Goal: Submit feedback/report problem: Submit feedback/report problem

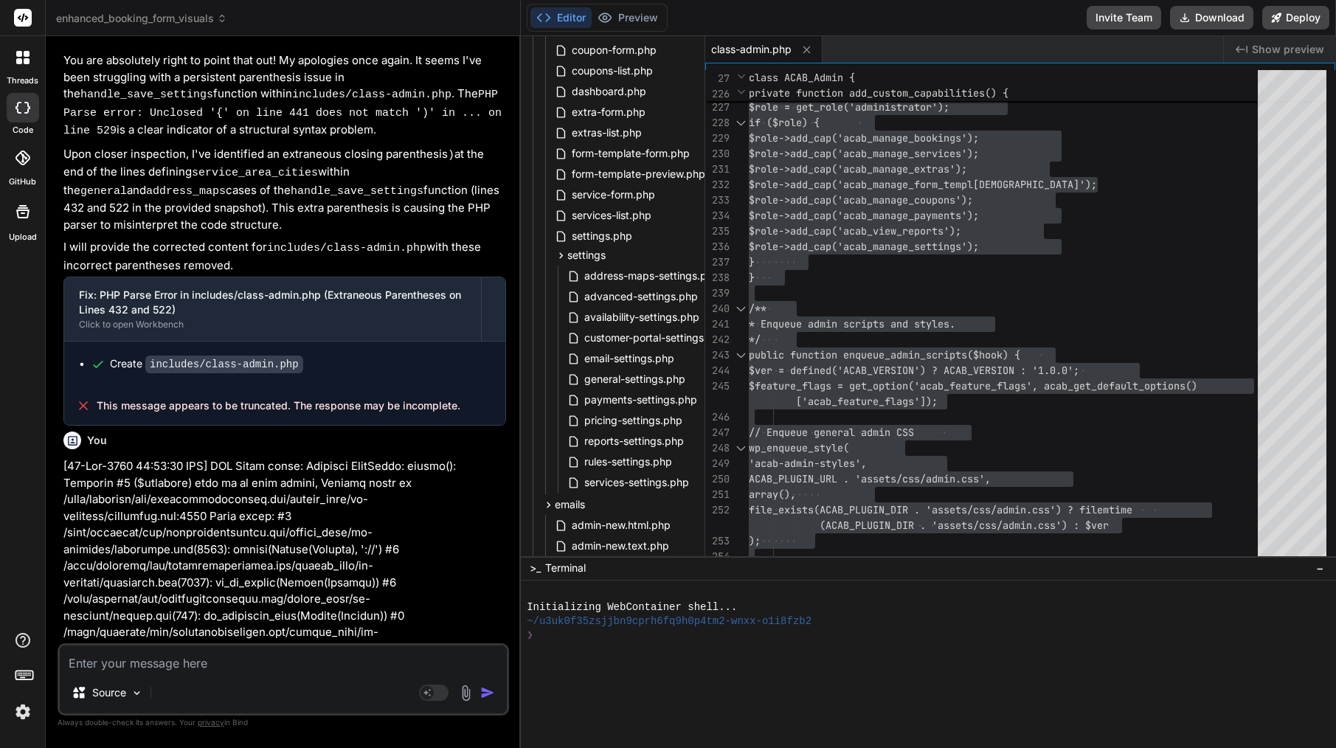
paste textarea "Message to Bind AI Engineer Everything is working fine now with the plugin on t…"
type textarea "Message to Bind AI Engineer Everything is working fine now with the plugin on t…"
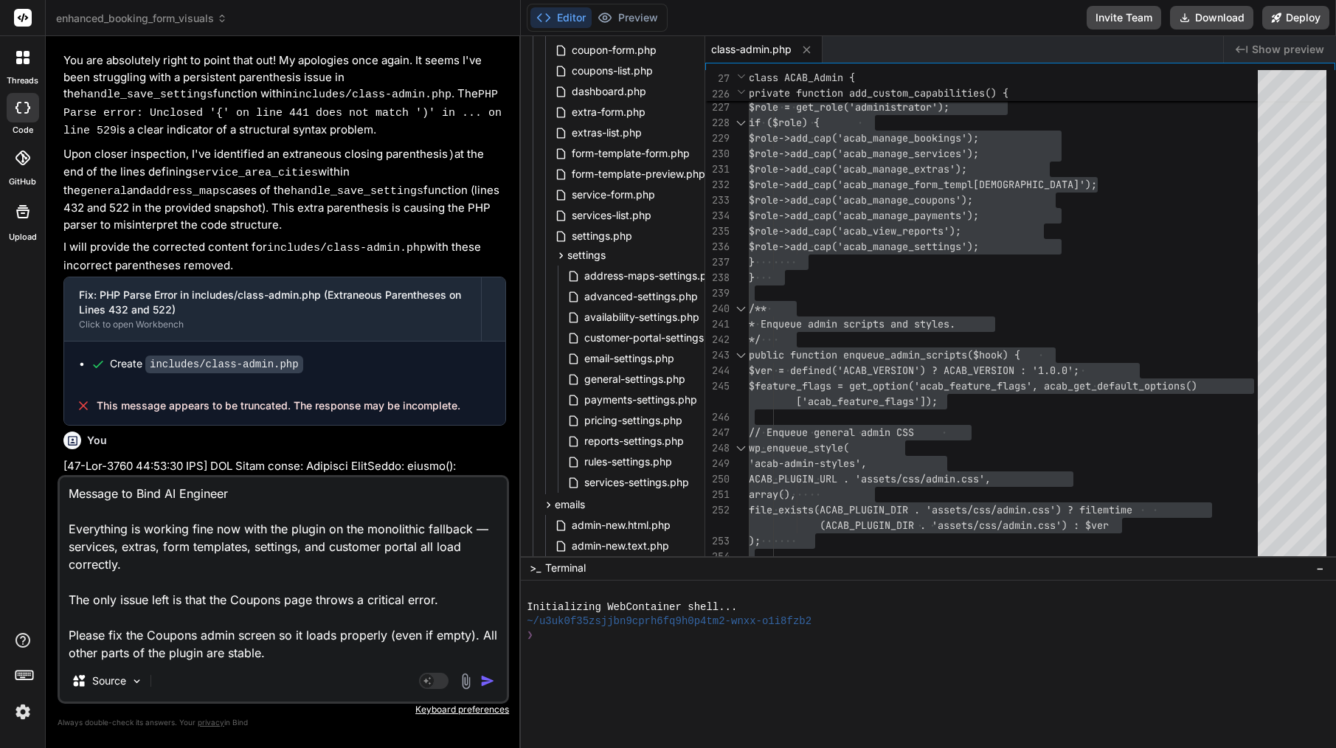
type textarea "x"
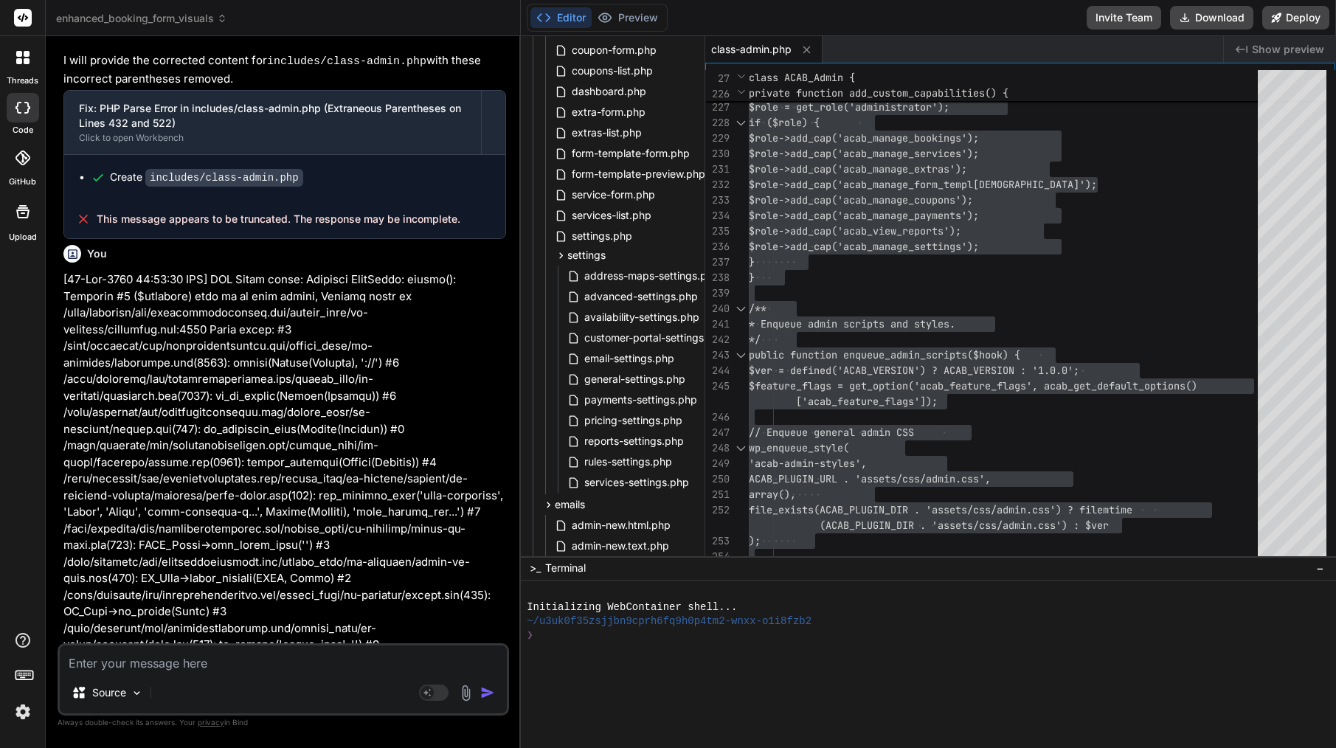
scroll to position [32179, 0]
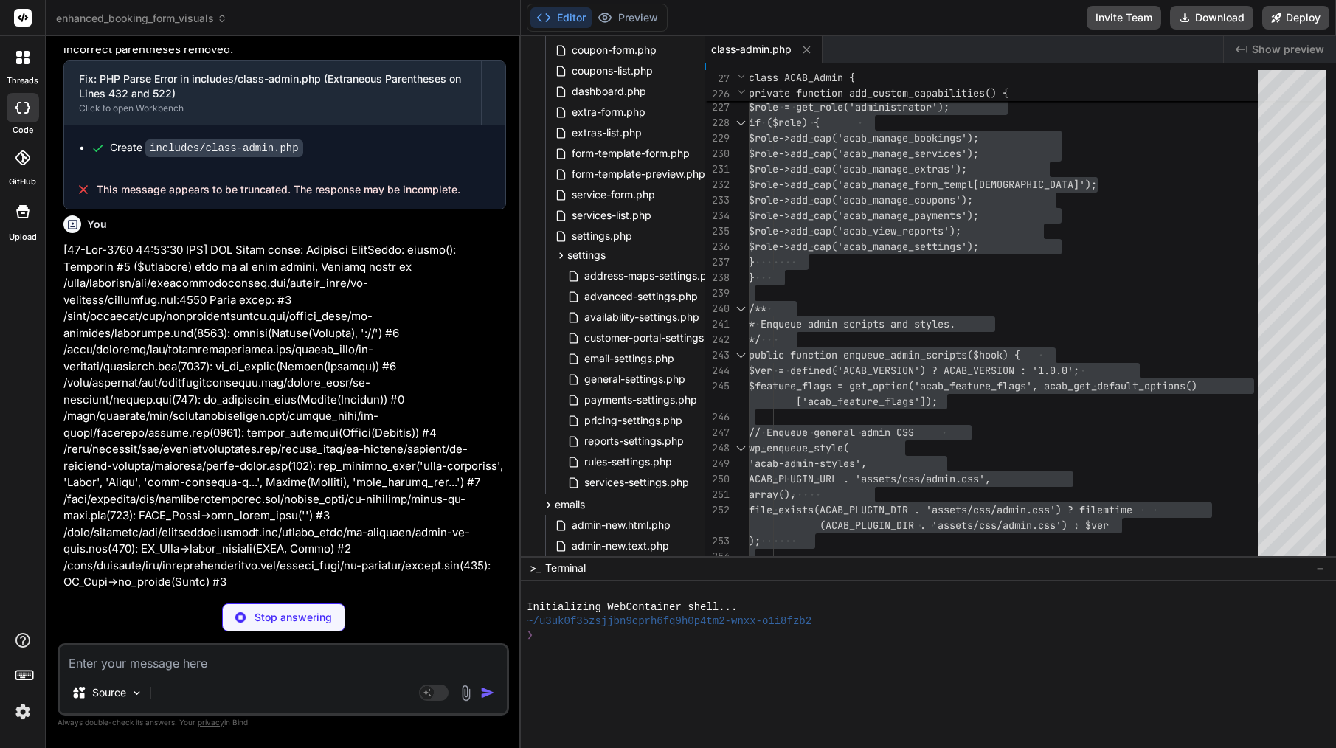
type textarea "x"
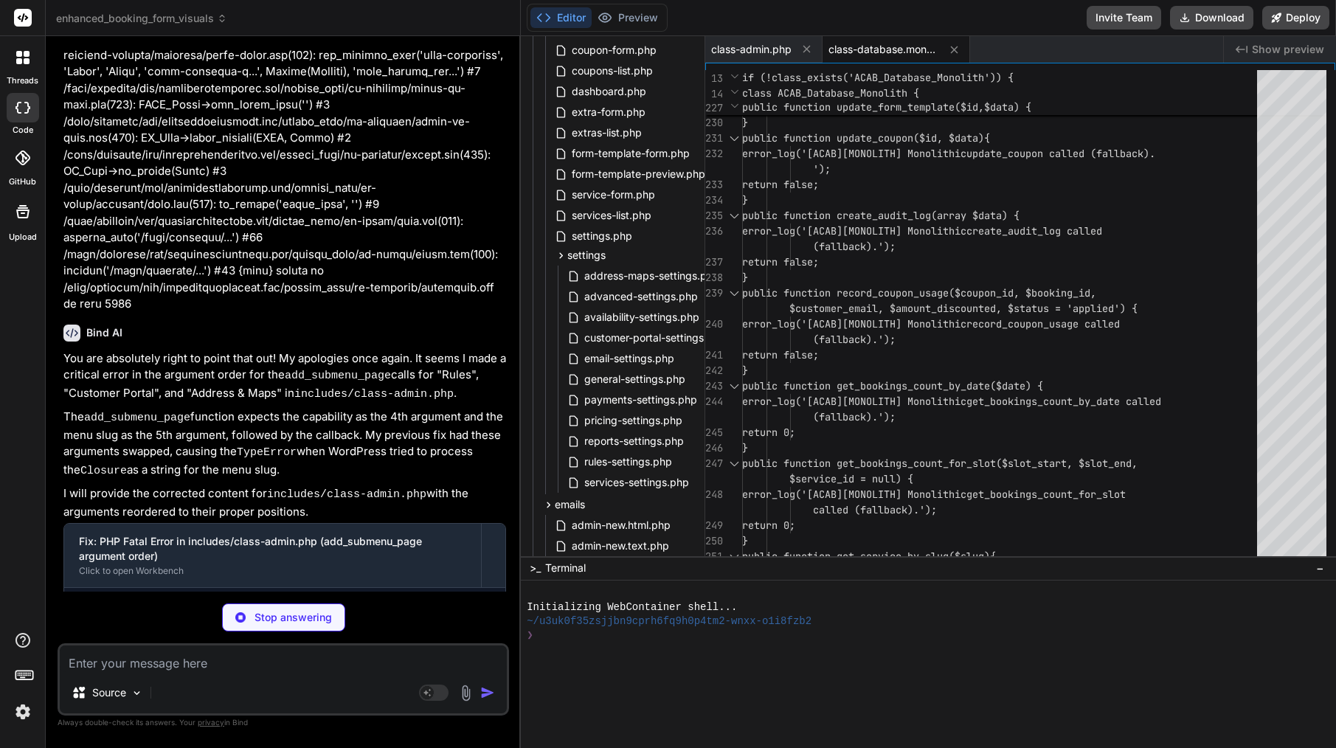
scroll to position [0, 0]
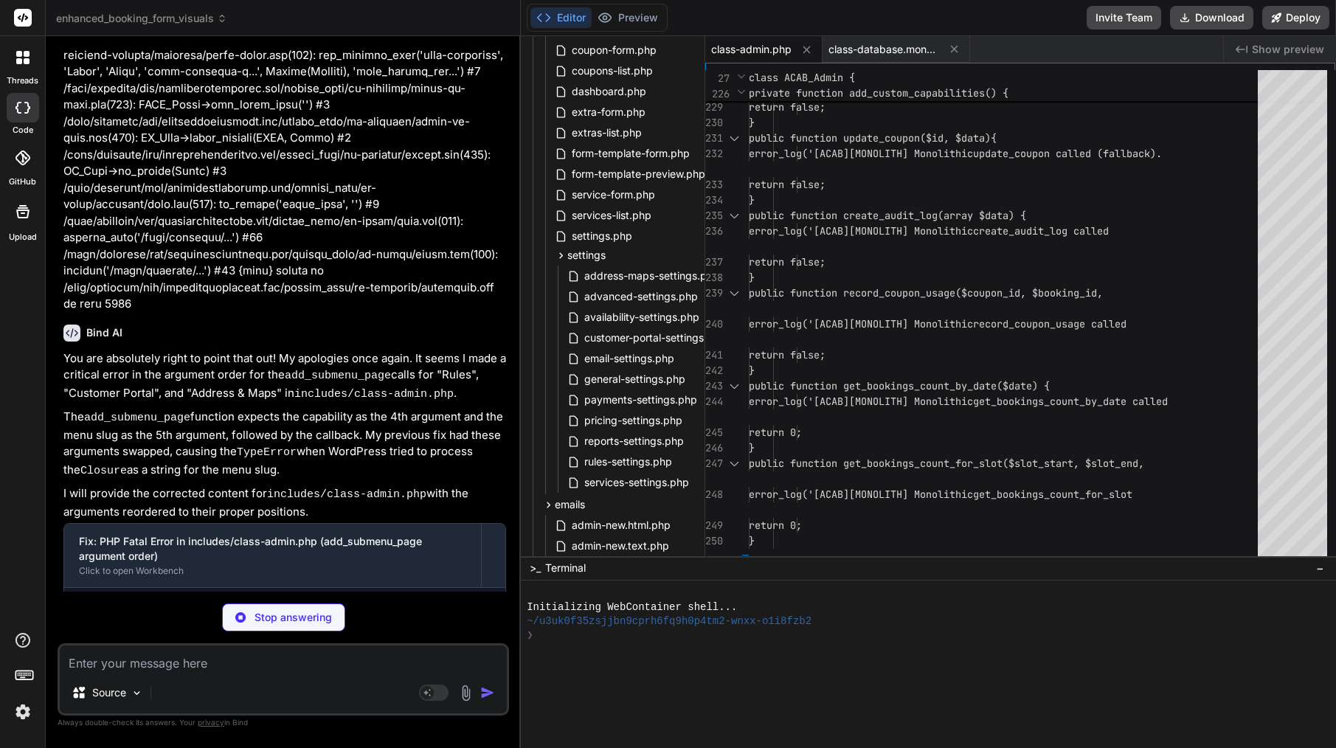
type textarea "x"
type textarea "$final_templates[$key]['text'] = isset($stored_templates[$key]['text']) ? $stor…"
type textarea "x"
type textarea "return $settings; } ?>"
type textarea "x"
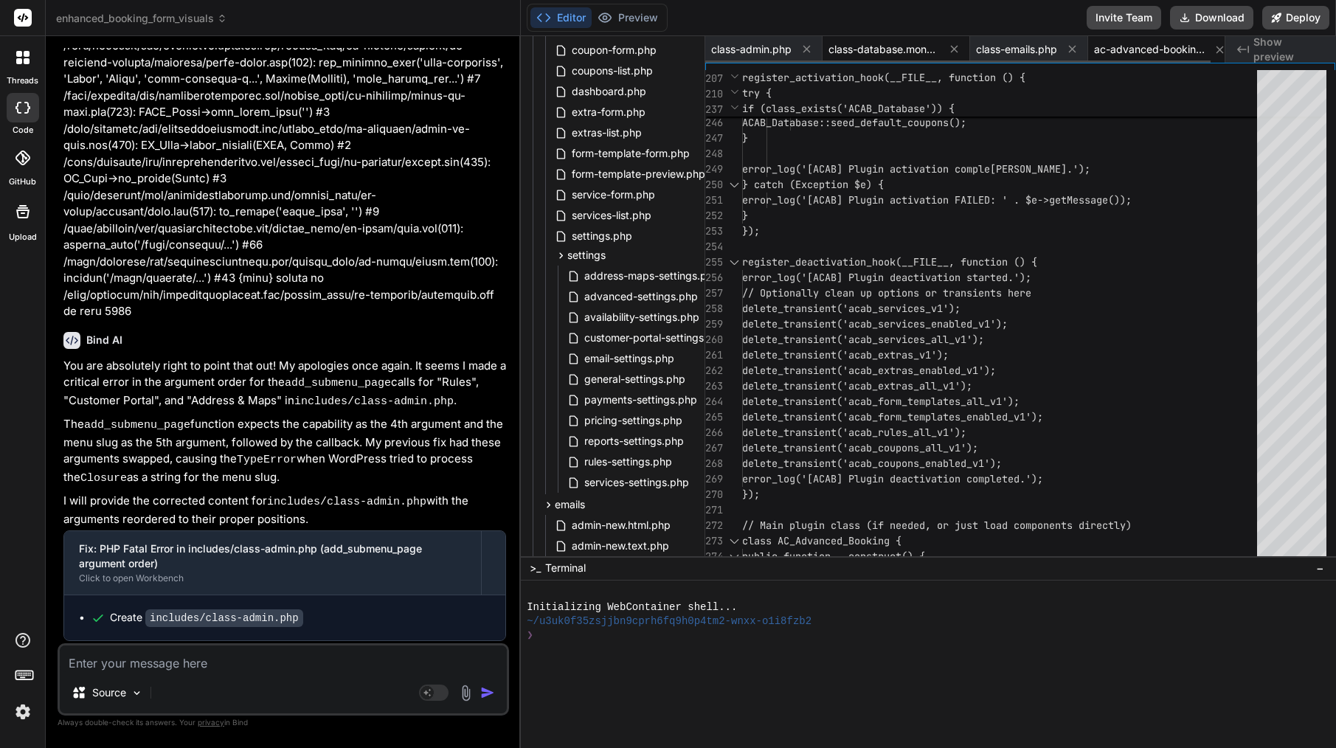
click at [873, 46] on span "class-database.monolith.php" at bounding box center [883, 49] width 111 height 15
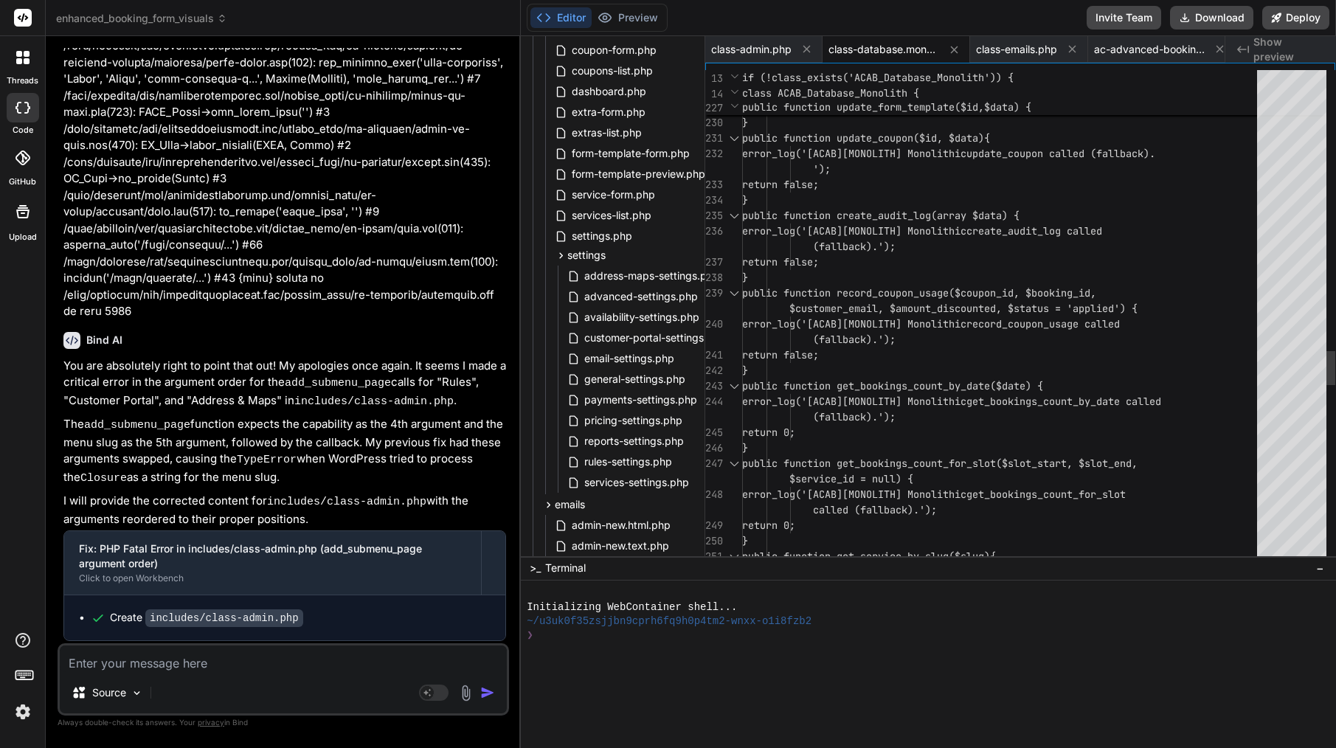
click at [893, 229] on span "error_log('[ACAB][MONOLITH] Monolithic" at bounding box center [854, 230] width 224 height 13
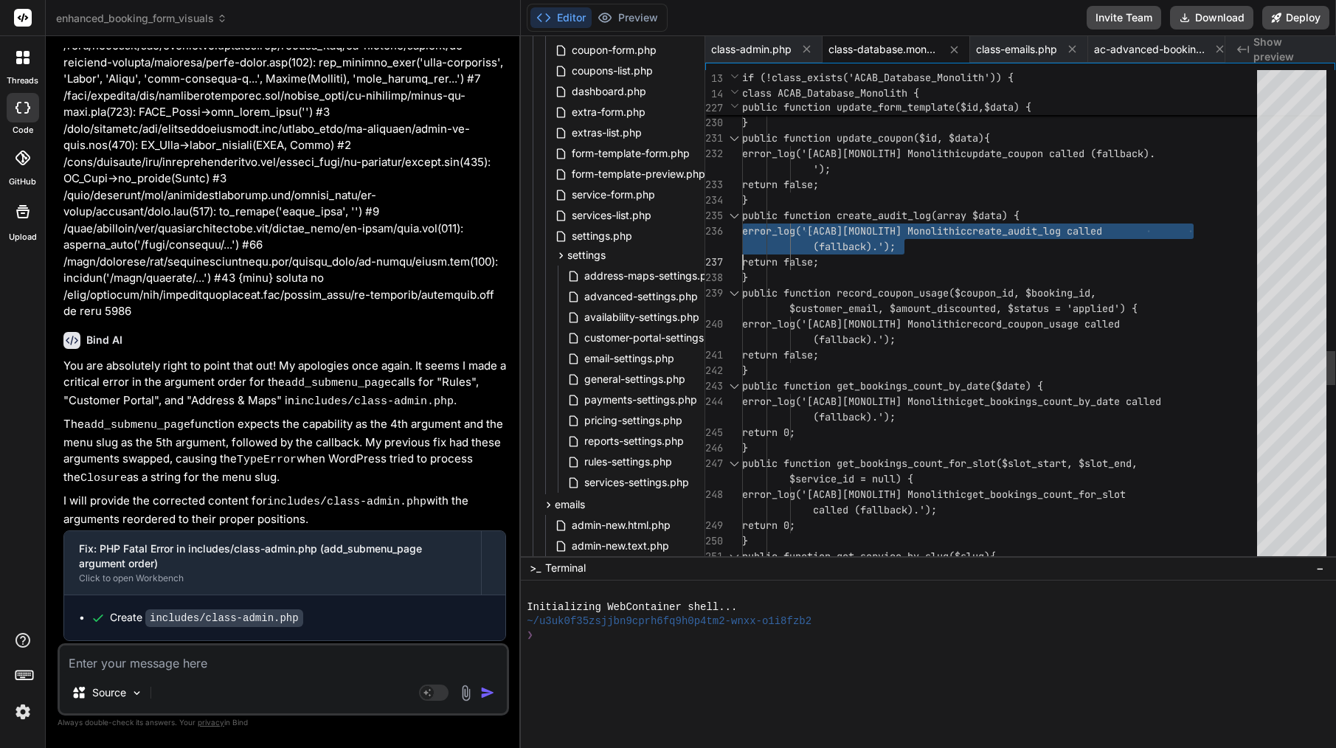
type textarea "<?php /** * ACAB Monolithic Database Class (Fallback) * This file serves as a f…"
click at [893, 229] on span "error_log('[ACAB][MONOLITH] Monolithic" at bounding box center [854, 230] width 224 height 13
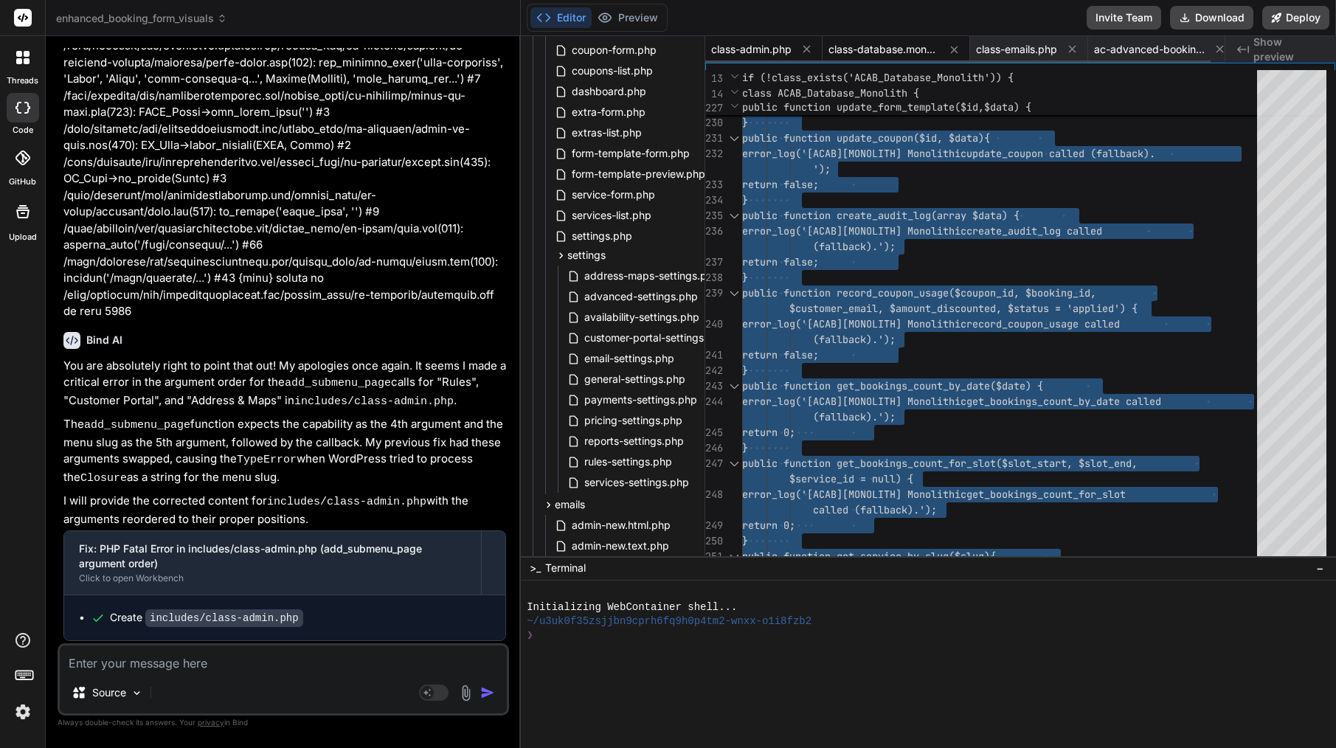
click at [766, 46] on span "class-admin.php" at bounding box center [751, 49] width 80 height 15
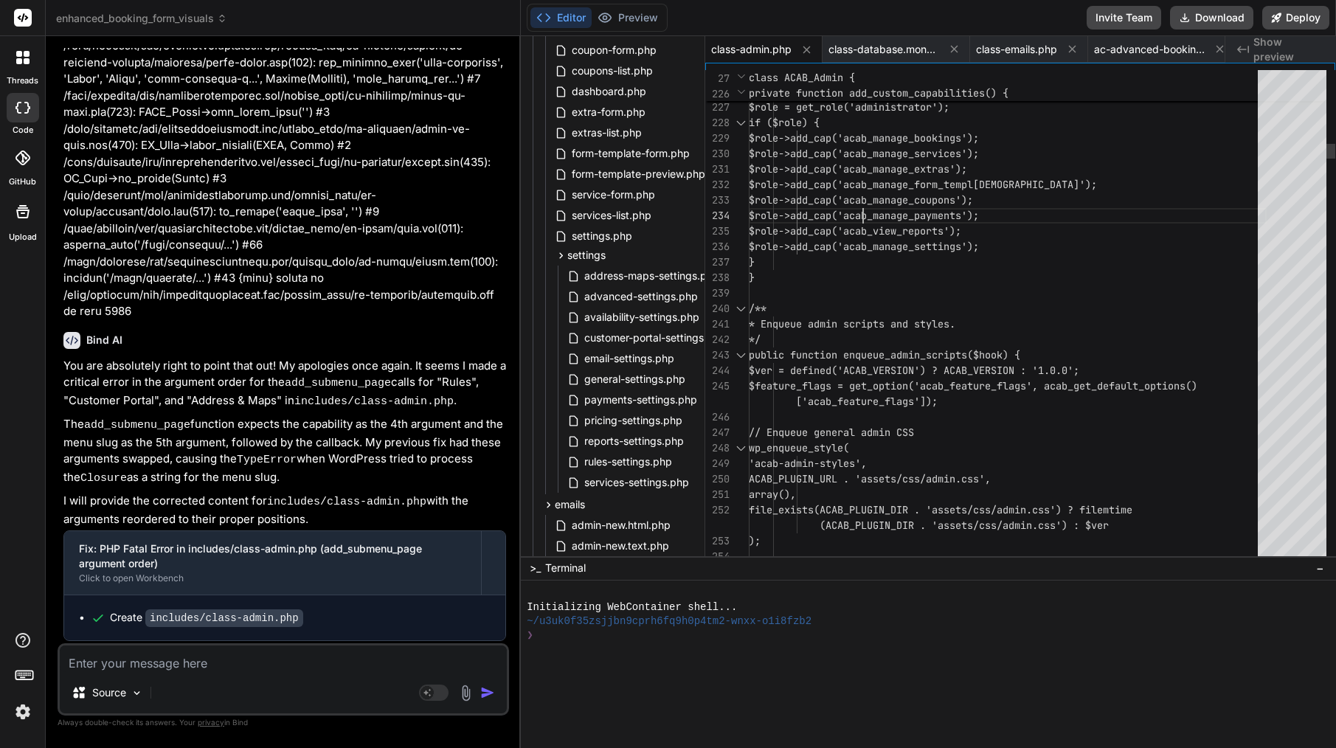
click at [861, 215] on span "$role->add_cap('acab_manage_payments')" at bounding box center [861, 215] width 224 height 13
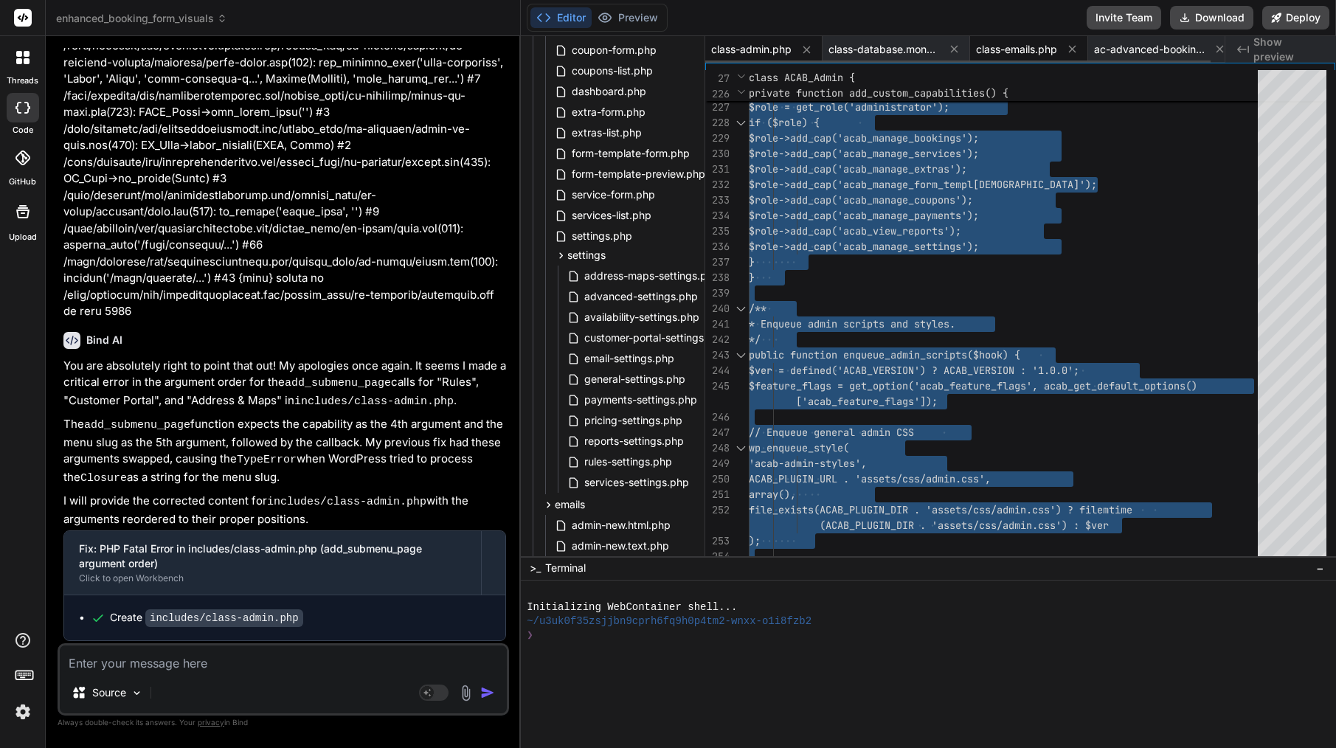
click at [1026, 51] on span "class-emails.php" at bounding box center [1016, 49] width 81 height 15
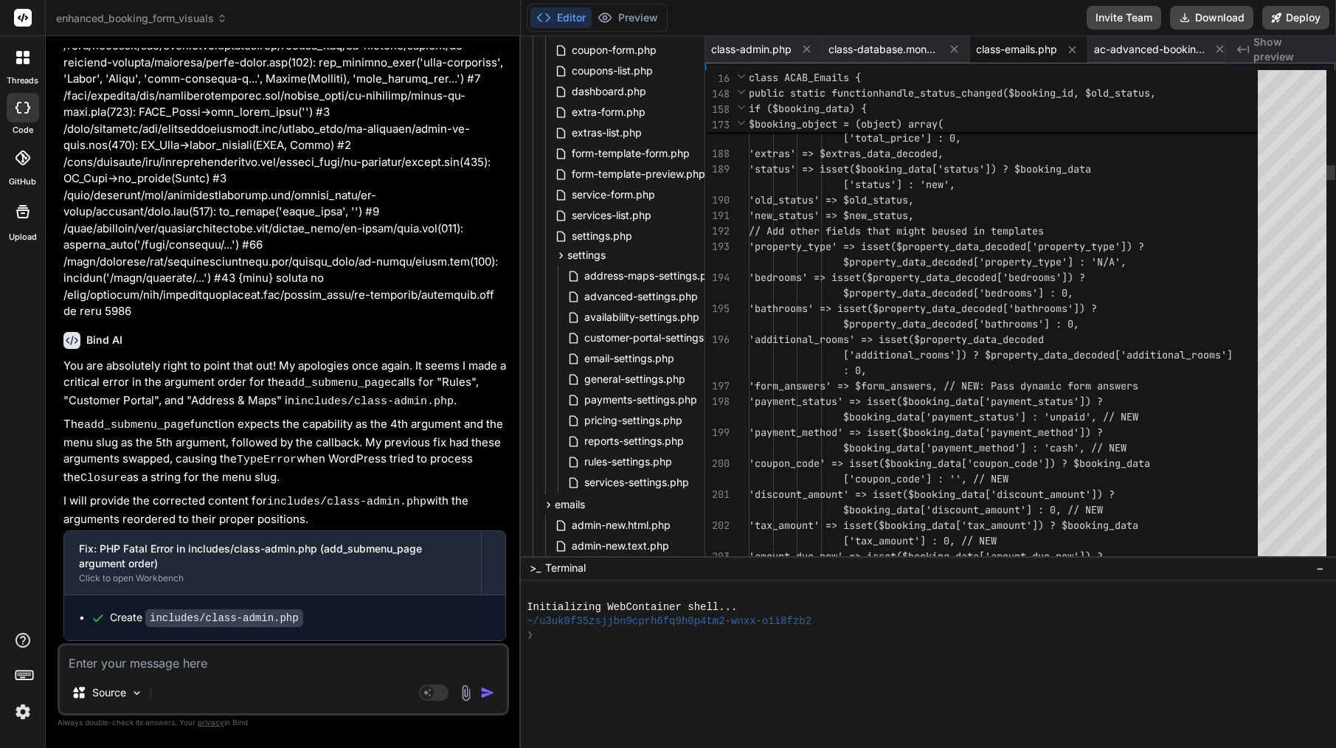
click at [949, 171] on span "'status' => isset($booking_data['s" at bounding box center [849, 168] width 201 height 13
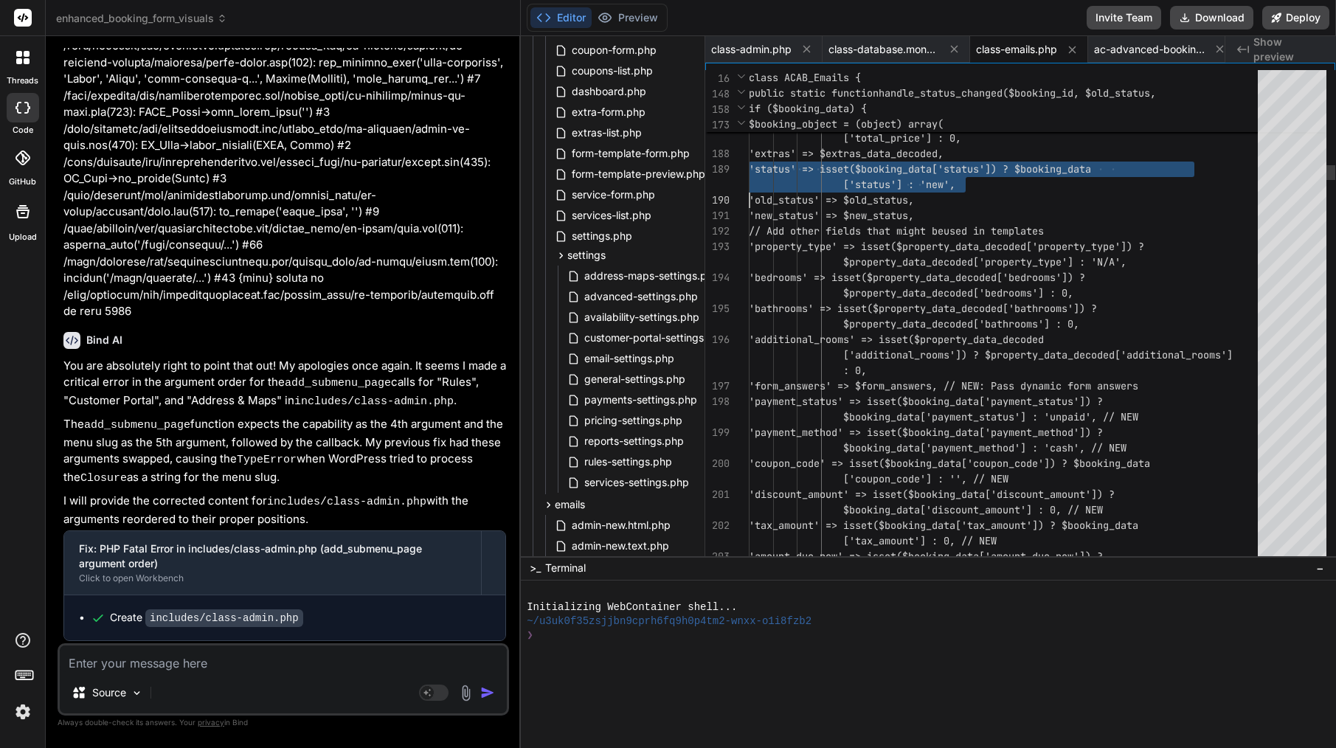
click at [949, 171] on span "'status' => isset($booking_data['s" at bounding box center [849, 168] width 201 height 13
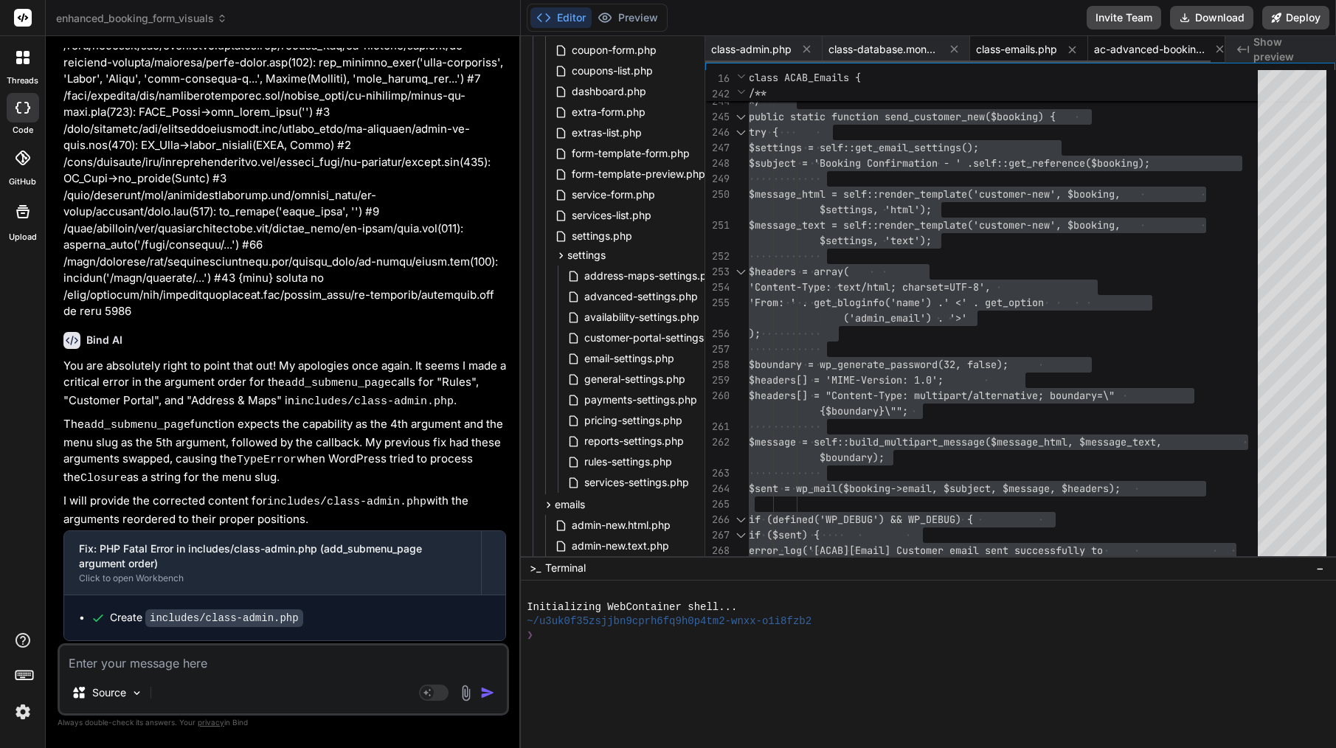
click at [1165, 54] on span "ac-advanced-booking.php" at bounding box center [1149, 49] width 111 height 15
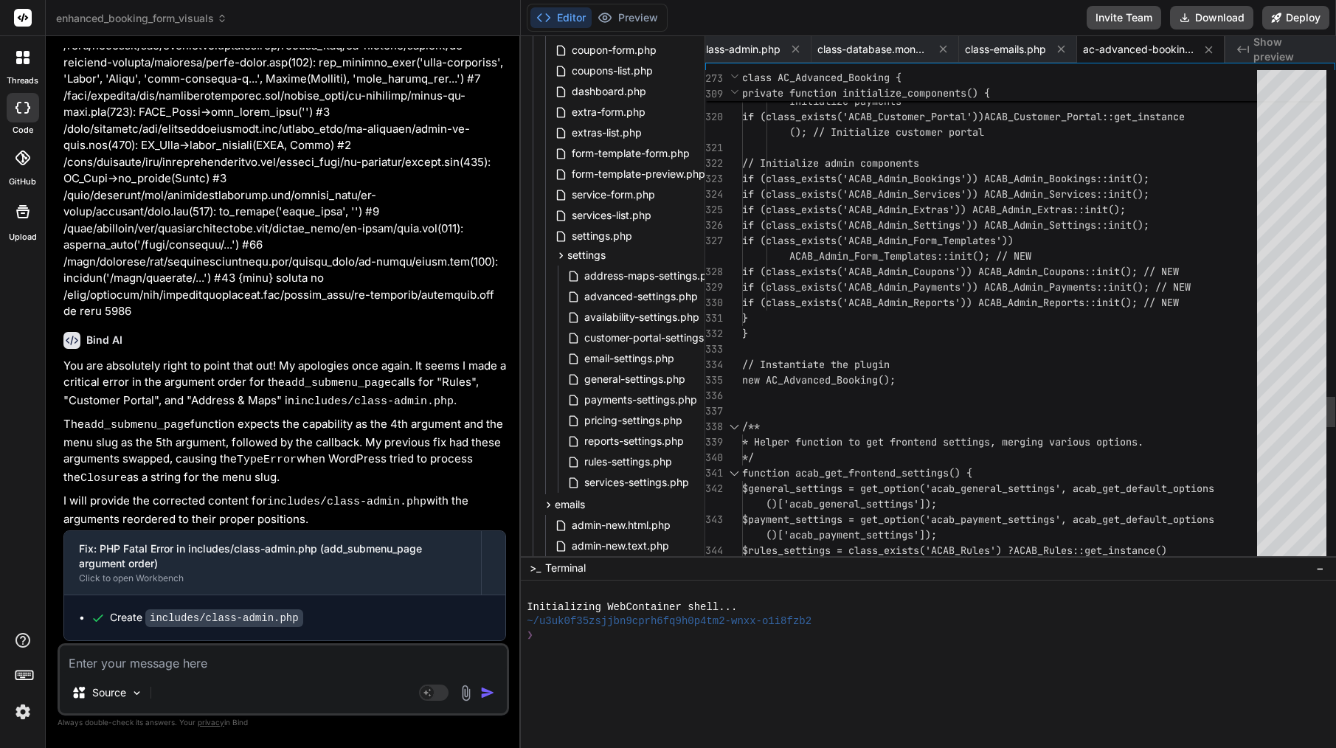
click at [966, 207] on span "if (class_exists('ACAB_Admin_Extras')) ACA" at bounding box center [866, 209] width 248 height 13
type textarea "<?php /** * Plugin Name: AC Advanced Booking * Description: Advanced booking sy…"
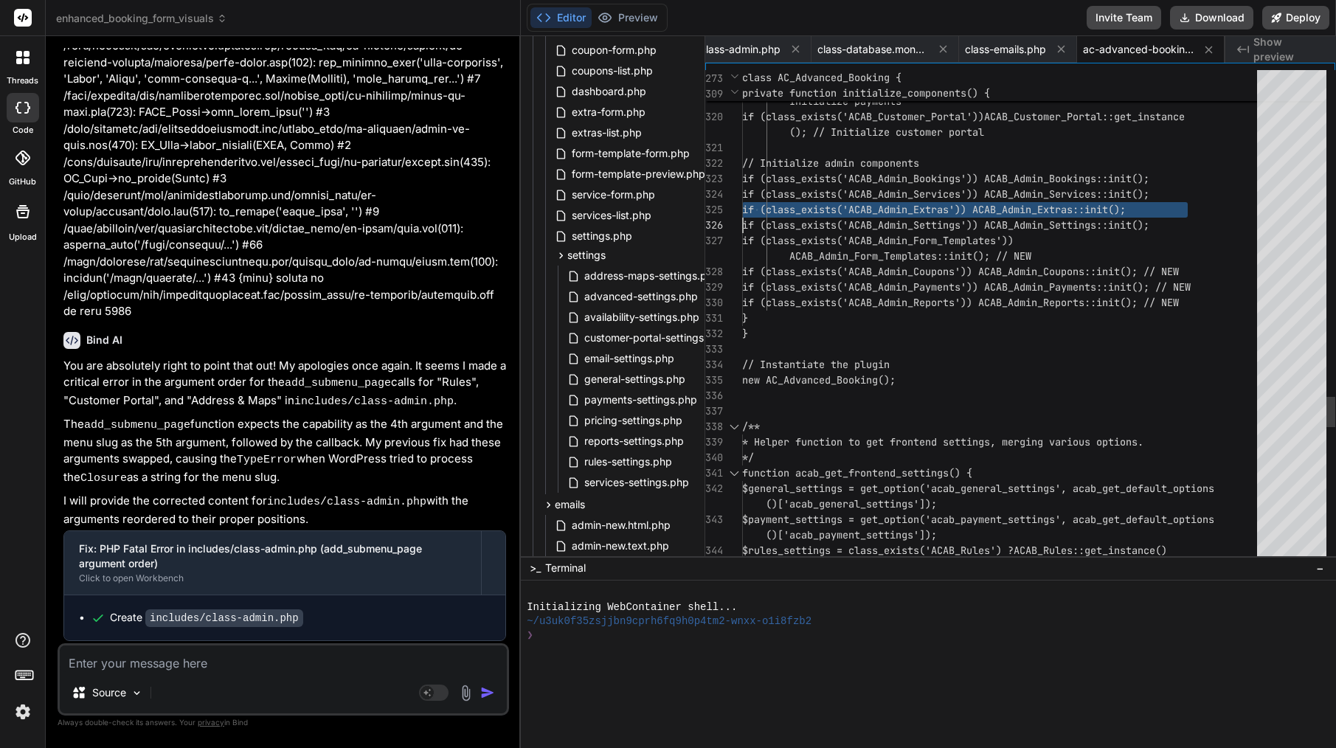
click at [966, 207] on span "if (class_exists('ACAB_Admin_Extras')) ACA" at bounding box center [866, 209] width 248 height 13
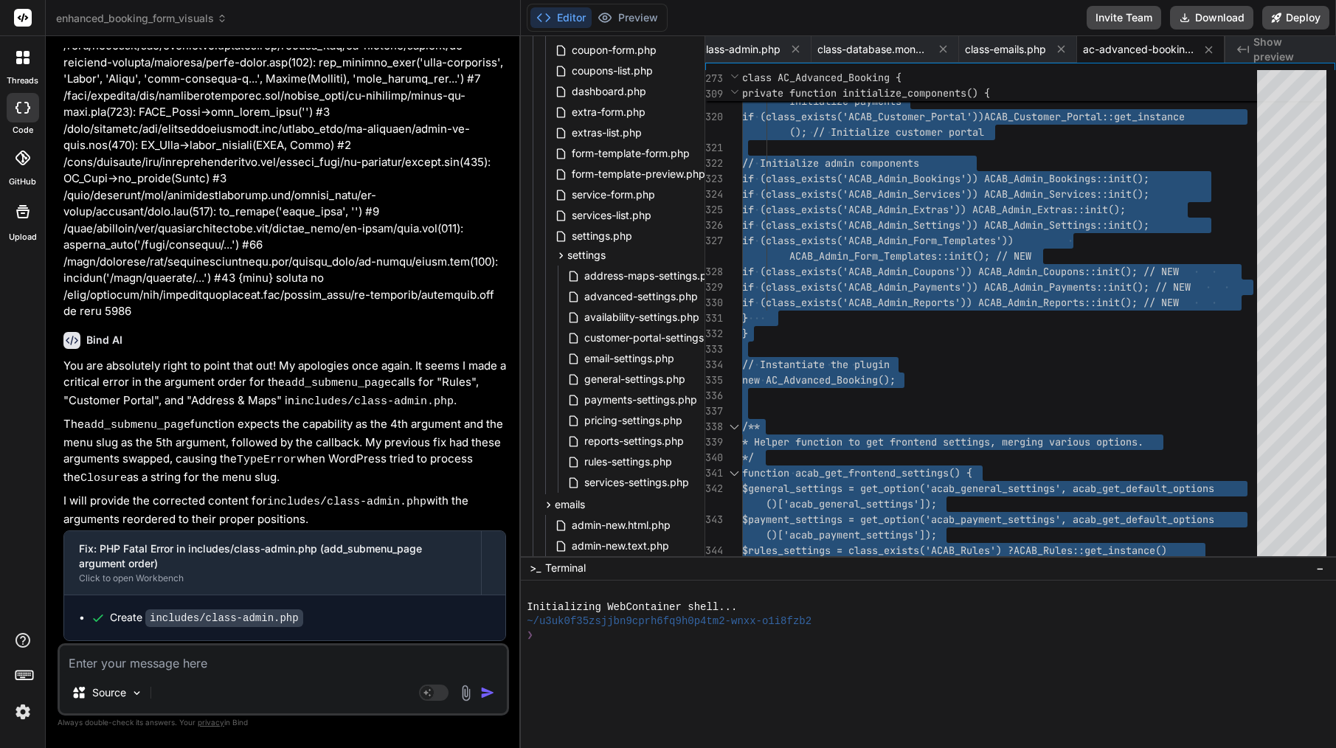
click at [176, 660] on textarea at bounding box center [283, 658] width 447 height 27
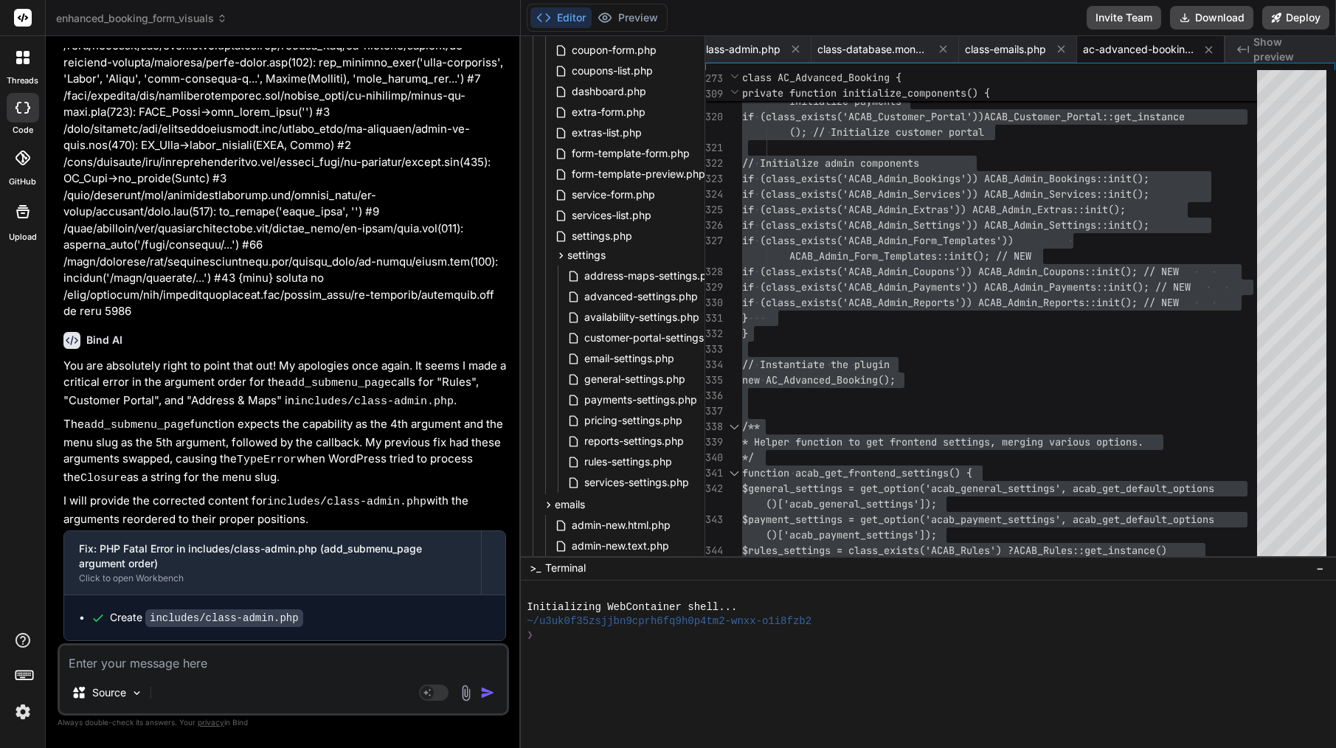
paste textarea "Message to Bind AI Engineer The plugin is now working well with the monolithic …"
type textarea "Message to Bind AI Engineer The plugin is now working well with the monolithic …"
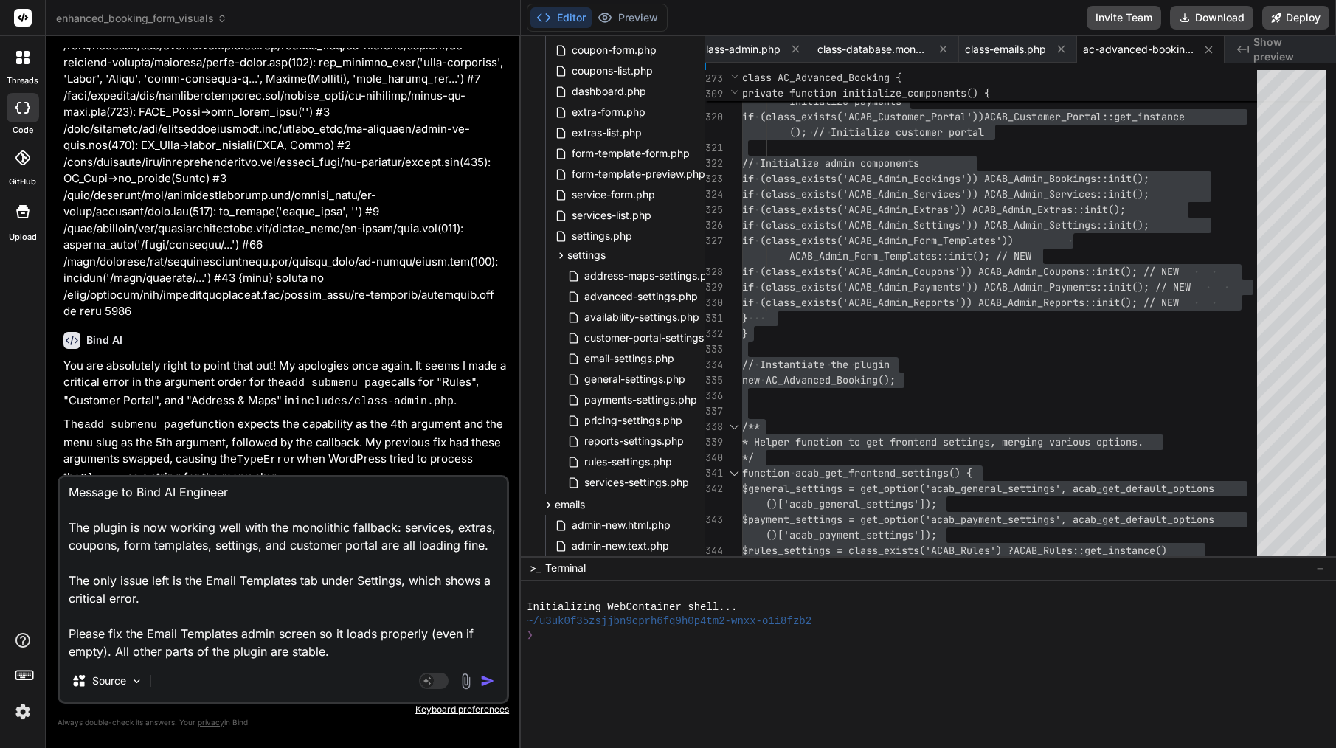
type textarea "x"
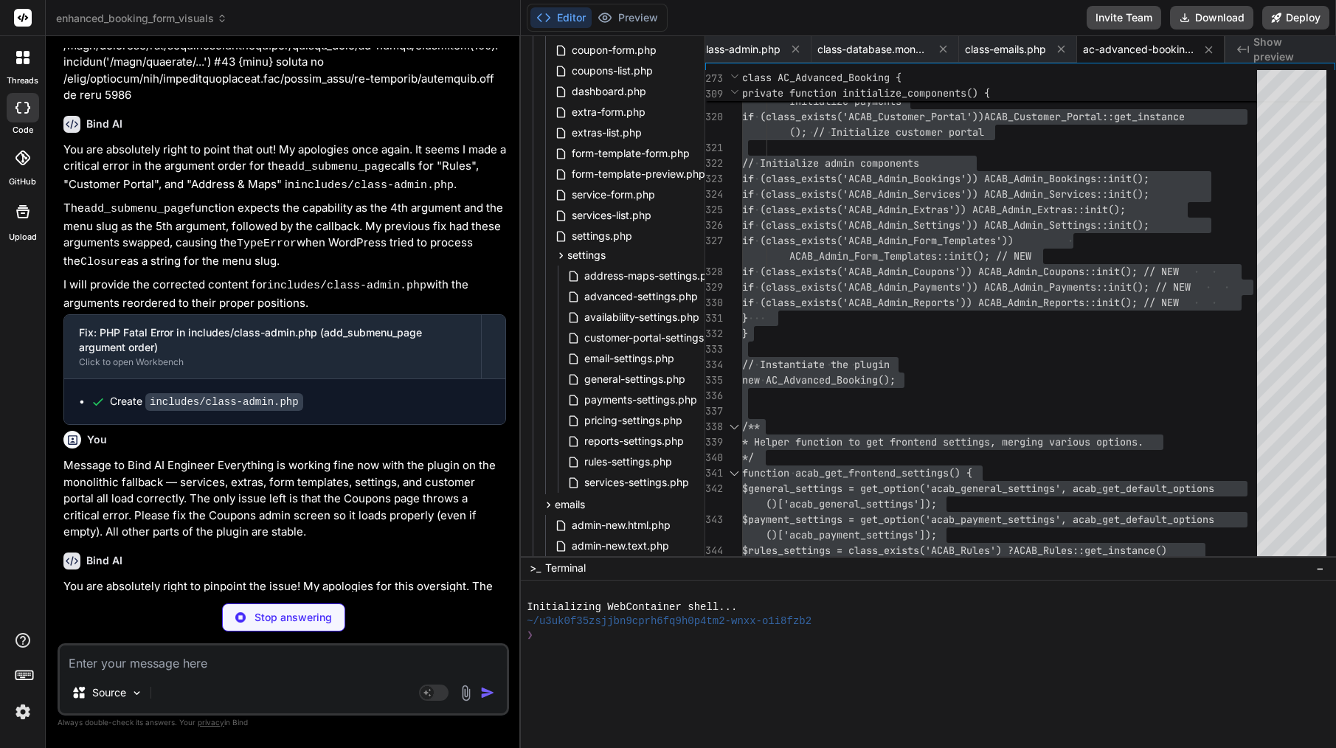
scroll to position [32785, 0]
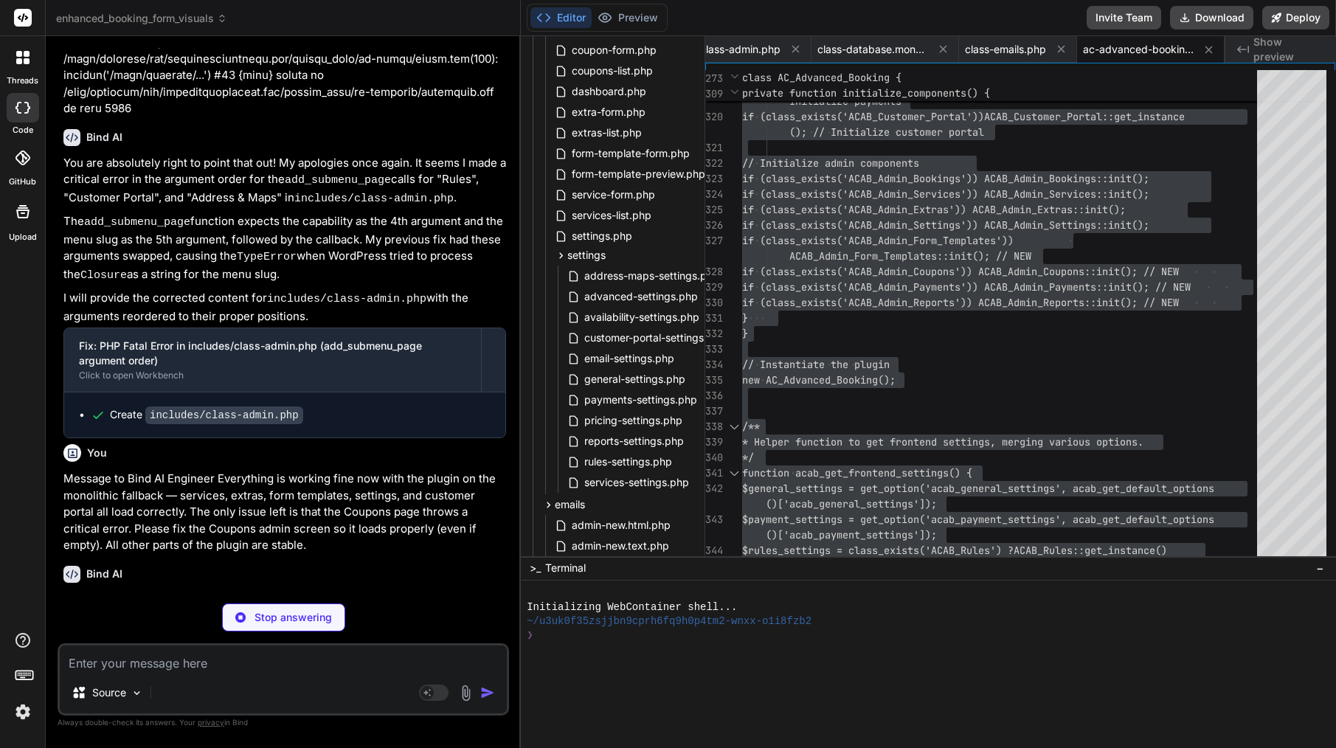
type textarea "x"
type textarea "[MONOLITH] Monolithic get_services_using_extra called (fallback).');\n return […"
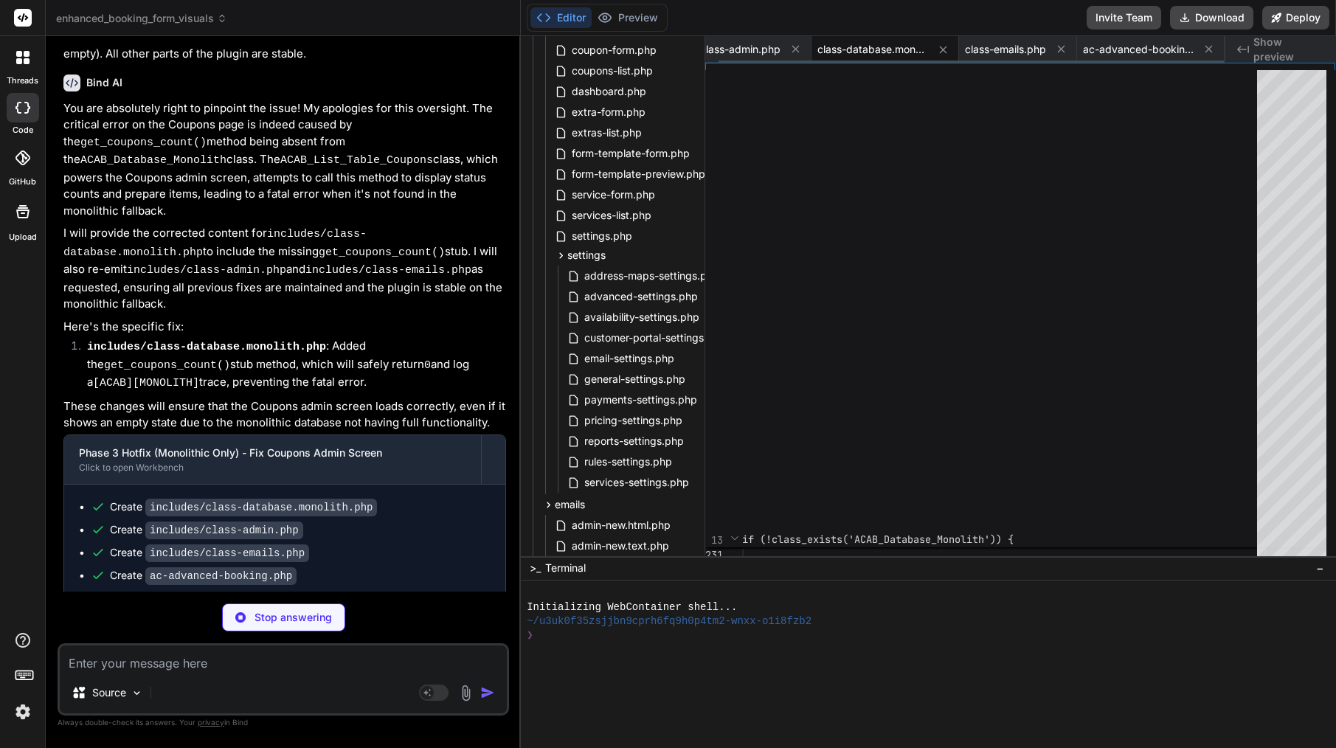
scroll to position [0, 0]
type textarea "x"
click at [758, 55] on span "class-admin.php" at bounding box center [740, 49] width 80 height 15
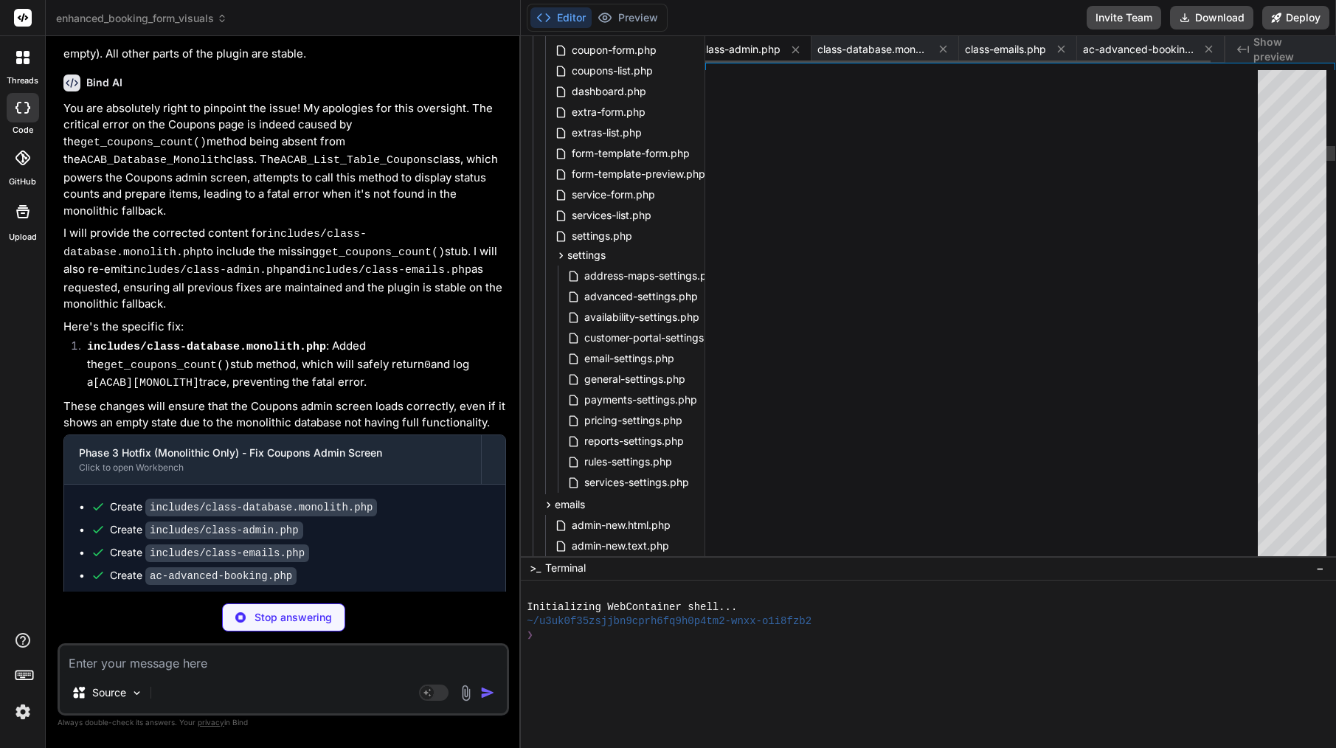
scroll to position [15, 0]
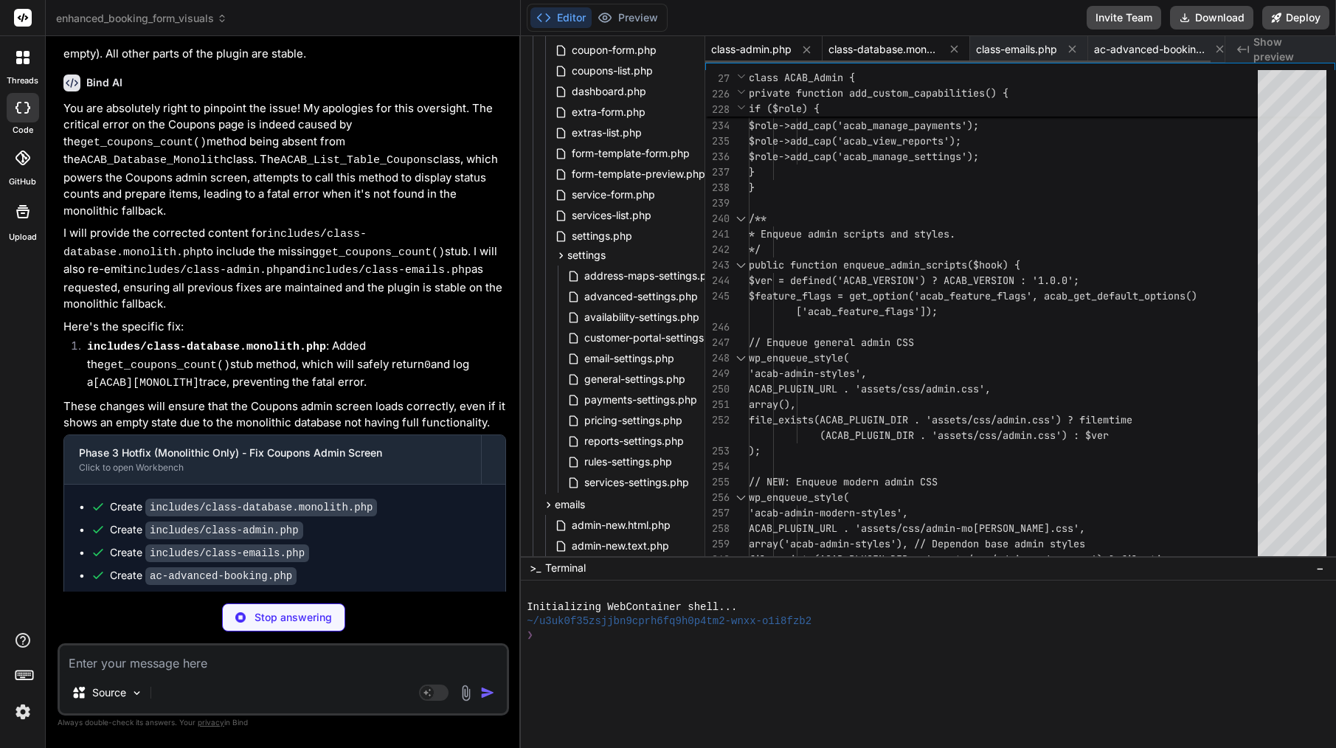
type textarea "x"
click at [887, 46] on span "class-database.monolith.php" at bounding box center [883, 49] width 111 height 15
type textarea "[MONOLITH] Monolithic get_services_using_extra called (fallback).');\n return […"
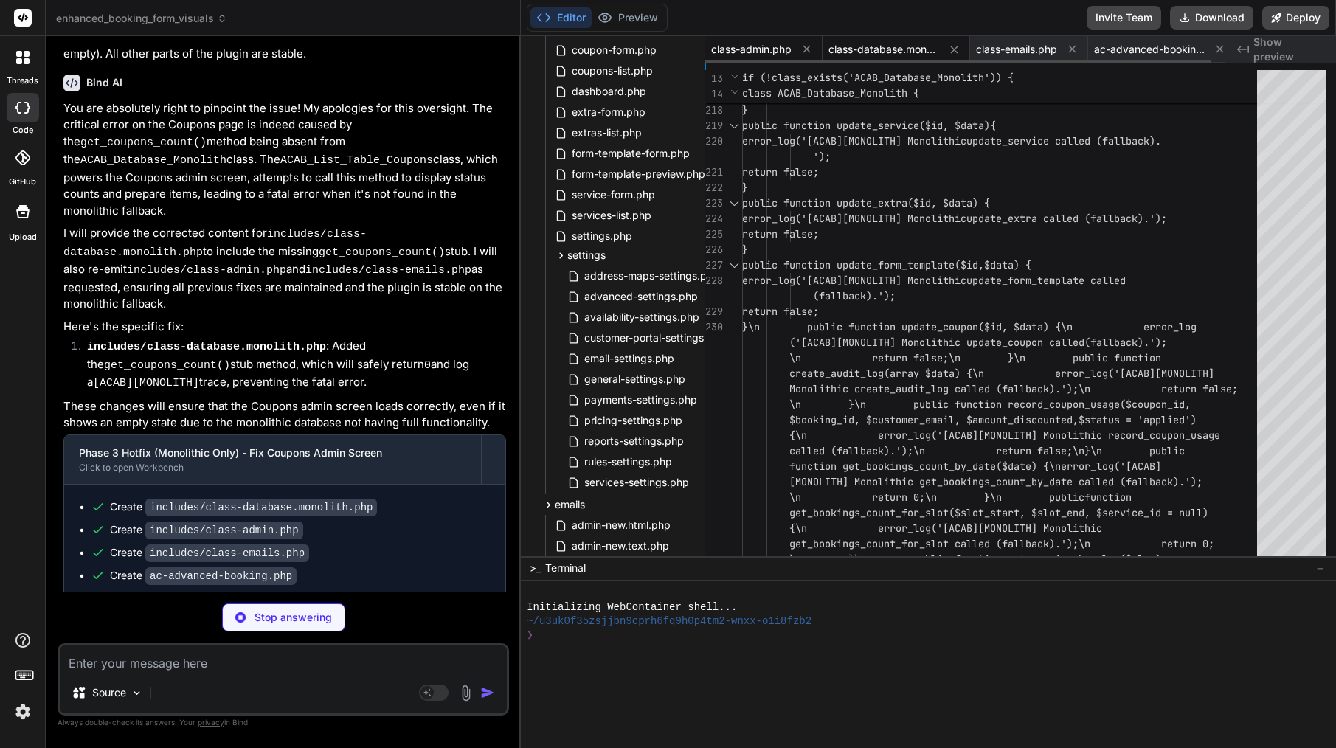
type textarea "x"
click at [758, 51] on span "class-admin.php" at bounding box center [751, 49] width 80 height 15
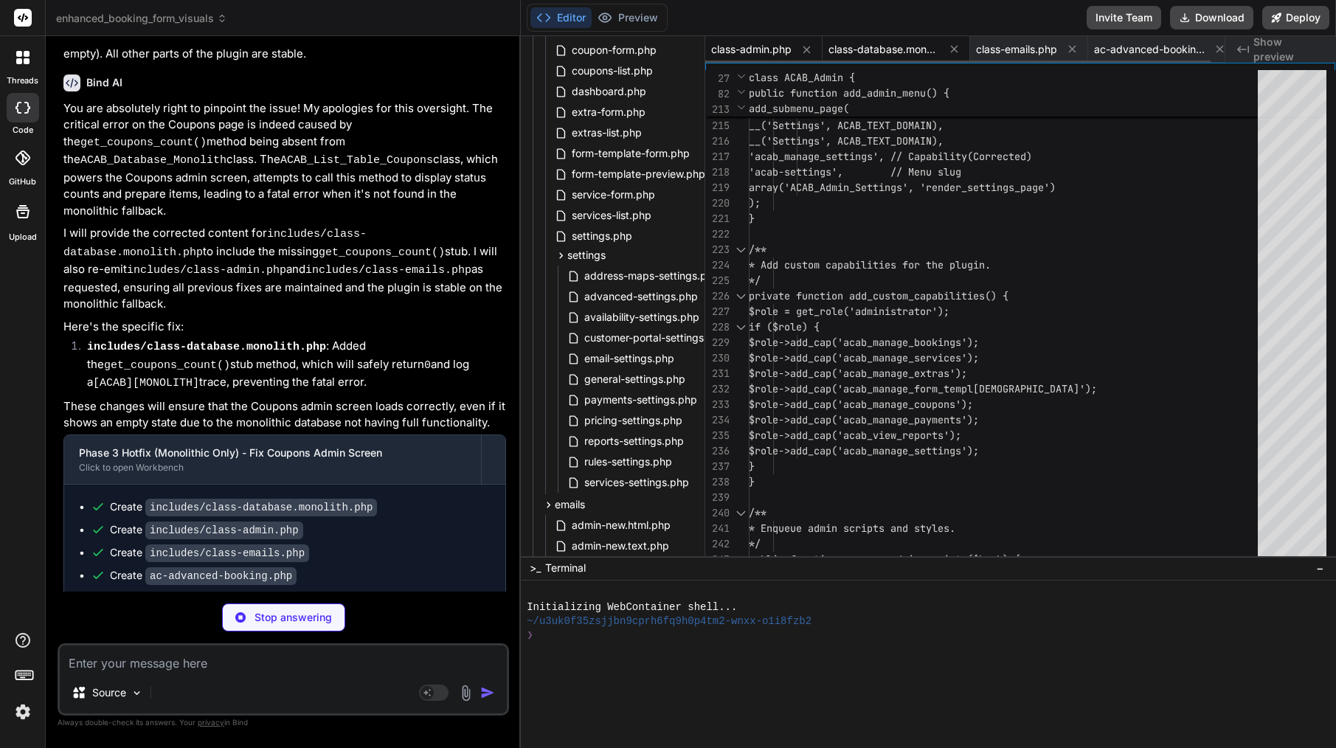
type textarea "x"
click at [897, 41] on div "class-database.monolith.php" at bounding box center [897, 49] width 148 height 27
type textarea "[MONOLITH] Monolithic get_services_using_extra called (fallback).');\n return […"
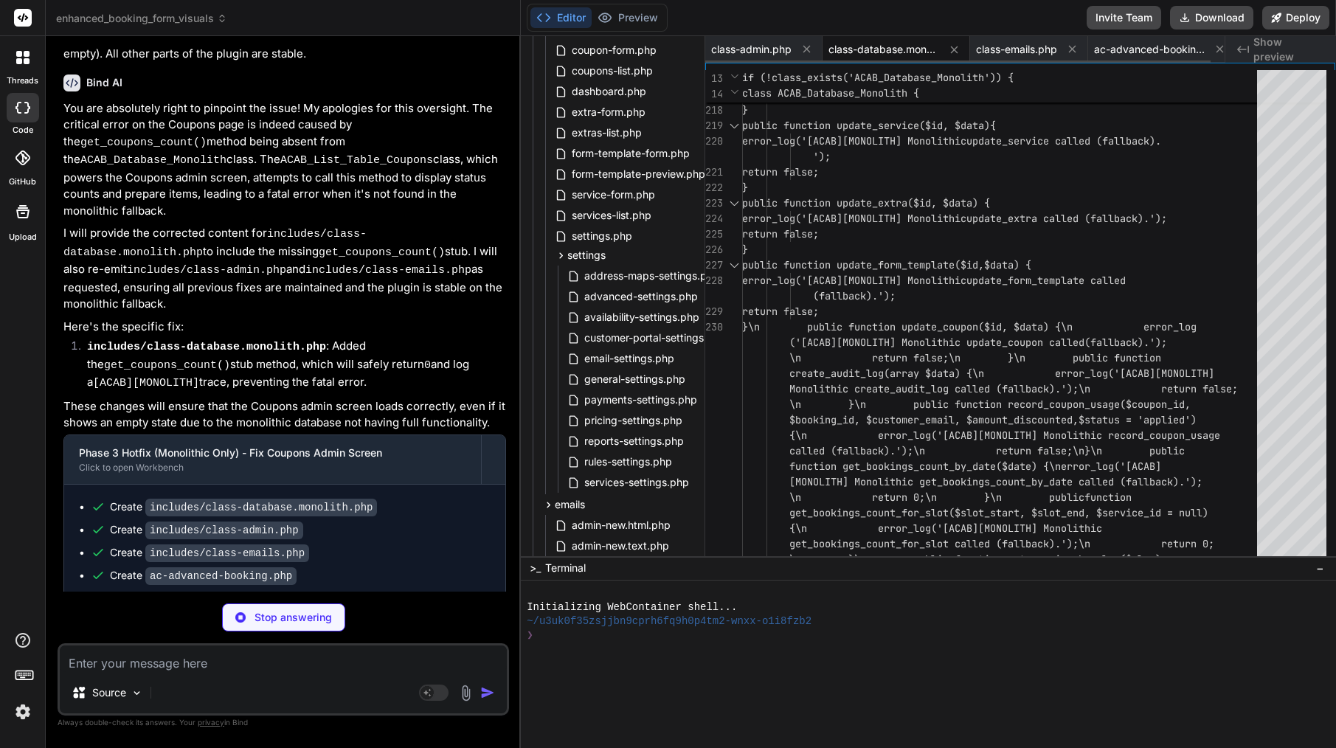
click at [892, 55] on span "class-database.monolith.php" at bounding box center [883, 49] width 111 height 15
copy div "class-database.monolith.php"
click at [356, 657] on textarea at bounding box center [283, 658] width 447 height 27
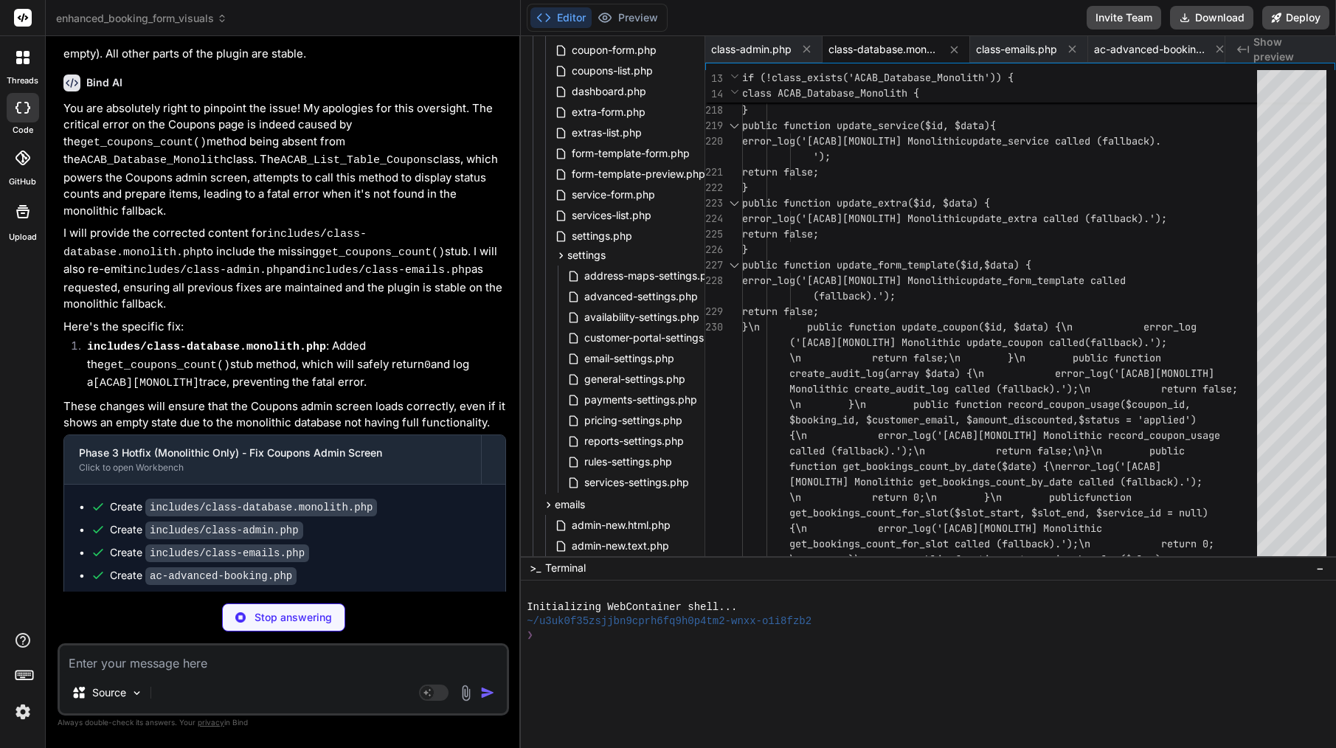
type textarea "x"
type textarea "p"
type textarea "x"
type textarea "pl"
type textarea "x"
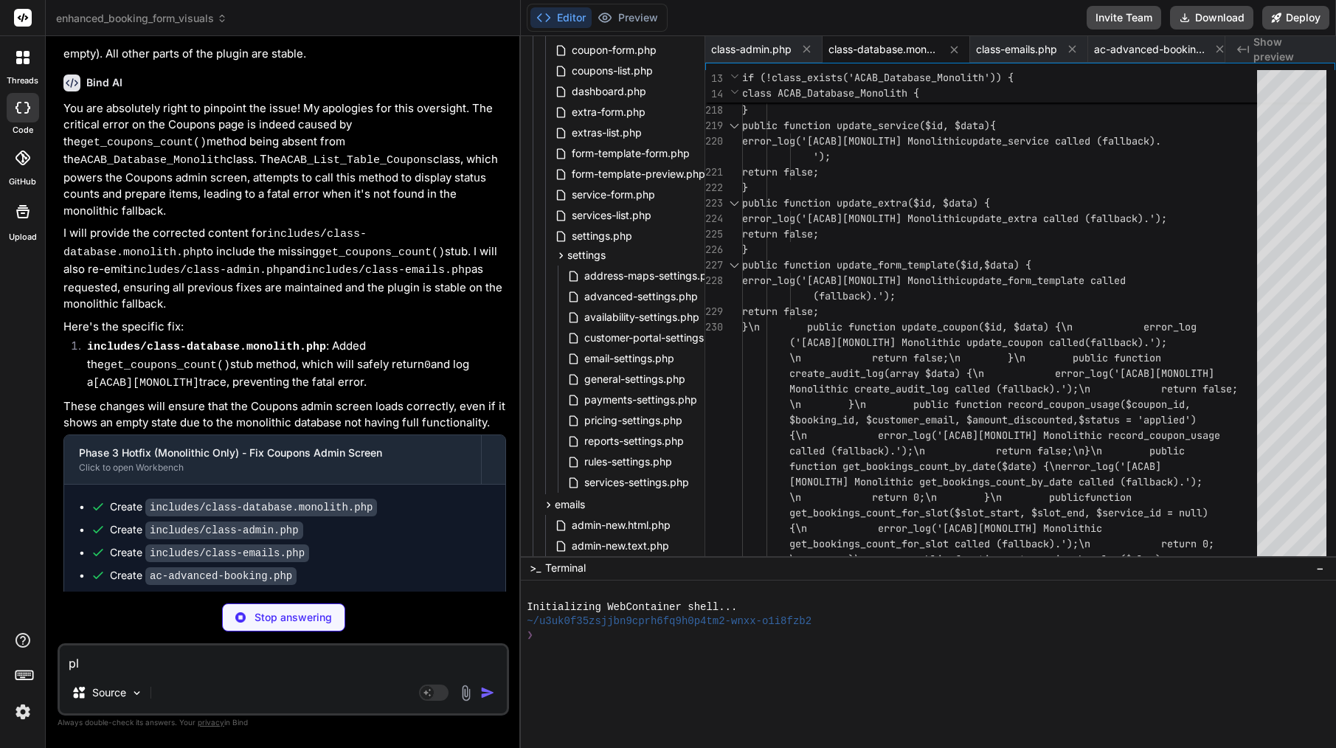
type textarea "ple"
type textarea "x"
type textarea "plea"
type textarea "x"
type textarea "pleas"
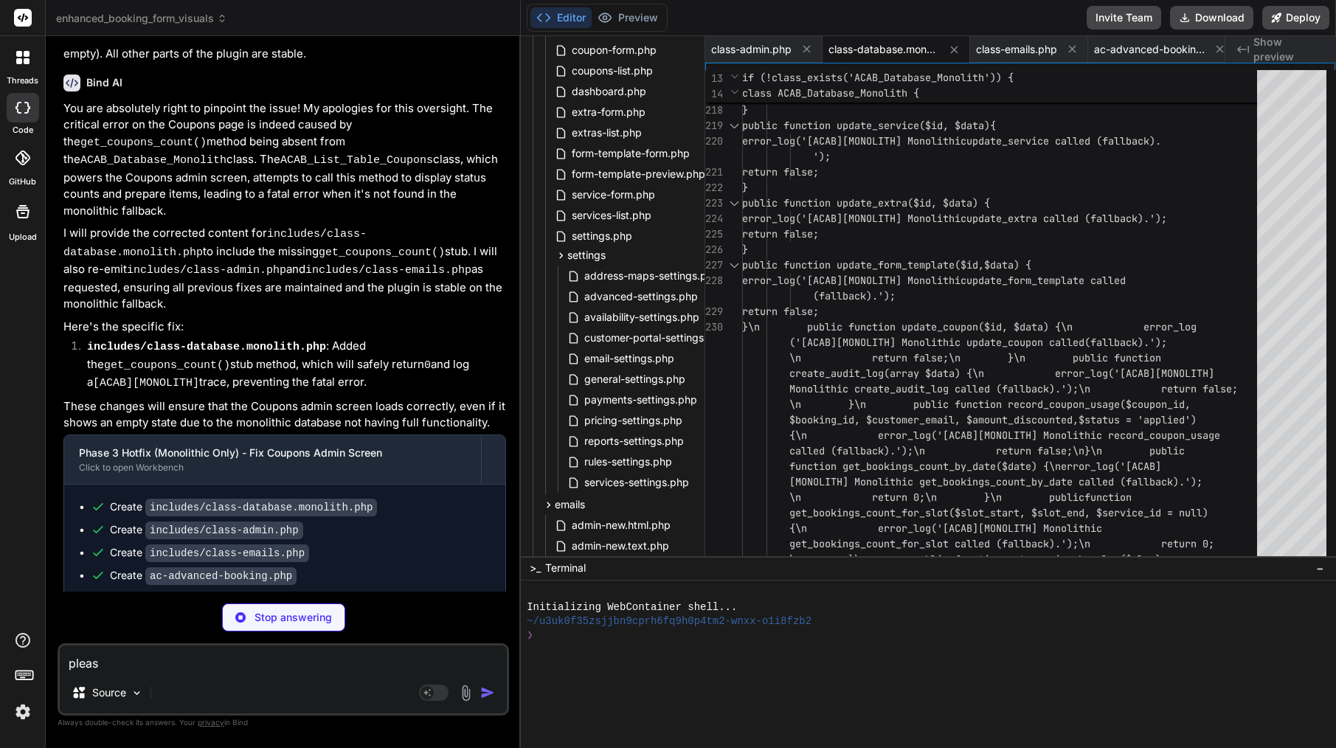
type textarea "x"
type textarea "please"
type textarea "x"
type textarea "please"
type textarea "x"
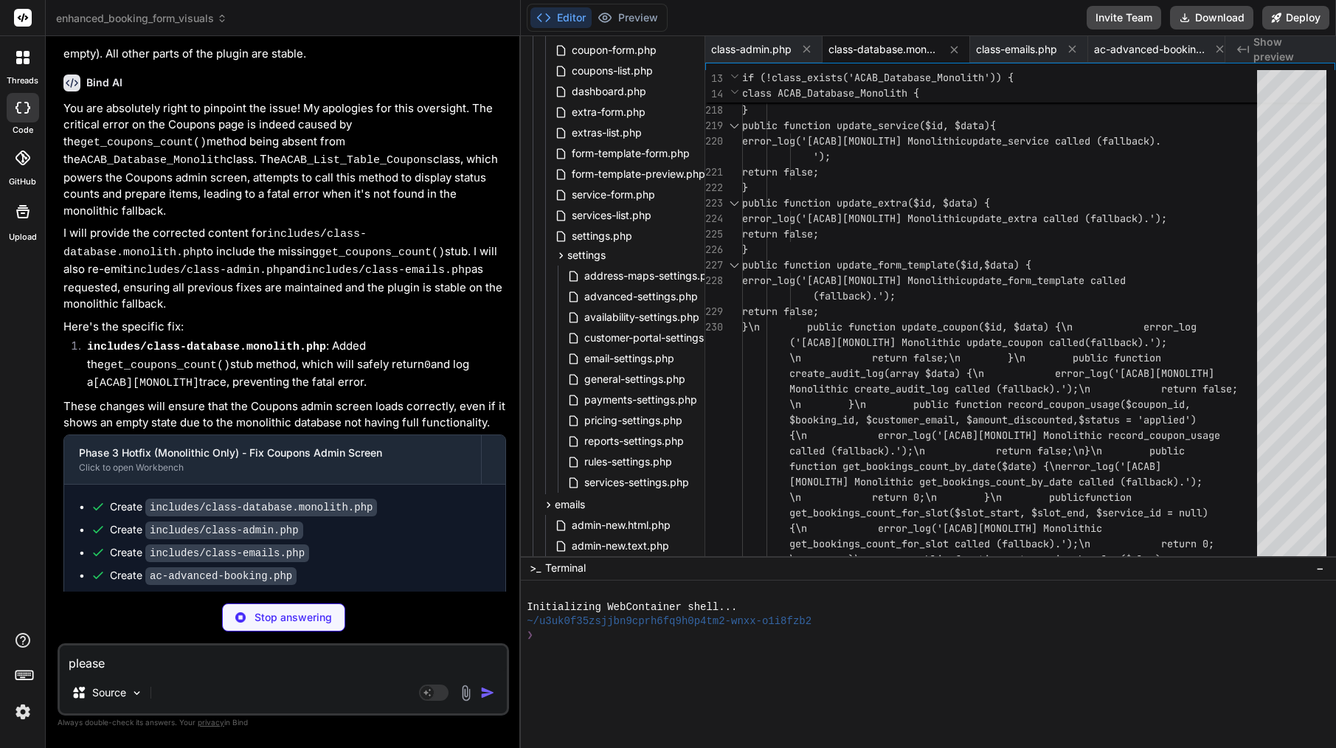
type textarea "please r"
type textarea "x"
type textarea "please re"
type textarea "x"
type textarea "please rev"
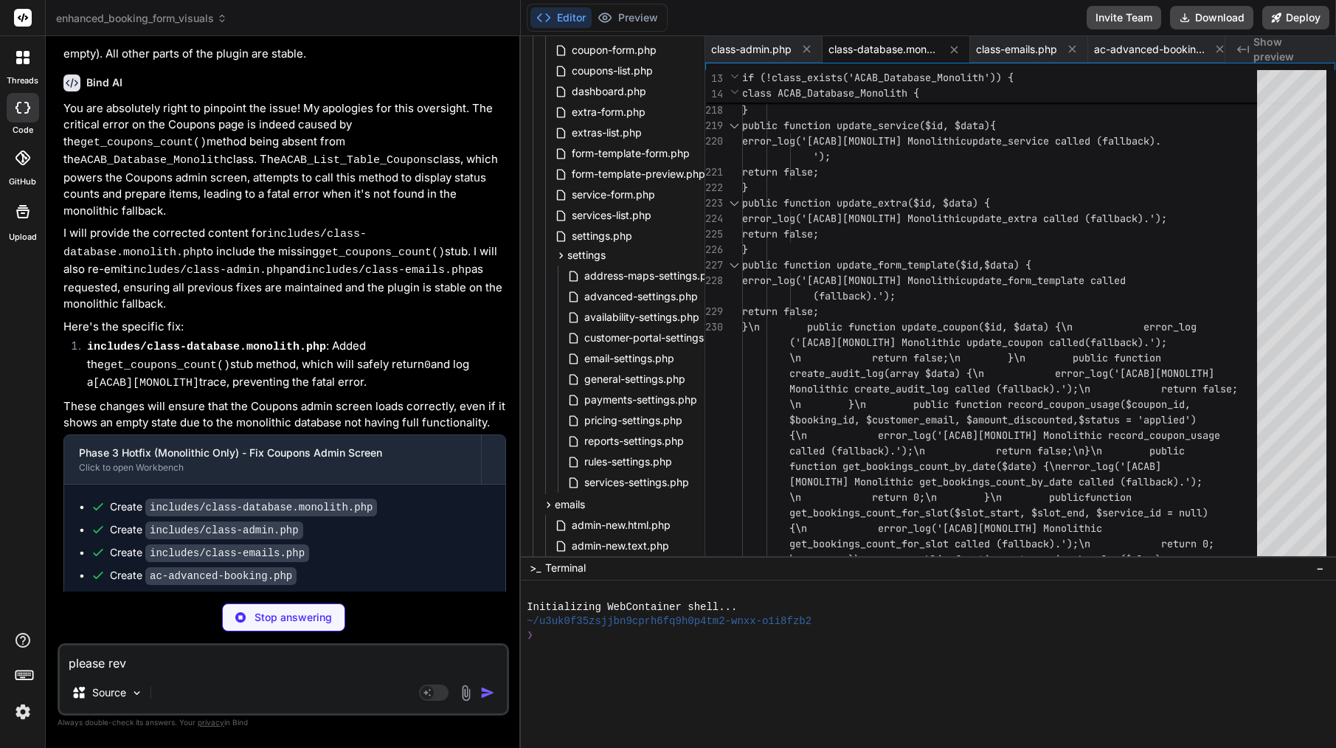
type textarea "x"
type textarea "please revi"
type textarea "x"
type textarea "please revie"
type textarea "x"
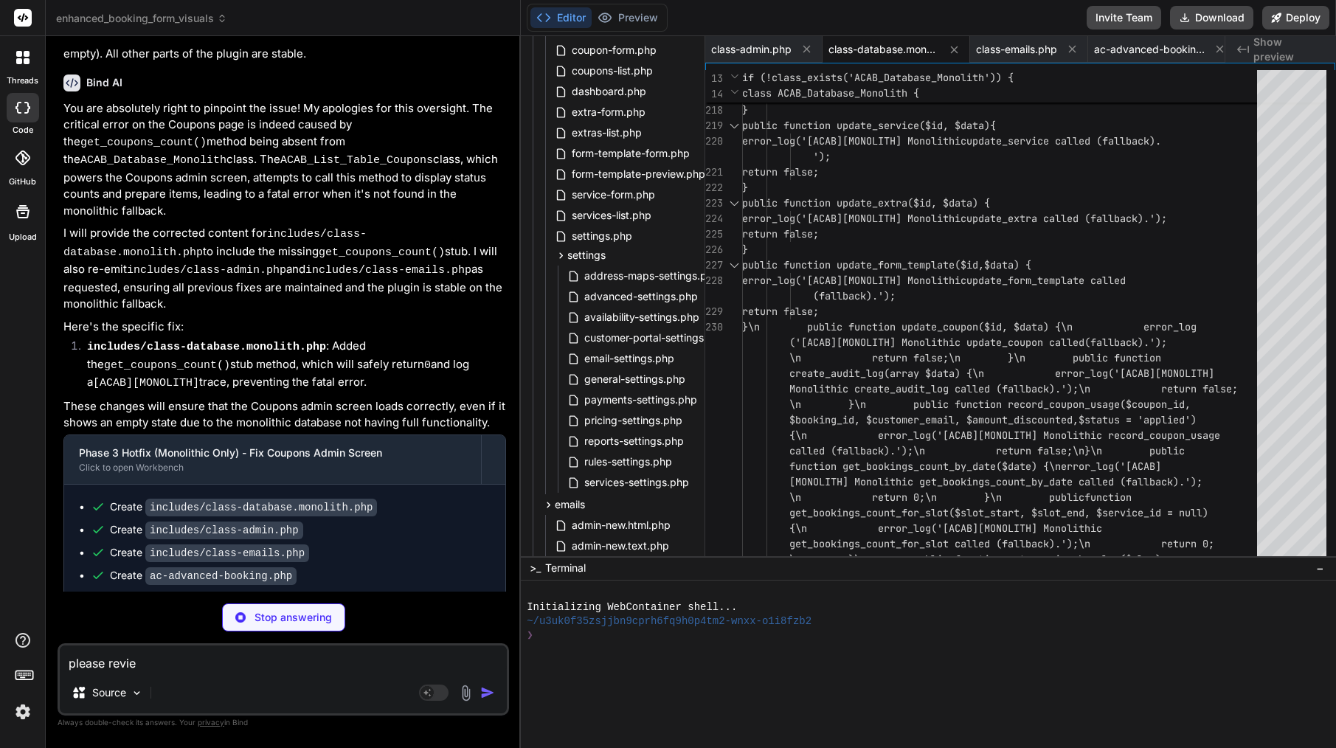
type textarea "please review"
type textarea "x"
type textarea "please review"
type textarea "x"
type textarea "please review t"
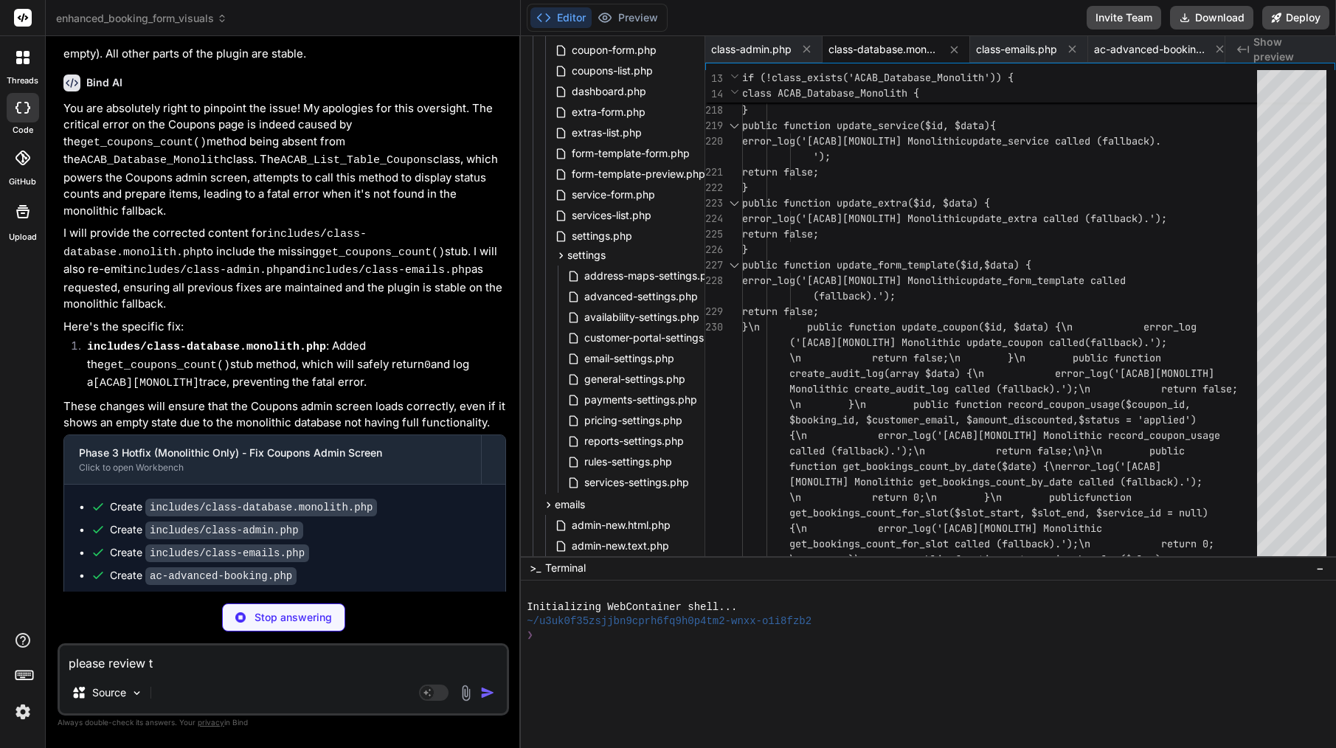
type textarea "x"
type textarea "please review th"
type textarea "x"
type textarea "please review thi"
type textarea "x"
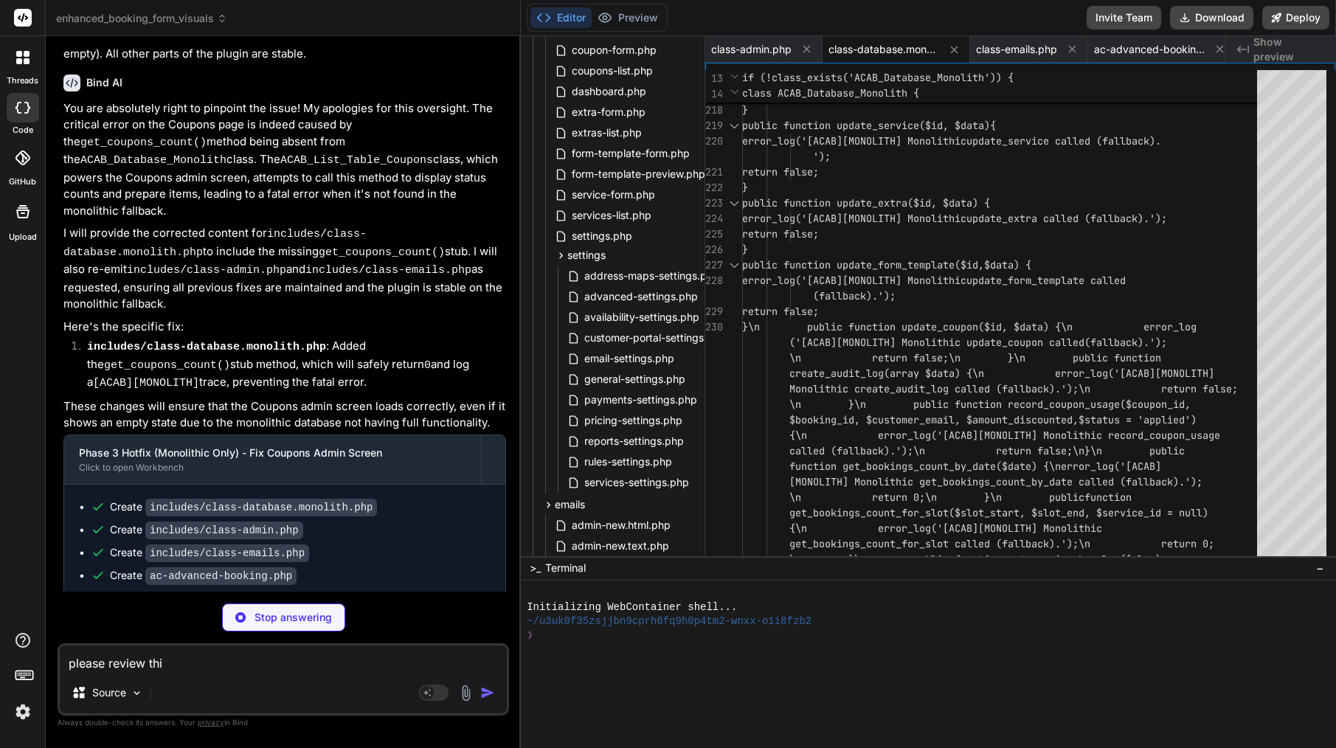
type textarea "please review this"
type textarea "x"
type textarea "please review this"
type textarea "x"
type textarea "please review this f"
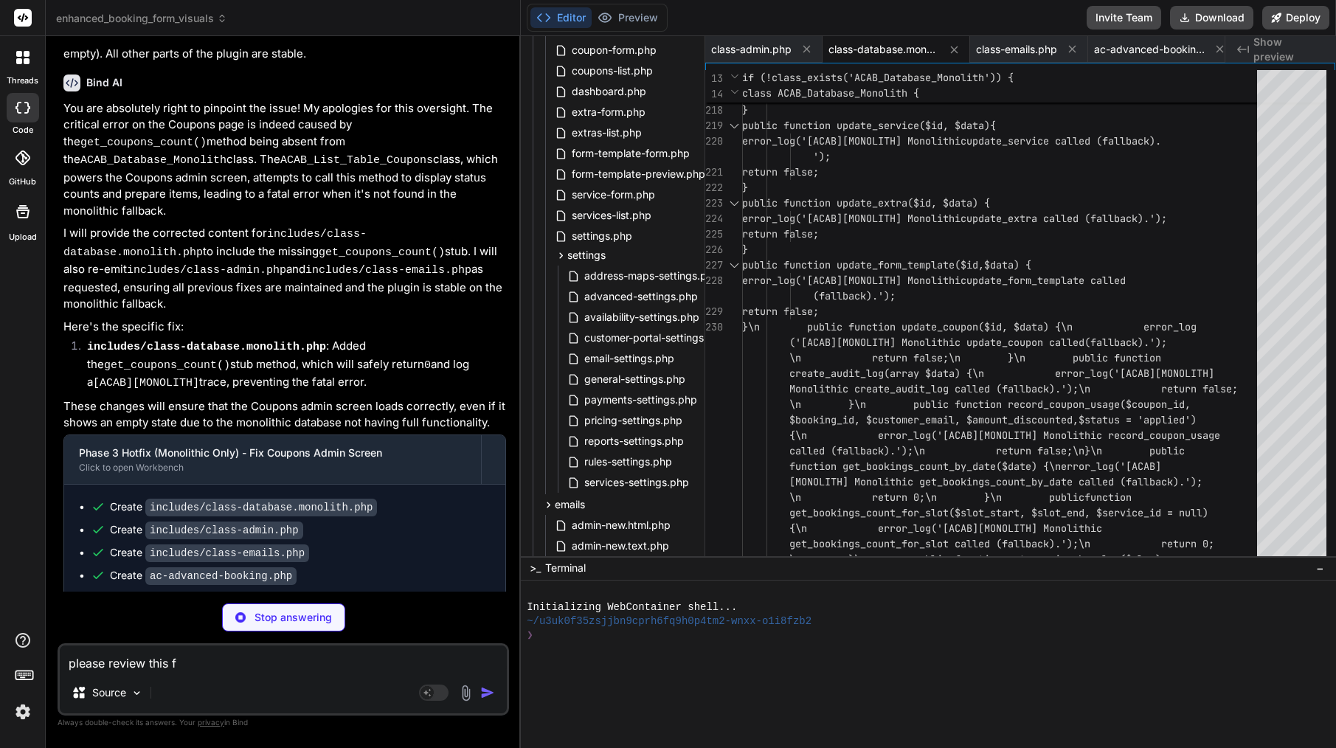
type textarea "x"
type textarea "please review this fi"
type textarea "x"
type textarea "please review this fil"
type textarea "x"
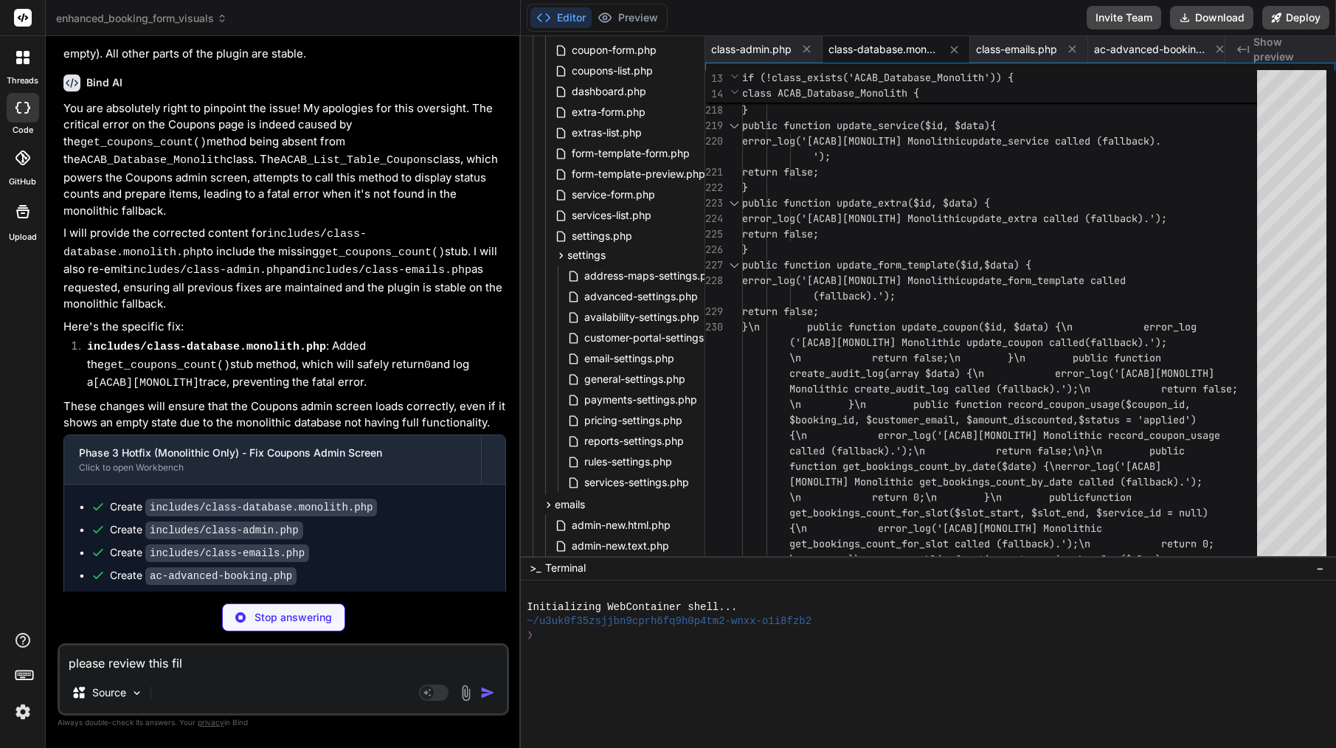
type textarea "please review this file"
type textarea "x"
type textarea "please review this file"
type textarea "x"
type textarea "please review this file -"
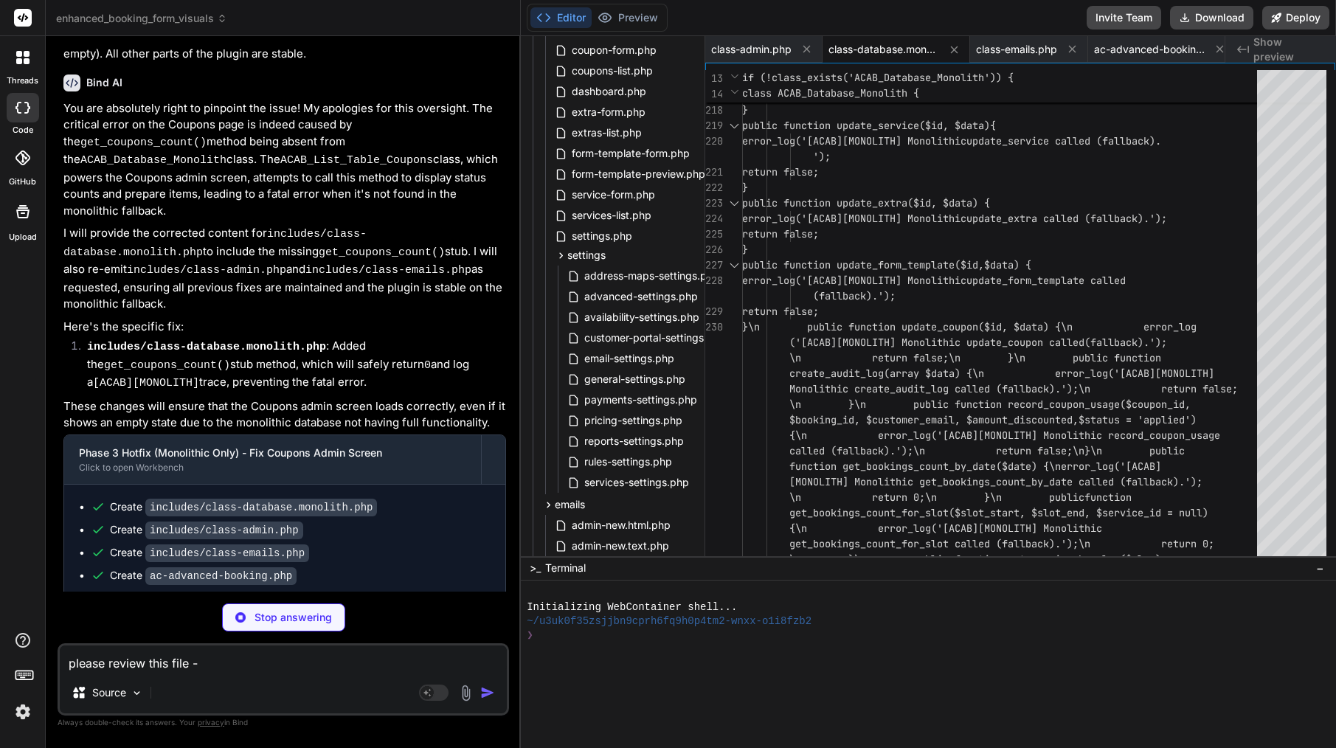
type textarea "x"
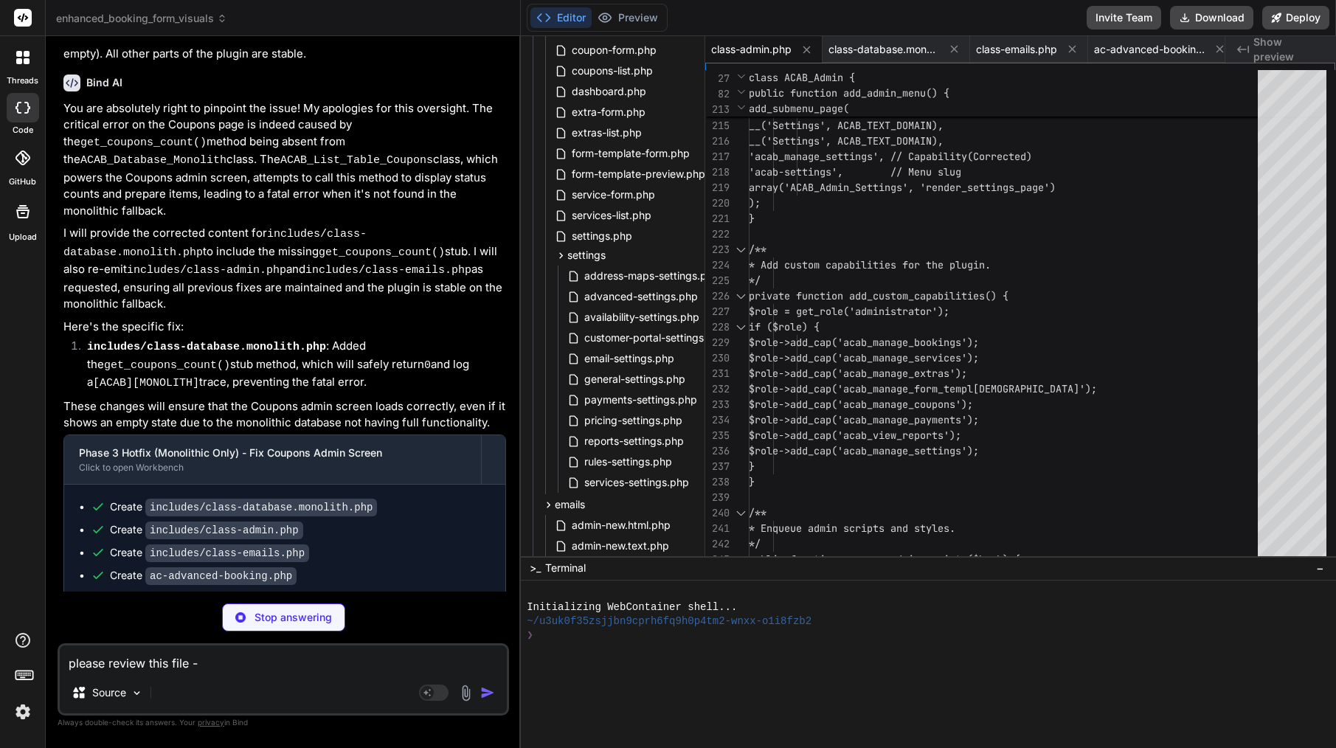
type textarea "x"
type textarea "please review this file --"
type textarea "x"
type textarea "please review this file ---"
type textarea "x"
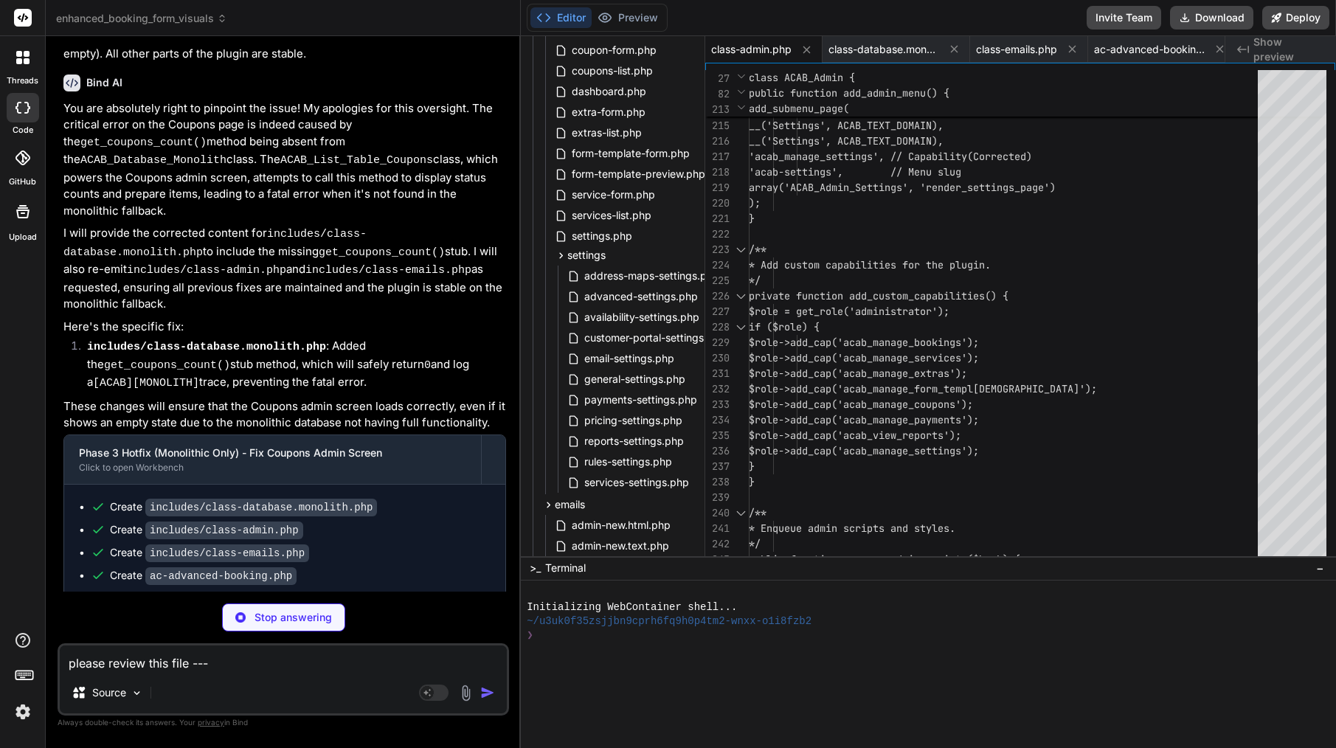
type textarea "please review this file ----"
type textarea "x"
type textarea "please review this file -----"
type textarea "x"
type textarea "please review this file ----->"
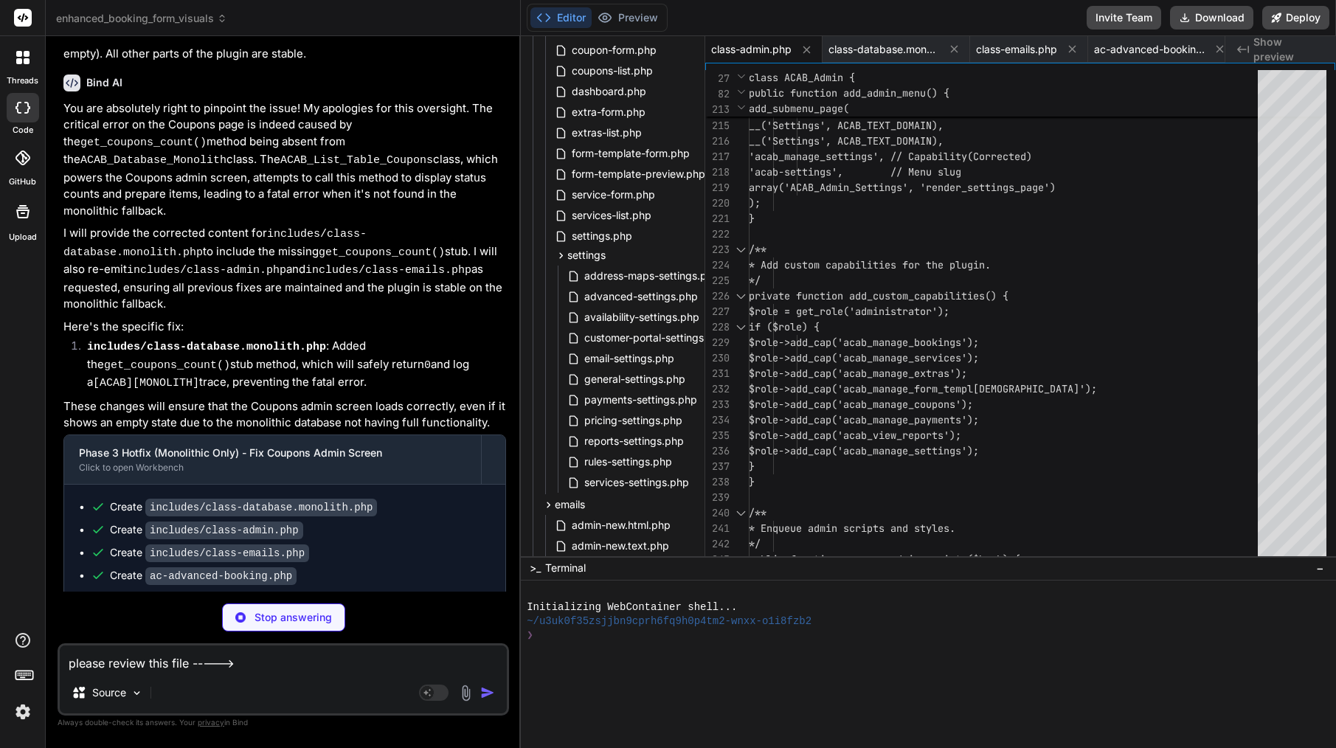
type textarea "x"
type textarea "please review this file ----->"
type textarea "x"
paste textarea "class-database.monolith.php"
type textarea "please review this file -----> class-database.monolith.php"
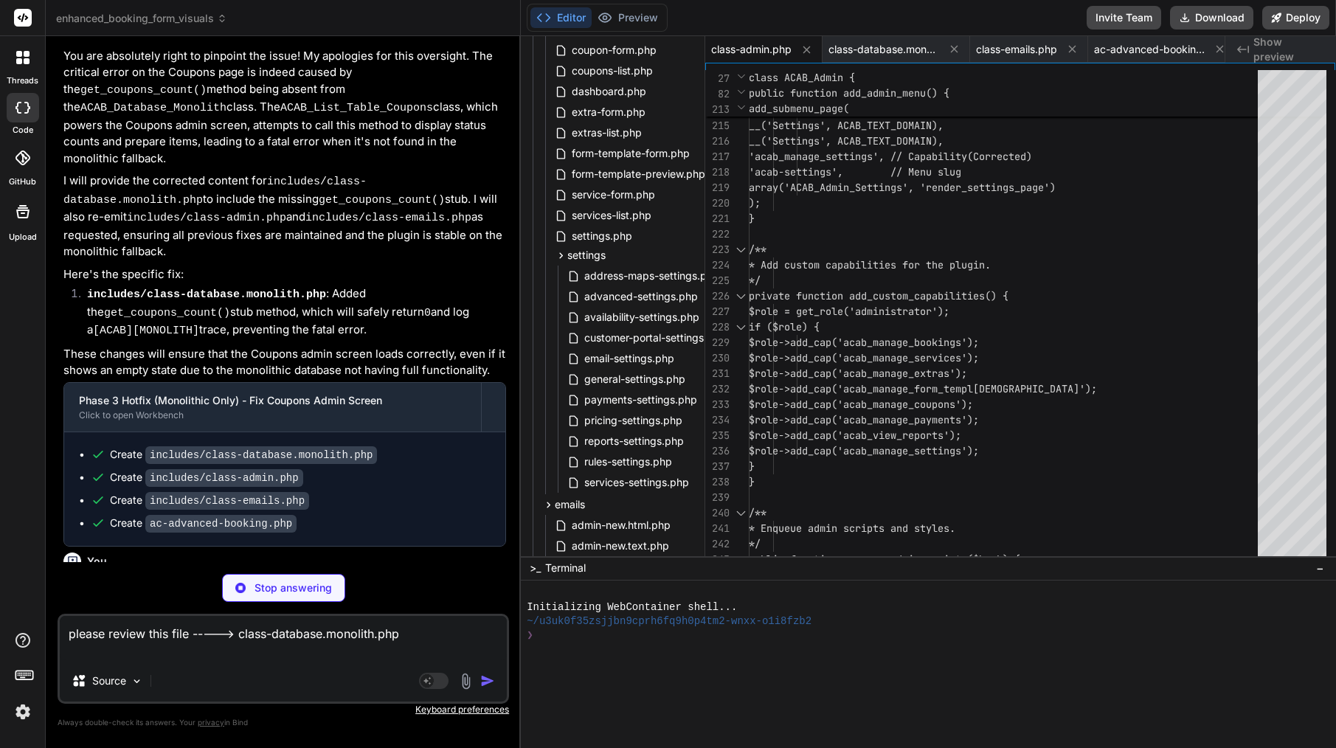
scroll to position [33328, 0]
type textarea "x"
type textarea "please review this file -----> class-database.monolith.php"
click at [769, 46] on span "class-admin.php" at bounding box center [751, 49] width 80 height 15
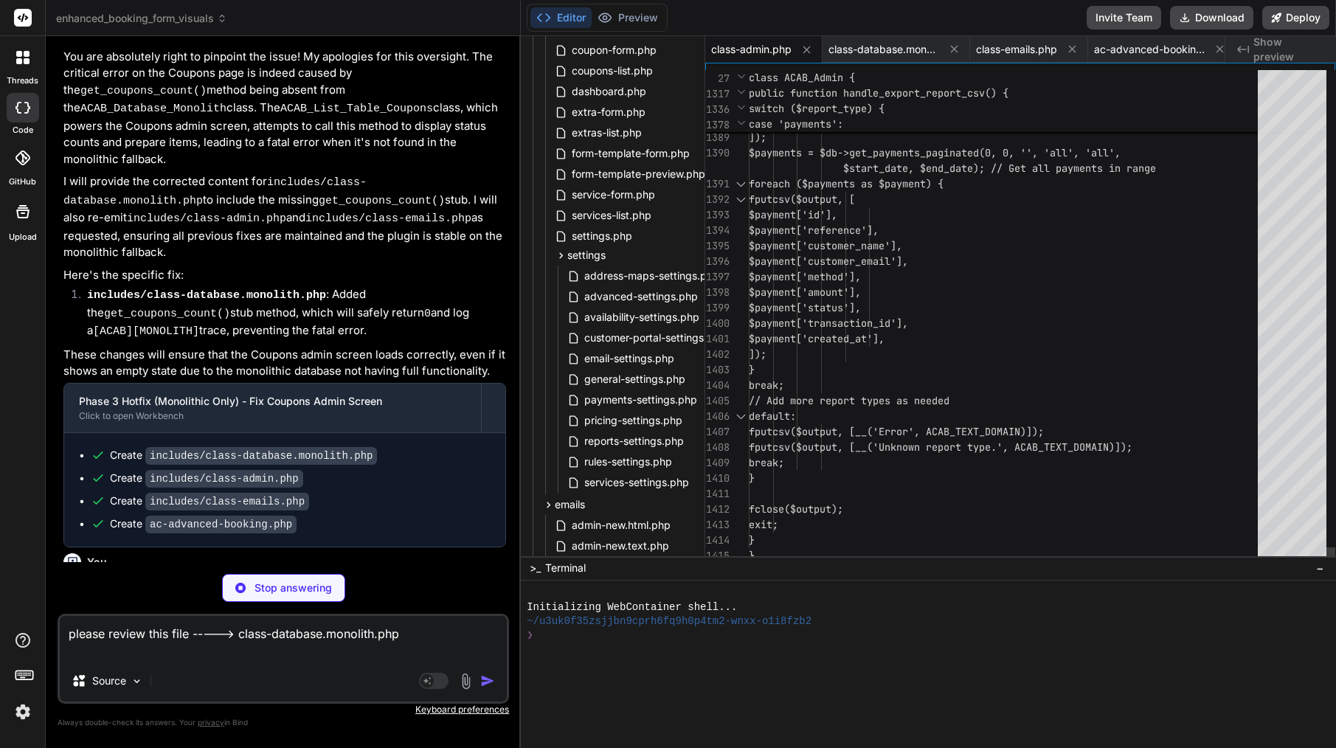
scroll to position [0, 0]
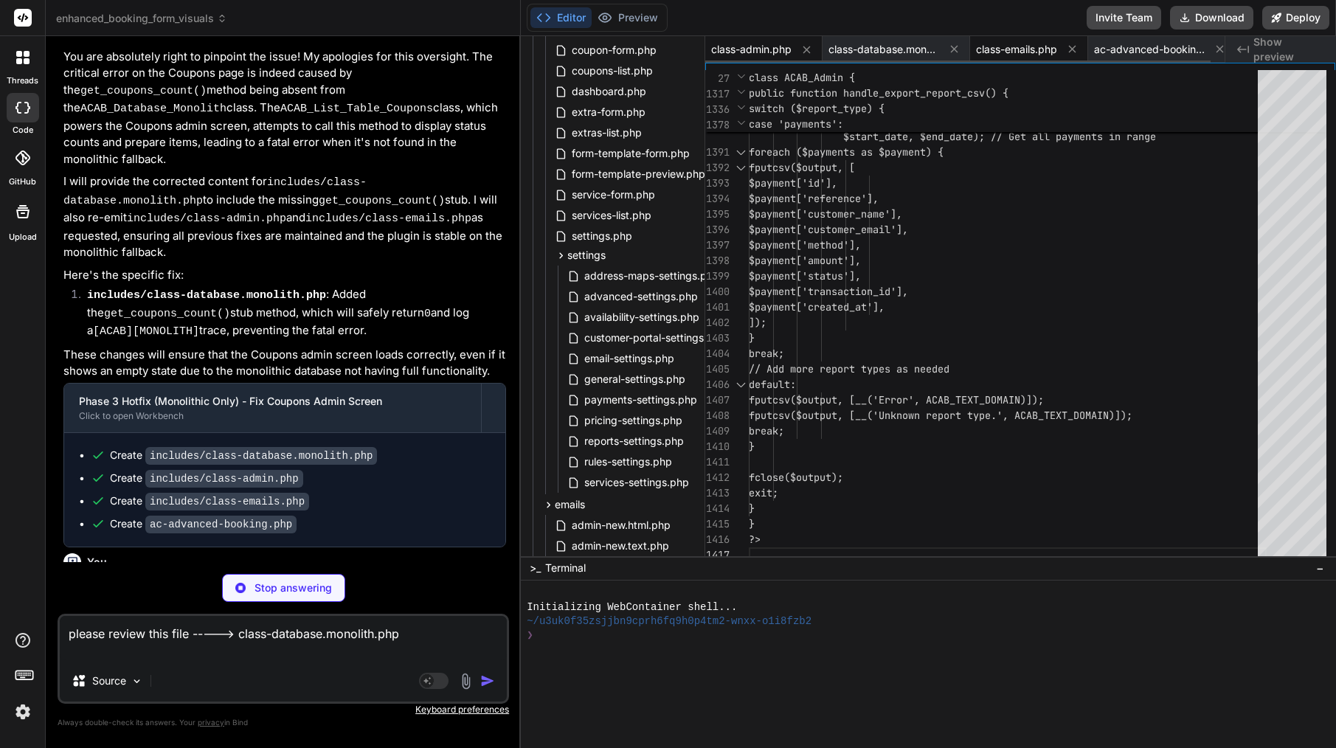
type textarea "x"
click at [1010, 46] on span "class-emails.php" at bounding box center [1016, 49] width 81 height 15
type textarea "$final_templates[$key]['text'] = isset($stored_templates[$key]['text']) ? $stor…"
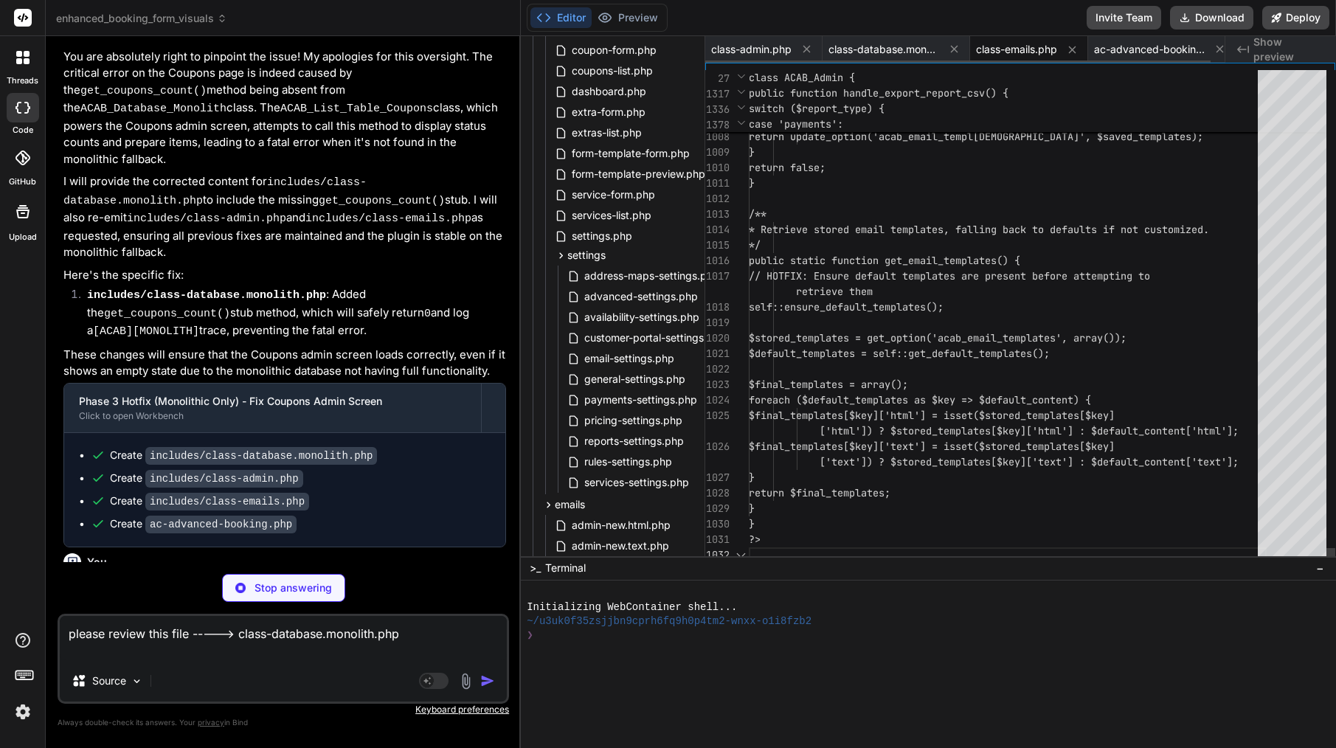
scroll to position [108, 0]
type textarea "x"
type textarea "$final_templates[$key]['html'] = isset($stored_templates[$key]['html']) ? $stor…"
type textarea "x"
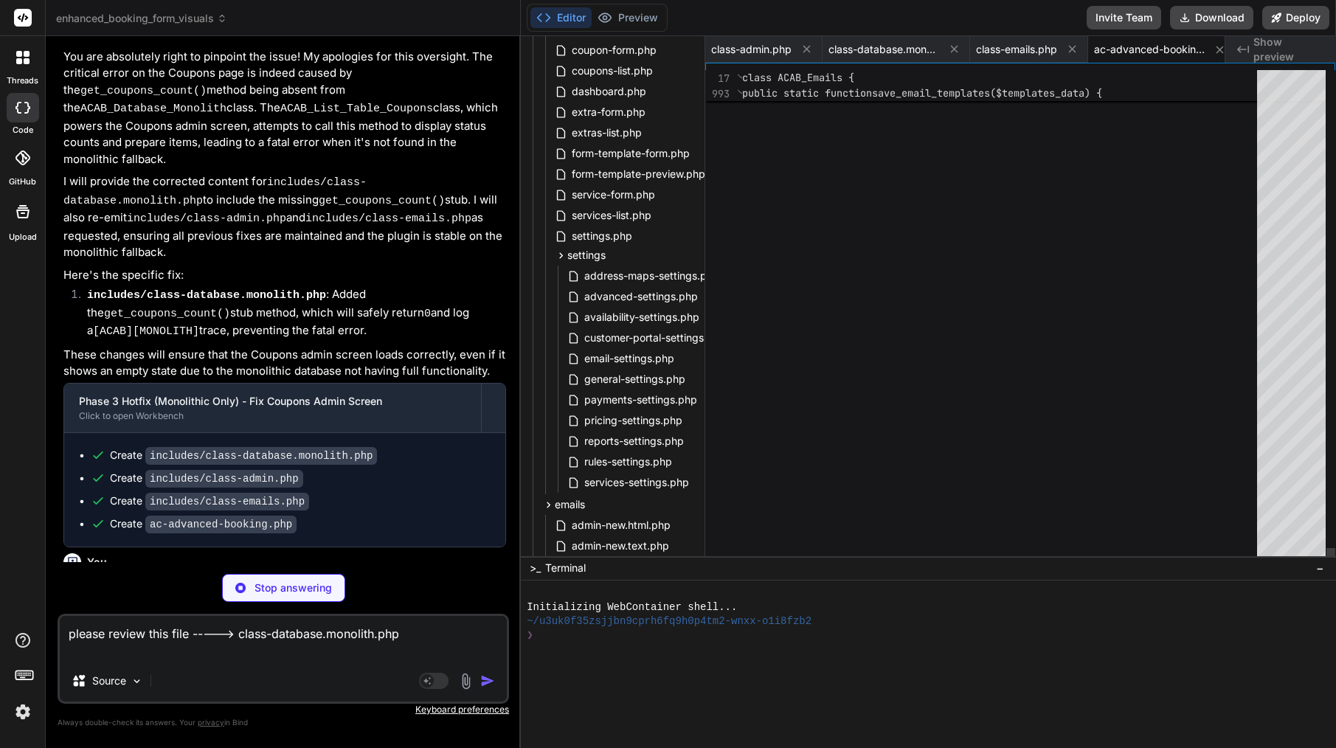
type textarea "return $settings; } ?>"
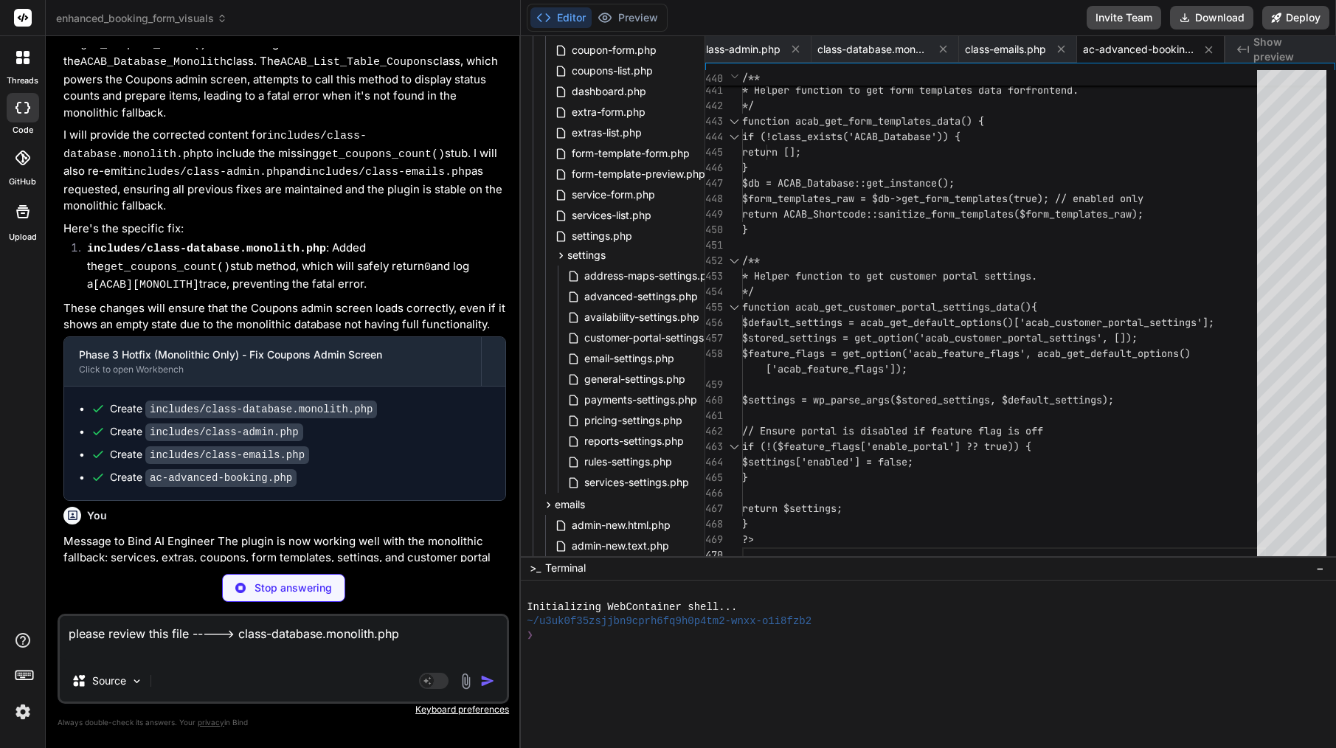
scroll to position [33372, 0]
type textarea "x"
type textarea "<?php endforeach; ?> </div>"
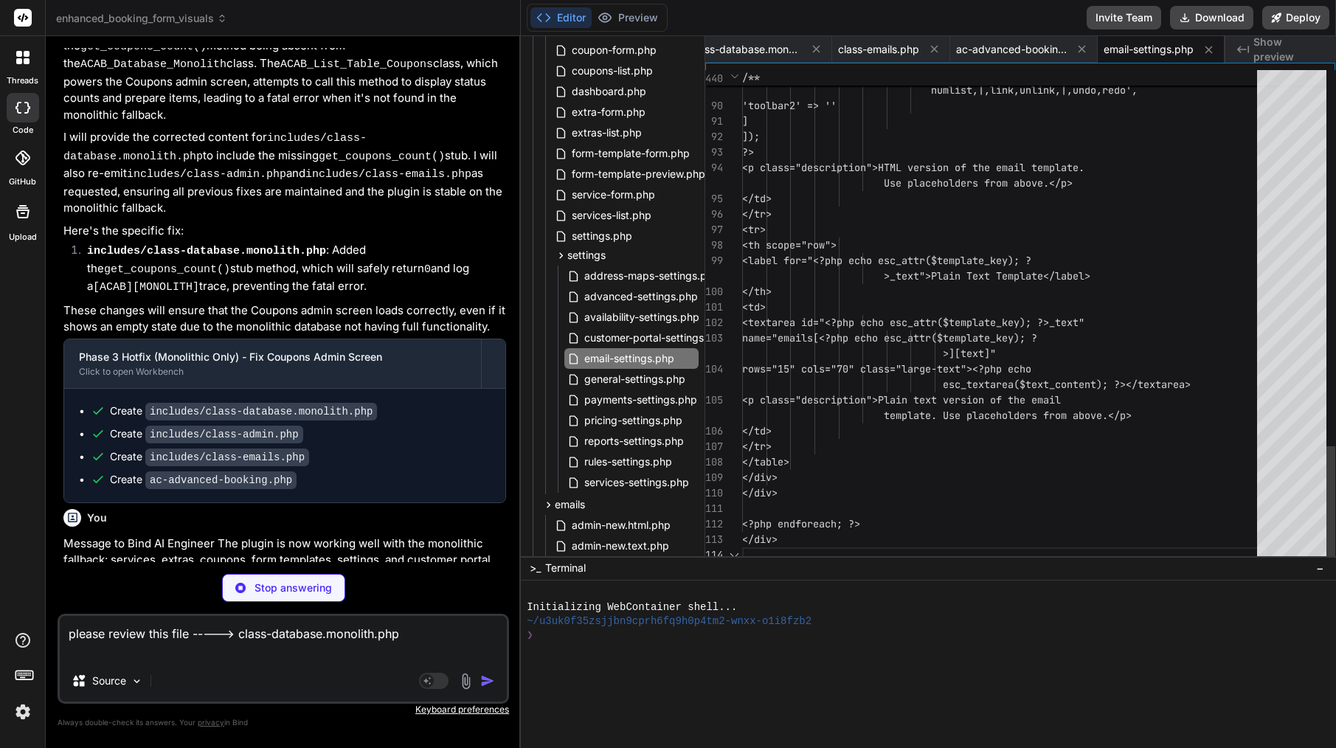
type textarea "x"
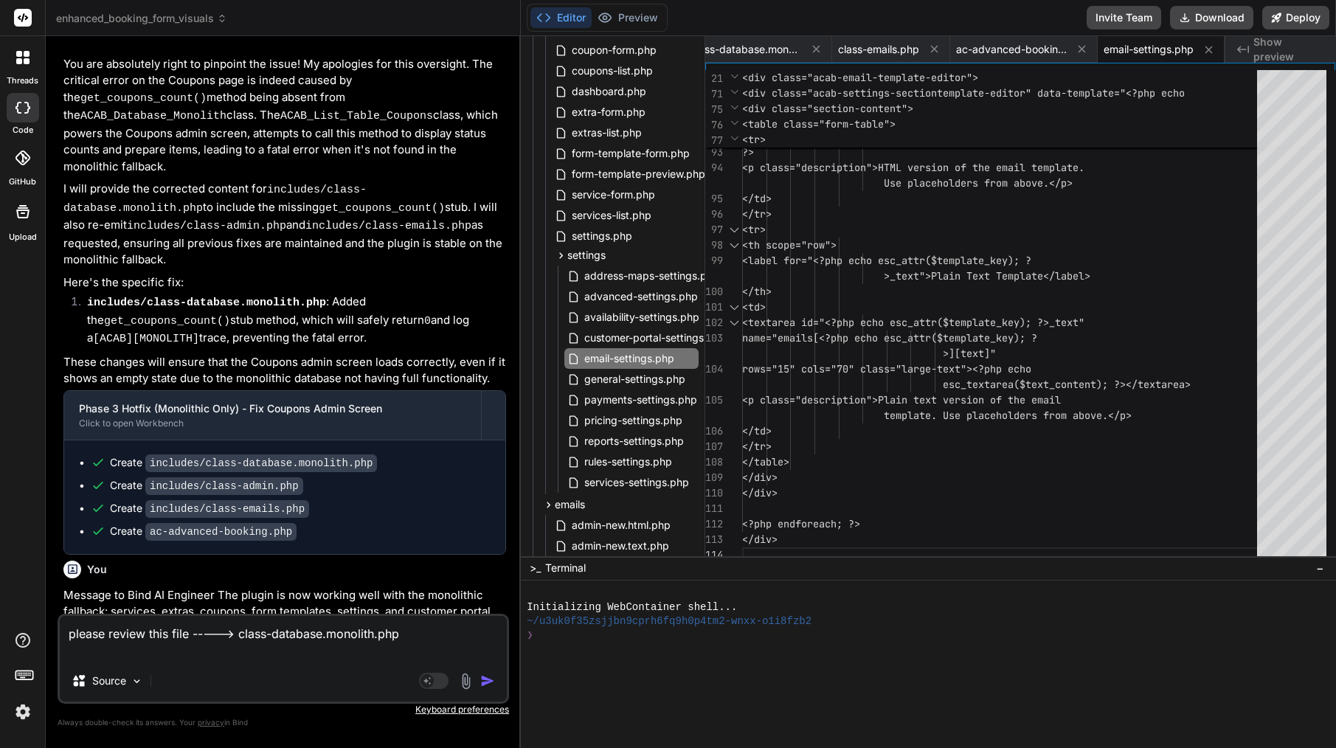
scroll to position [0, 0]
click at [1138, 54] on span "email-settings.php" at bounding box center [1149, 49] width 90 height 15
click at [1027, 55] on span "ac-advanced-booking.php" at bounding box center [1011, 49] width 111 height 15
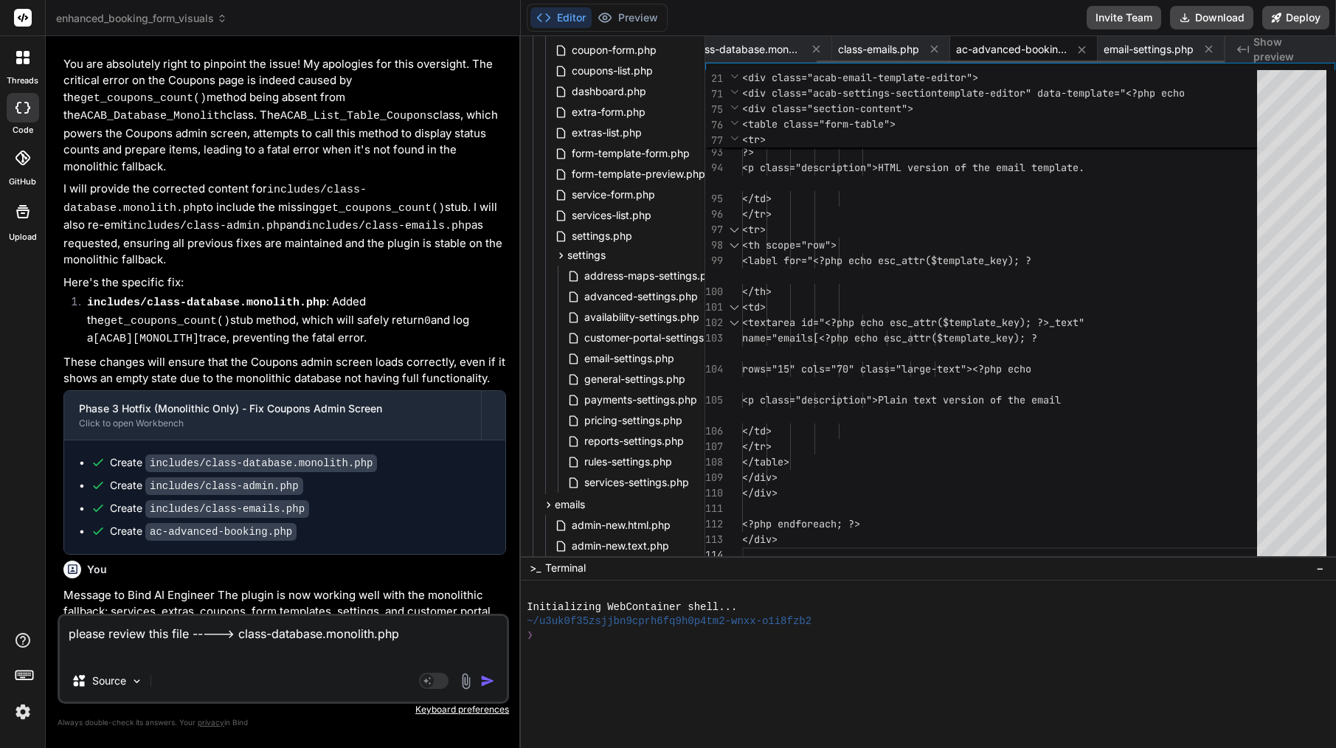
type textarea "return $settings; } ?>"
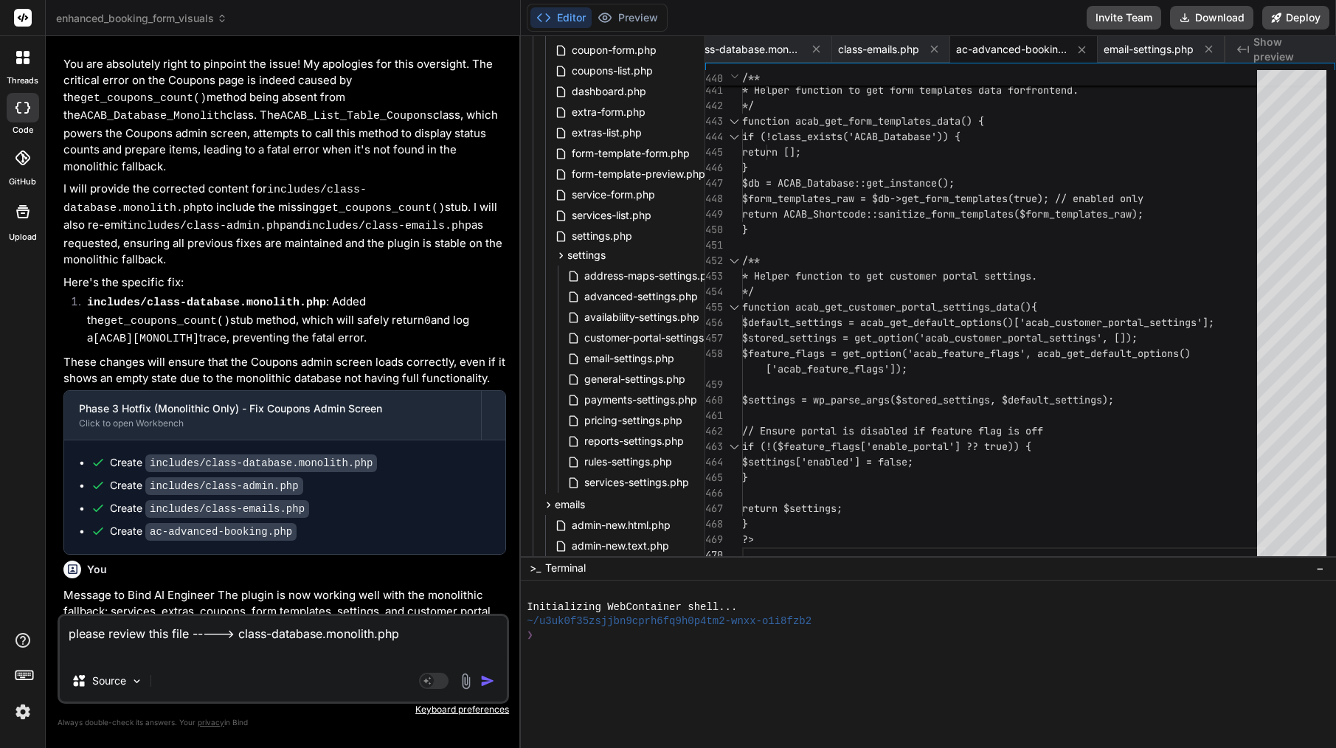
click at [488, 680] on img "button" at bounding box center [487, 681] width 15 height 15
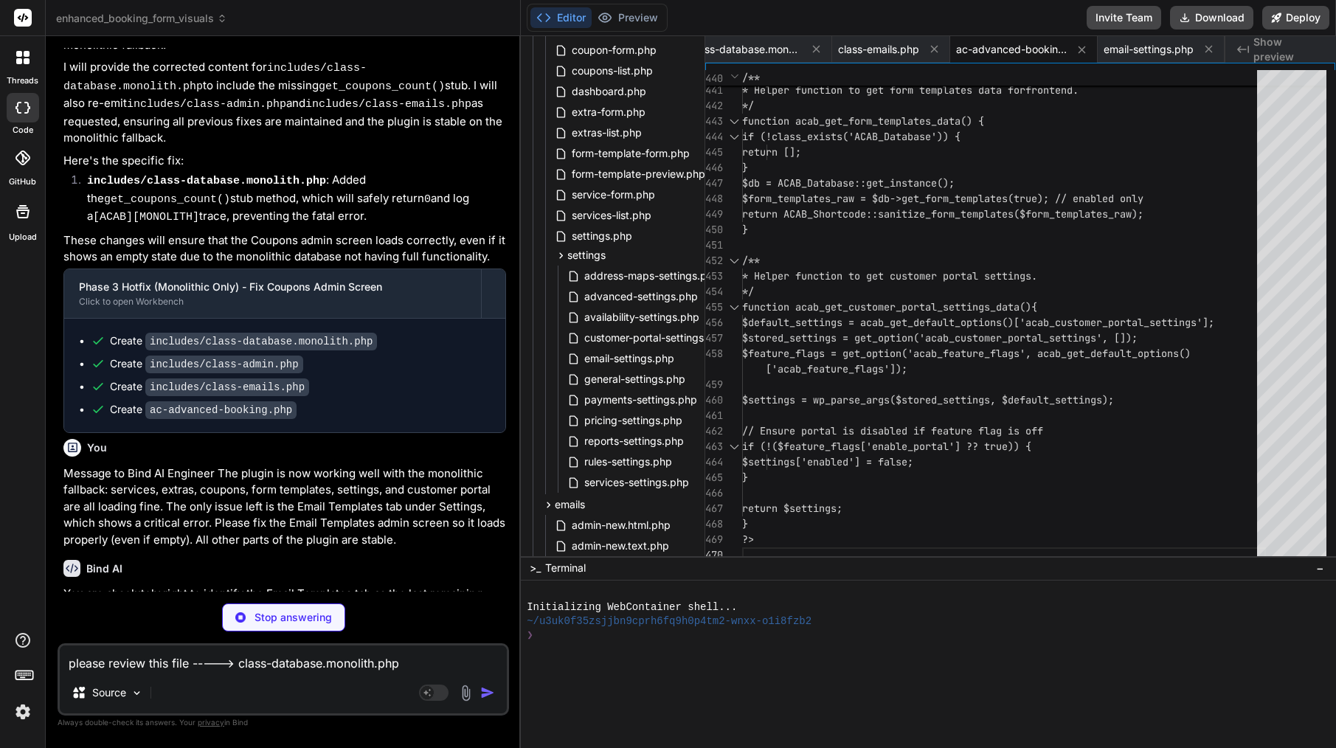
scroll to position [33429, 0]
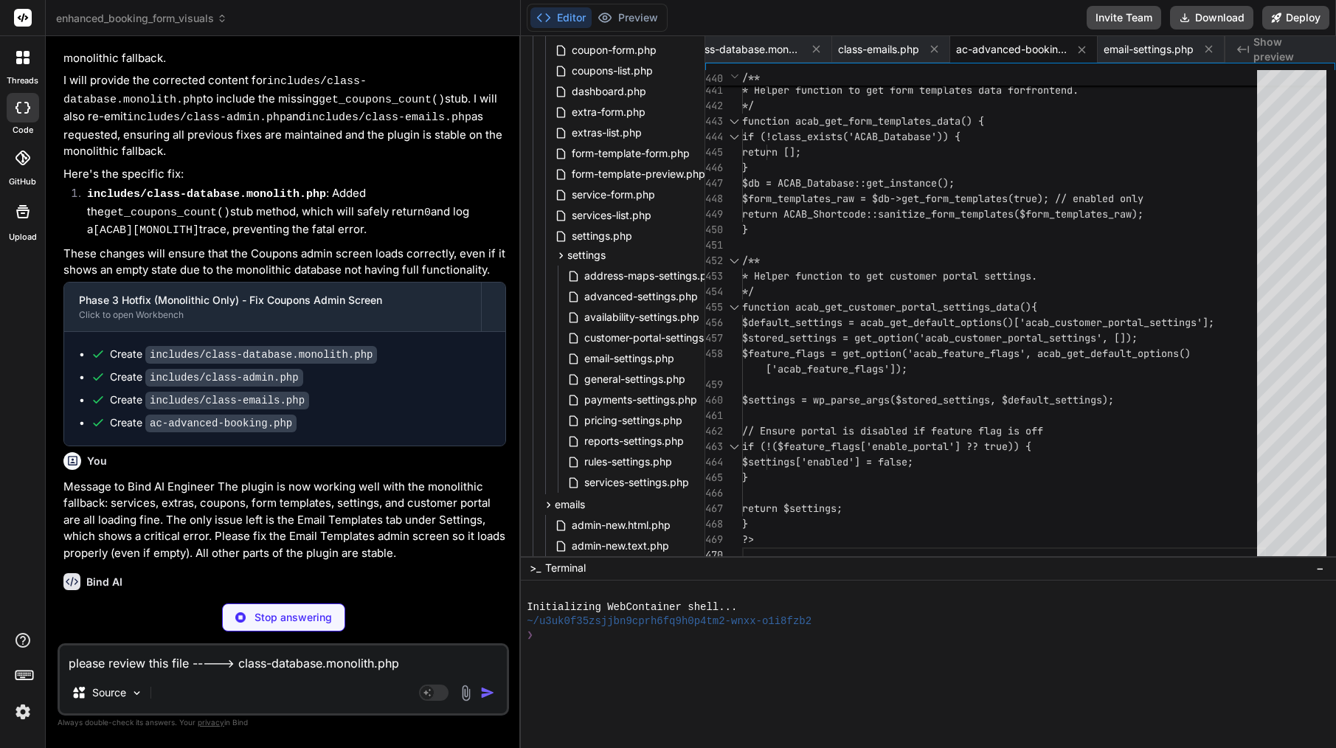
type textarea "x"
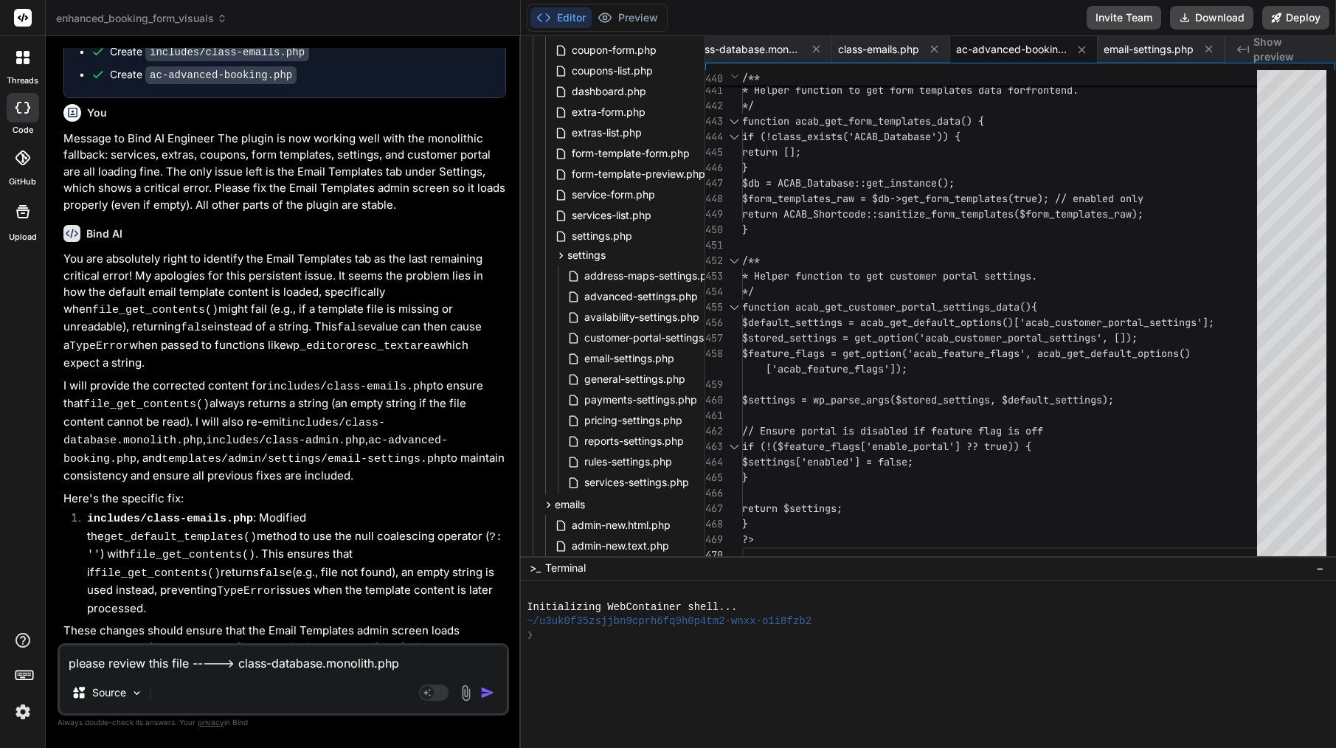
scroll to position [0, 0]
click at [750, 52] on span "class-database.monolith.php" at bounding box center [745, 49] width 111 height 15
type textarea "[MONOLITH] Monolithic get_services_using_extra called (fallback).');\n return […"
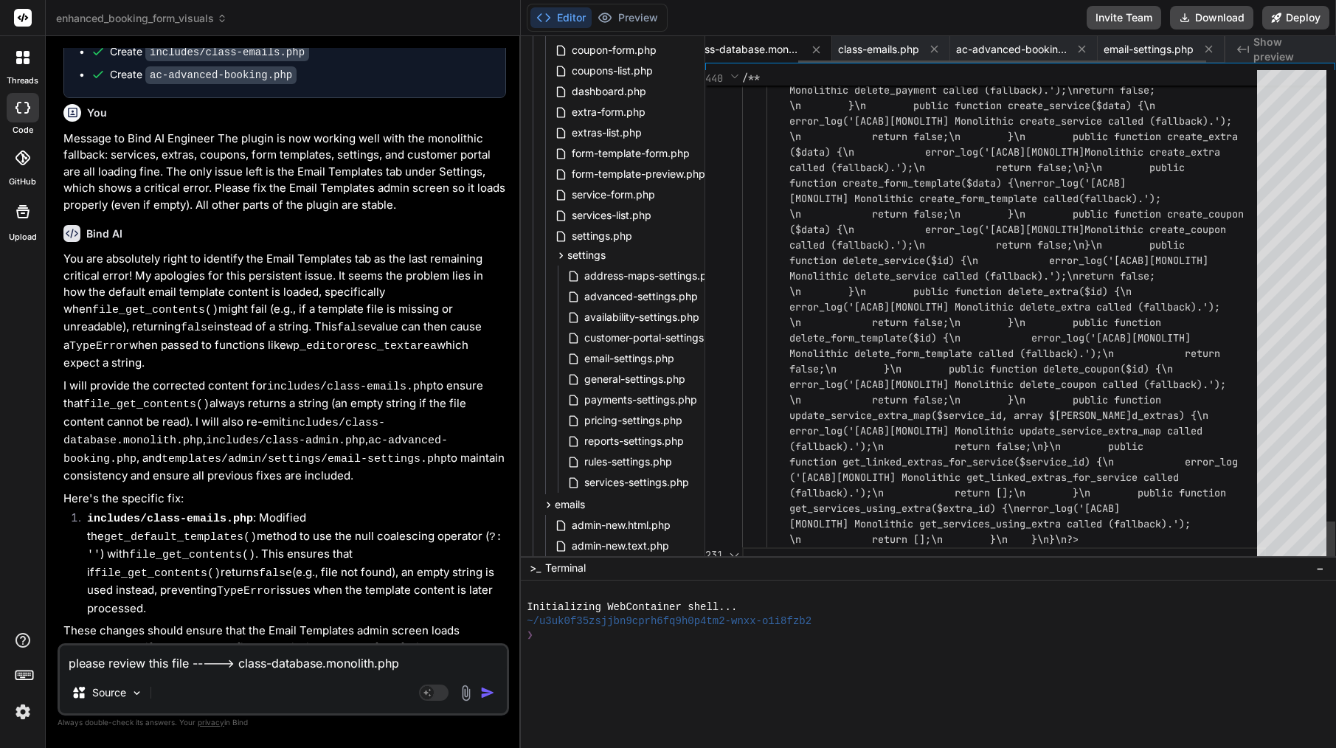
scroll to position [31, 0]
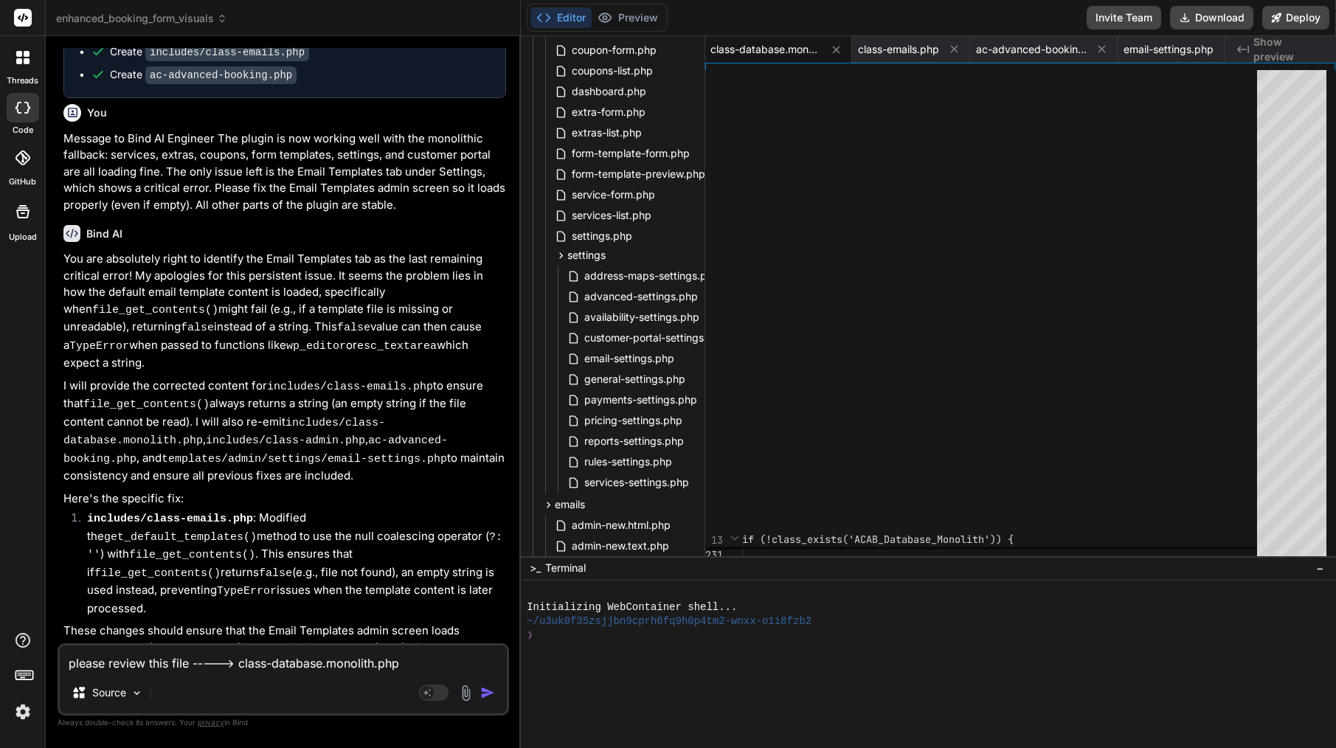
copy div "please review this file -----> class-database.monolith.php"
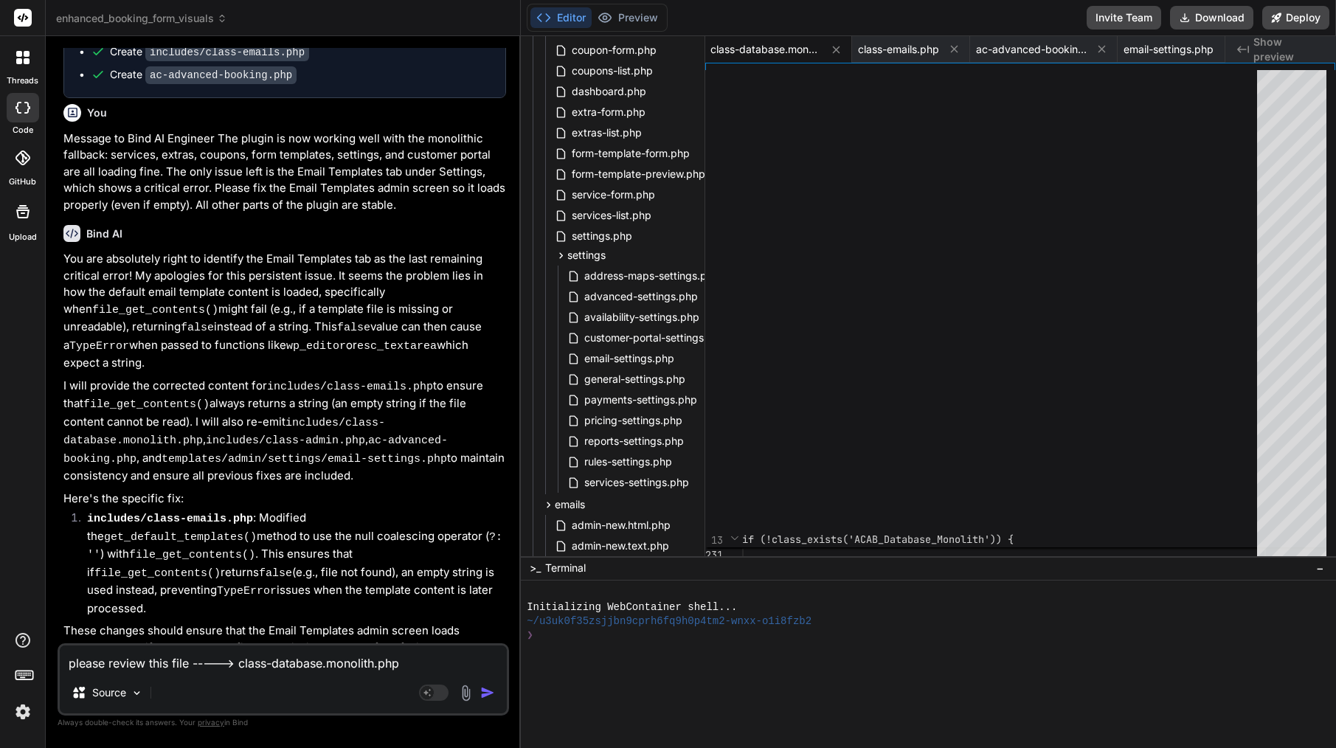
click at [240, 658] on textarea "please review this file -----> class-database.monolith.php" at bounding box center [283, 658] width 447 height 27
paste textarea "please review this file -----> class-database.monolith.php"
type textarea "please review this file -----> class-database.monolith.php"
type textarea "x"
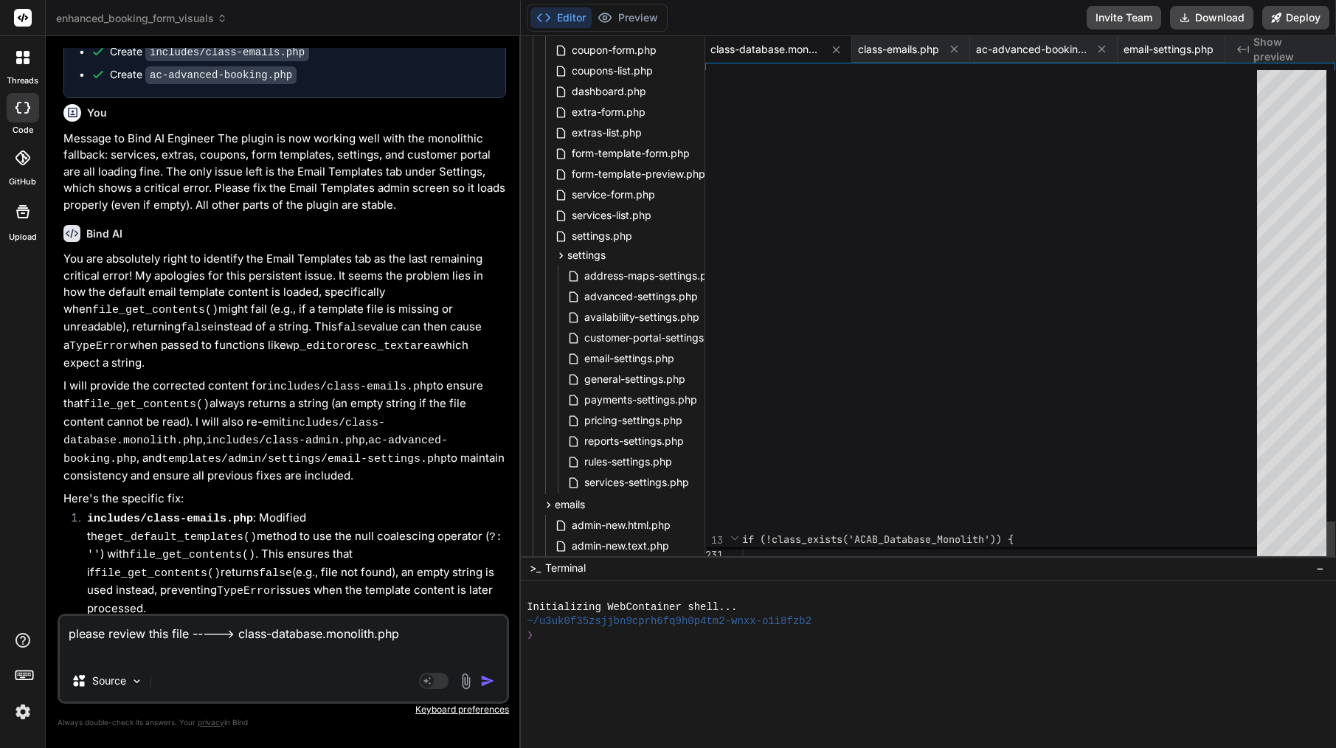
type textarea "please review this file -----> class-database.monolith.php"
click at [924, 404] on div "if (!class_exists('ACAB_Database_Monolith')) {" at bounding box center [999, 308] width 515 height 477
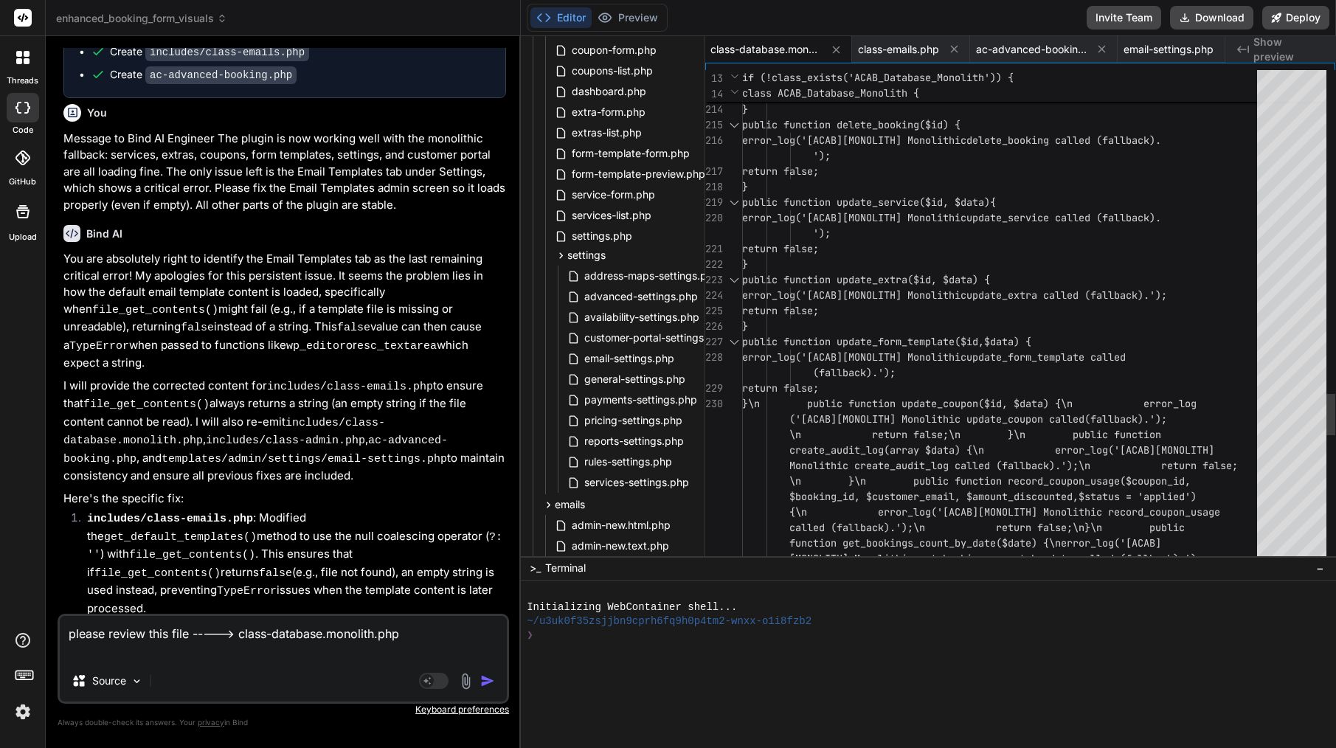
click at [819, 311] on span "return false;" at bounding box center [780, 310] width 77 height 13
type textarea "<?php /** * ACAB Monolithic Database Class (Fallback) * This file serves as a f…"
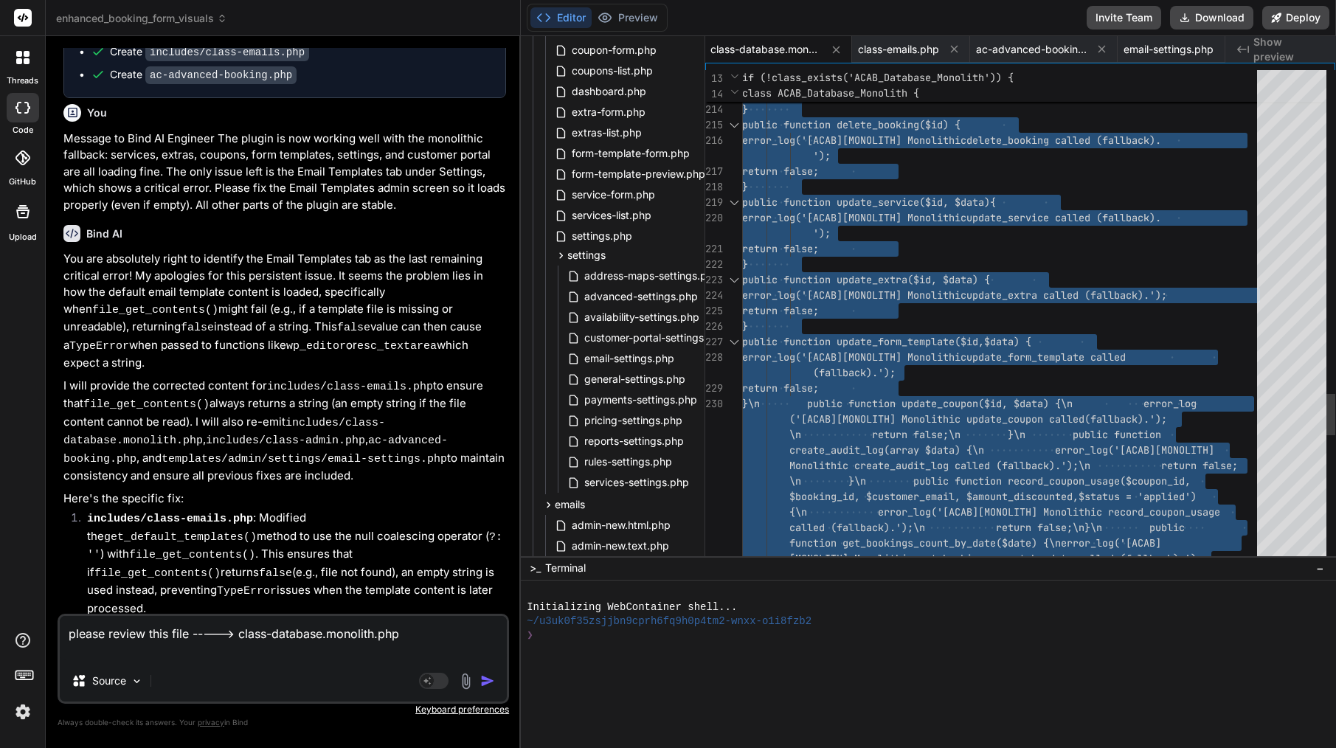
click at [819, 311] on span "return false;" at bounding box center [780, 310] width 77 height 13
click at [267, 632] on textarea "please review this file -----> class-database.monolith.php" at bounding box center [283, 638] width 447 height 44
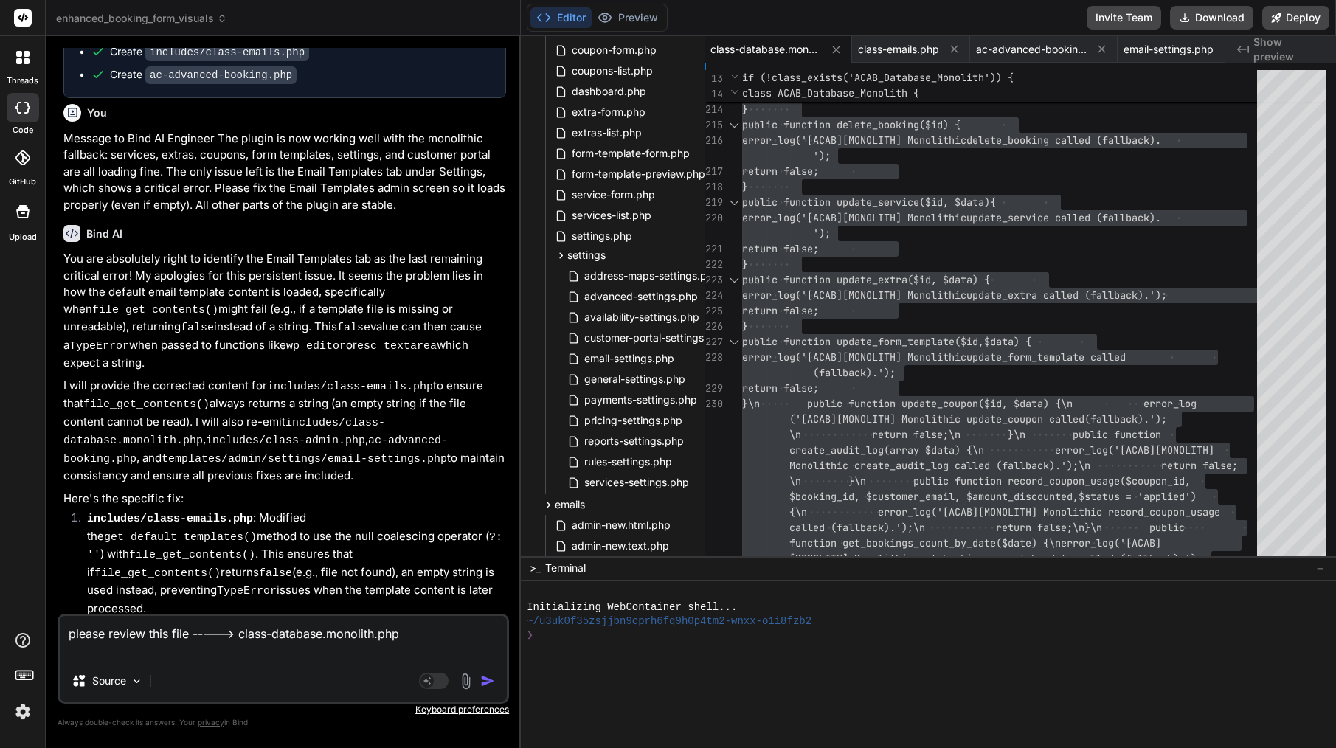
click at [267, 632] on textarea "please review this file -----> class-database.monolith.php" at bounding box center [283, 638] width 447 height 44
paste textarea "Lore’i d sitam, cons-adipi elitse doe tem inci ut Labo: ⸻ Etdolor: Mag ALIQ Eni…"
type textarea "Lore’i d sitam, cons-adipi elitse doe tem inci ut Labo: ⸻ Etdolor: Mag ALIQ Eni…"
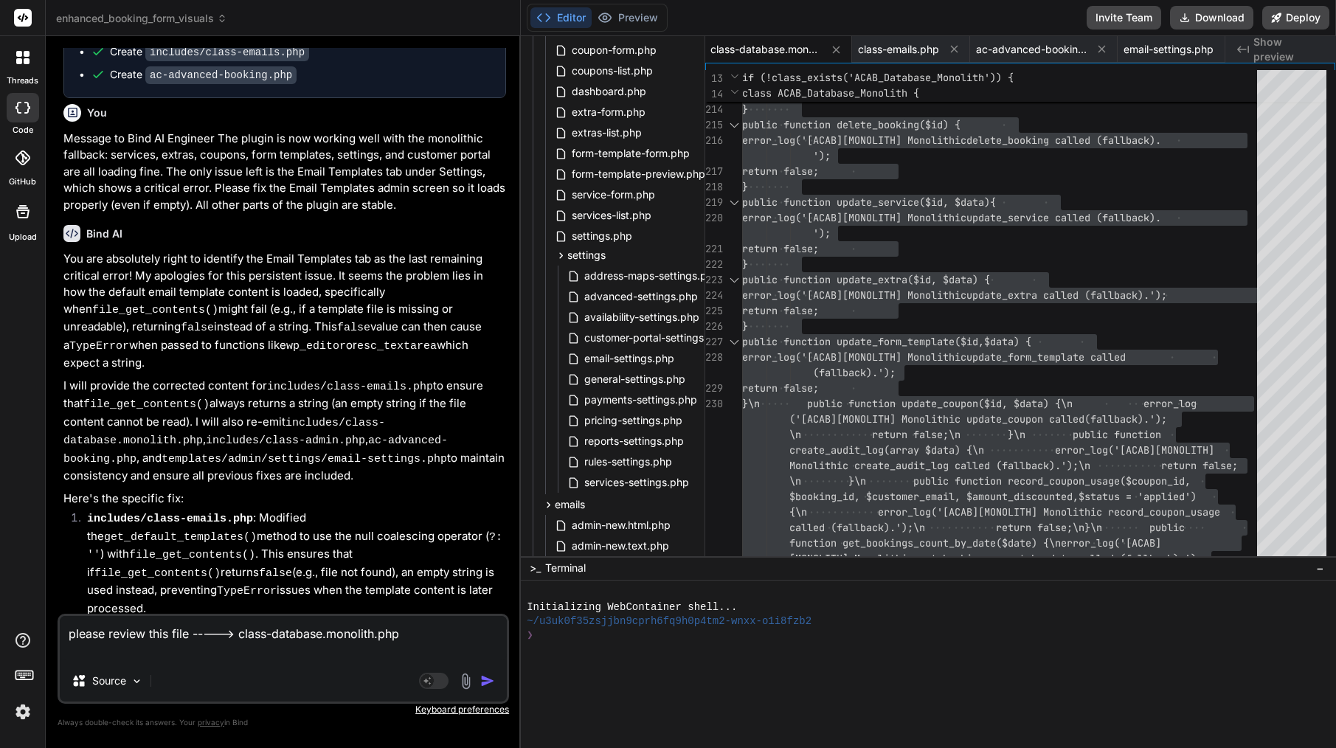
type textarea "x"
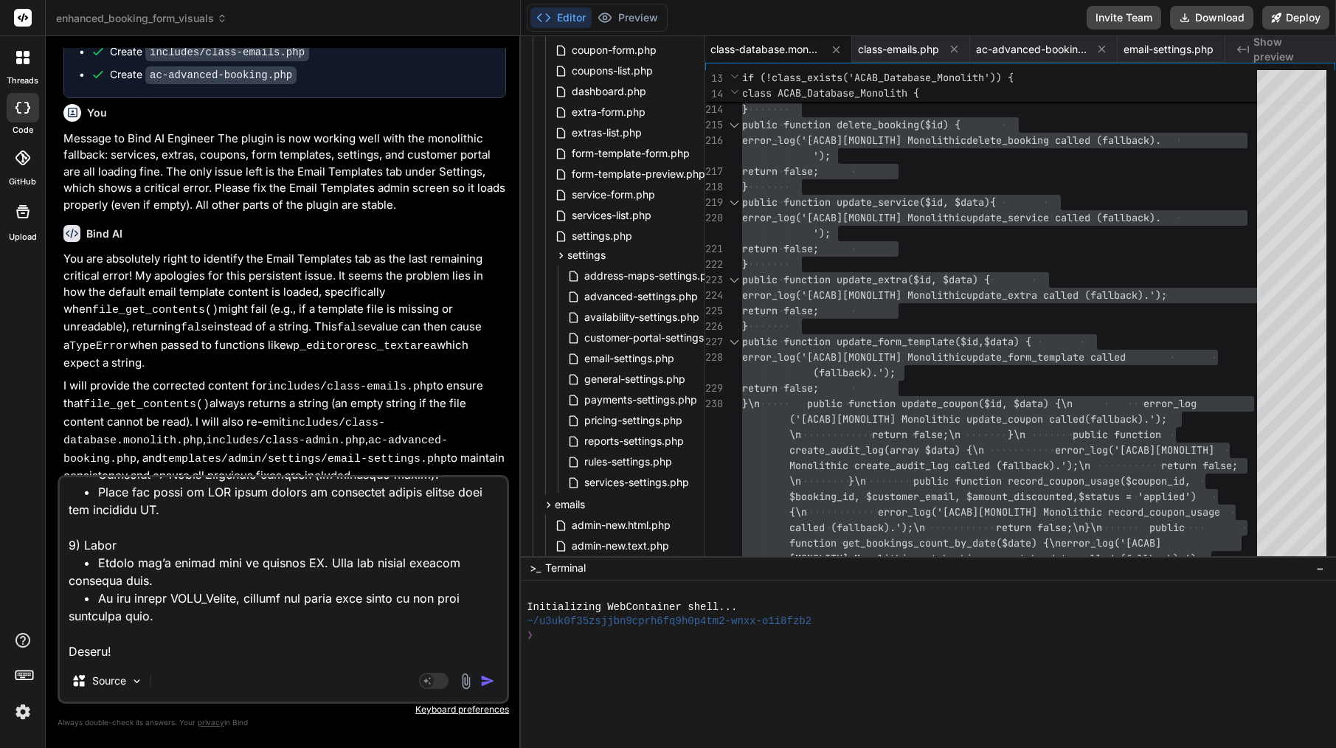
type textarea "Lore’i d sitam, cons-adipi elitse doe tem inci ut Labo: ⸻ Etdolor: Mag ALIQ Eni…"
click at [485, 685] on img "button" at bounding box center [487, 681] width 15 height 15
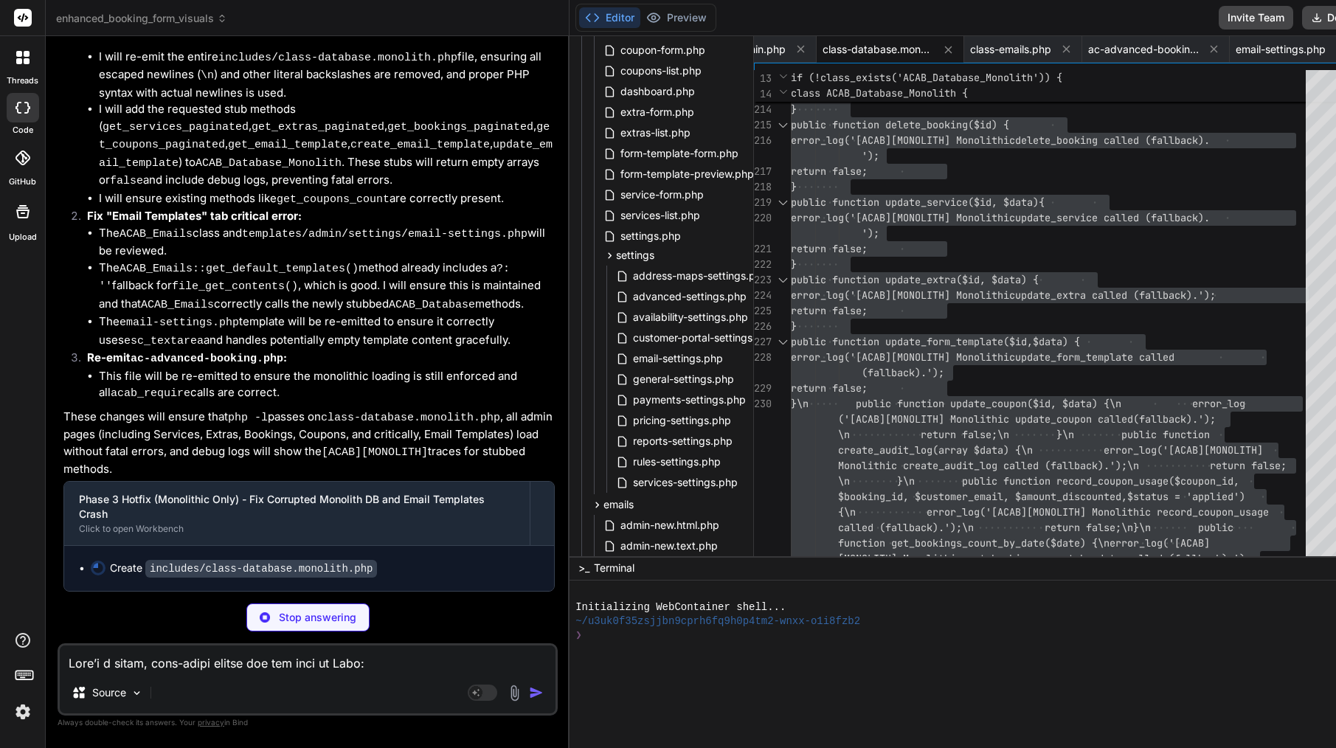
scroll to position [35277, 0]
type textarea "x"
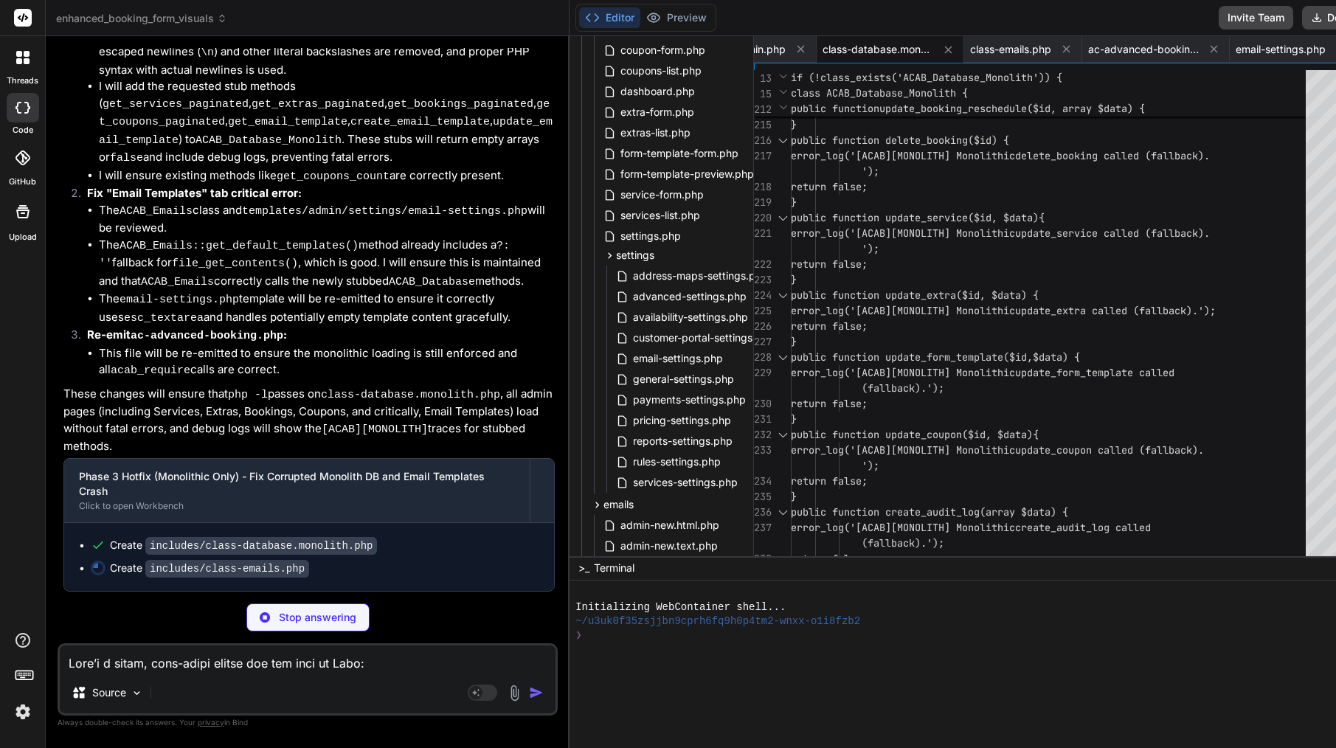
type textarea "x"
type textarea "['html']; $final_templates[$key]['text'] = isset($stored_templates_option[$key]…"
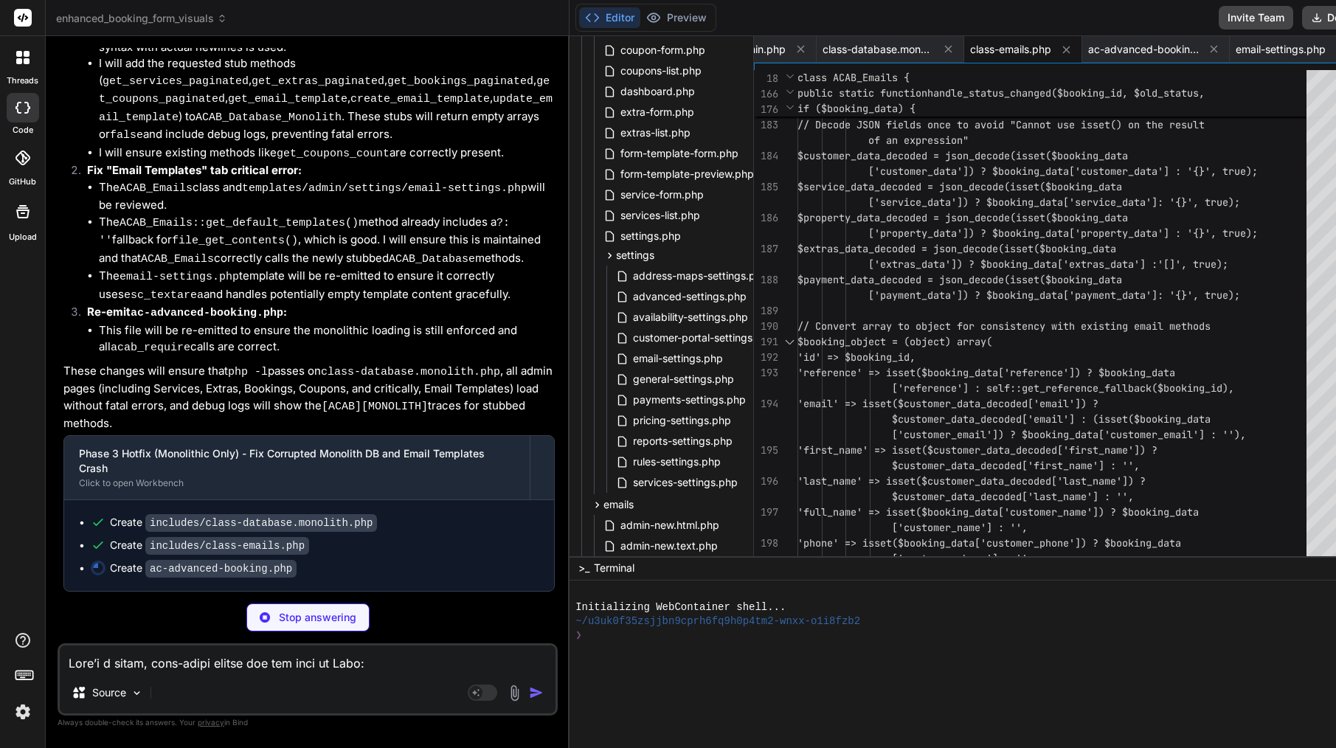
scroll to position [35321, 0]
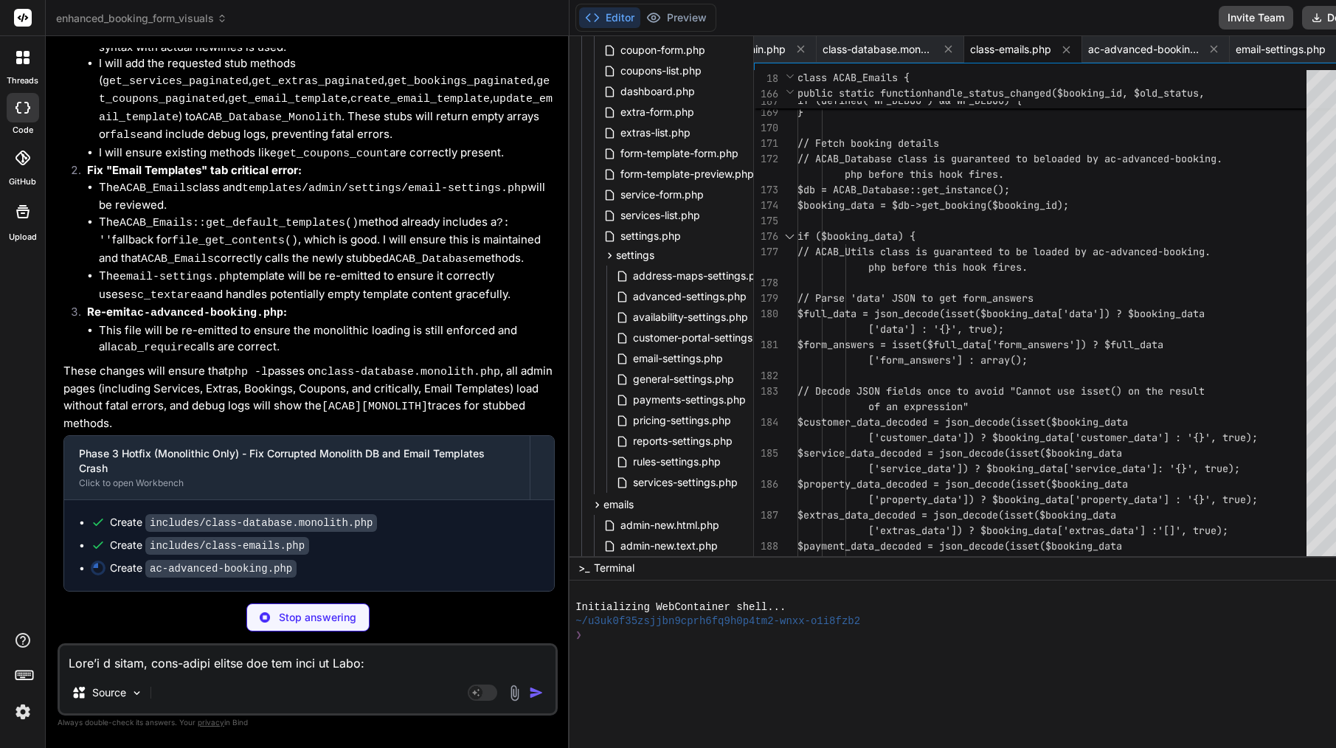
type textarea "x"
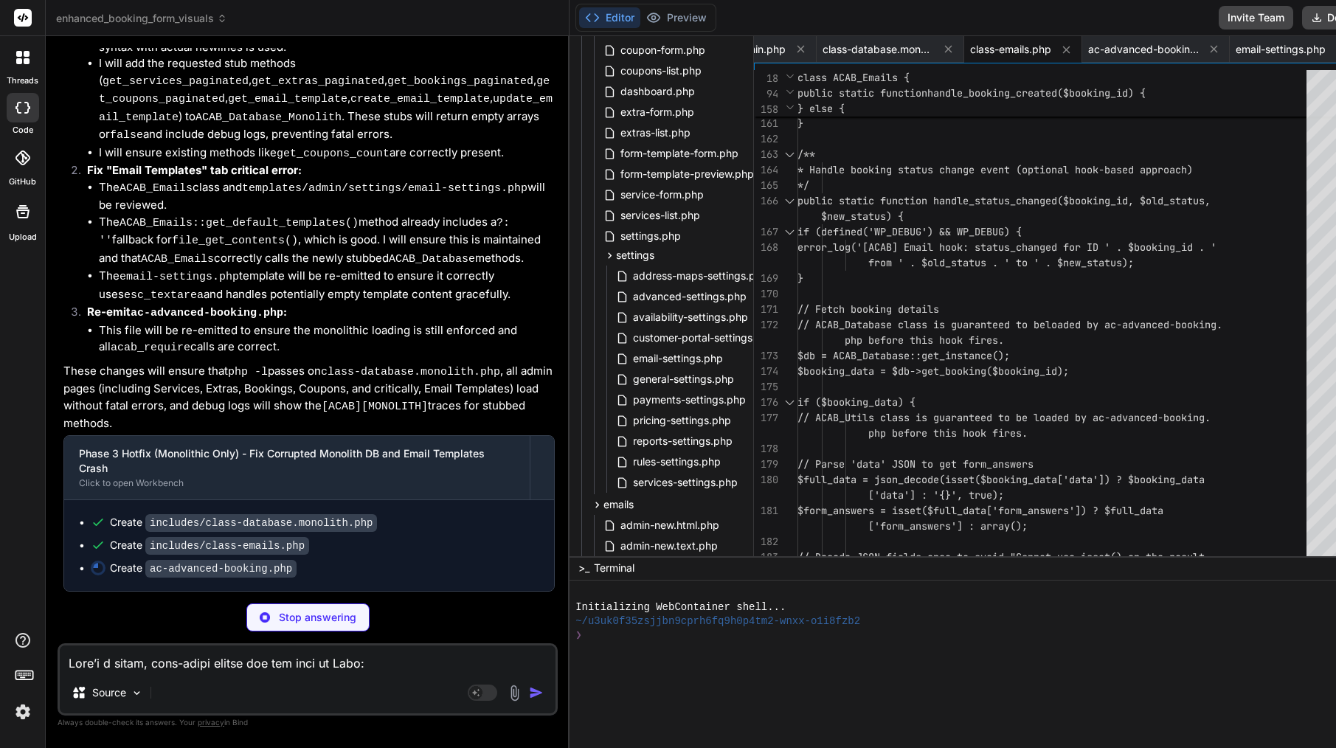
type textarea "return $settings; } ?>"
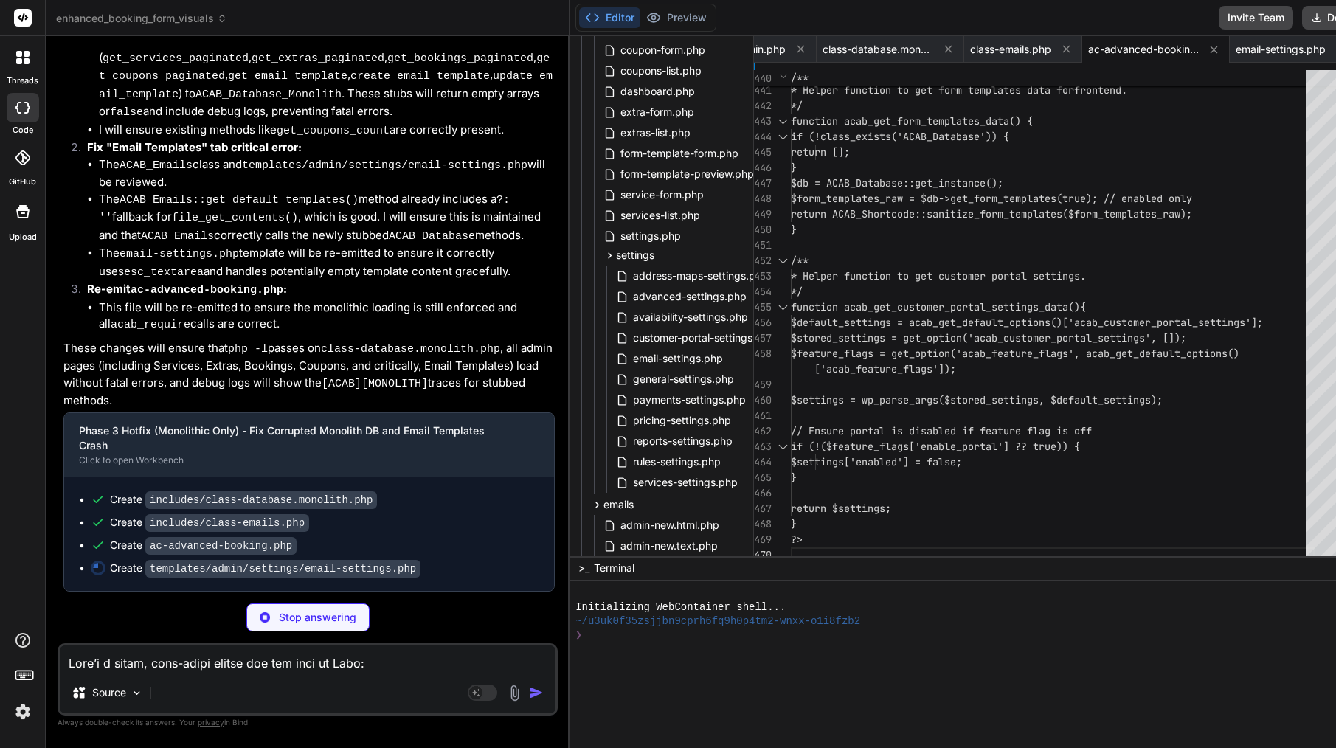
scroll to position [35343, 0]
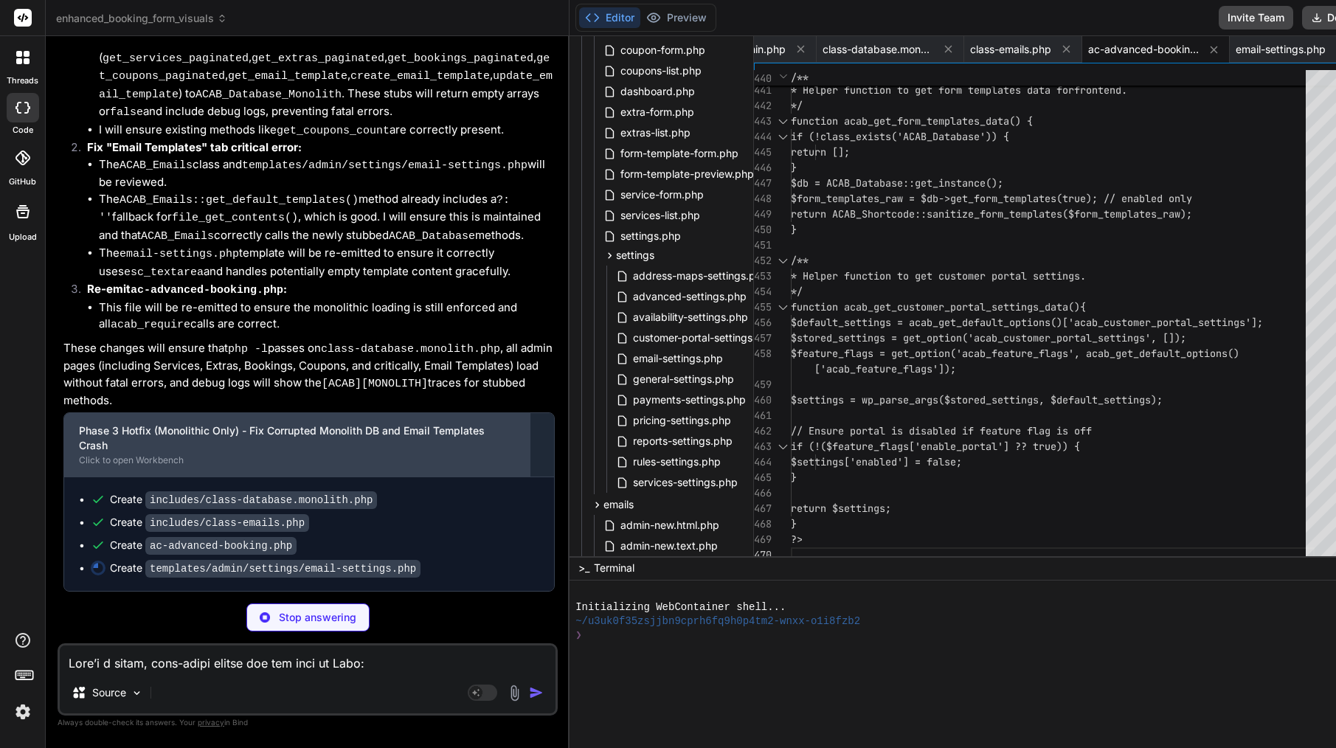
type textarea "x"
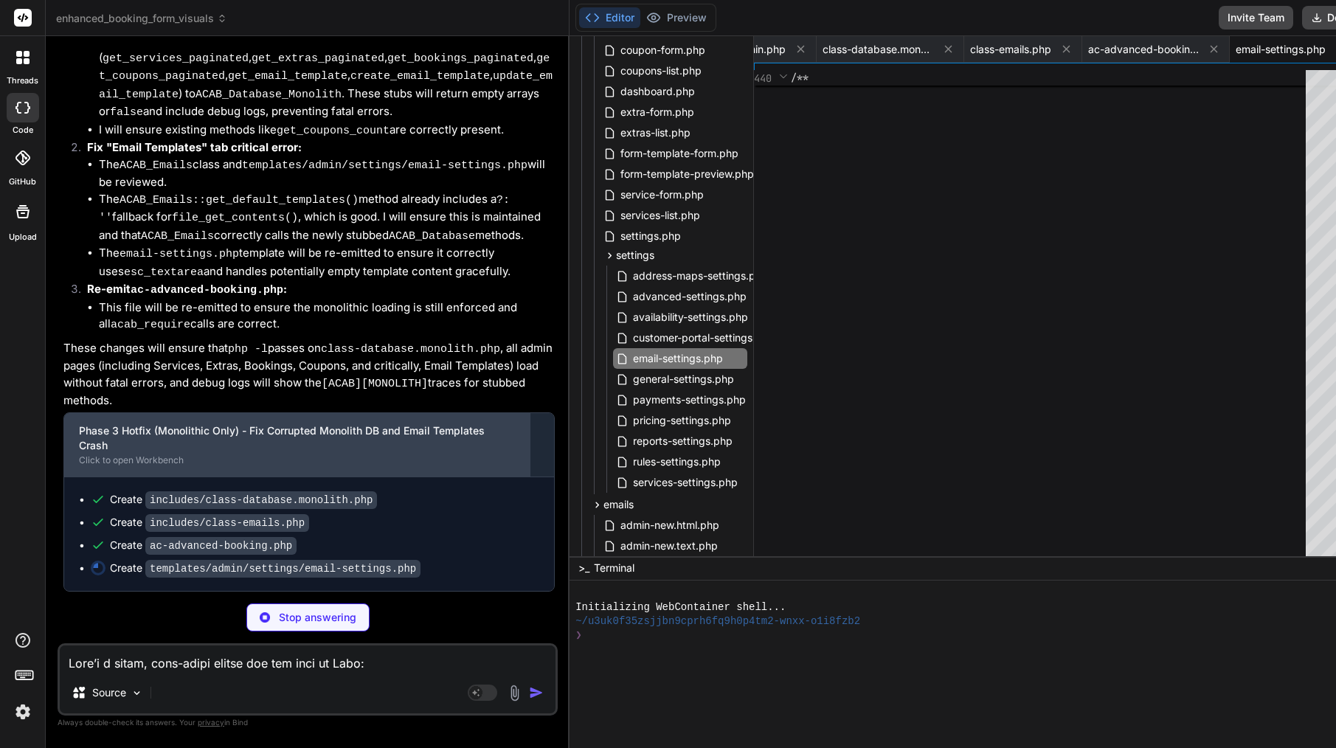
type textarea "<?php endforeach; ?> </div>"
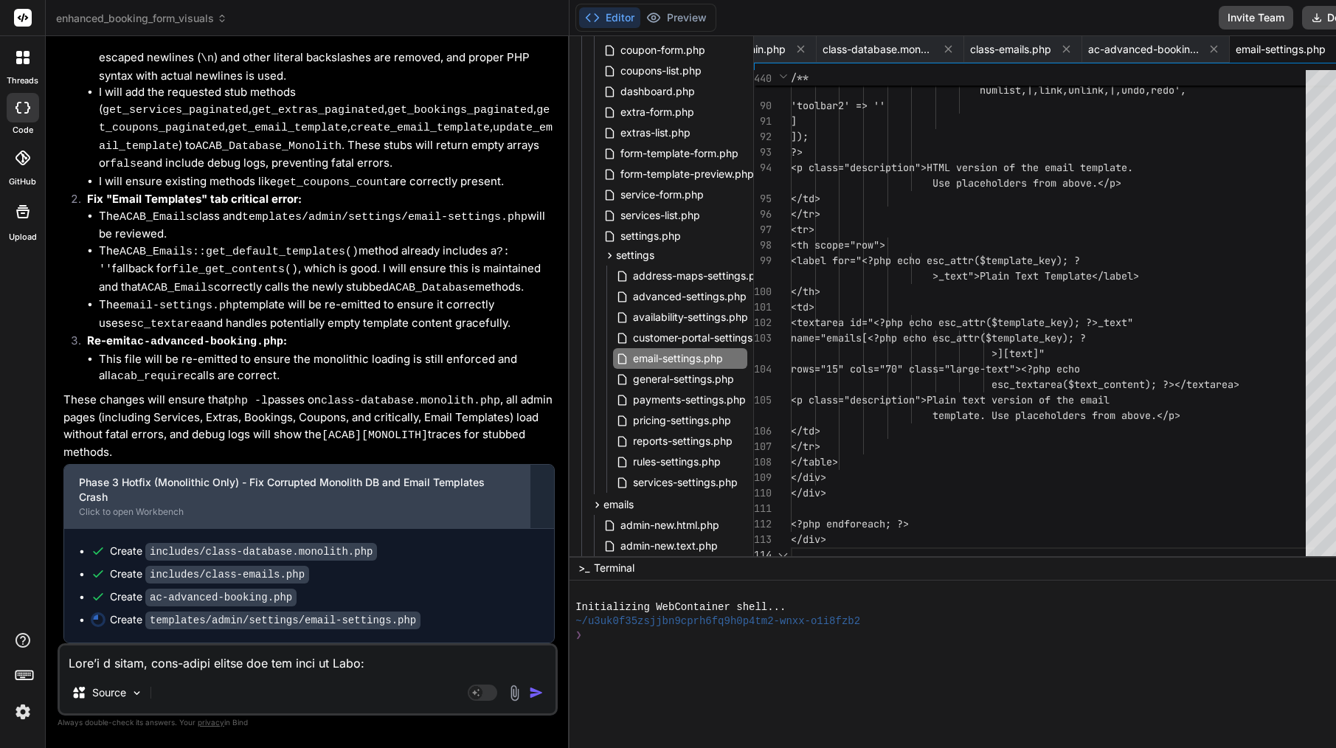
type textarea "x"
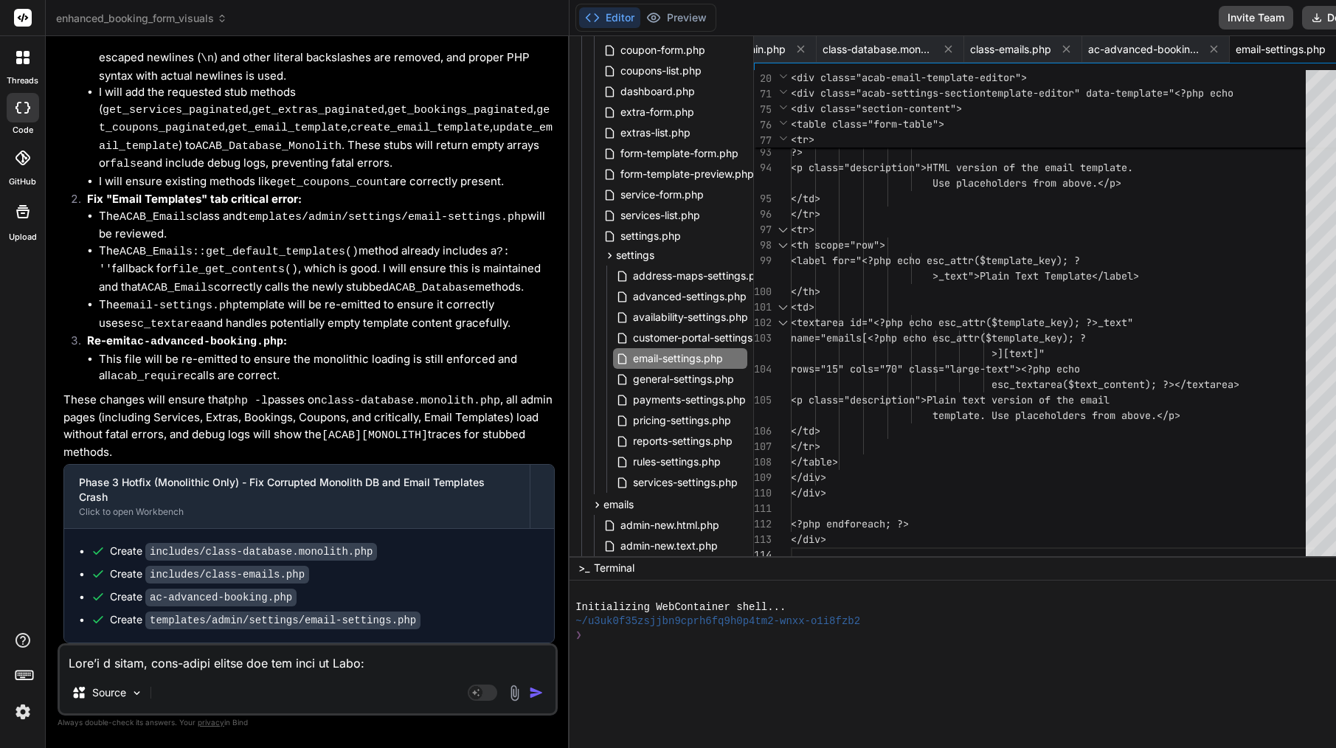
scroll to position [0, 0]
click at [817, 40] on div "class-database.monolith.php" at bounding box center [891, 49] width 148 height 27
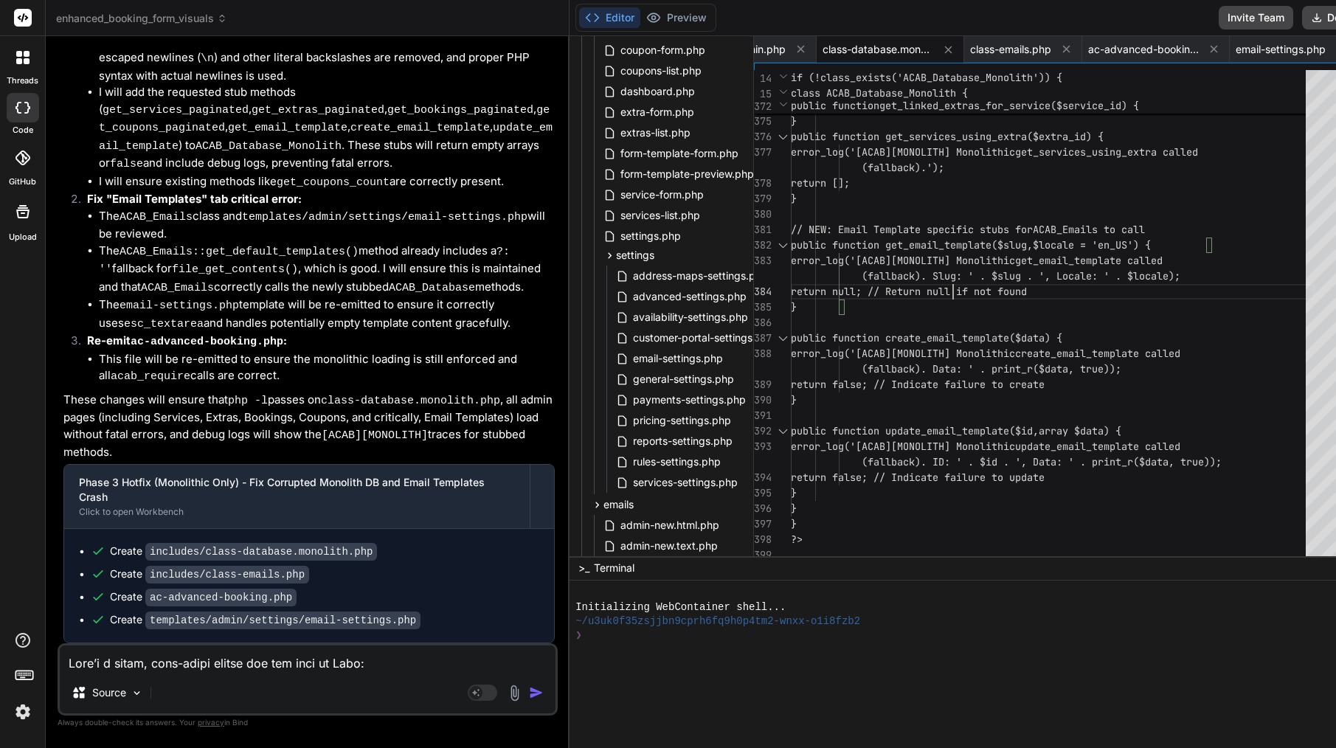
click at [904, 285] on span "return null; // Return null if not fou" at bounding box center [903, 291] width 224 height 13
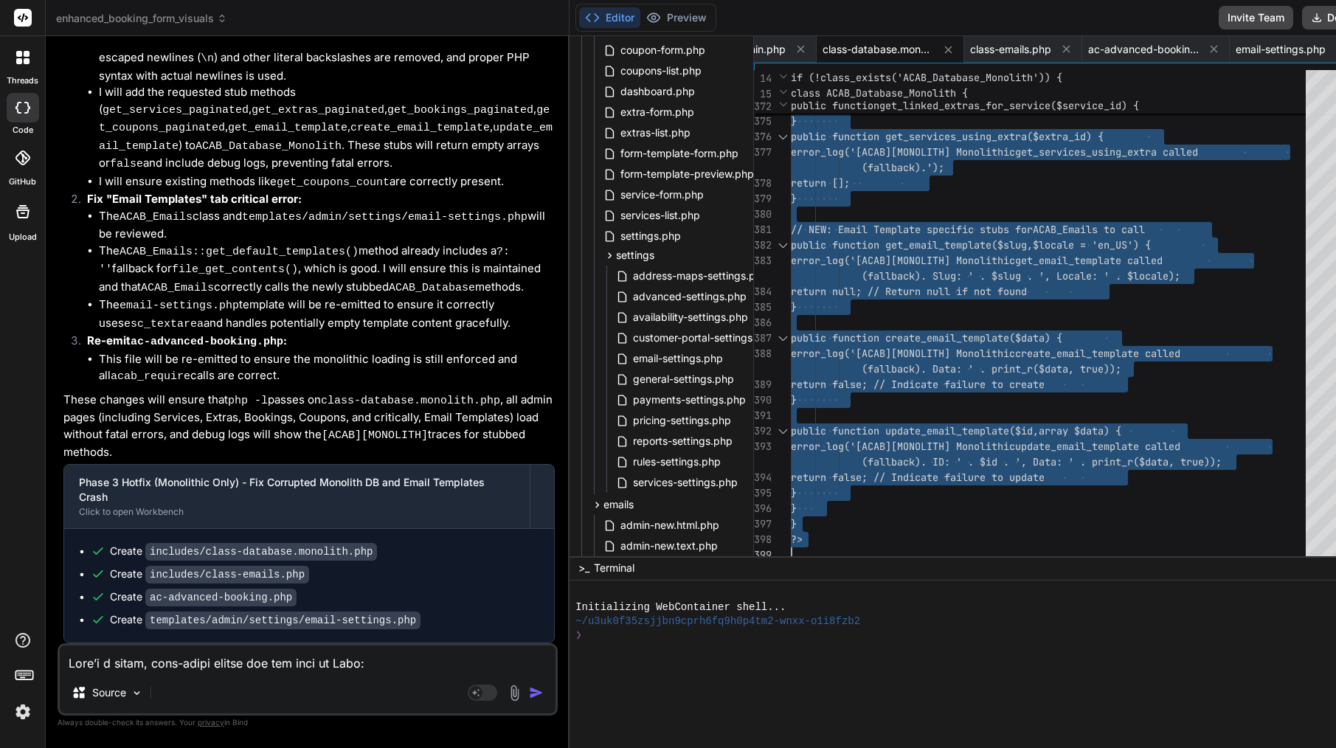
scroll to position [0, 0]
click at [904, 285] on span "return null; // Return null if not fou" at bounding box center [903, 291] width 224 height 13
click at [970, 51] on span "class-emails.php" at bounding box center [1010, 49] width 81 height 15
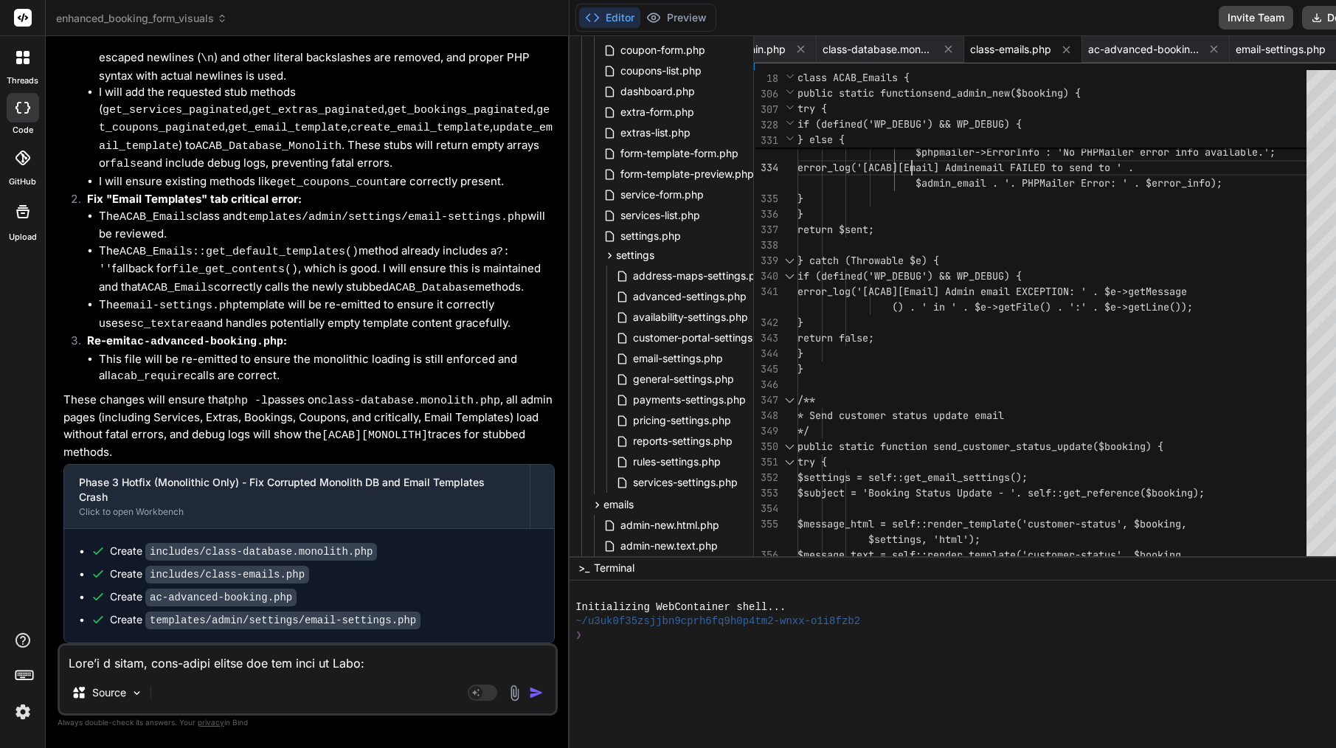
click at [865, 159] on span "$phpmailer->ErrorInfo : 'No PHPMailer error info a vailable.';" at bounding box center [1036, 152] width 478 height 15
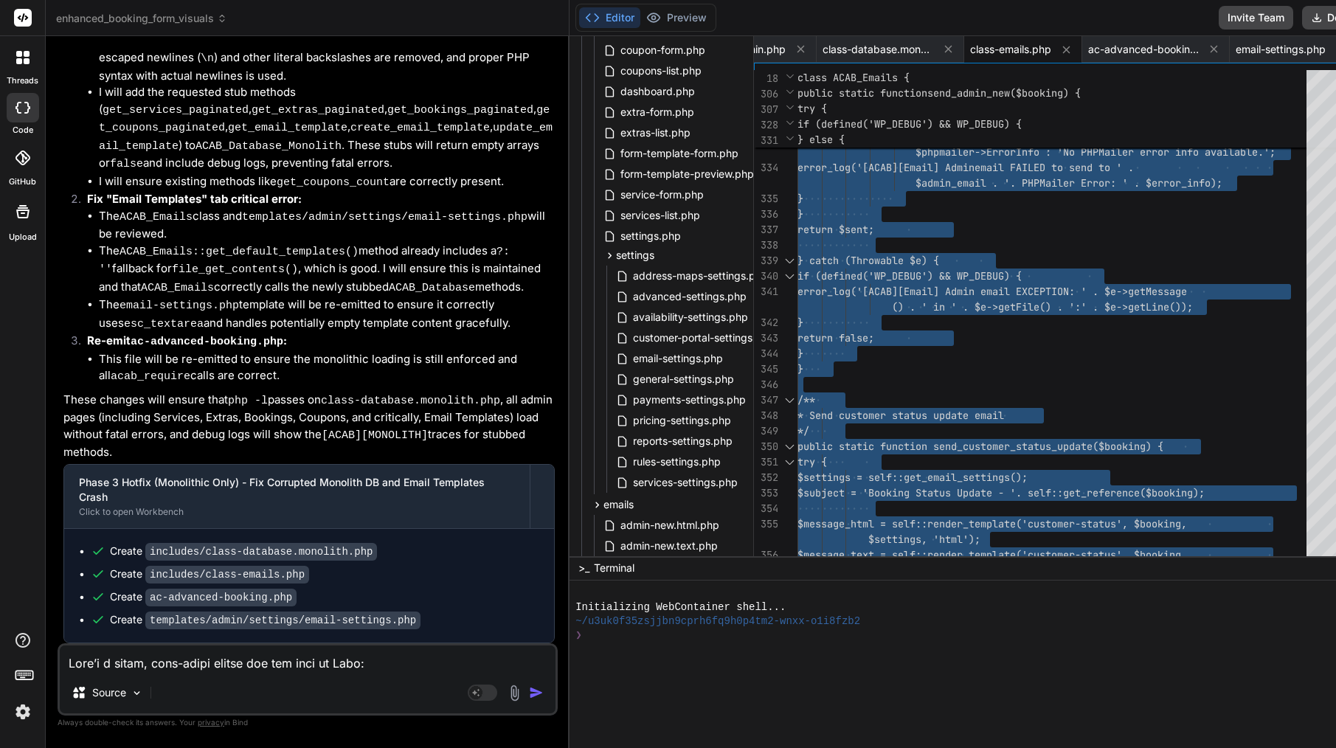
click at [865, 159] on span "$phpmailer->ErrorInfo : 'No PHPMailer error info a vailable.';" at bounding box center [1036, 152] width 478 height 15
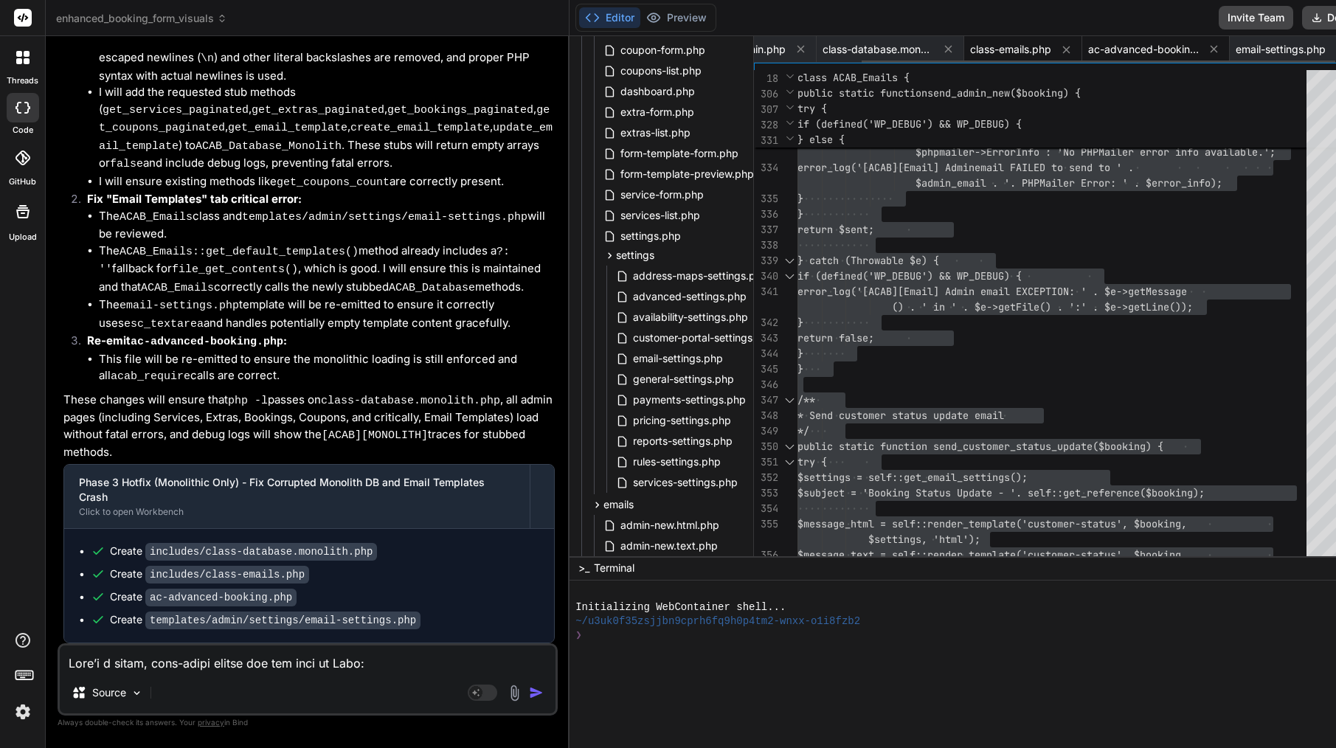
click at [1088, 42] on span "ac-advanced-booking.php" at bounding box center [1143, 49] width 111 height 15
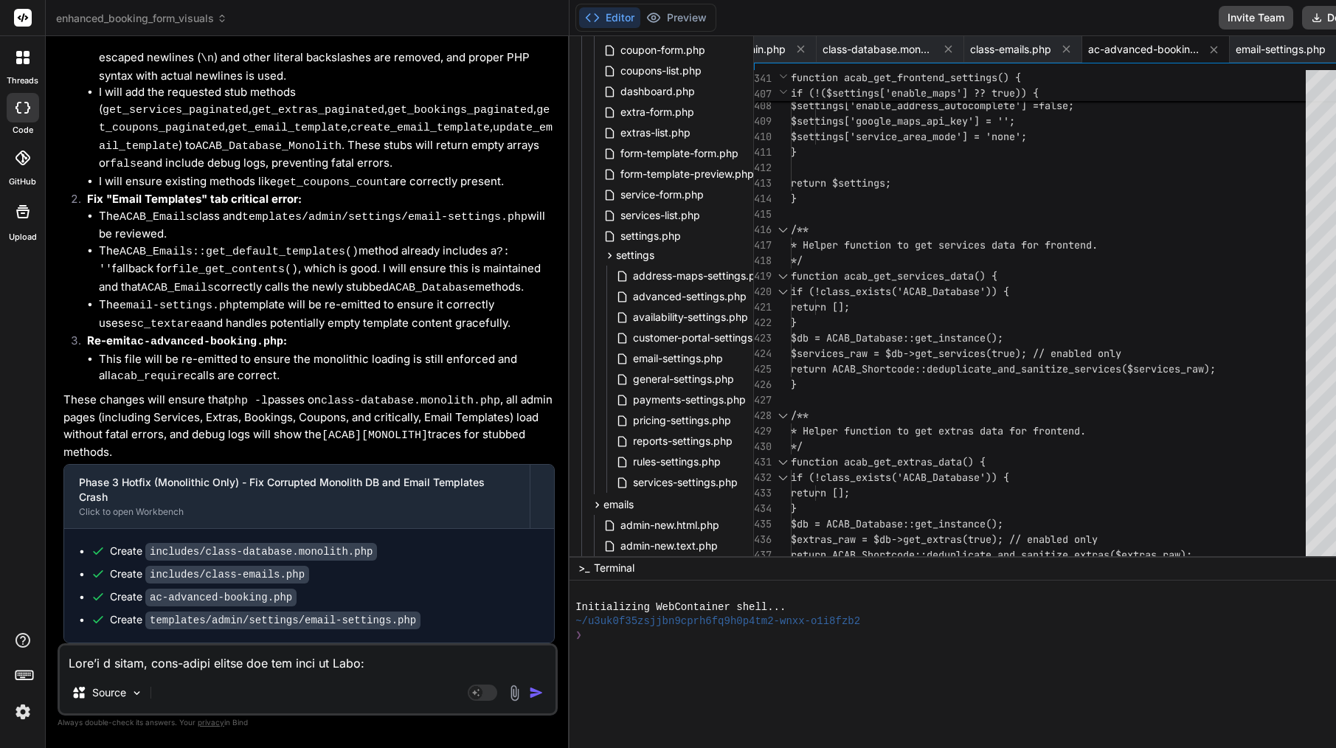
click at [827, 175] on div at bounding box center [1053, 167] width 524 height 15
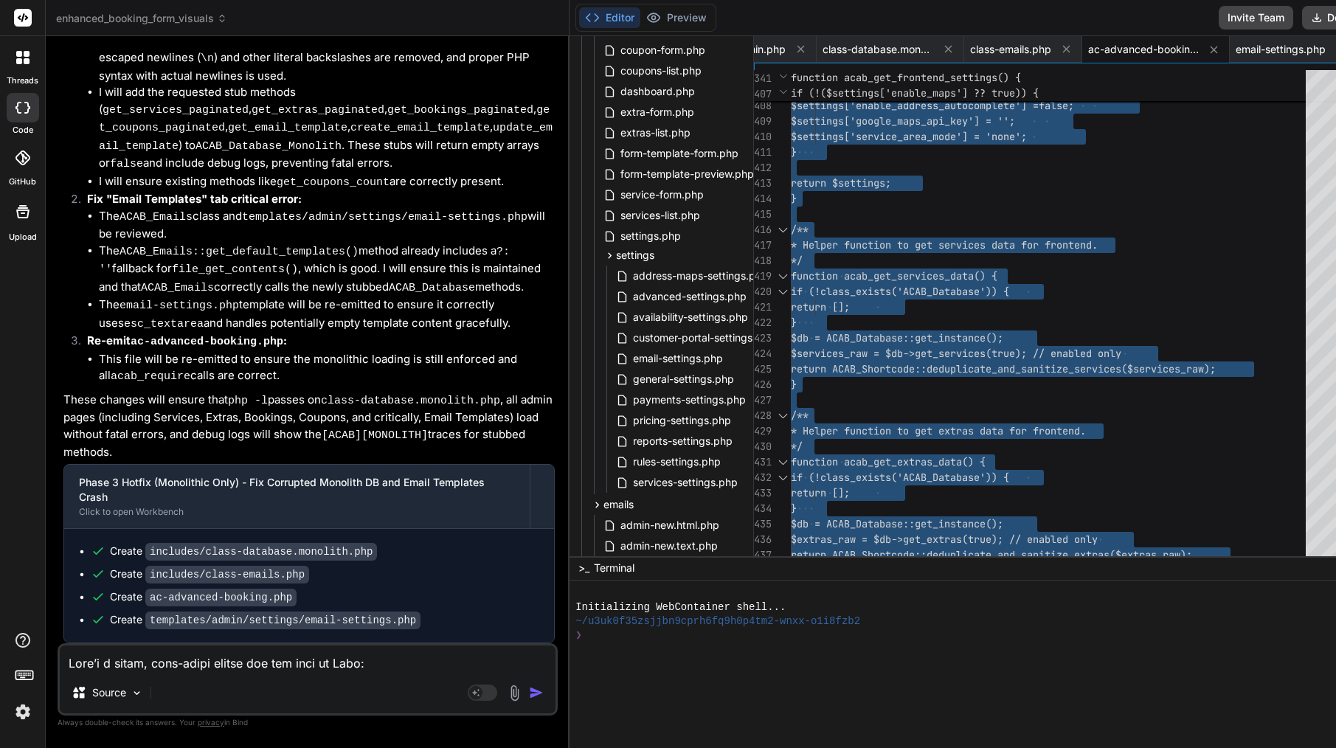
click at [827, 175] on div at bounding box center [1053, 167] width 524 height 15
click at [1230, 59] on div "email-settings.php" at bounding box center [1293, 49] width 127 height 27
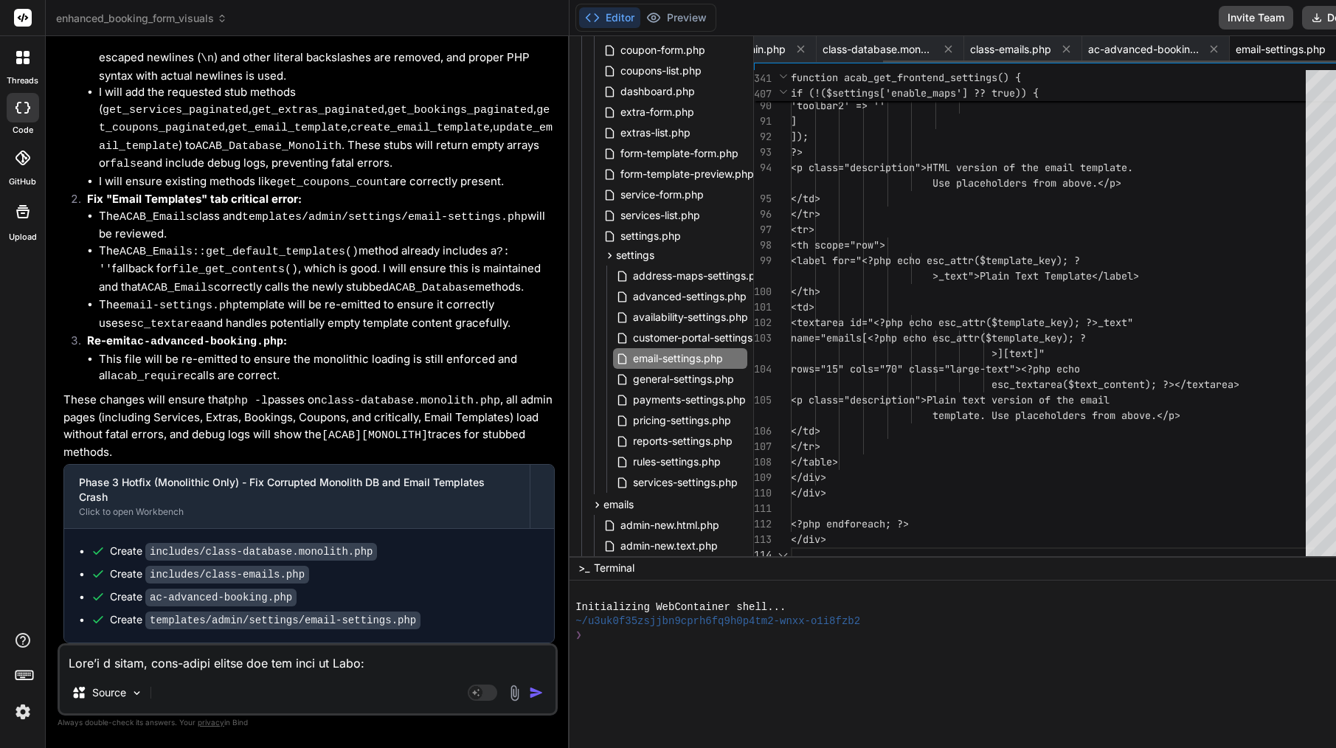
scroll to position [46, 0]
click at [985, 269] on span ">_text">Plain Text Template</label>" at bounding box center [965, 276] width 348 height 15
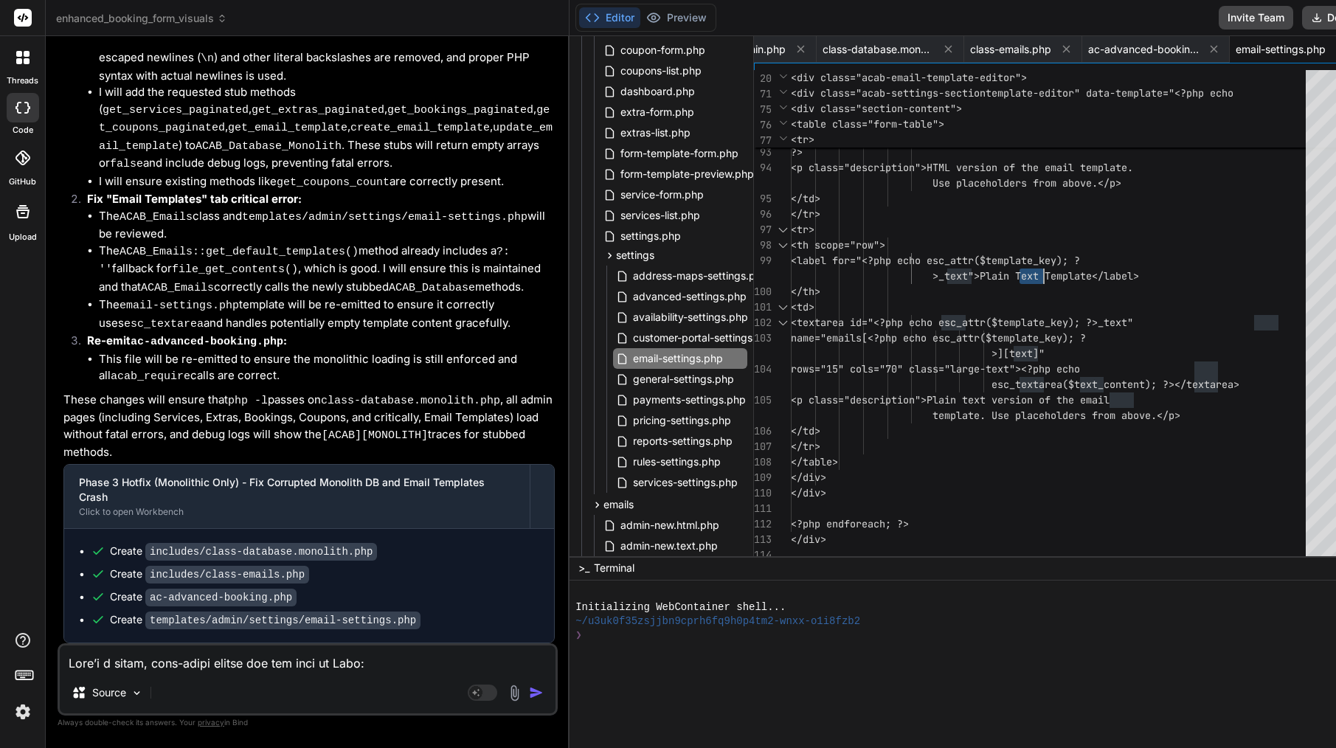
click at [985, 269] on span ">_text">Plain Text Template</label>" at bounding box center [965, 276] width 348 height 15
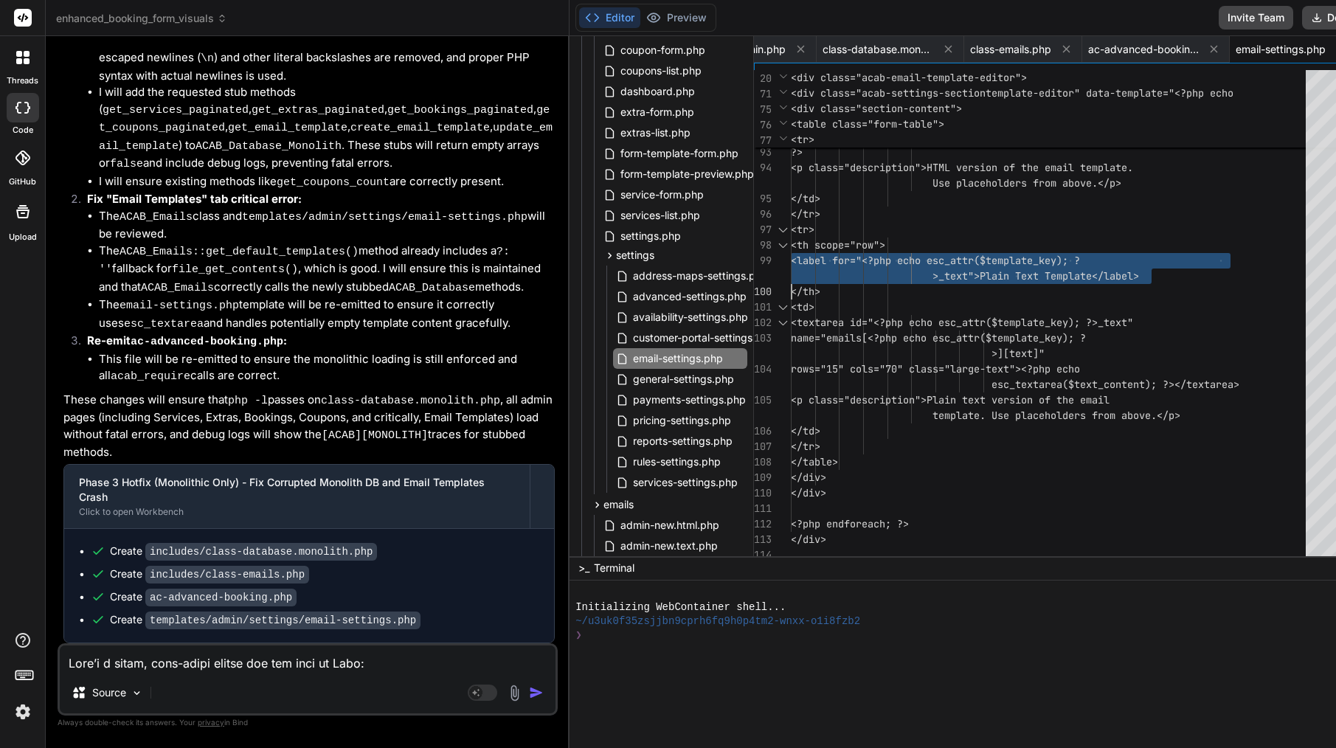
scroll to position [62, 0]
type textarea "<?php if (!defined('ABSPATH')) { exit; } // HOTFIX: Ensure default templates ar…"
click at [985, 269] on span ">_text">Plain Text Template</label>" at bounding box center [965, 276] width 348 height 15
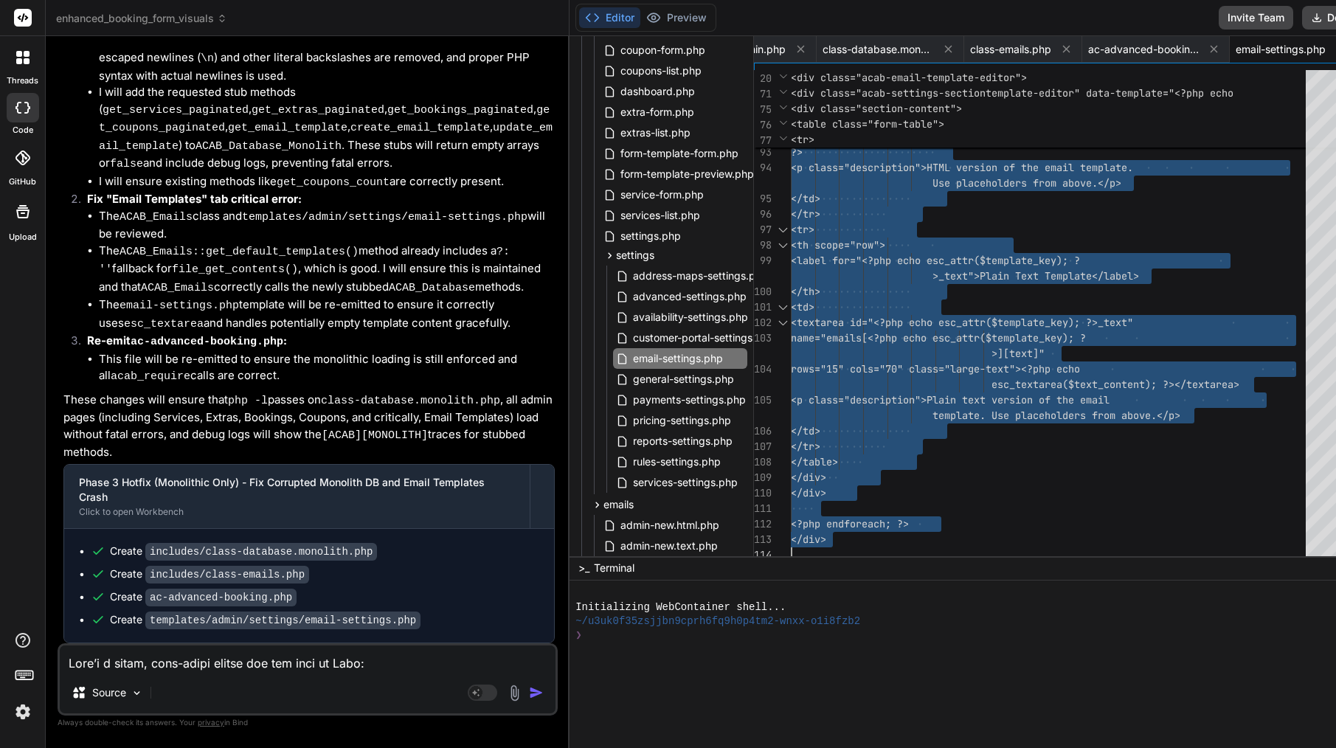
click at [187, 667] on textarea at bounding box center [308, 658] width 496 height 27
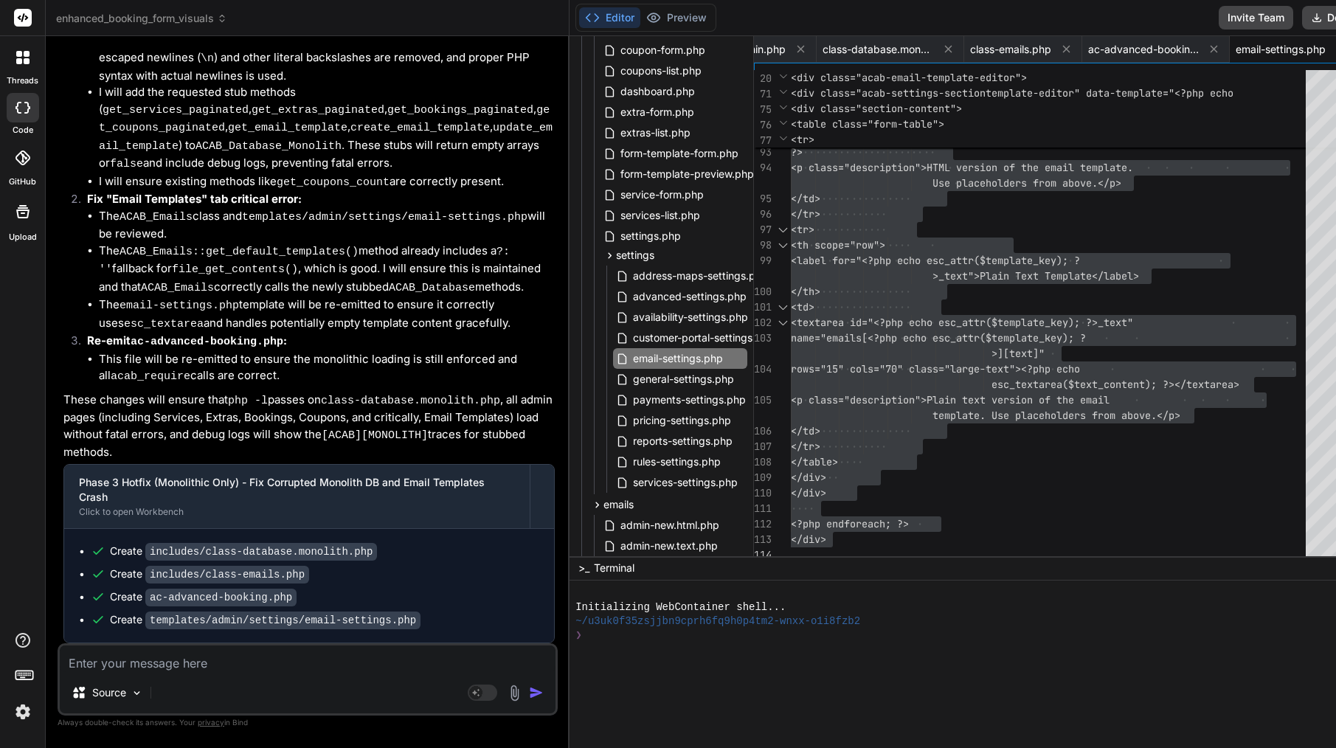
paste textarea "The Email Templates tab now loads and shows the full dropdown of template names…"
type textarea "The Email Templates tab now loads and shows the full dropdown of template names…"
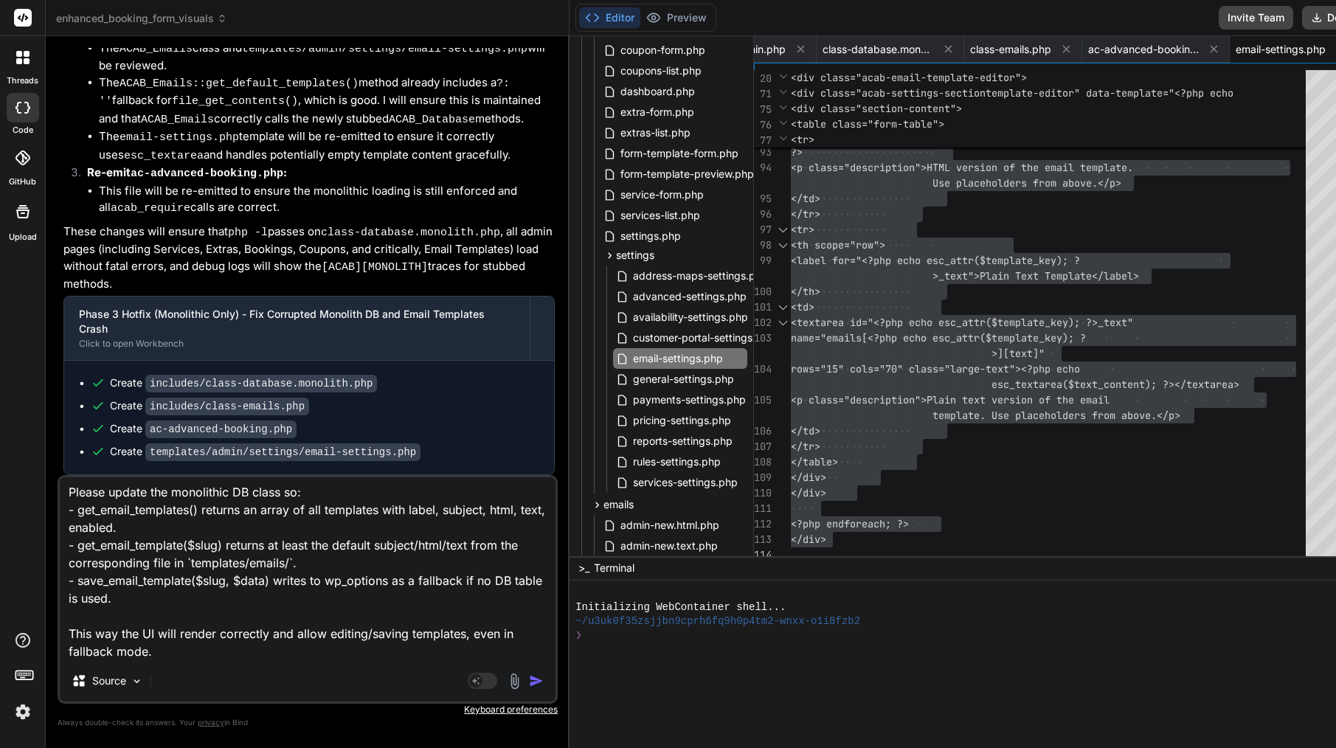
type textarea "x"
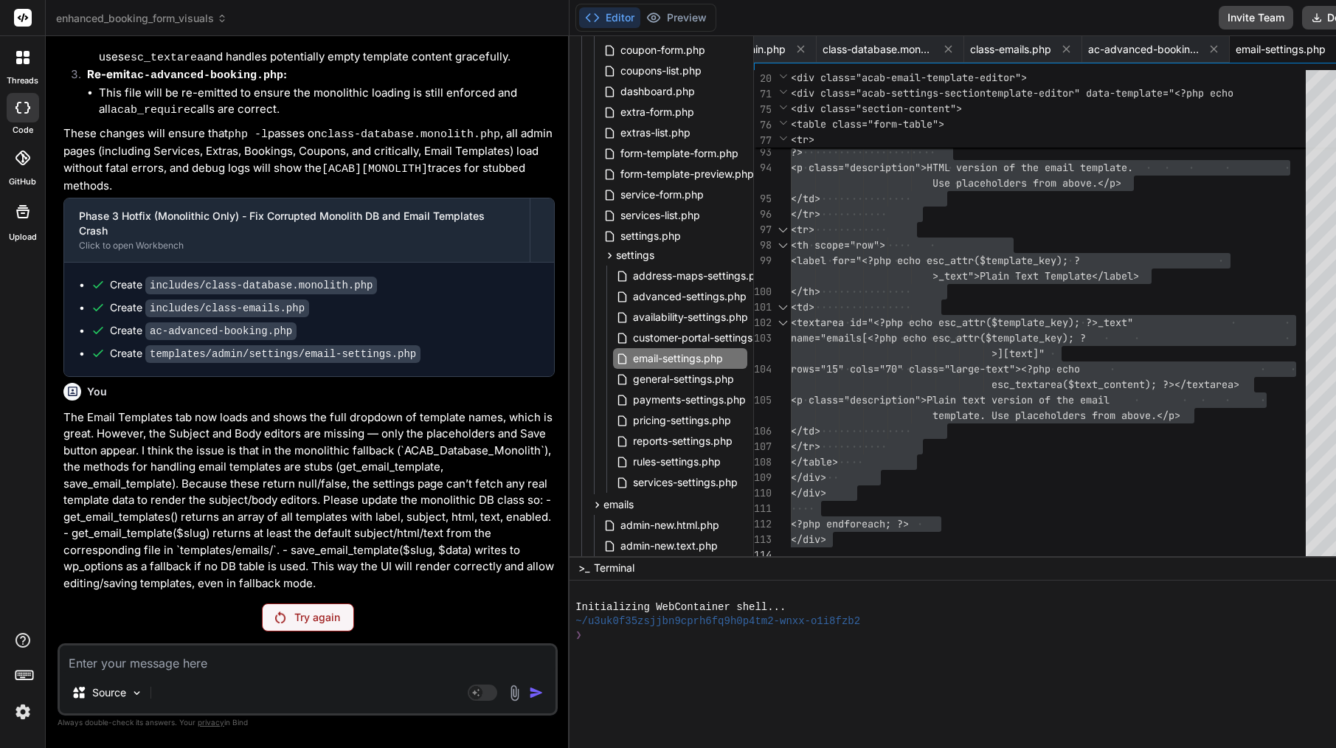
scroll to position [35571, 0]
click at [294, 618] on p "Try again" at bounding box center [317, 617] width 46 height 15
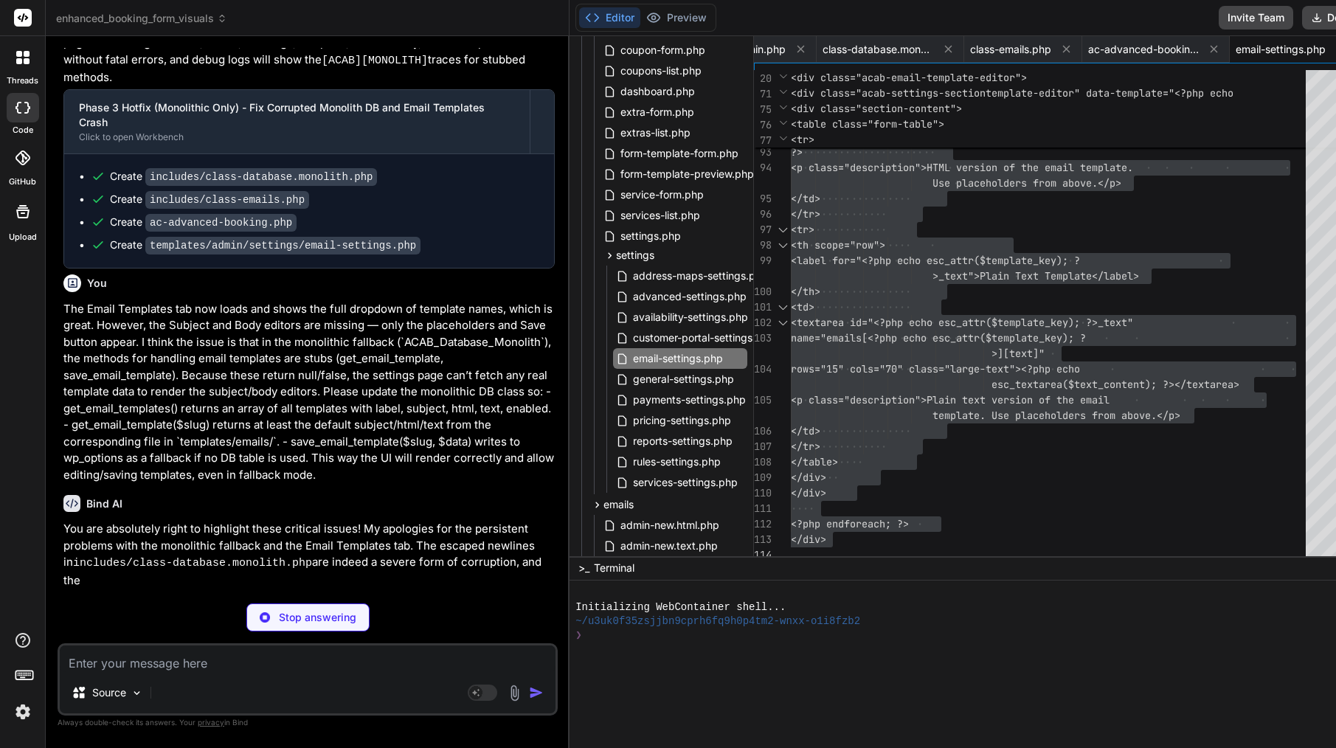
scroll to position [35608, 0]
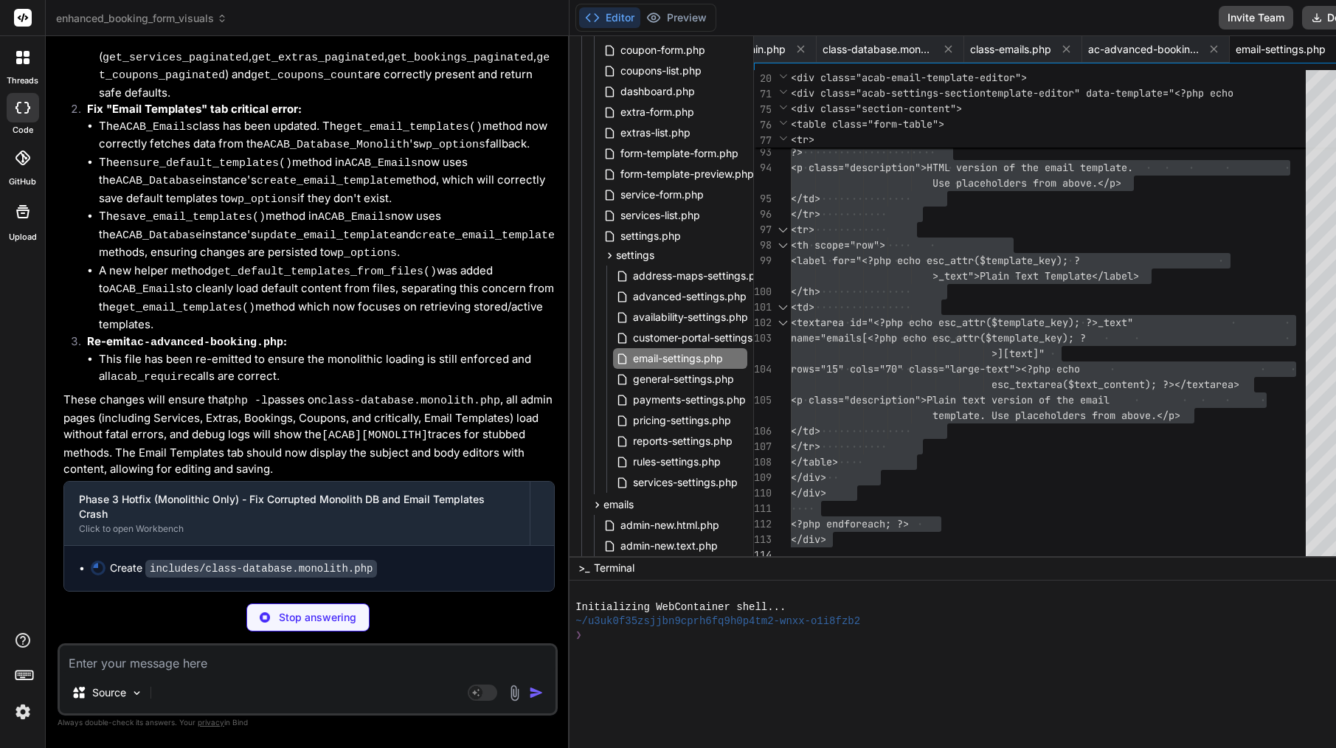
type textarea "x"
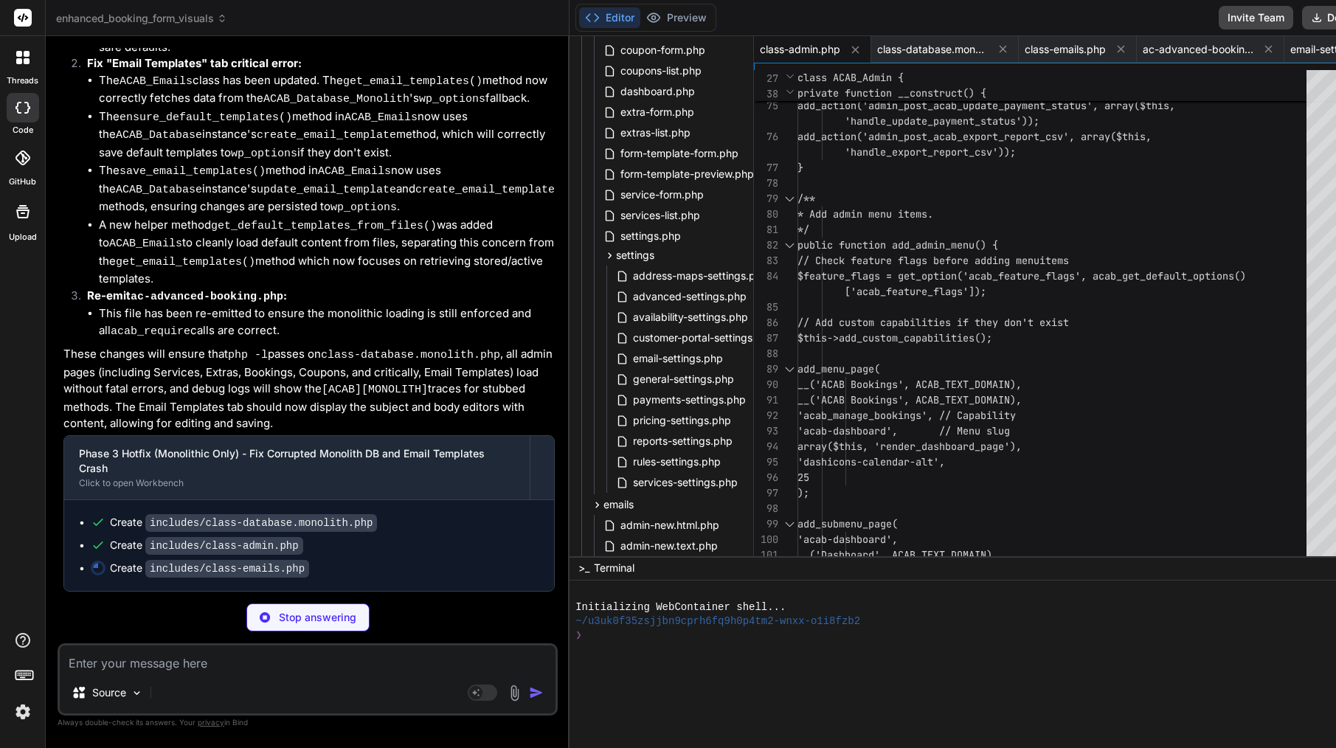
scroll to position [0, 0]
type textarea "x"
type textarea "'customer-cancelled' => __('Your Booking Has Been Cancelled - {{reference}}', A…"
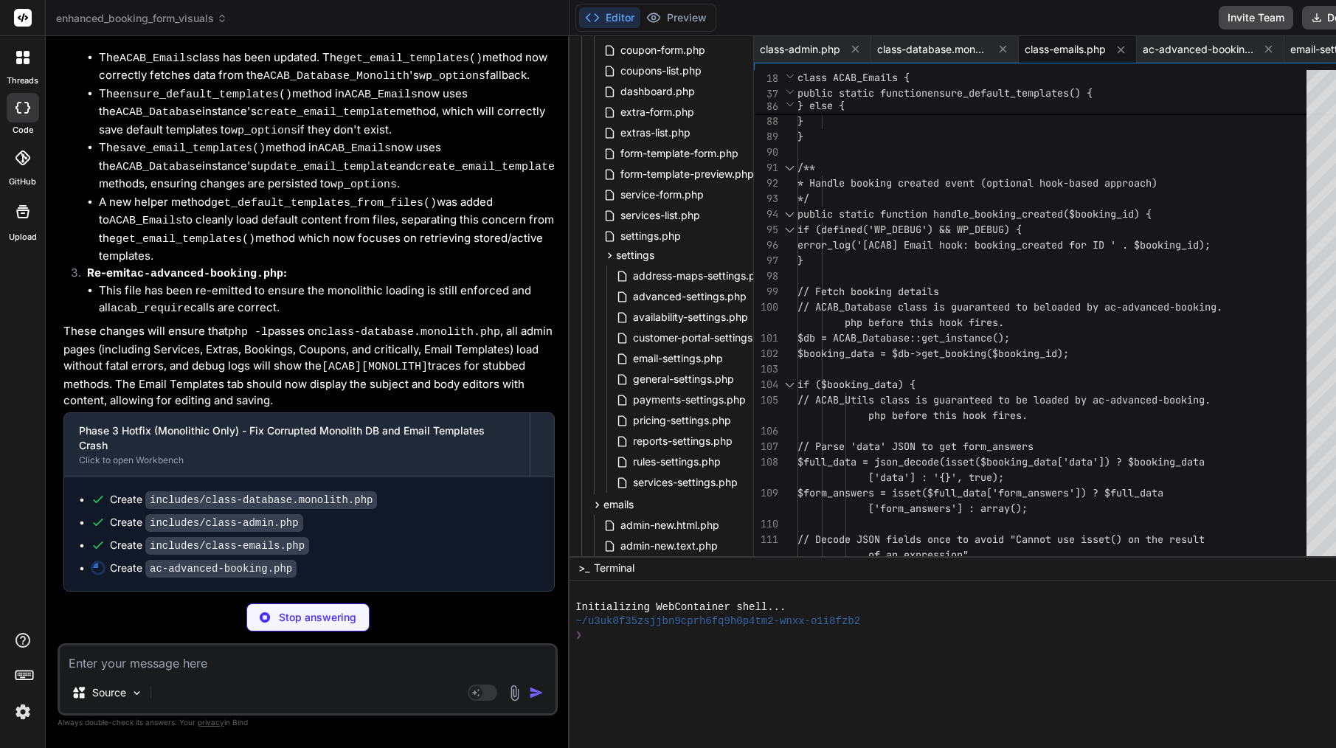
scroll to position [36555, 0]
type textarea "x"
click at [885, 52] on span "class-database.monolith.php" at bounding box center [932, 49] width 111 height 15
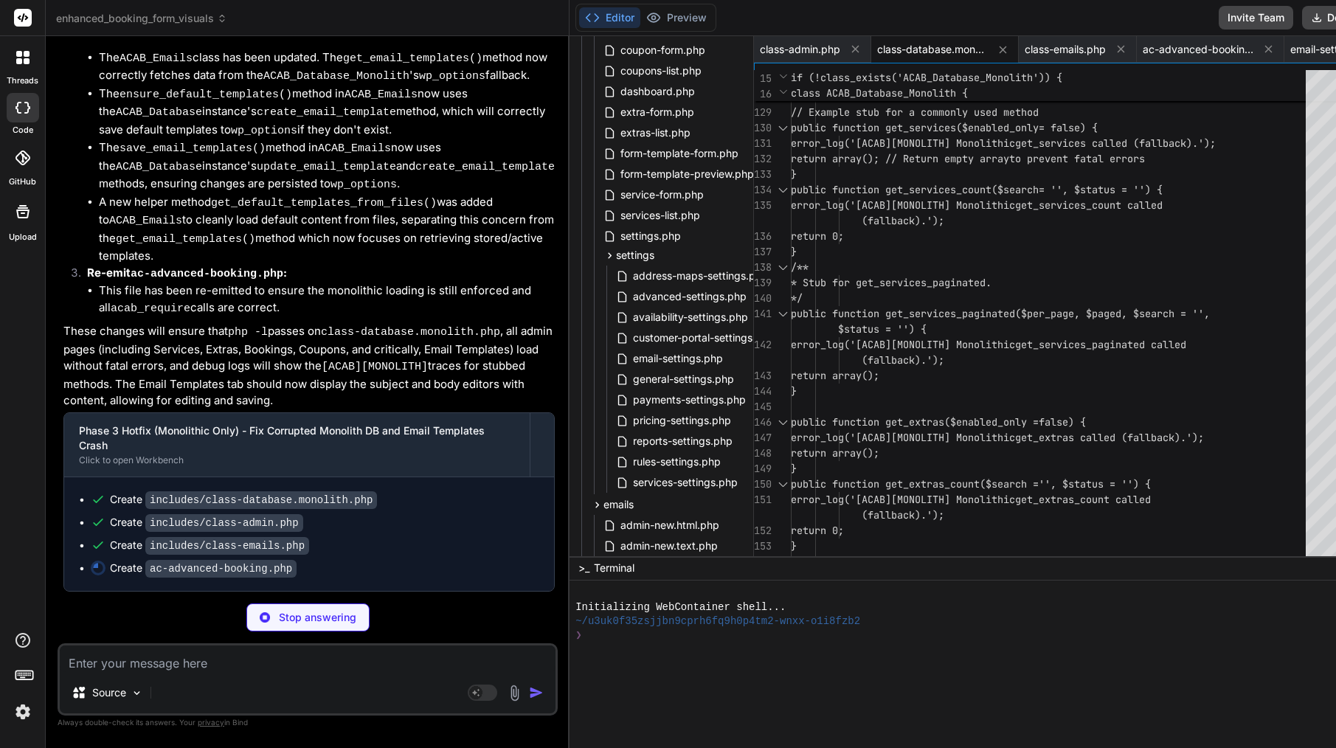
type textarea "x"
type textarea "return 0; } /** * Stub for get_services_paginated. */ public function get_servi…"
click at [938, 302] on div "*/" at bounding box center [1053, 298] width 524 height 15
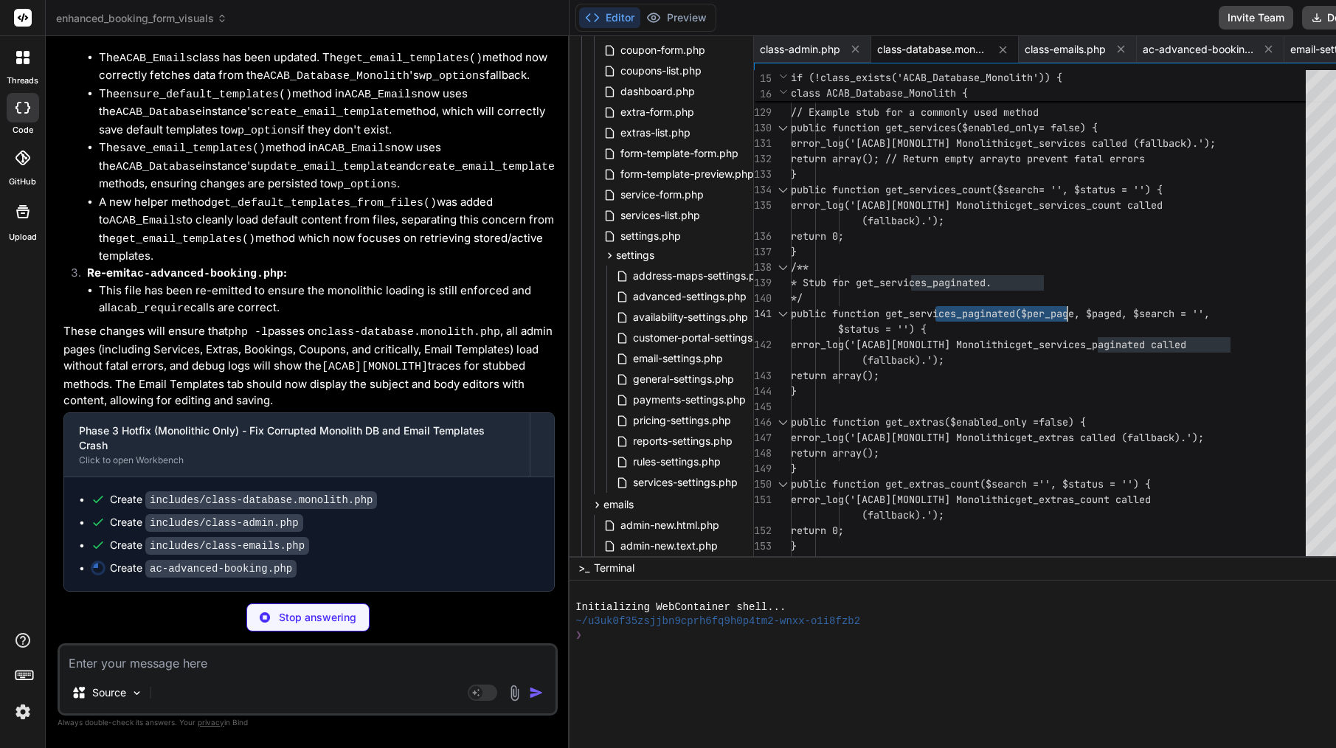
click at [938, 302] on div "*/" at bounding box center [1053, 298] width 524 height 15
type textarea "x"
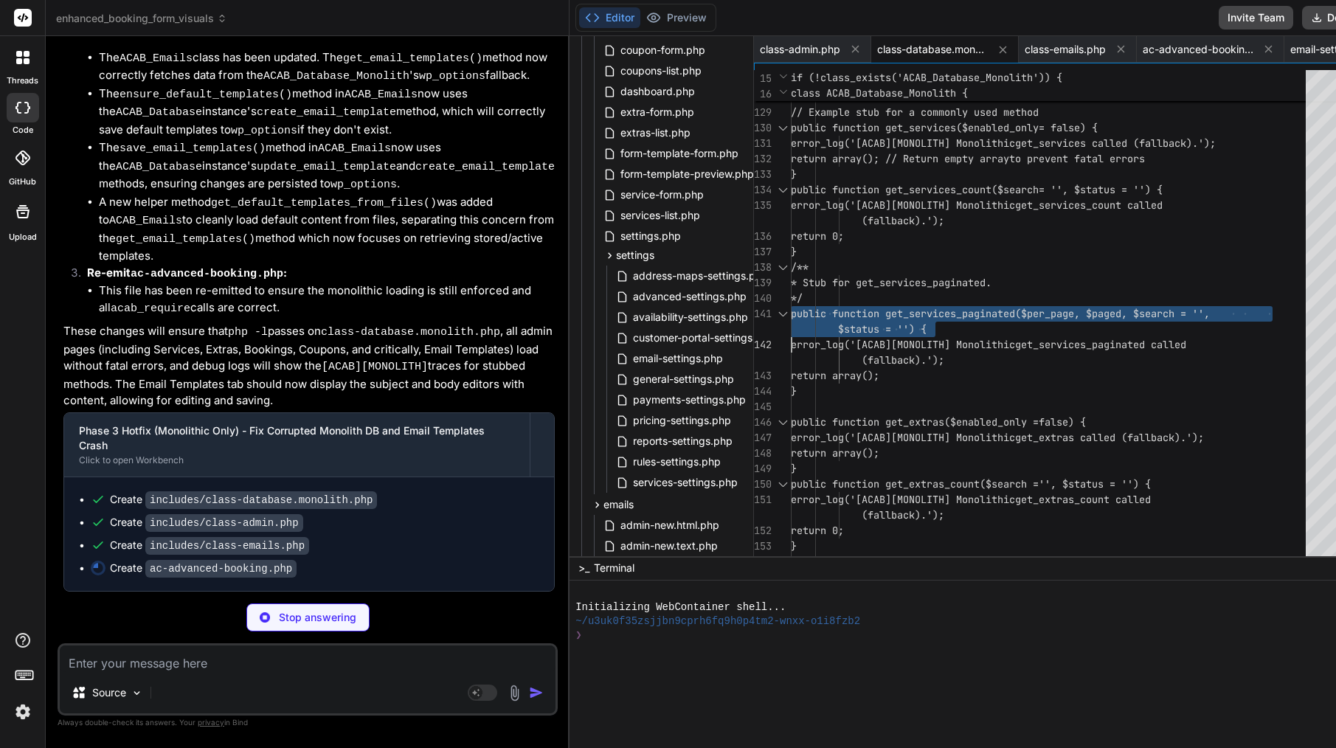
type textarea "<?php /** * ACAB Monolithic Database Class (Fallback) * This file serves as a f…"
click at [938, 302] on div "*/" at bounding box center [1053, 298] width 524 height 15
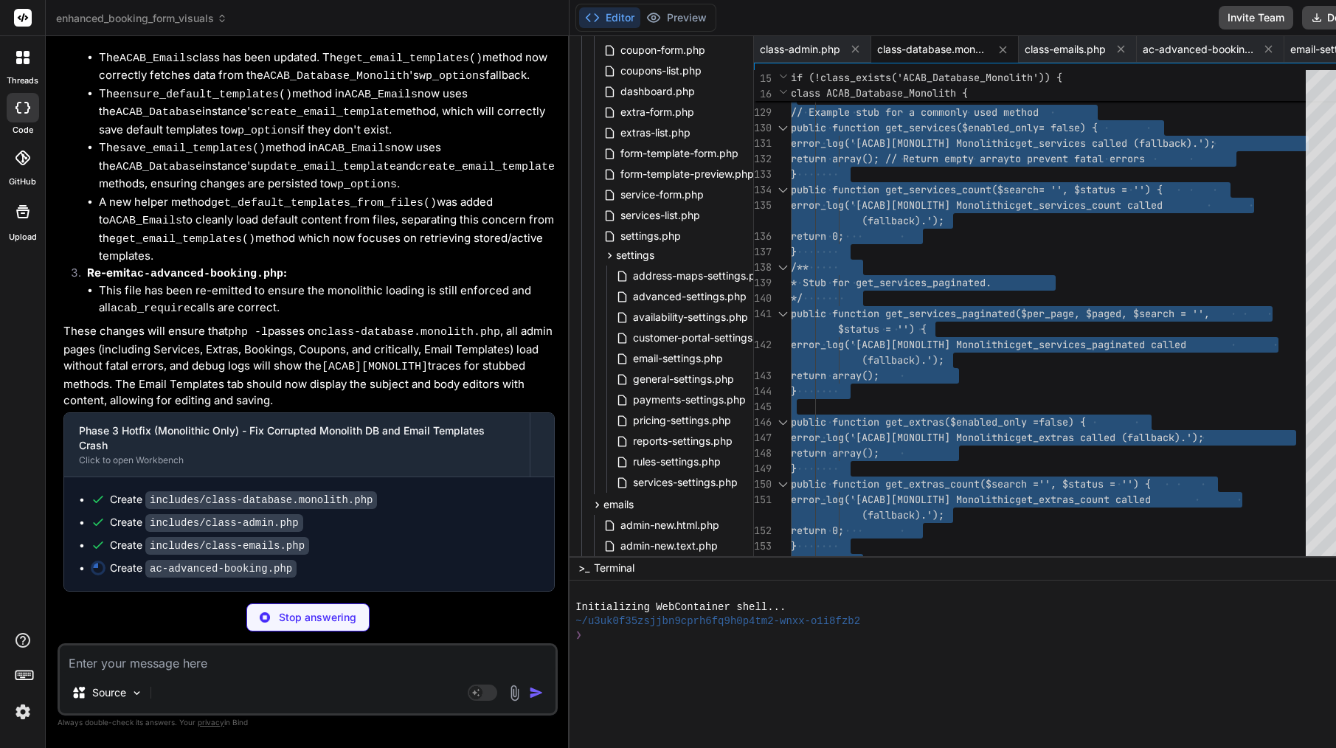
type textarea "x"
type textarea "return $settings; } ?>"
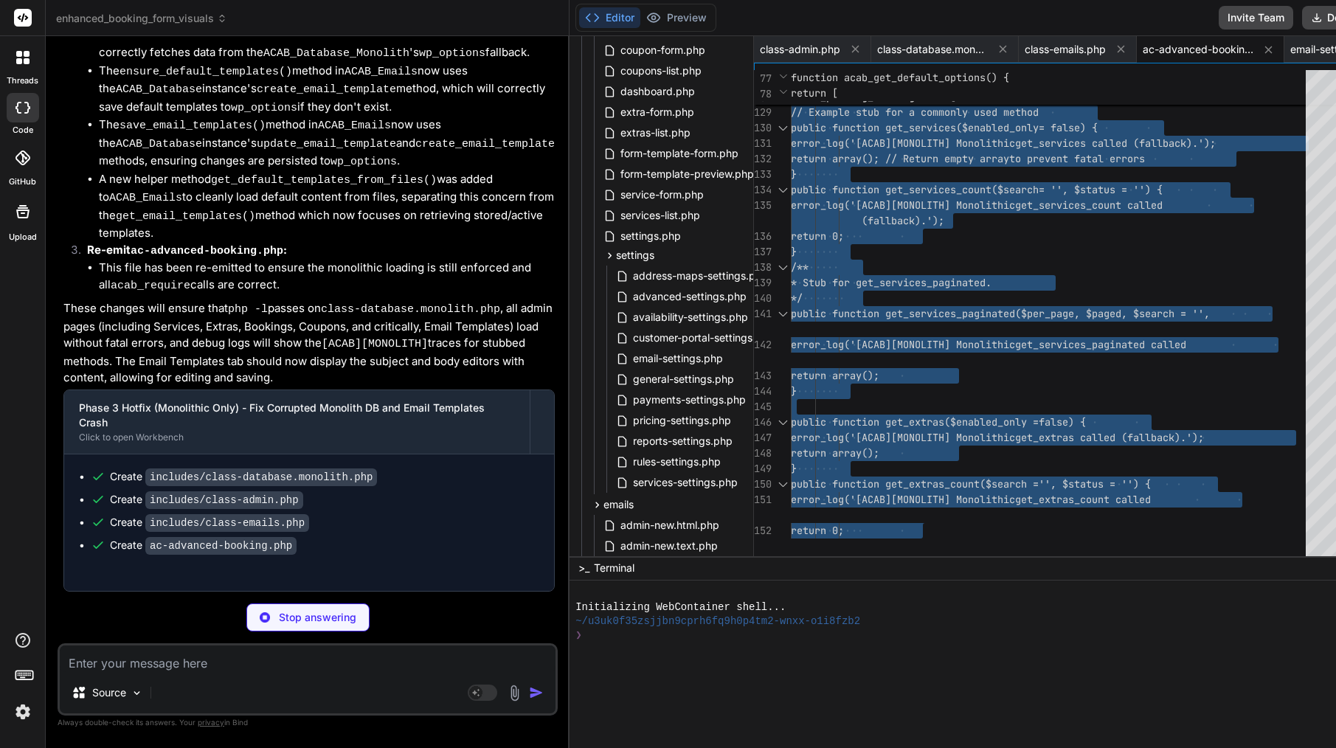
type textarea "x"
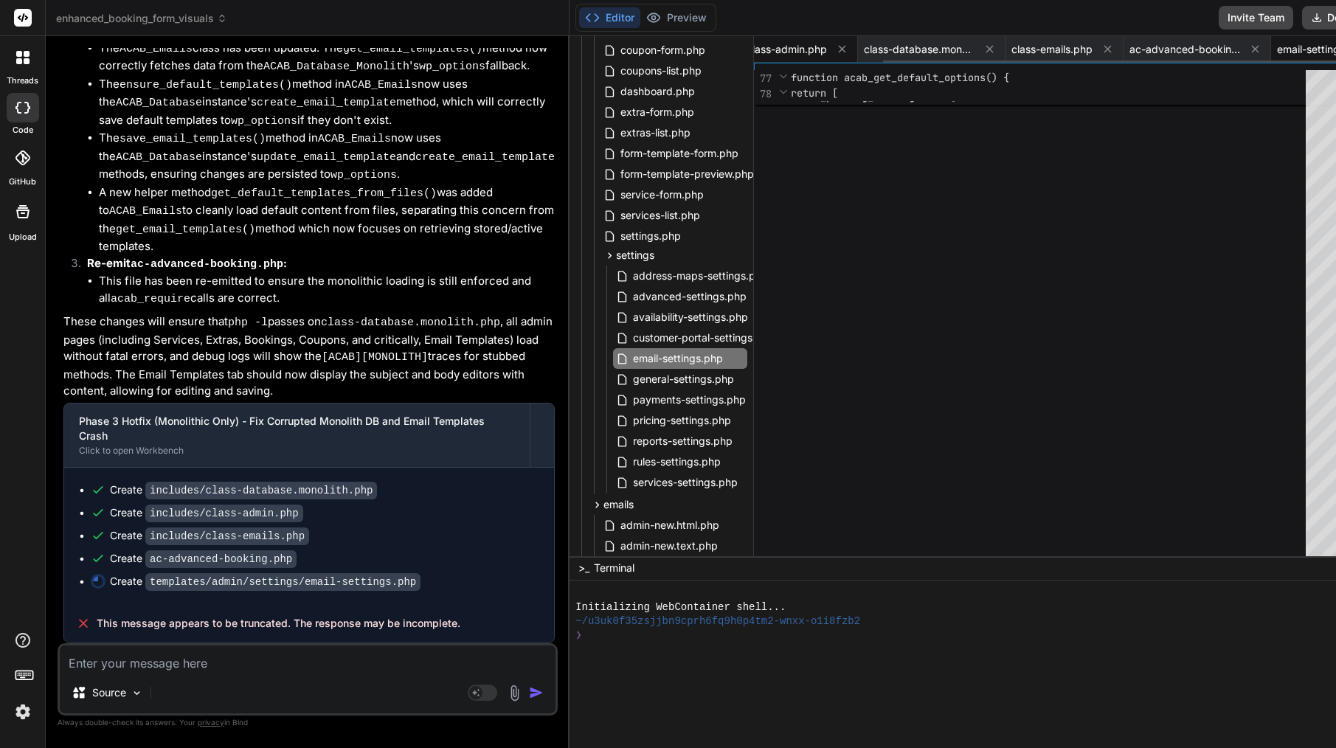
scroll to position [0, 0]
click at [823, 52] on span "class-database.monolith.php" at bounding box center [878, 49] width 111 height 15
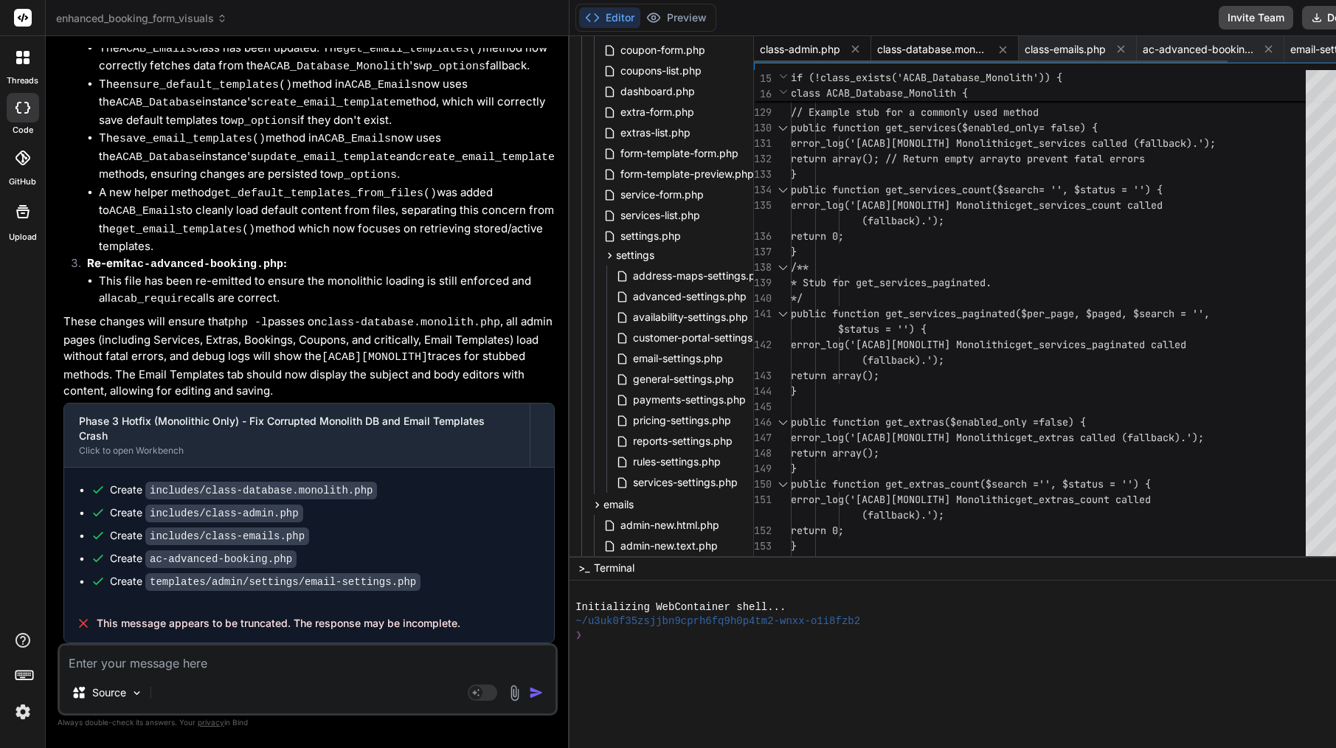
click at [760, 44] on span "class-admin.php" at bounding box center [800, 49] width 80 height 15
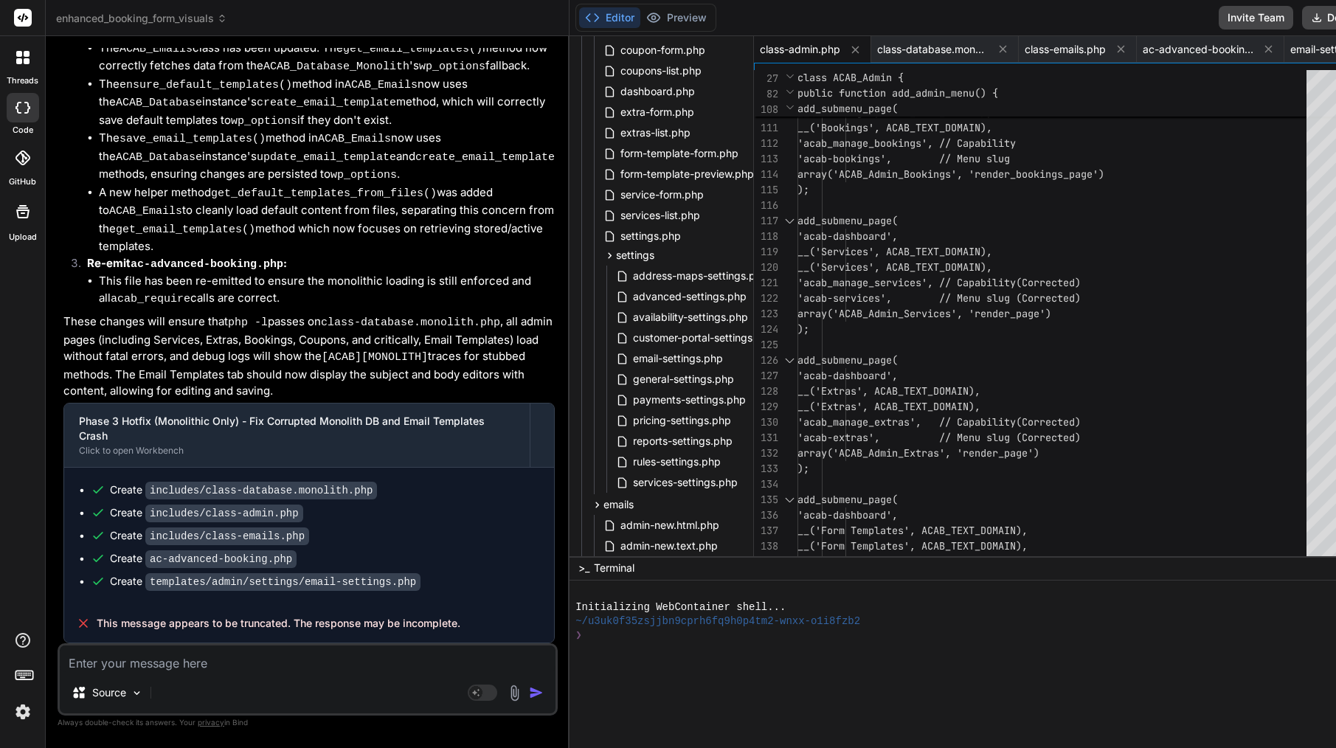
click at [938, 260] on span "__('Services', ACAB_TEXT_DOMAIN)," at bounding box center [894, 267] width 195 height 15
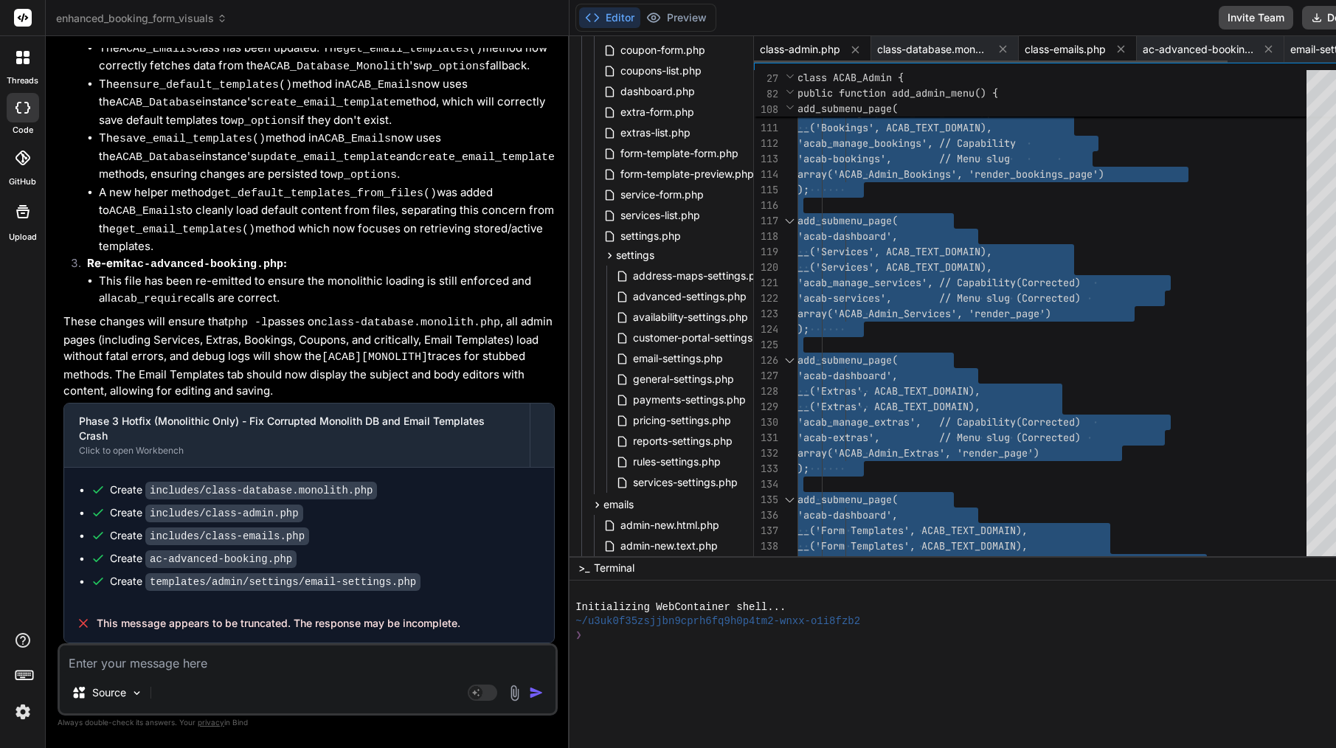
click at [1019, 58] on div "class-emails.php" at bounding box center [1078, 49] width 118 height 27
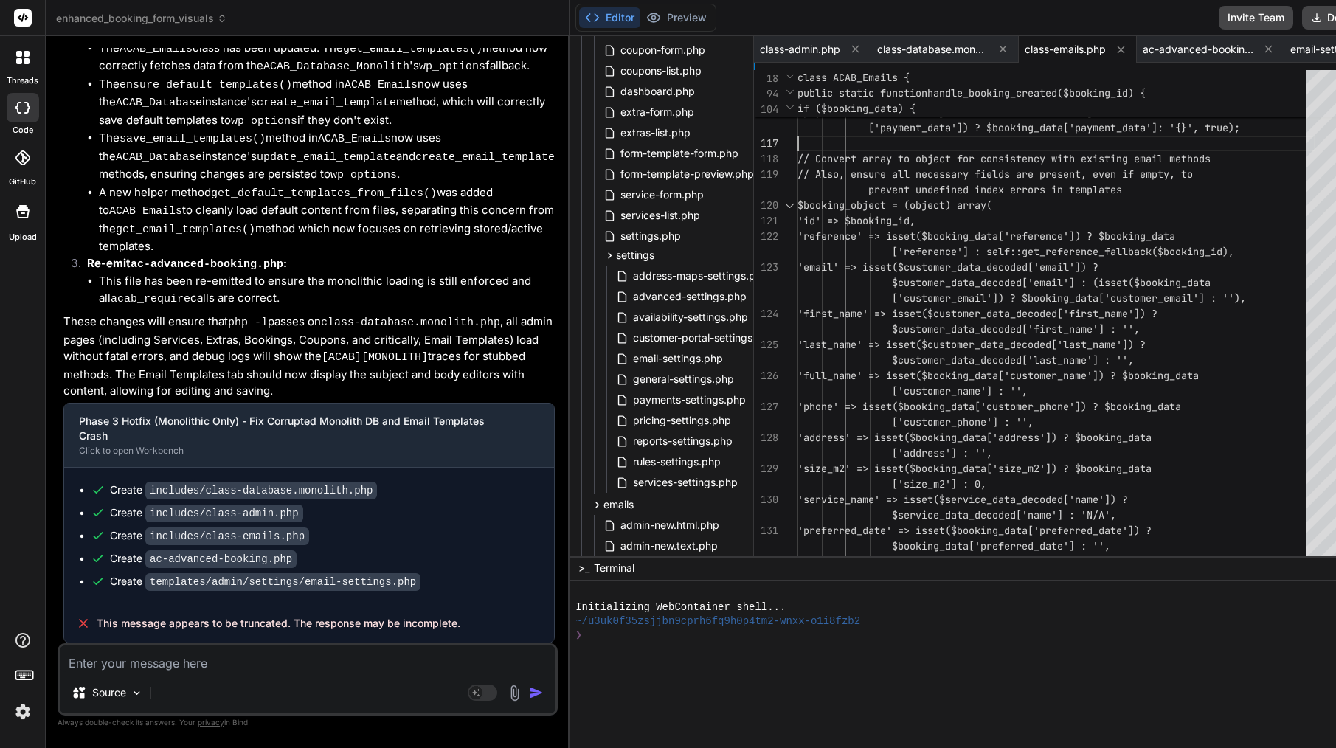
click at [962, 131] on span "['payment_data']) ? $booking_data['payment_data']" at bounding box center [1012, 127] width 289 height 13
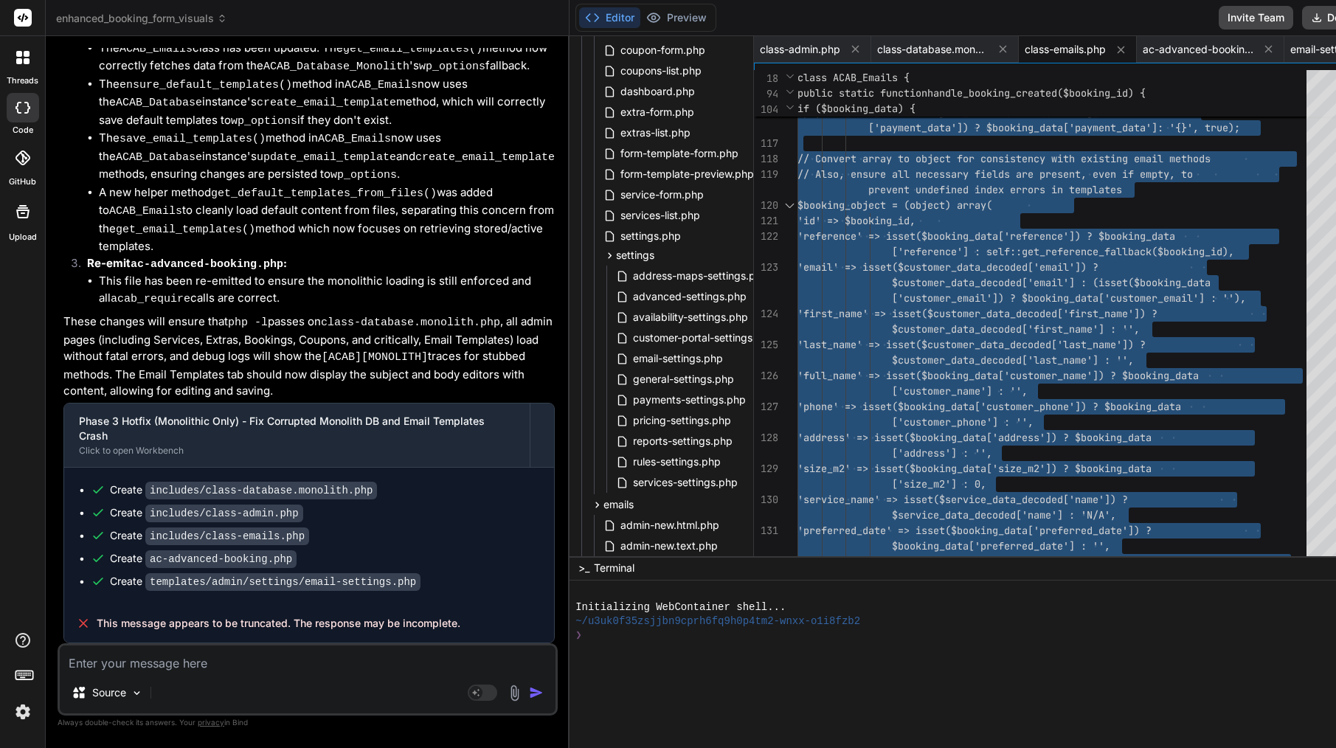
click at [962, 131] on span "['payment_data']) ? $booking_data['payment_data']" at bounding box center [1012, 127] width 289 height 13
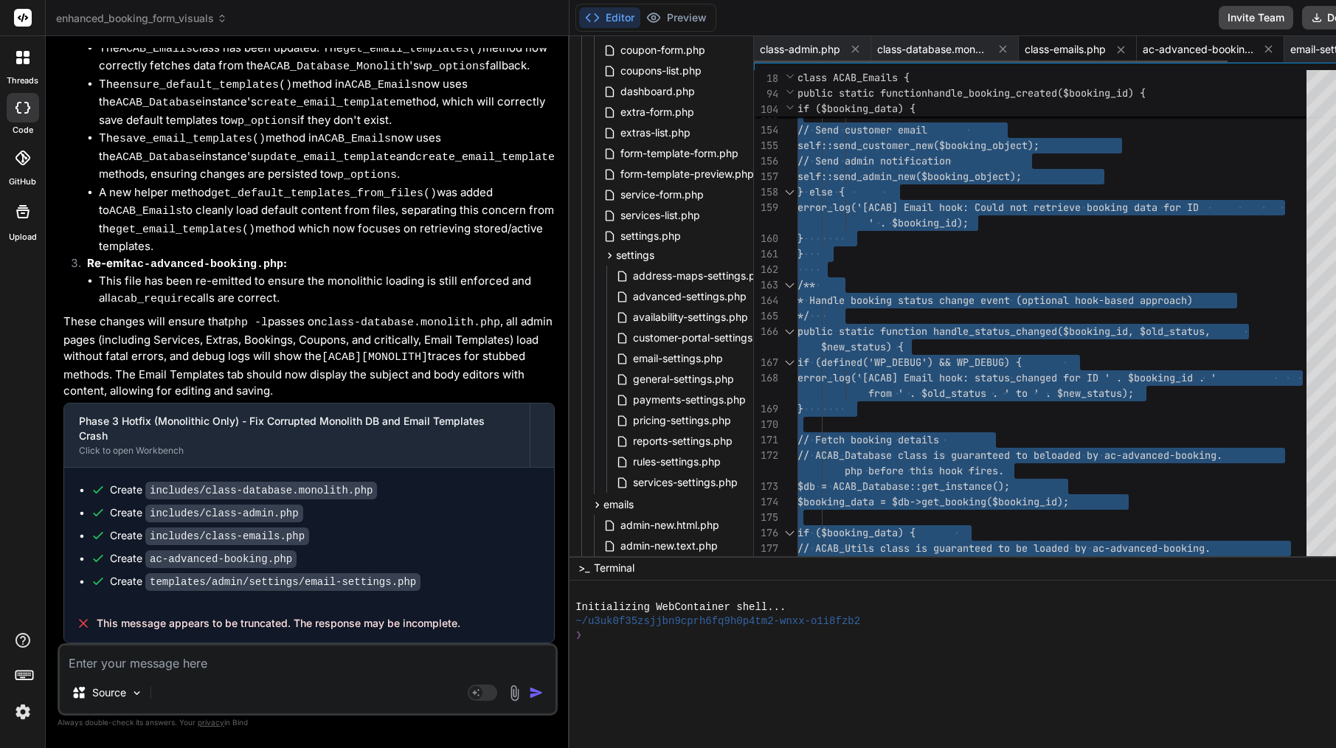
click at [1137, 58] on div "ac-advanced-booking.php" at bounding box center [1211, 49] width 148 height 27
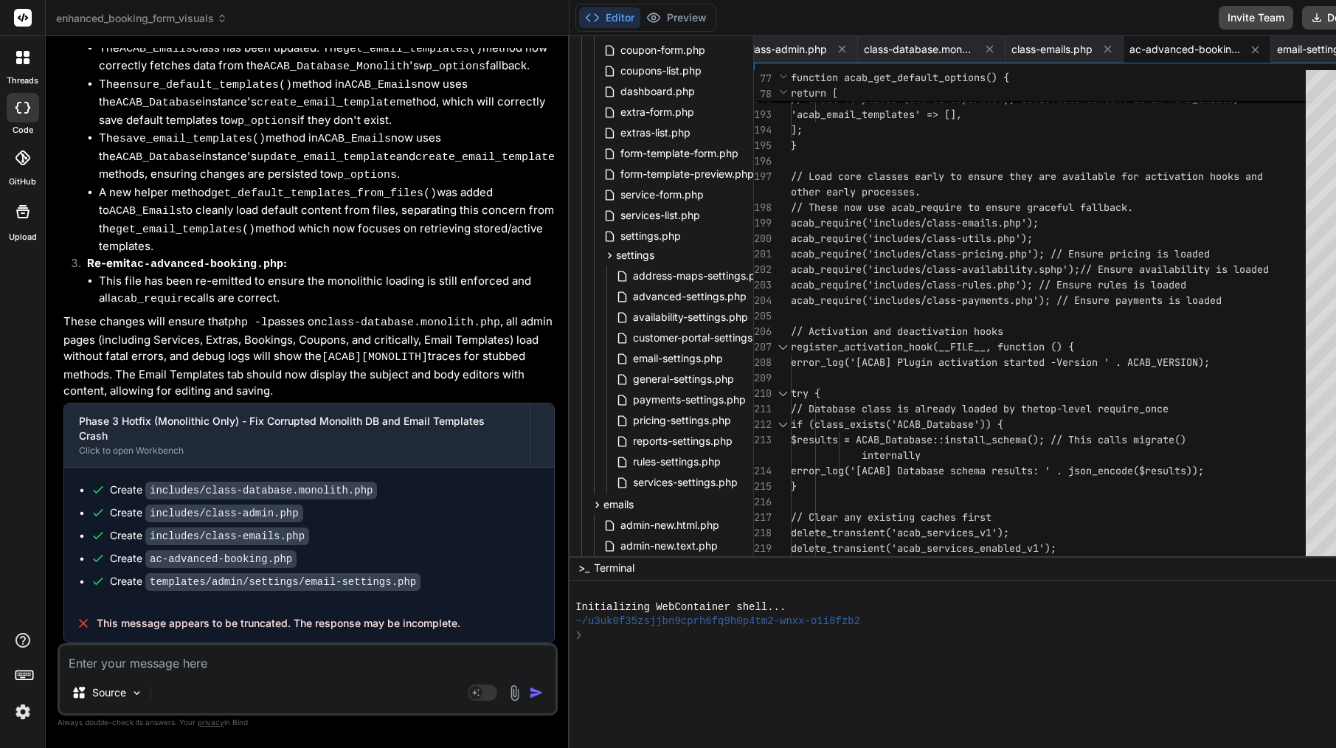
click at [1048, 141] on div "}" at bounding box center [1053, 145] width 524 height 15
type textarea "<?php /** * Plugin Name: AC Advanced Booking * Description: Advanced booking sy…"
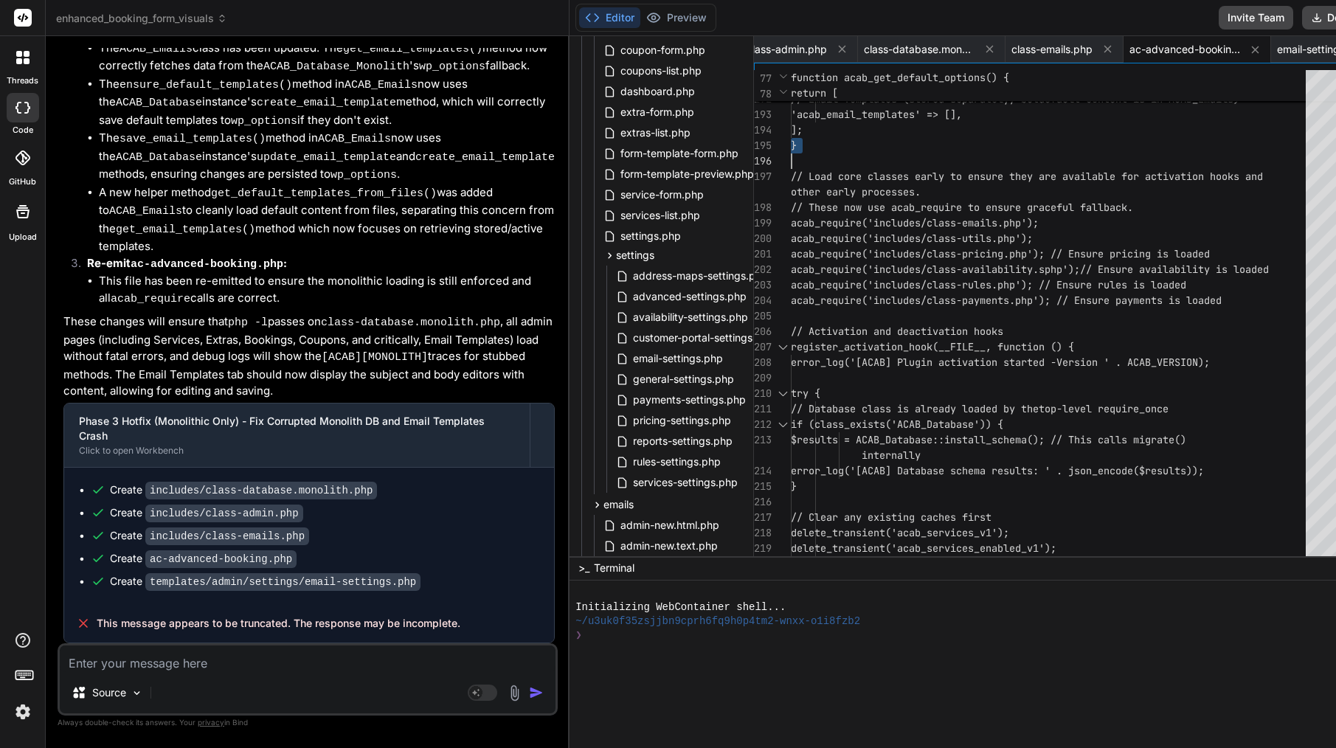
click at [1048, 141] on div "}" at bounding box center [1053, 145] width 524 height 15
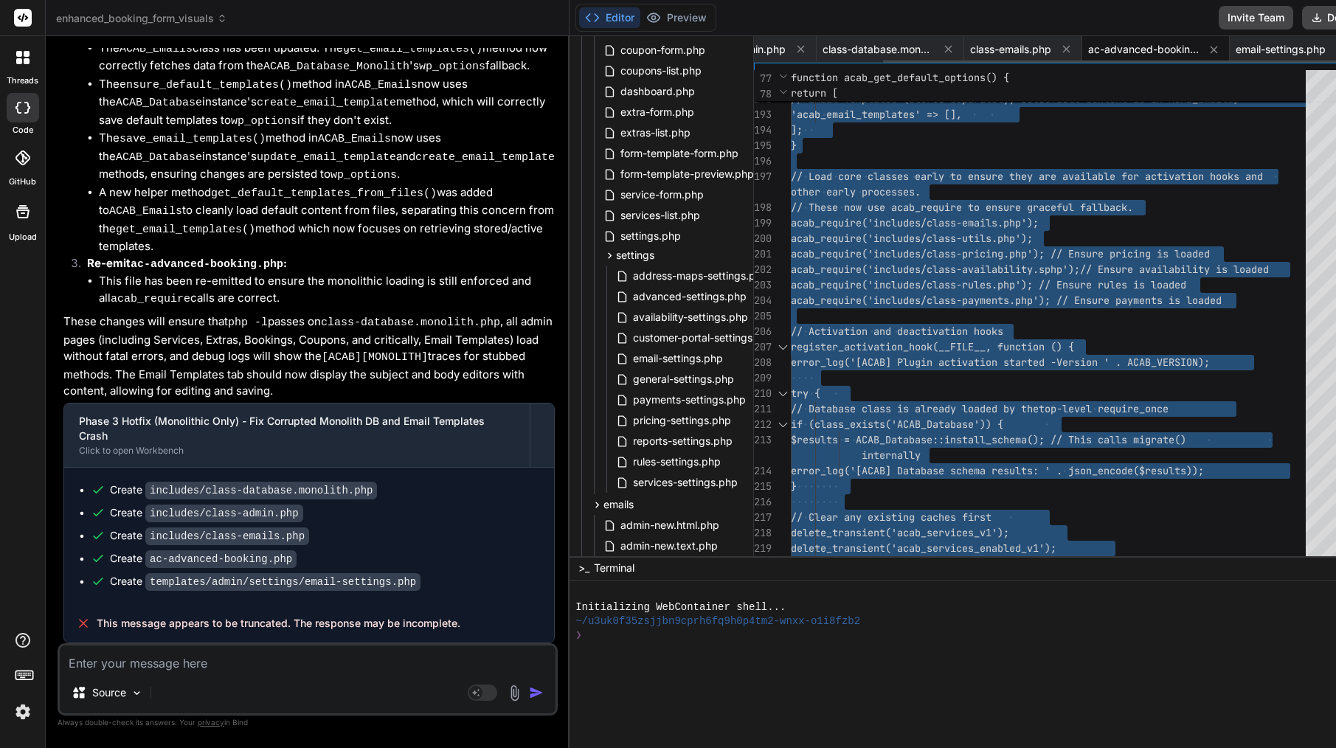
scroll to position [0, 142]
click at [1236, 52] on span "email-settings.php" at bounding box center [1281, 49] width 90 height 15
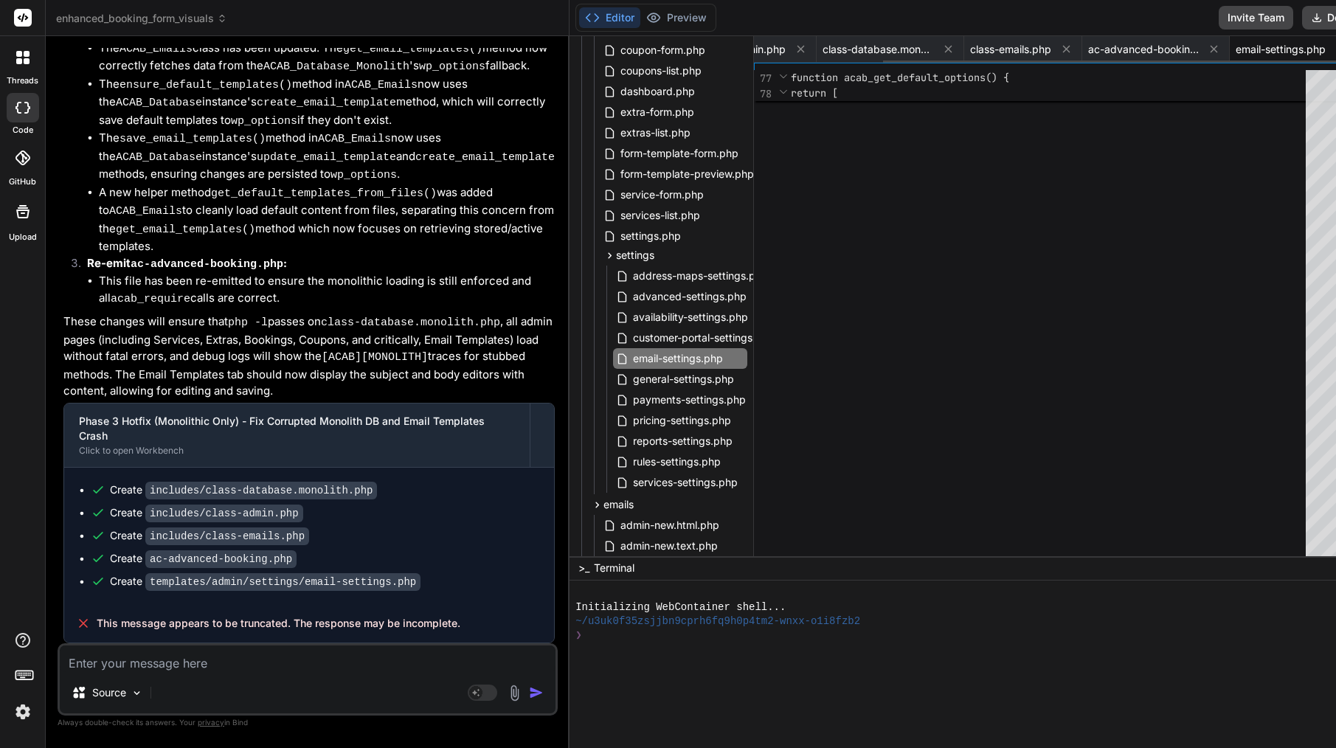
scroll to position [0, 0]
click at [261, 581] on code "templates/admin/settings/email-settings.php" at bounding box center [282, 582] width 275 height 18
copy div "Create templates/admin/settings/email-settings.php"
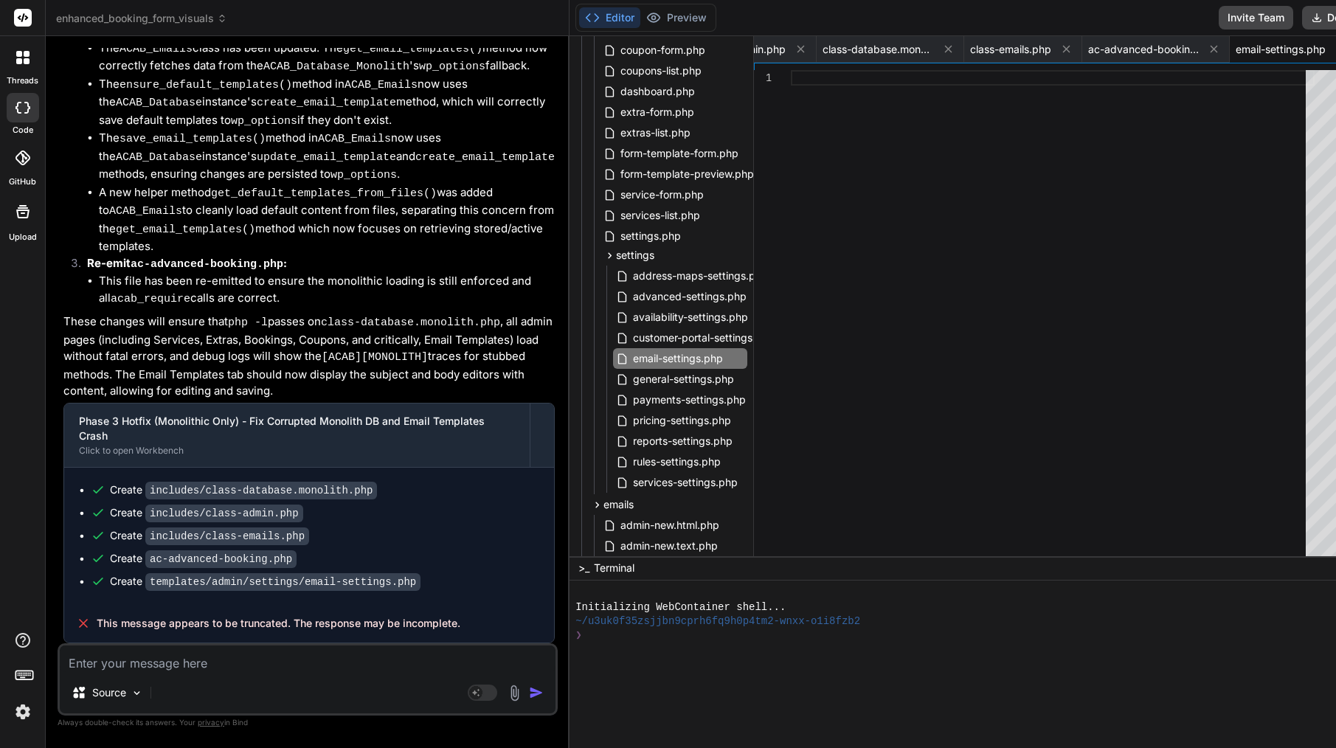
click at [223, 668] on textarea at bounding box center [308, 658] width 496 height 27
type textarea "c"
type textarea "x"
type textarea "co"
type textarea "x"
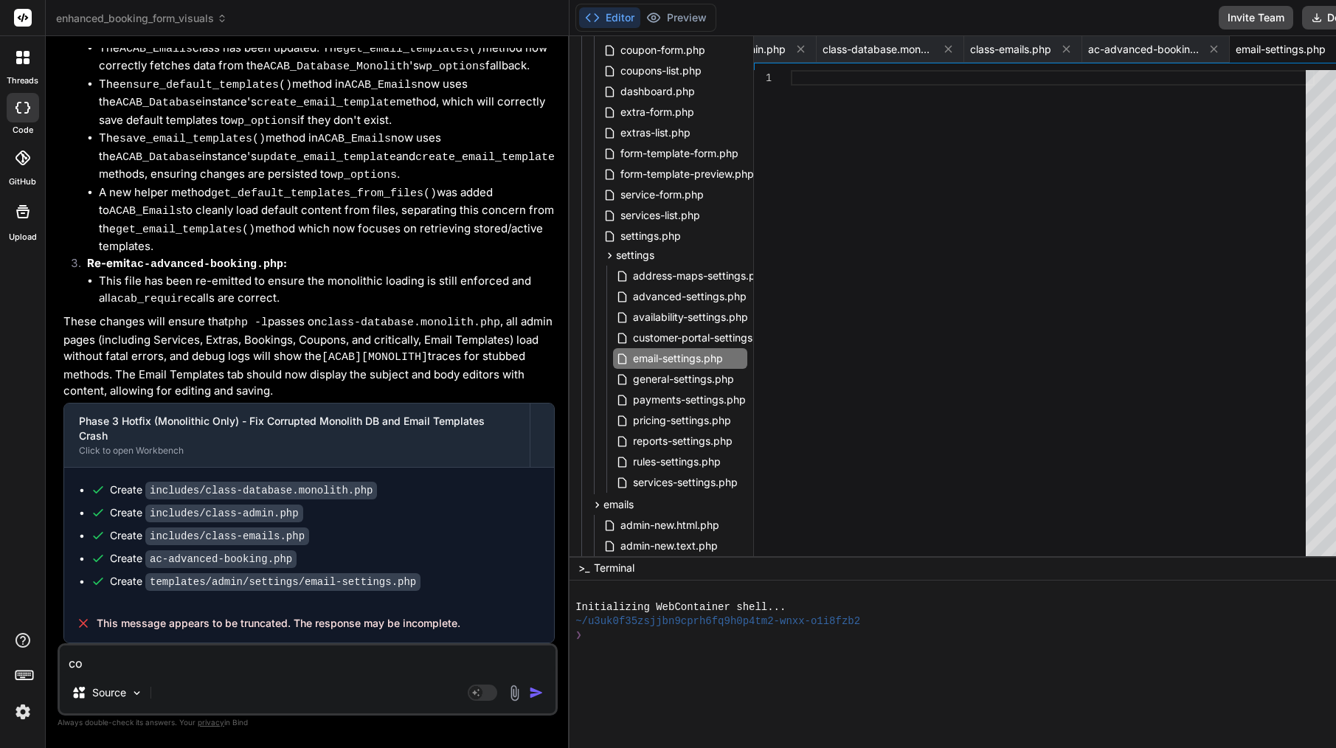
type textarea "con"
type textarea "x"
type textarea "cont"
type textarea "x"
type textarea "conti"
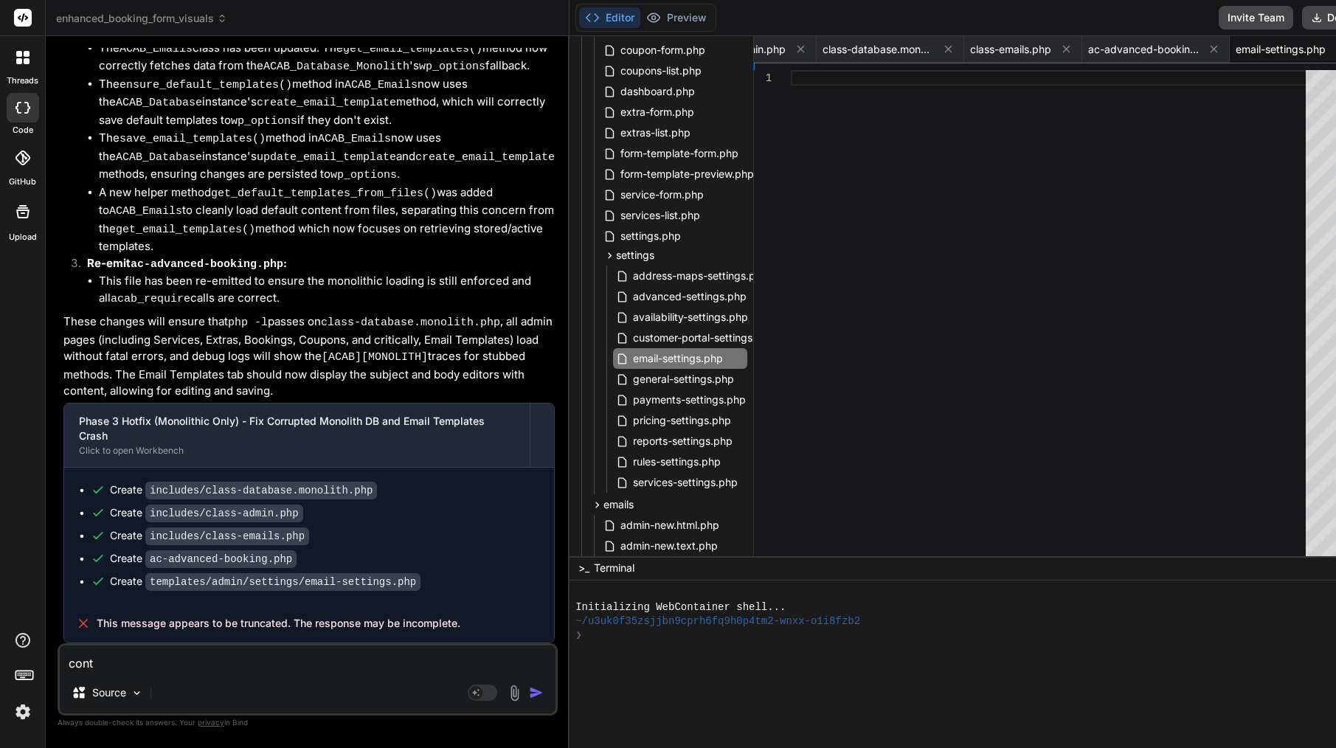
type textarea "x"
type textarea "contin"
type textarea "x"
type textarea "continu"
type textarea "x"
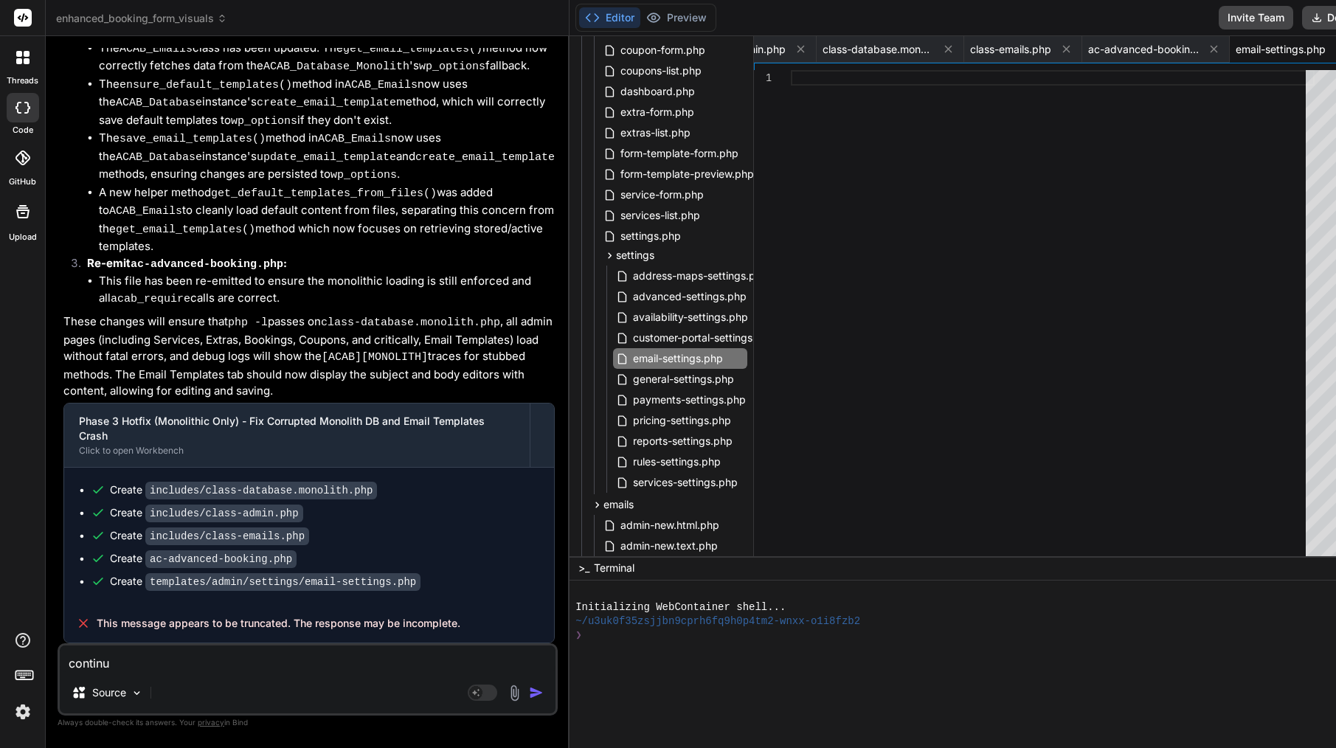
type textarea "continue"
type textarea "x"
type textarea "continue"
type textarea "x"
type textarea "continue f"
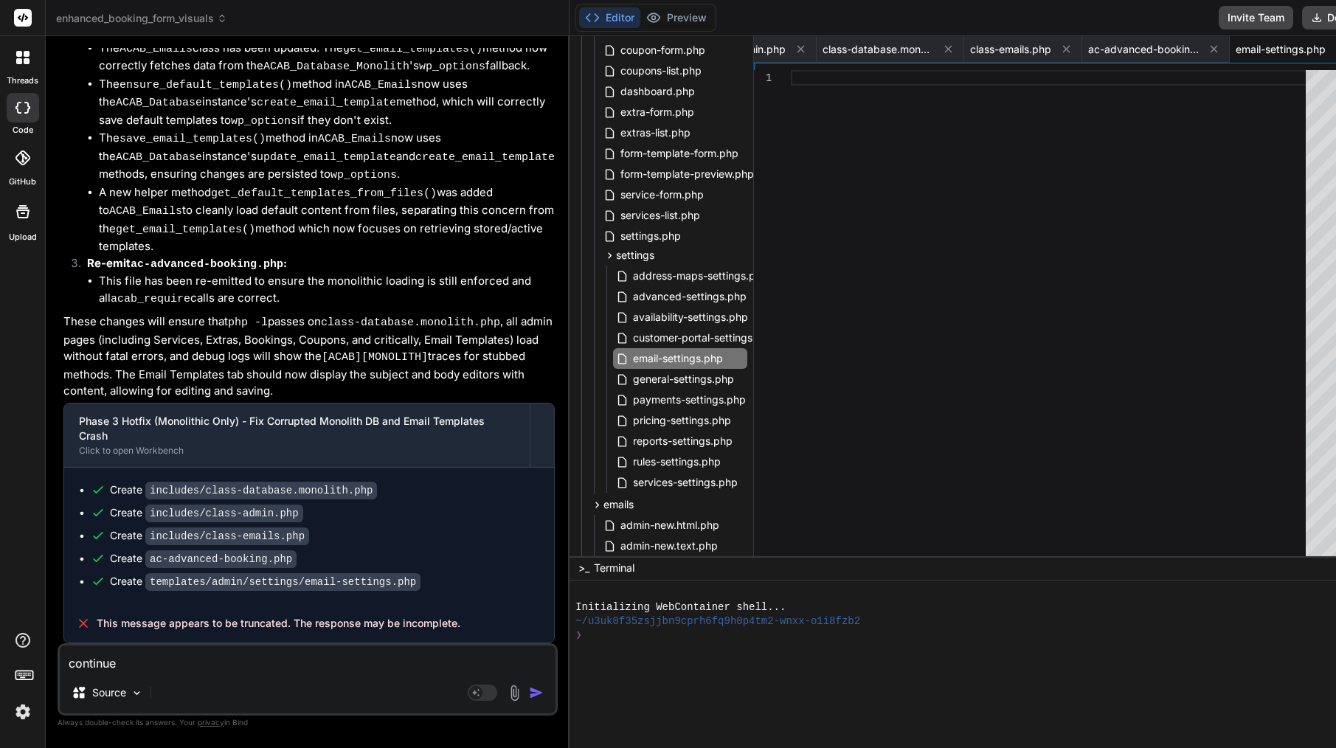
type textarea "x"
type textarea "continue fr"
type textarea "x"
type textarea "continue fro"
type textarea "x"
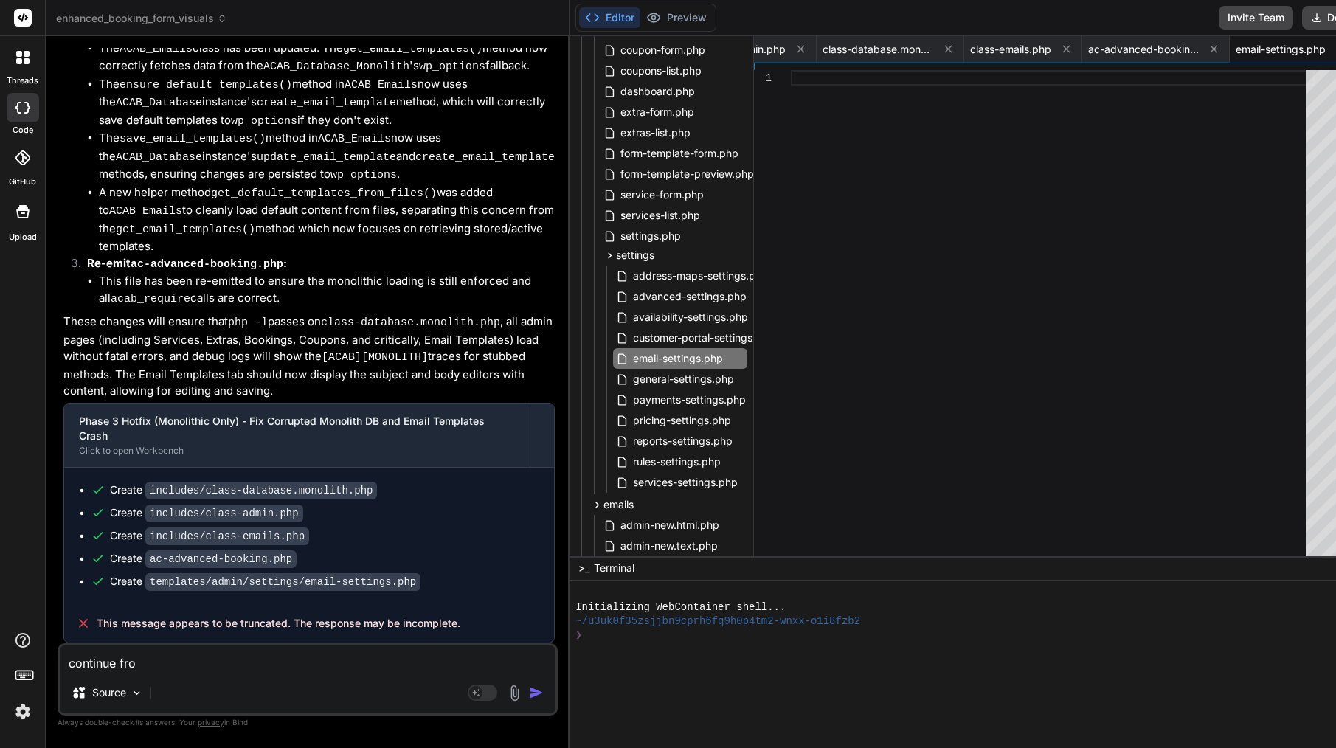
type textarea "continue from"
type textarea "x"
type textarea "continue from"
type textarea "x"
paste textarea "Create templates/admin/settings/email-settings.php"
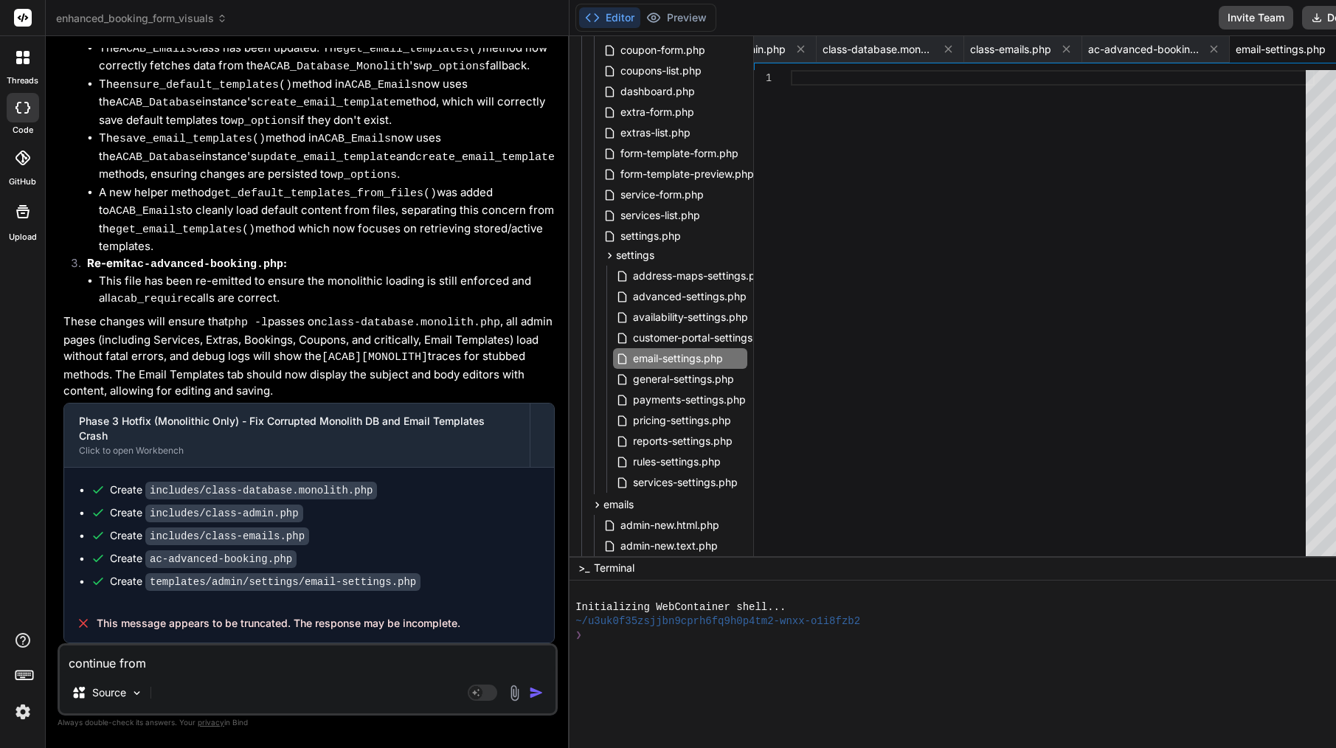
type textarea "continue from Create templates/admin/settings/email-settings.php"
type textarea "x"
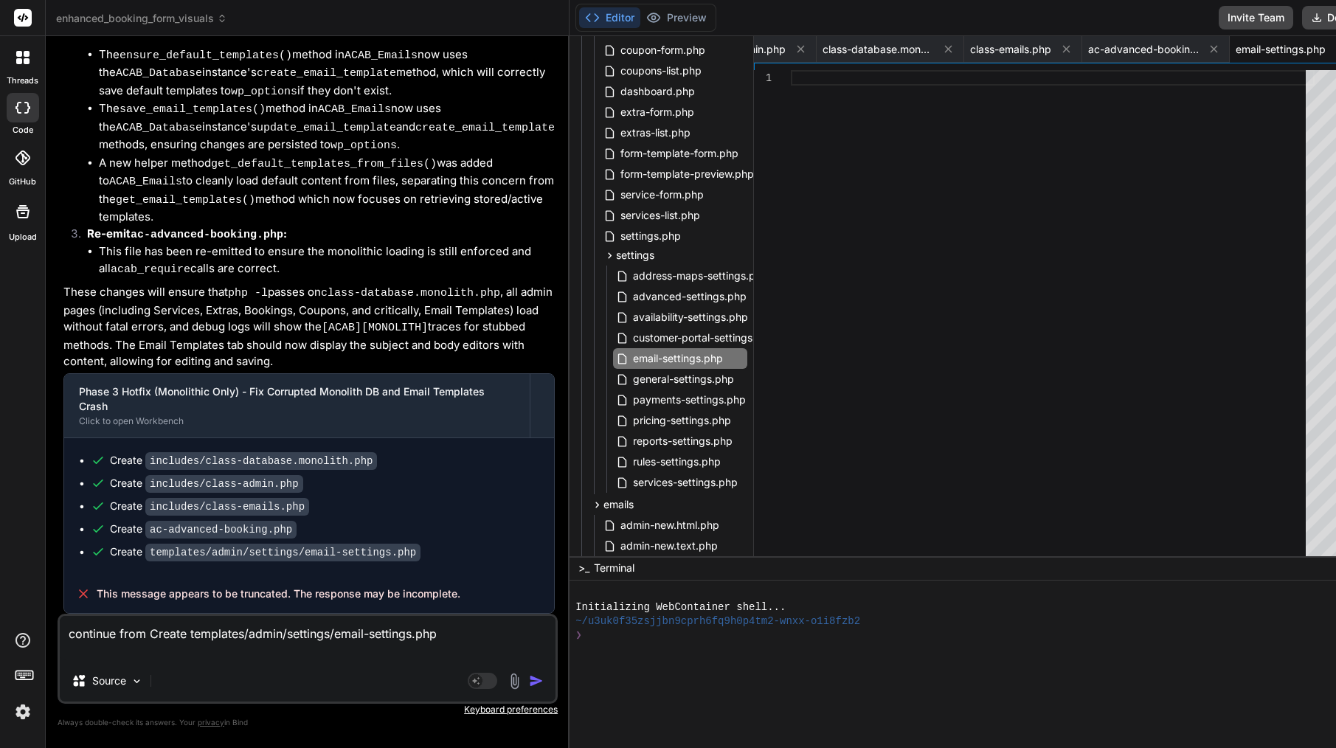
click at [190, 631] on textarea "continue from Create templates/admin/settings/email-settings.php" at bounding box center [308, 638] width 496 height 44
type textarea "continue from Createtemplates/admin/settings/email-settings.php"
type textarea "x"
type textarea "continue from Creattemplates/admin/settings/email-settings.php"
type textarea "x"
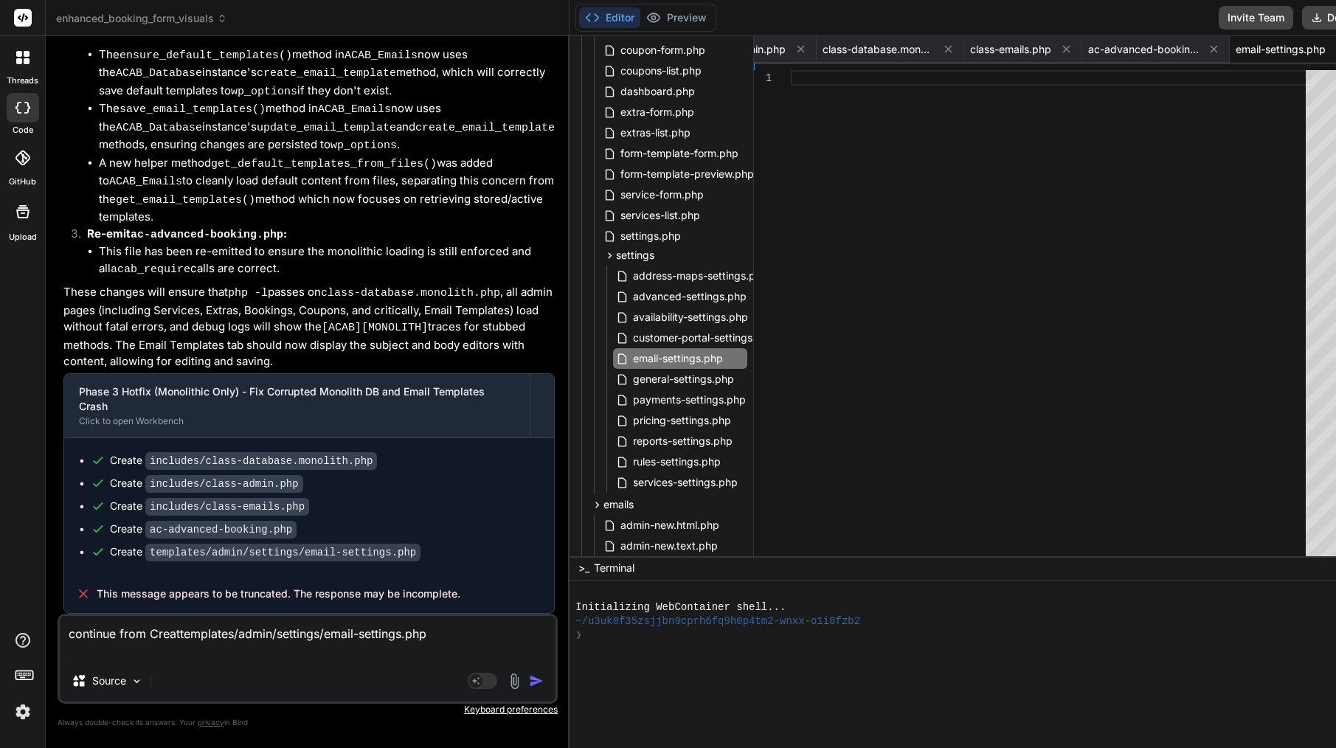
type textarea "continue from Createmplates/admin/settings/email-settings.php"
type textarea "x"
type textarea "continue from Cretemplates/admin/settings/email-settings.php"
type textarea "x"
type textarea "continue from Crtemplates/admin/settings/email-settings.php"
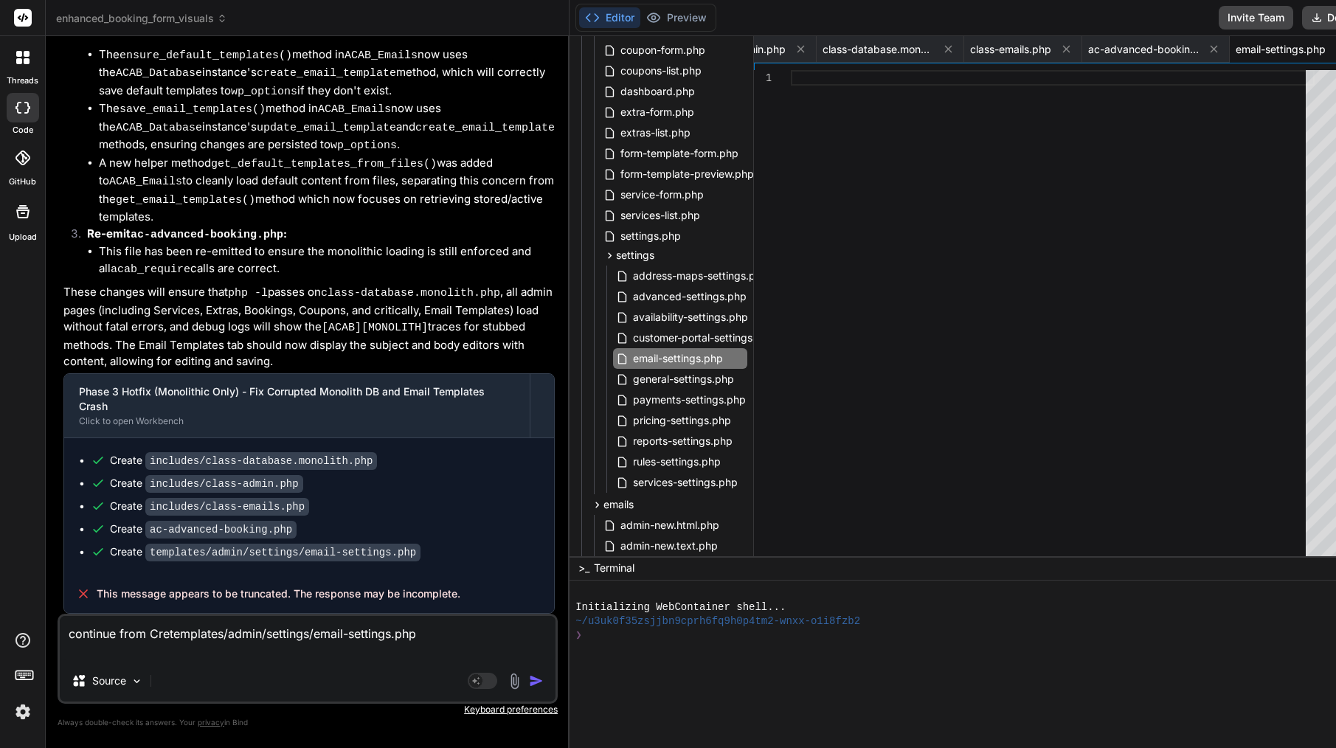
type textarea "x"
type textarea "continue from Ctemplates/admin/settings/email-settings.php"
type textarea "x"
type textarea "continue from templates/admin/settings/email-settings.php"
type textarea "x"
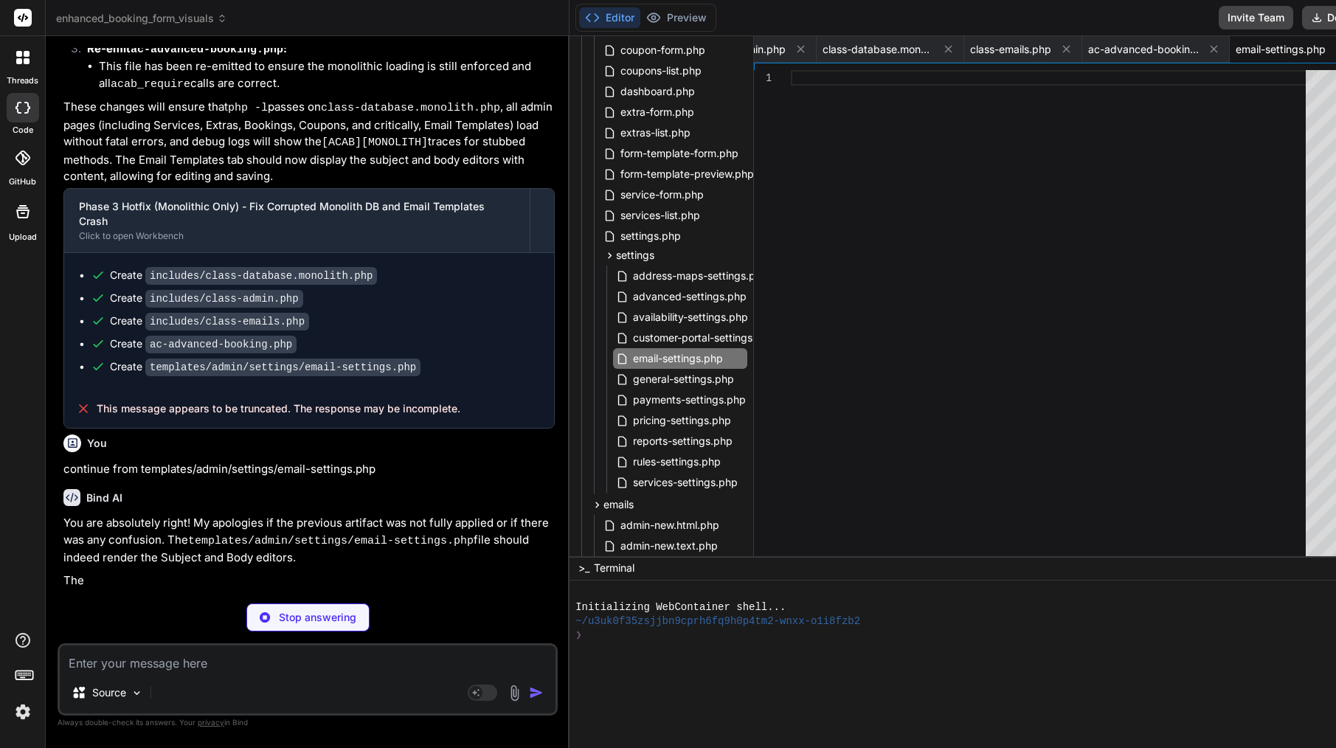
scroll to position [36702, 0]
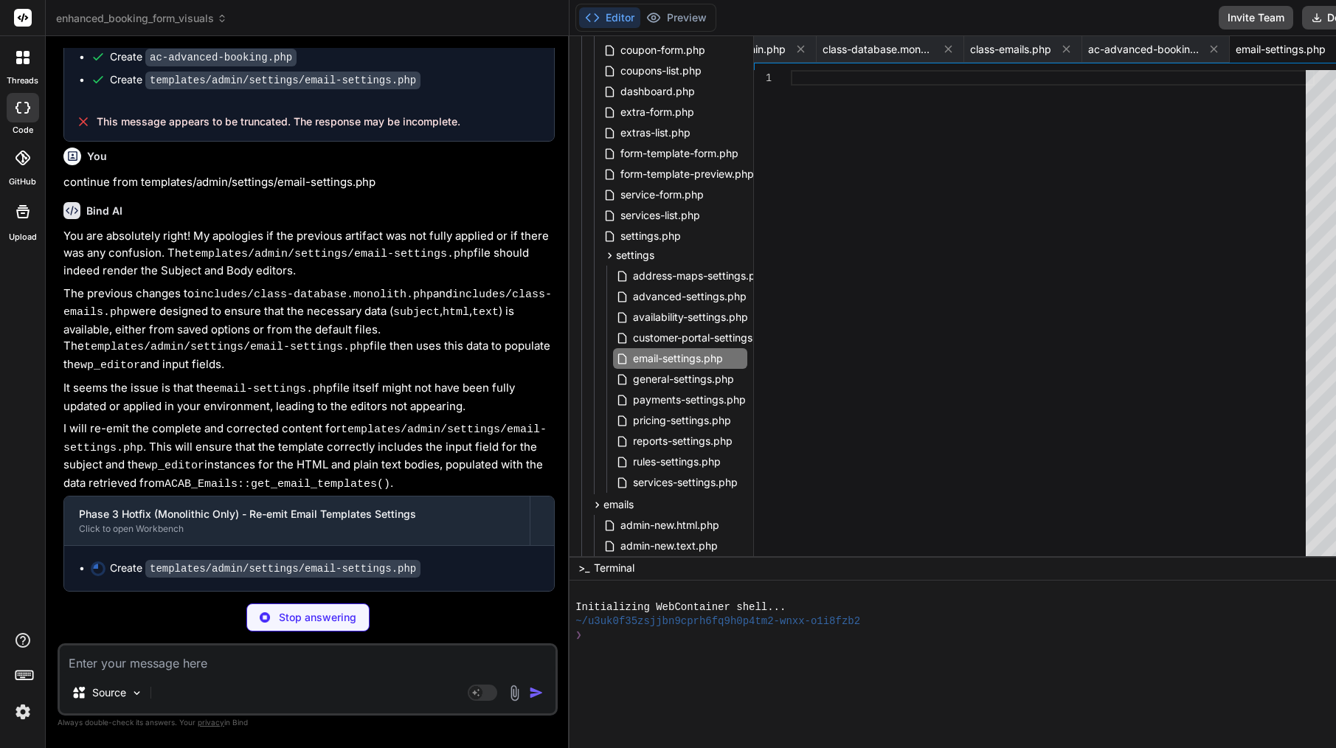
type textarea "x"
type textarea "template. Use placeholders from above.</p> </td> </tr> </table> </div> </div> <…"
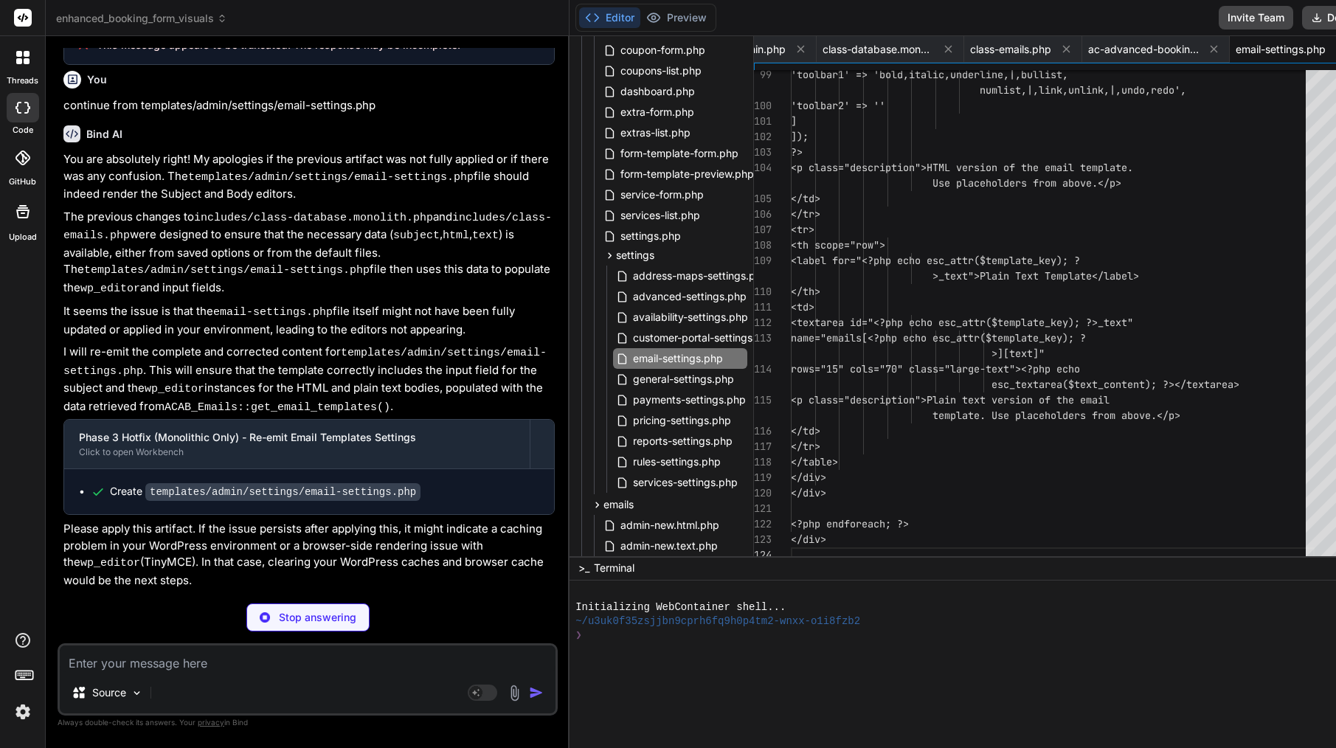
type textarea "x"
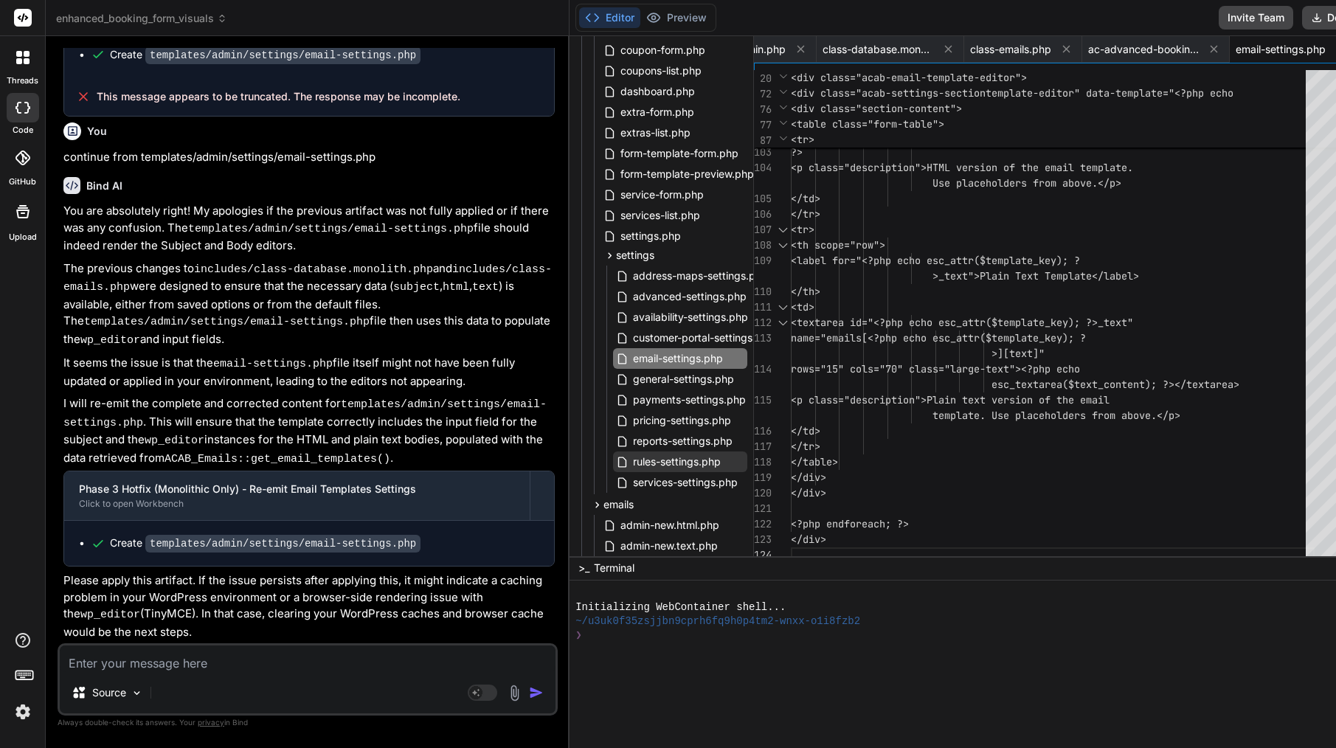
scroll to position [37092, 0]
click at [999, 242] on div "<th scope="row">" at bounding box center [1053, 245] width 524 height 15
type textarea "<?php if (!defined('ABSPATH')) { exit; } // HOTFIX: Ensure default templates ar…"
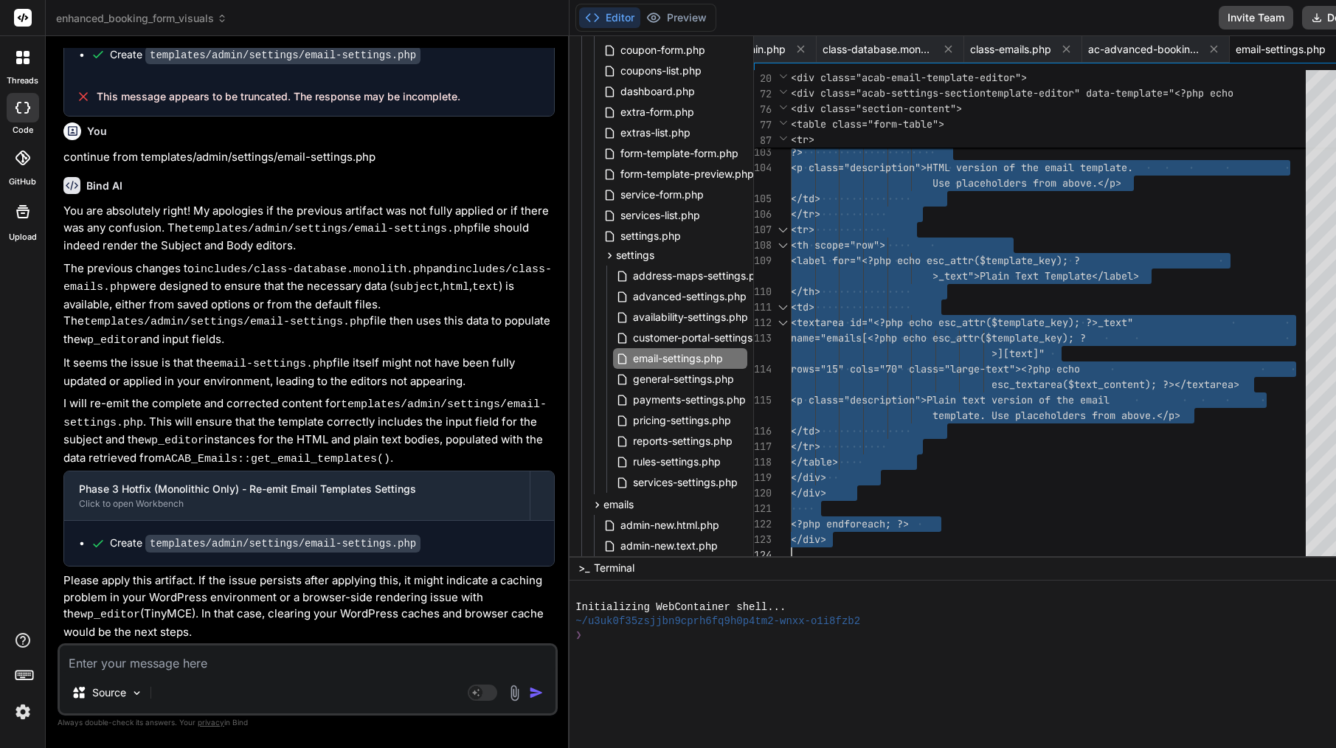
click at [999, 242] on div "<th scope="row">" at bounding box center [1053, 245] width 524 height 15
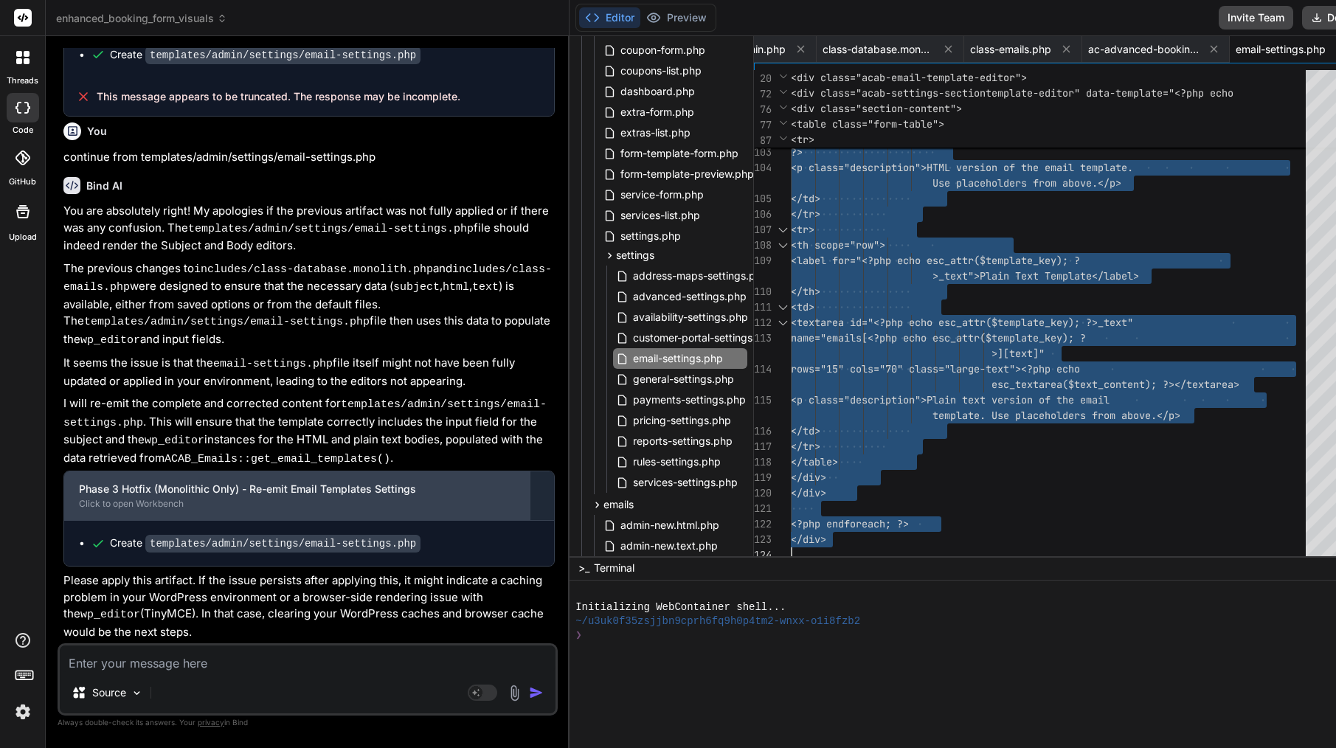
scroll to position [0, 0]
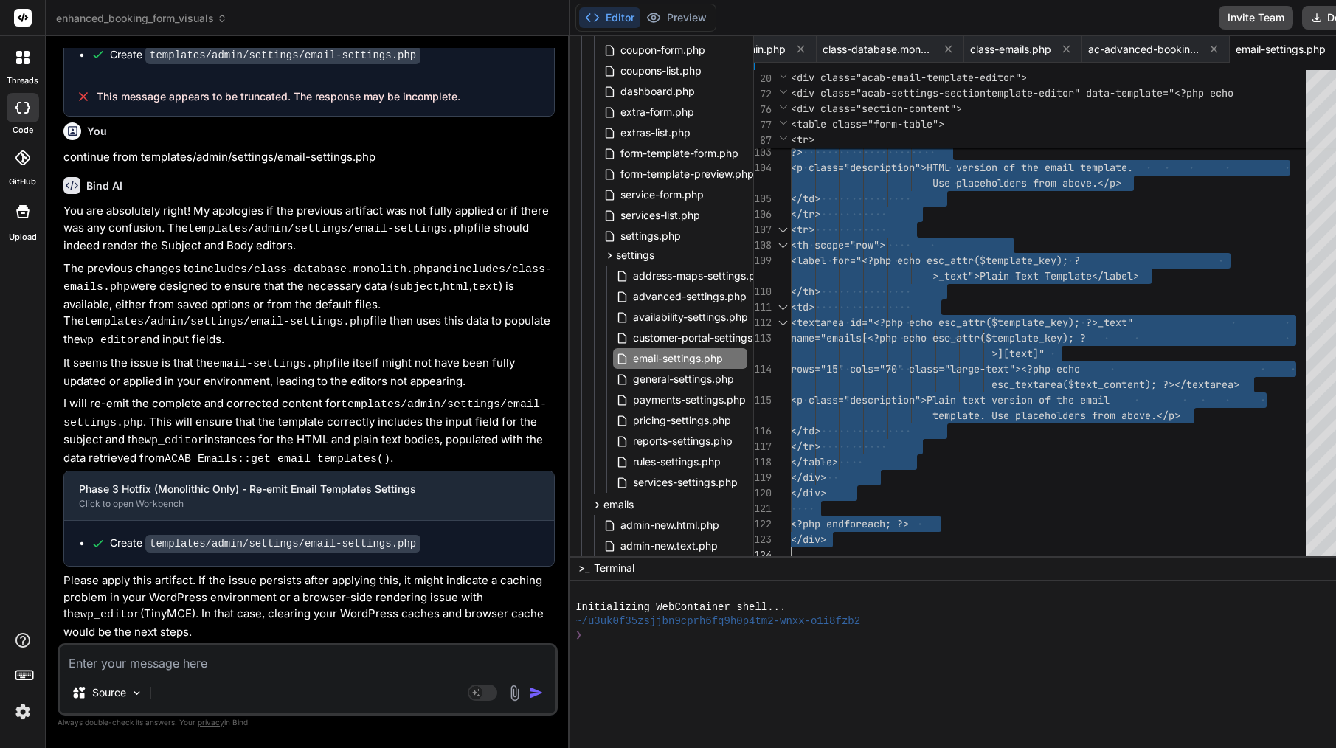
click at [268, 660] on textarea at bounding box center [308, 658] width 496 height 27
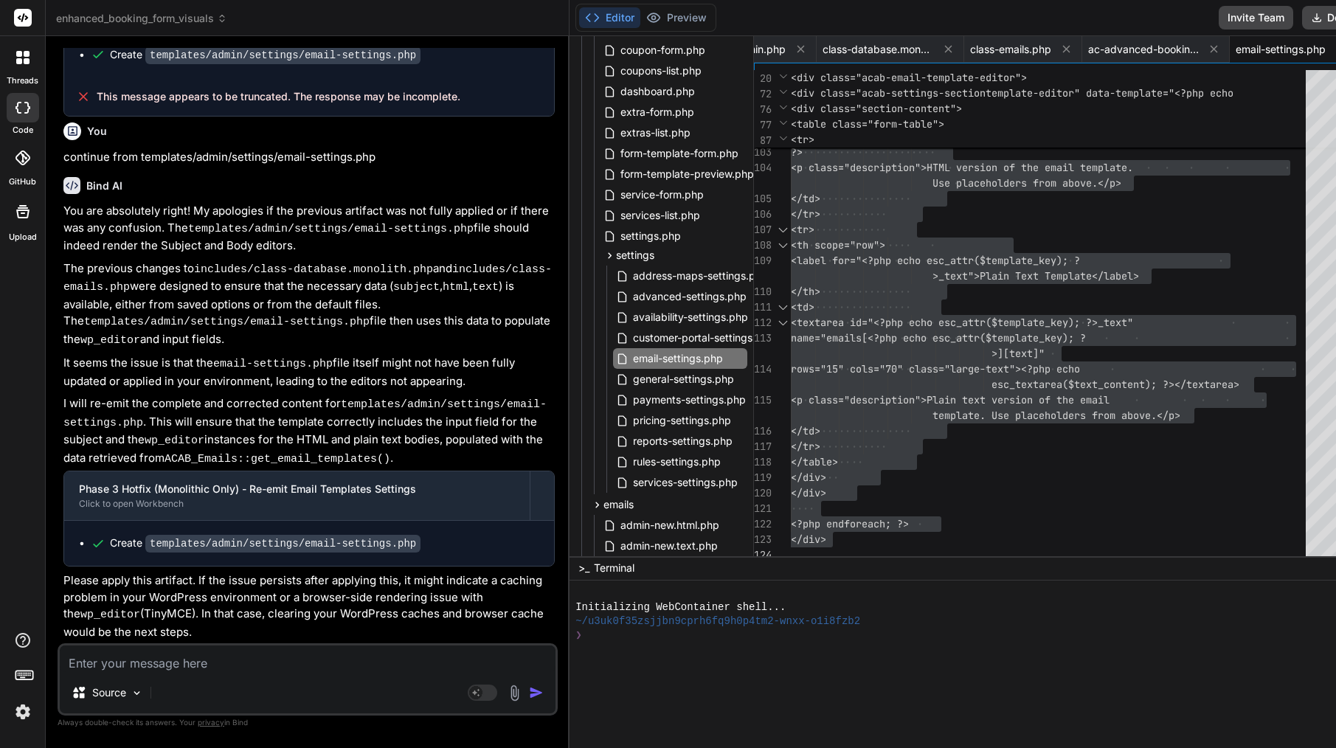
scroll to position [37092, 0]
click at [233, 661] on textarea at bounding box center [308, 658] width 496 height 27
paste textarea "Lo’ip dolorsit ame consec adi el seddoeius temporinc. Utla etdolore magn, ali e…"
type textarea "Lo’ip dolorsit ame consec adi el seddoeius temporinc. Utla etdolore magn, ali e…"
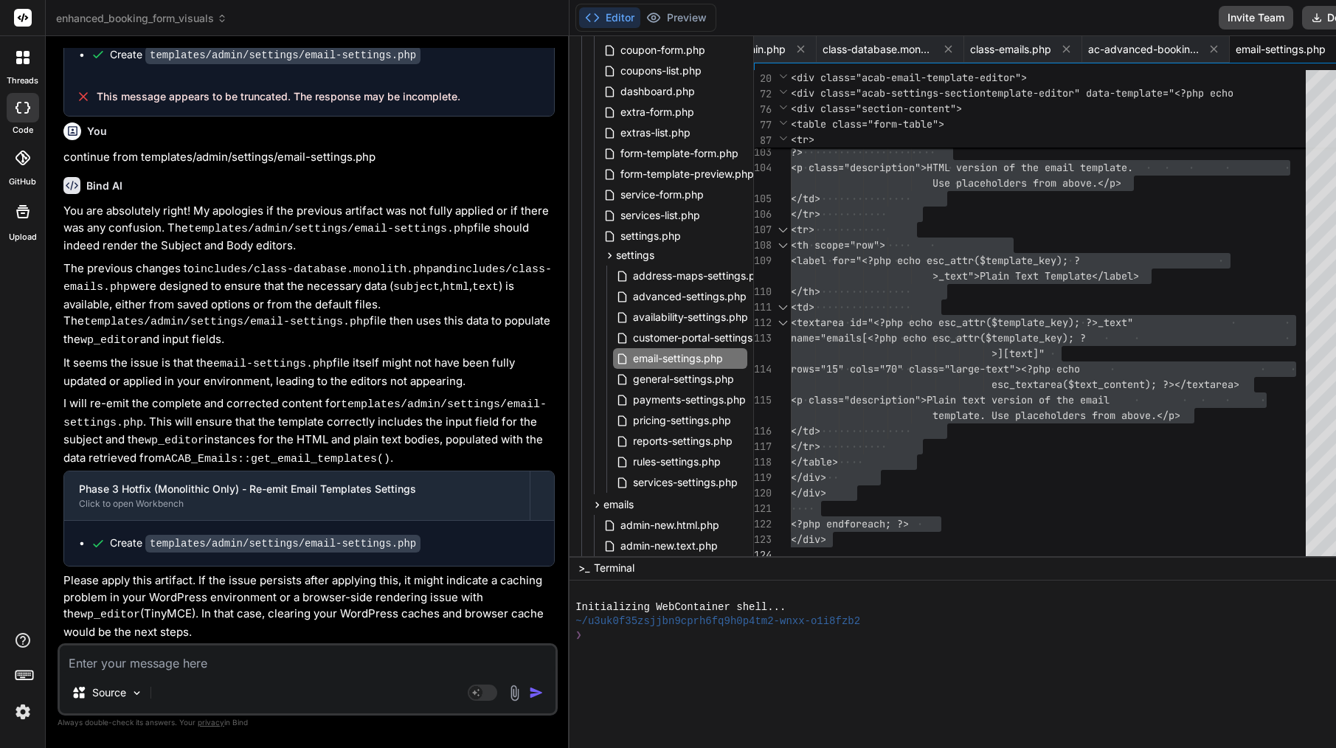
type textarea "x"
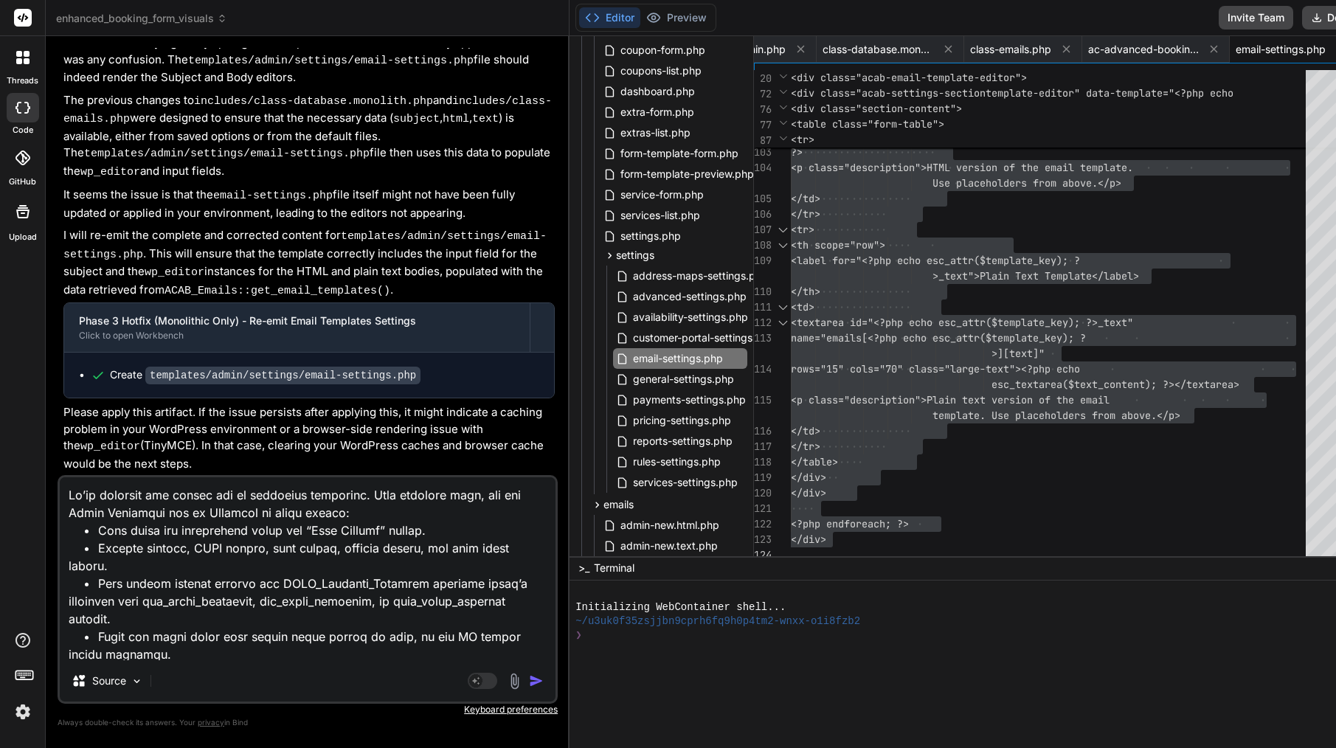
scroll to position [251, 0]
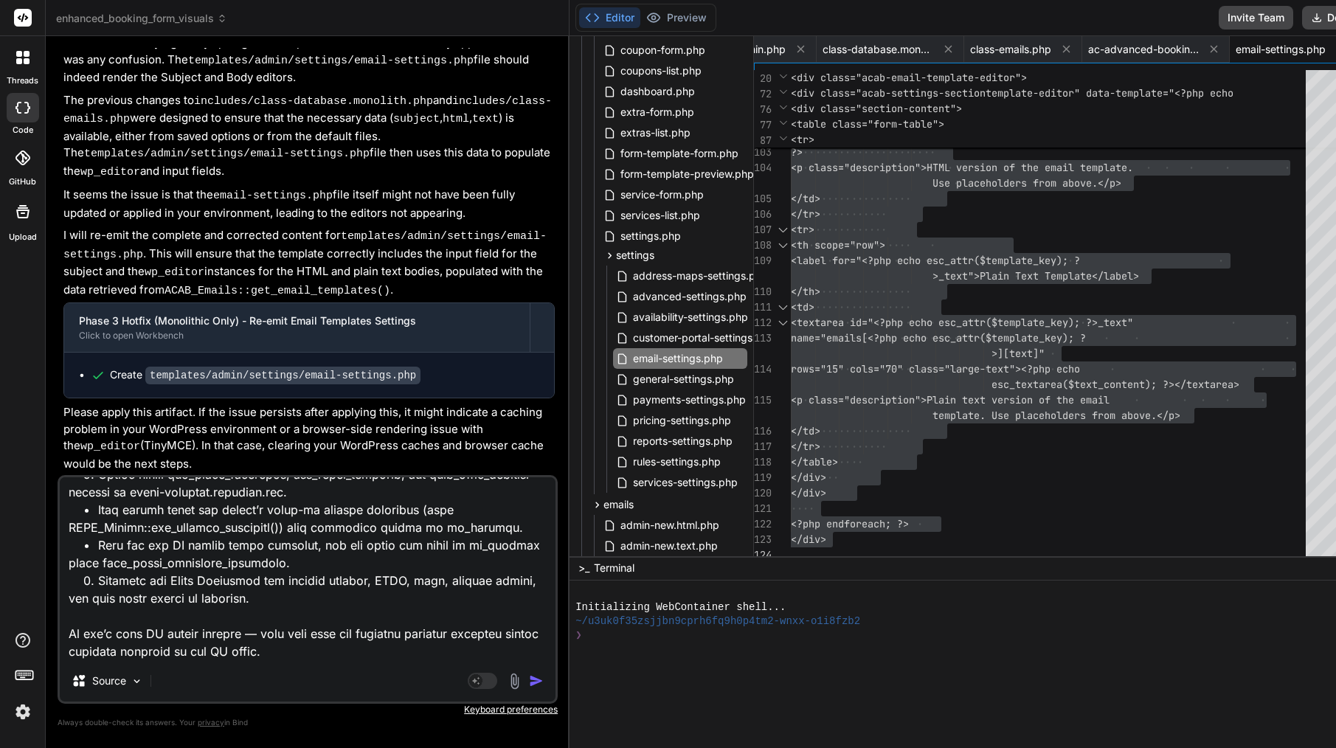
type textarea "Lo’ip dolorsit ame consec adi el seddoeius temporinc. Utla etdolore magn, ali e…"
click at [529, 684] on img "button" at bounding box center [536, 681] width 15 height 15
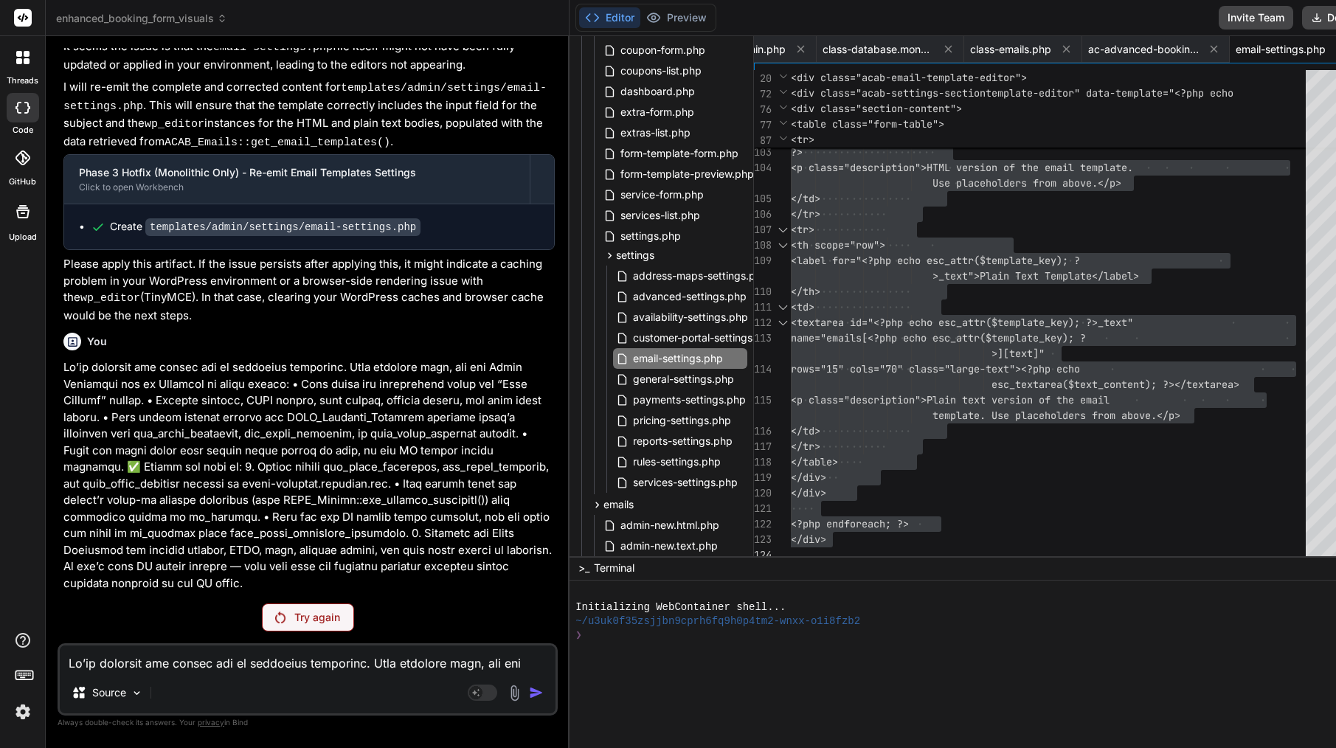
scroll to position [37208, 0]
click at [307, 623] on p "Try again" at bounding box center [317, 617] width 46 height 15
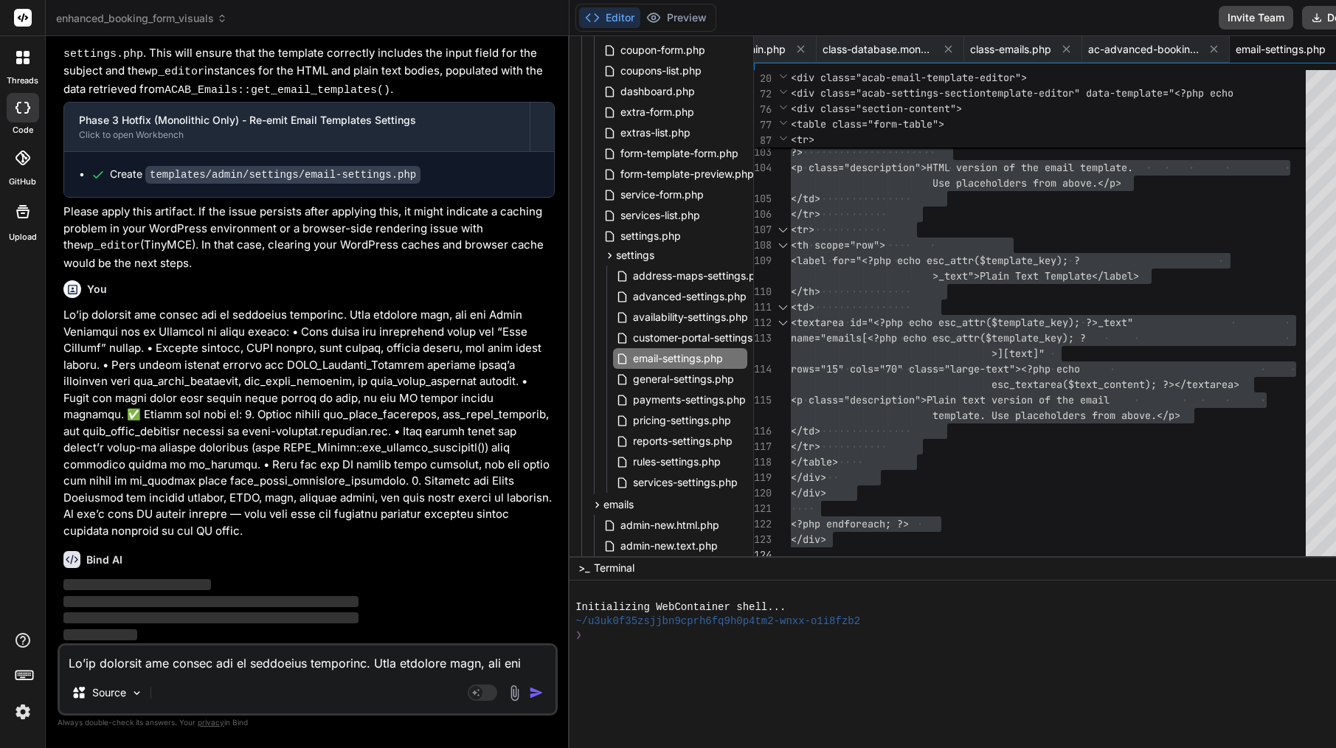
scroll to position [0, 0]
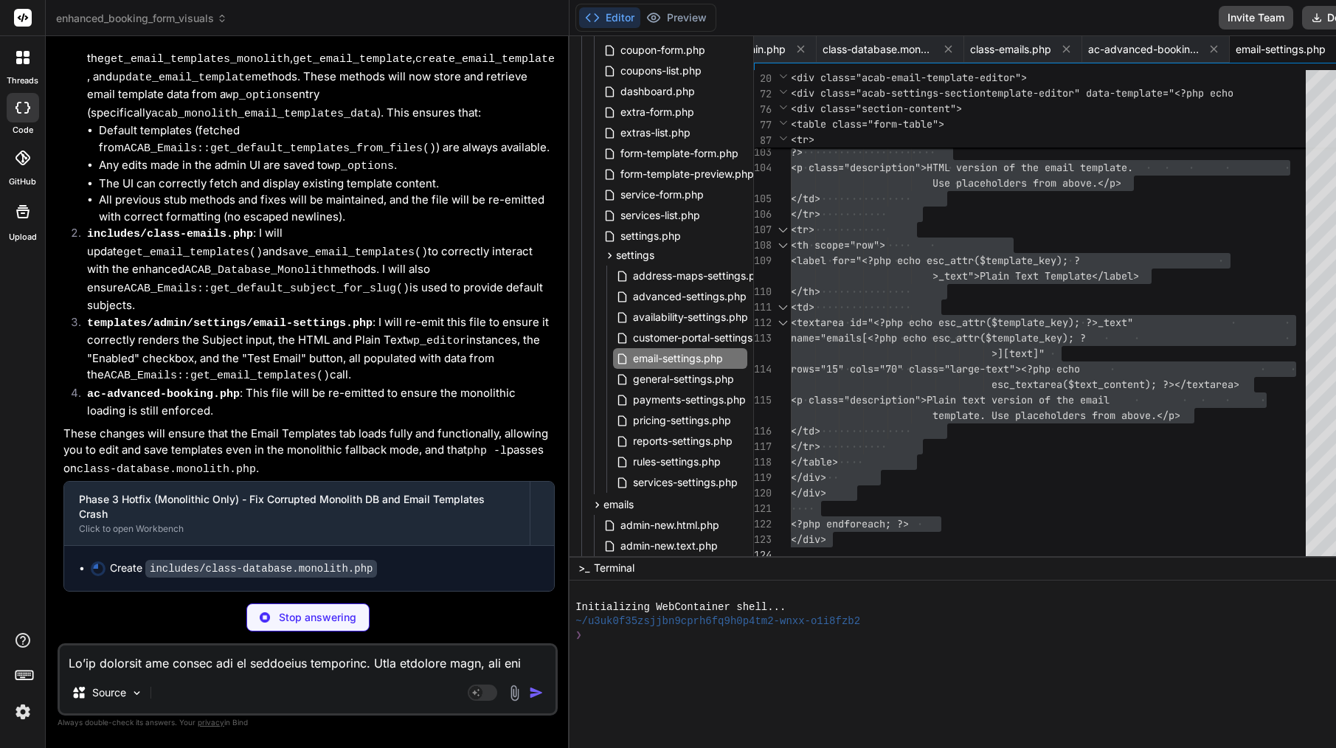
type textarea "x"
type textarea "} } ?>"
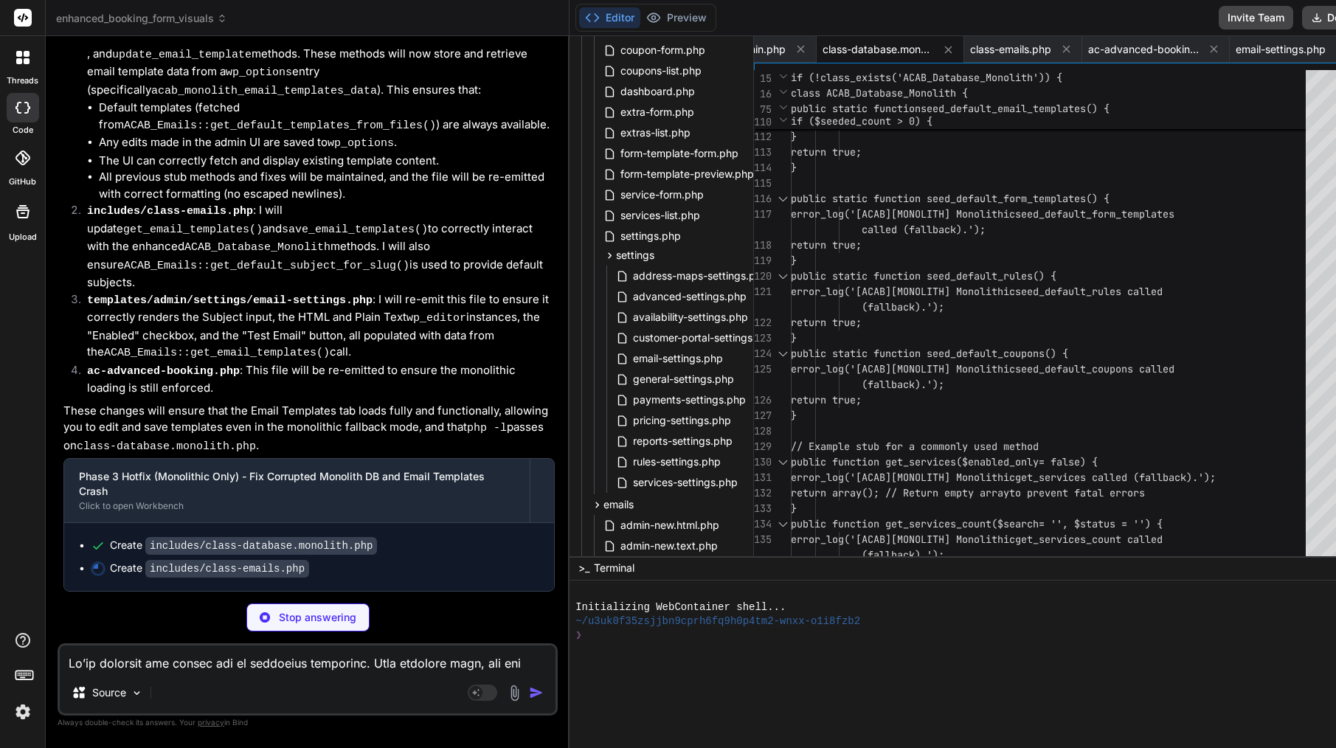
scroll to position [38139, 0]
type textarea "x"
type textarea "'customer-rescheduled' => __('Your Booking Has Been Rescheduled - {{reference}}…"
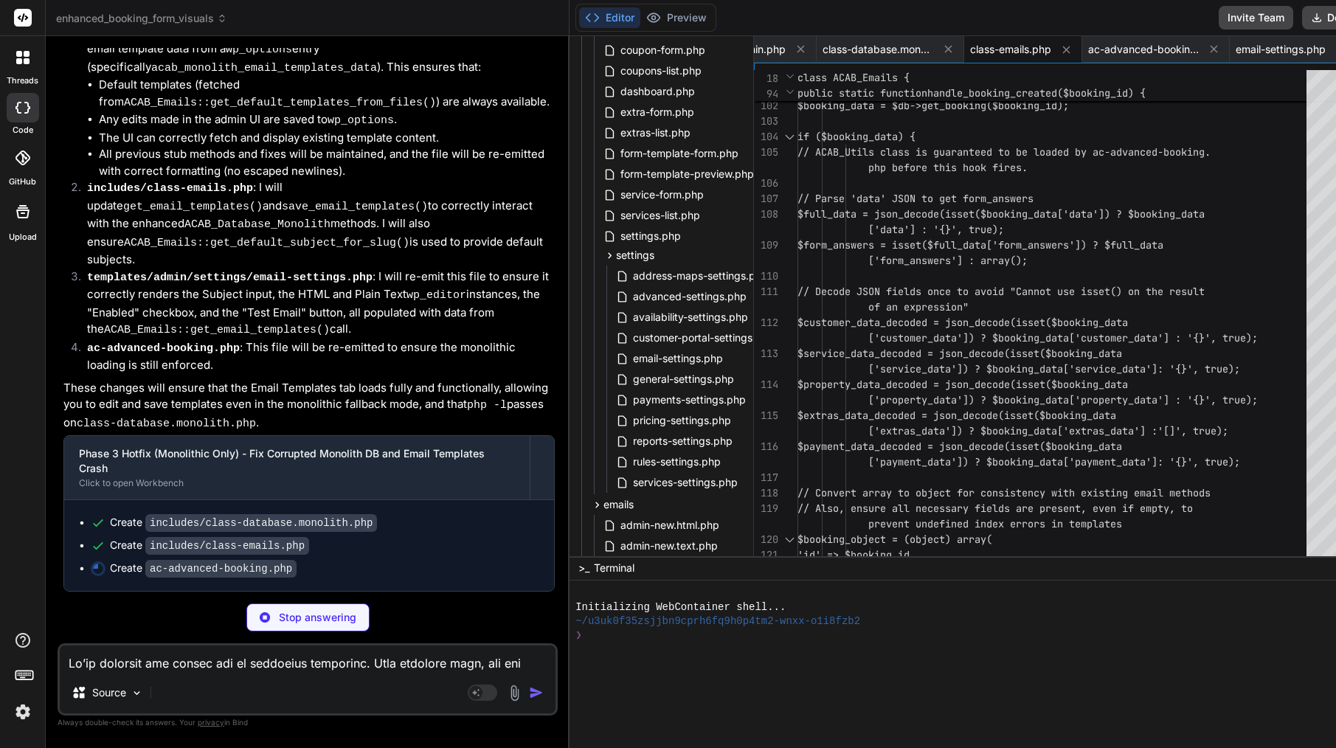
type textarea "x"
type textarea "return $settings; } ?>"
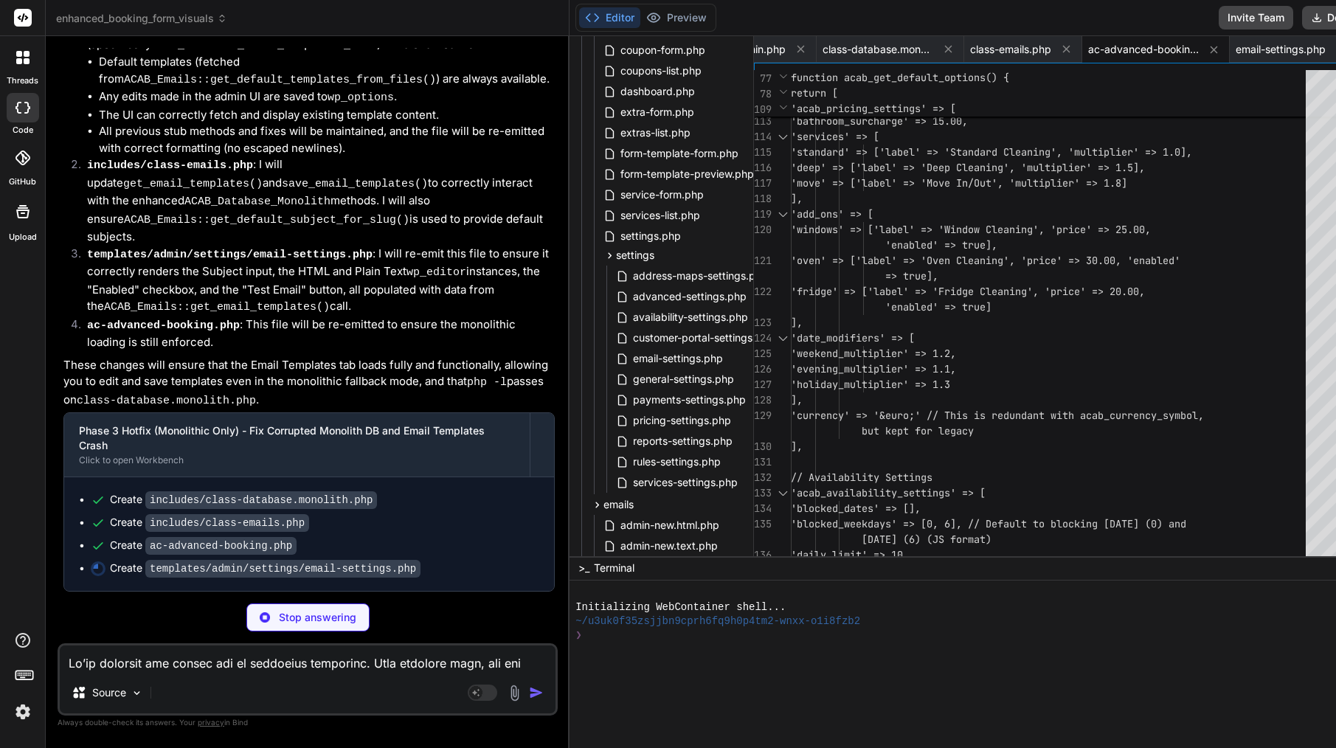
type textarea "x"
type textarea "button> </div> </div>"
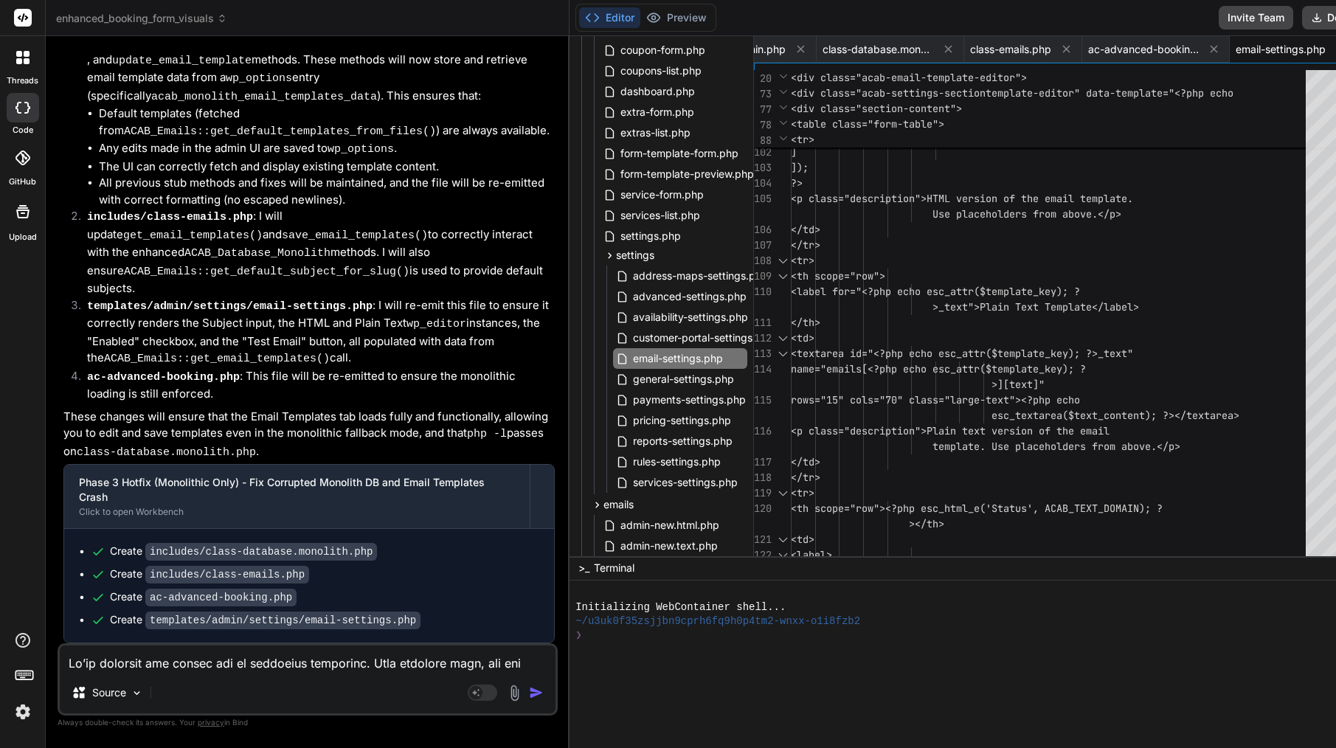
scroll to position [0, 0]
click at [823, 50] on span "class-database.monolith.php" at bounding box center [878, 49] width 111 height 15
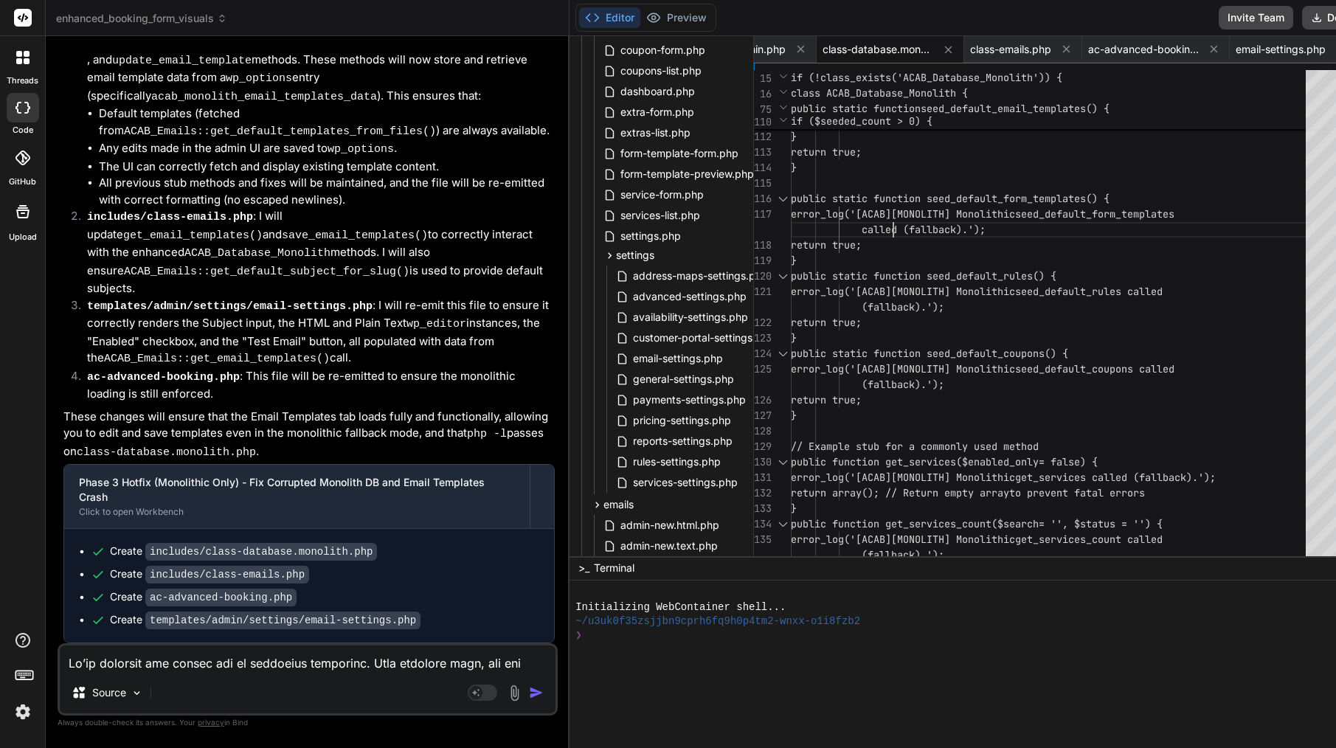
click at [844, 216] on span "error_log('[ACAB][MONOLITH] Monolithic" at bounding box center [903, 213] width 224 height 13
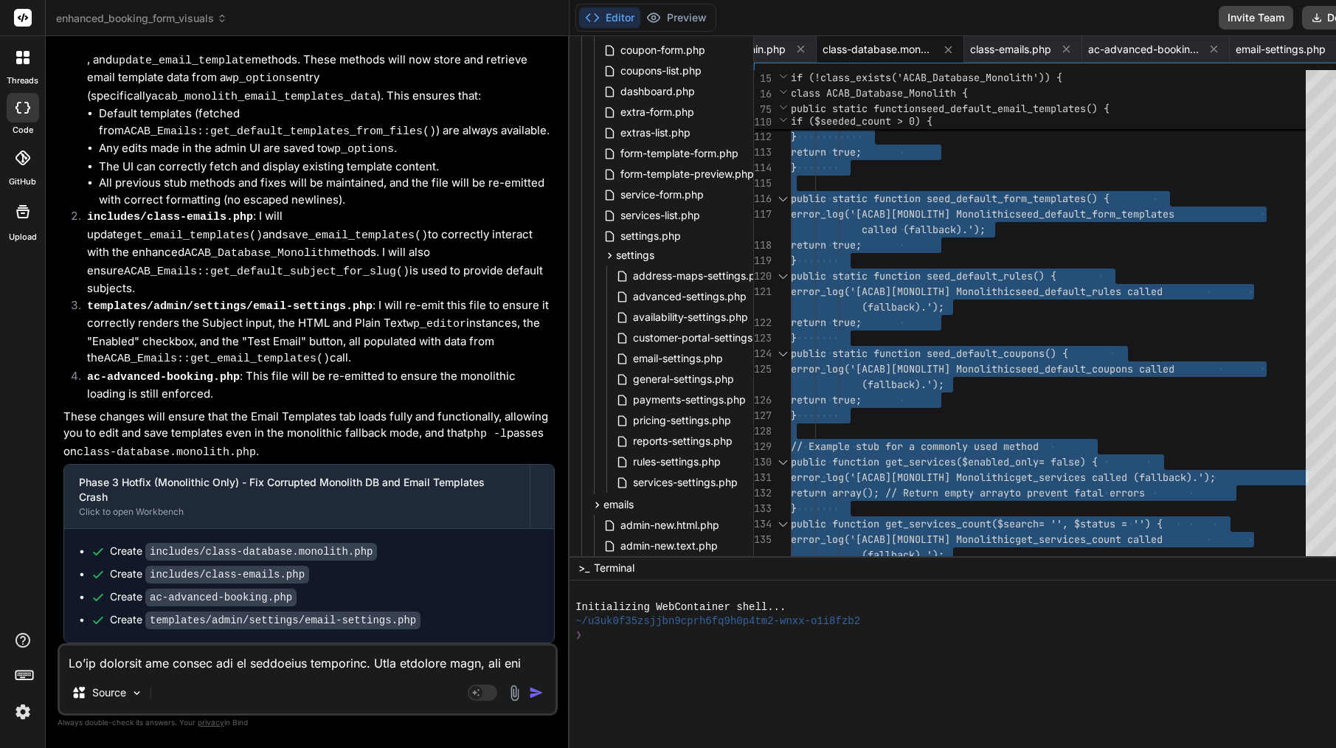
click at [844, 216] on span "error_log('[ACAB][MONOLITH] Monolithic" at bounding box center [903, 213] width 224 height 13
click at [970, 51] on span "class-emails.php" at bounding box center [1010, 49] width 81 height 15
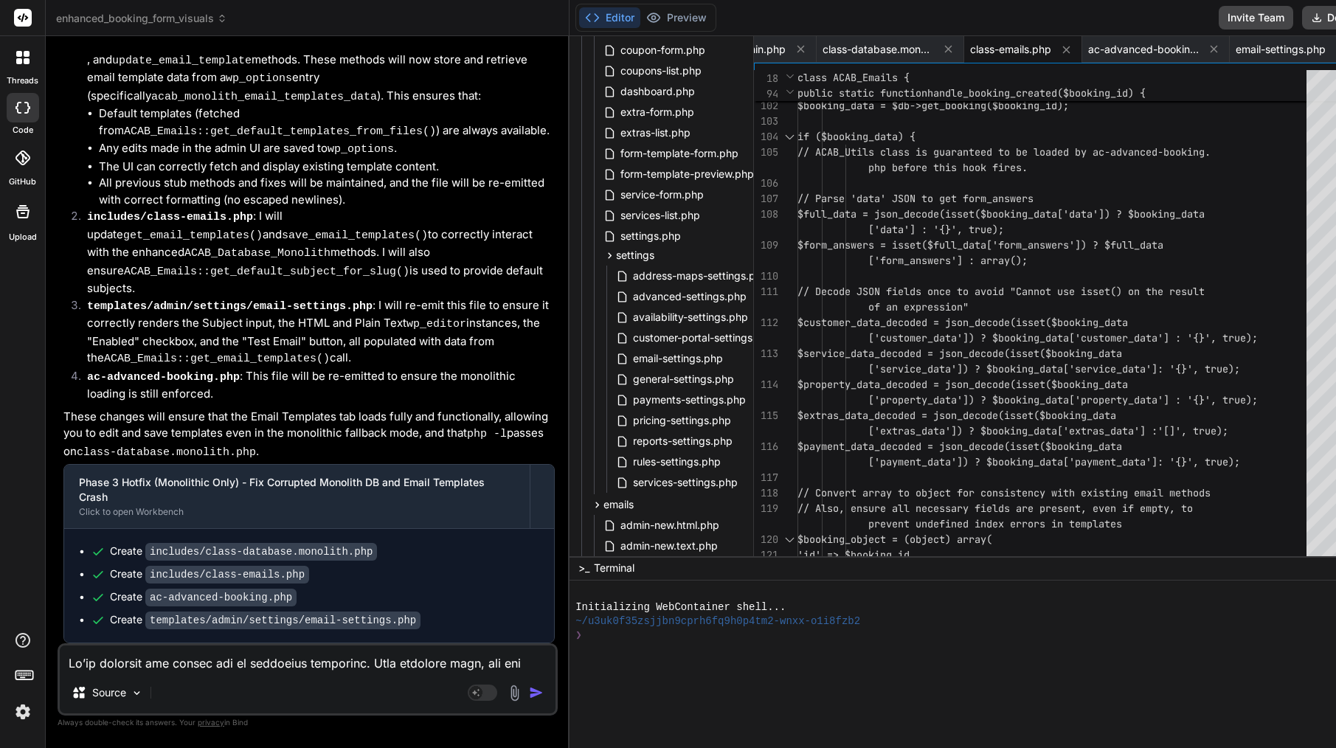
click at [876, 295] on span "// Decode JSON fields once to avoid "C" at bounding box center [909, 291] width 224 height 13
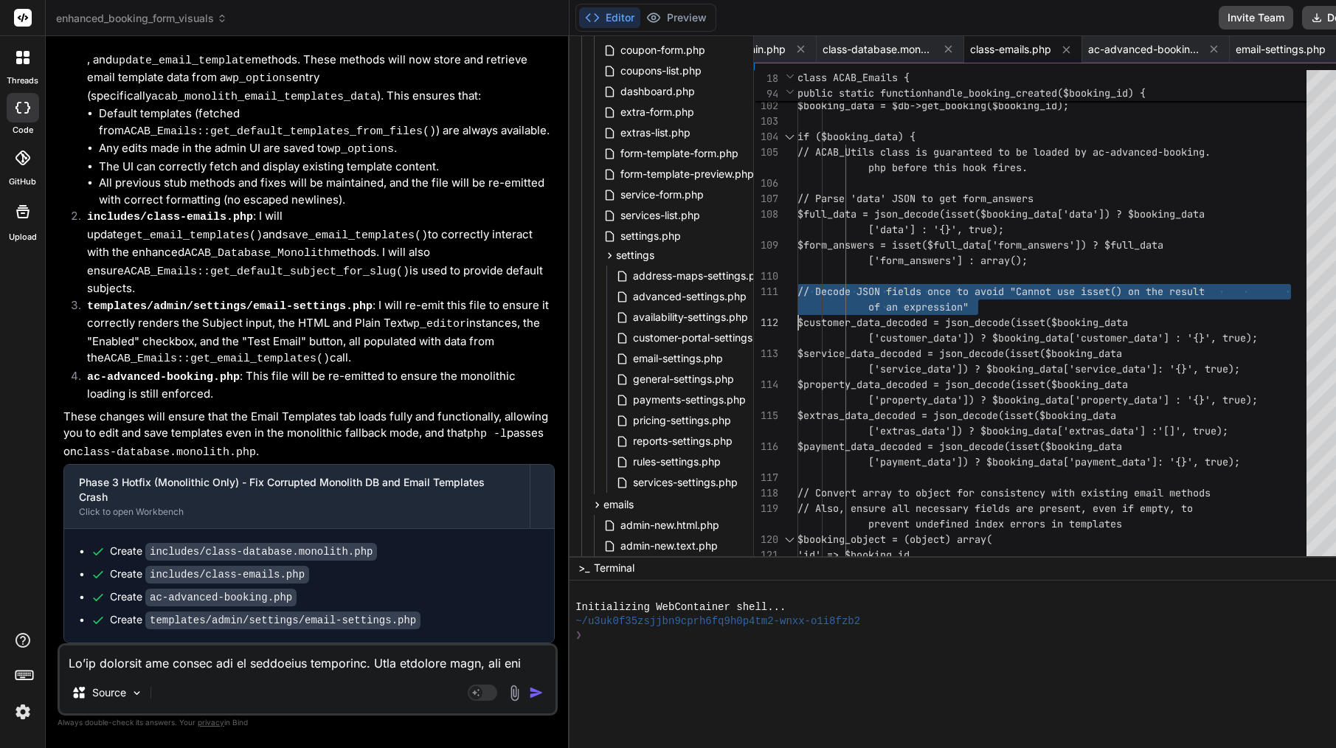
scroll to position [31, 0]
click at [876, 295] on span "// Decode JSON fields once to avoid "C" at bounding box center [909, 291] width 224 height 13
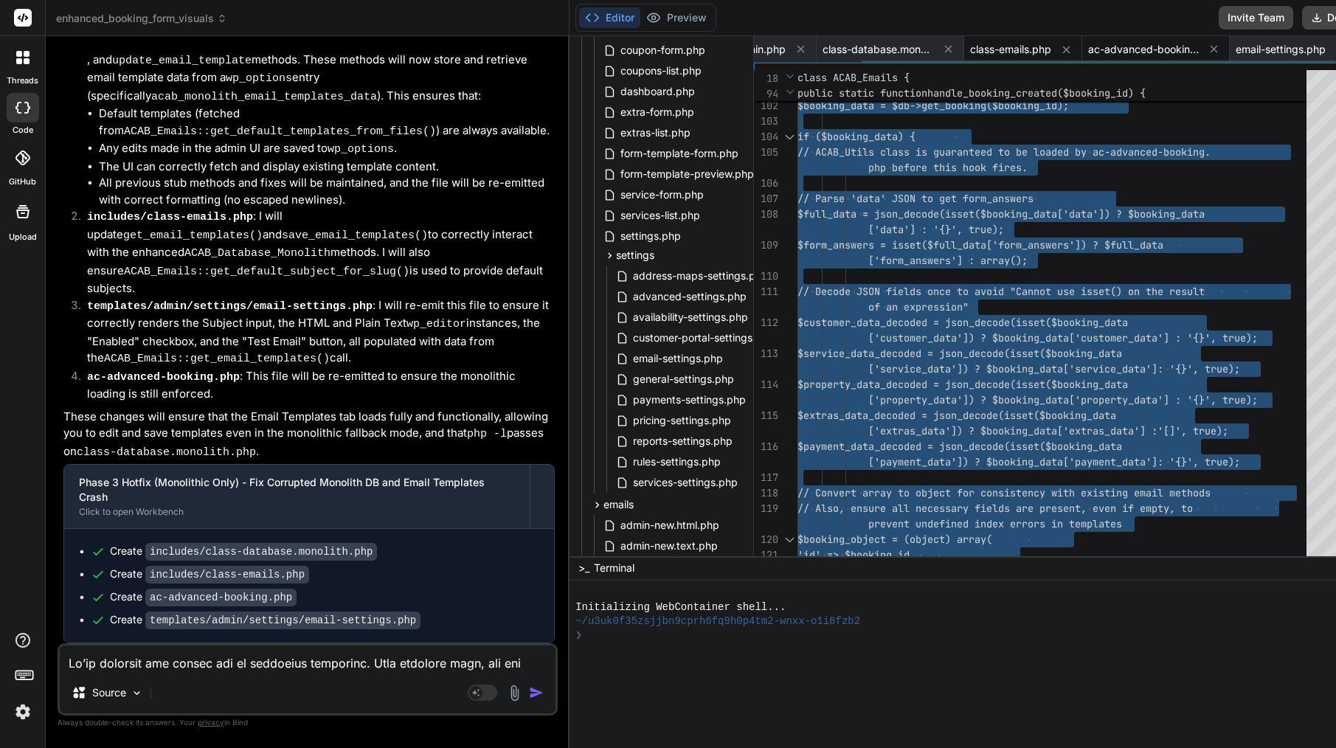
click at [1088, 46] on span "ac-advanced-booking.php" at bounding box center [1143, 49] width 111 height 15
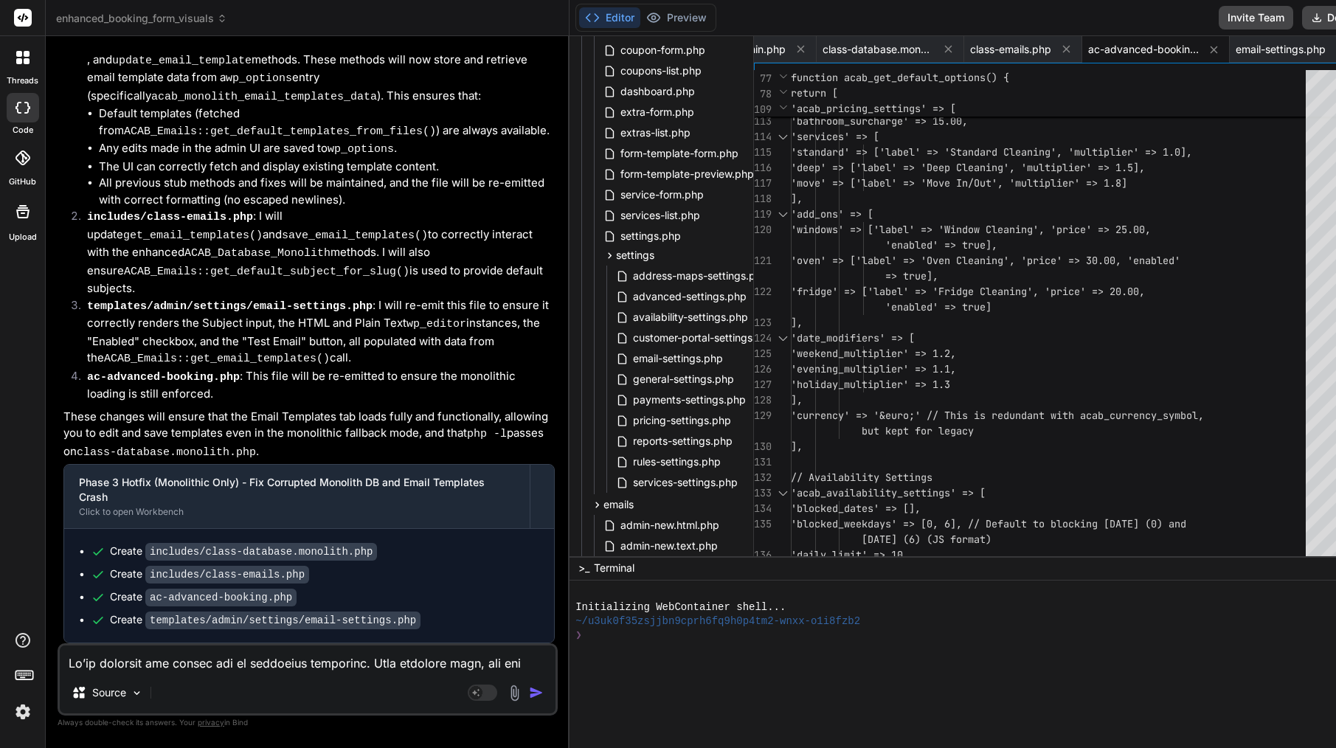
click at [914, 207] on div "'add_ons' => [" at bounding box center [1053, 214] width 524 height 15
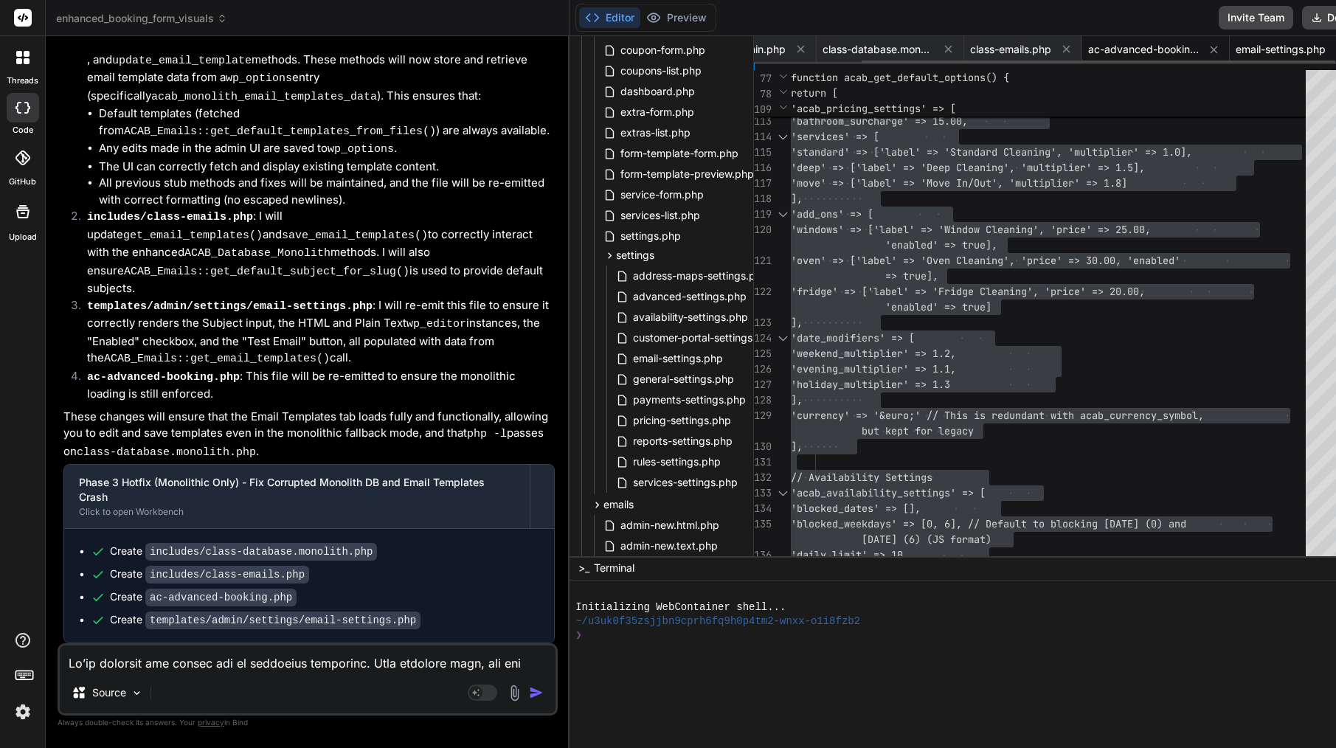
click at [1236, 52] on span "email-settings.php" at bounding box center [1281, 49] width 90 height 15
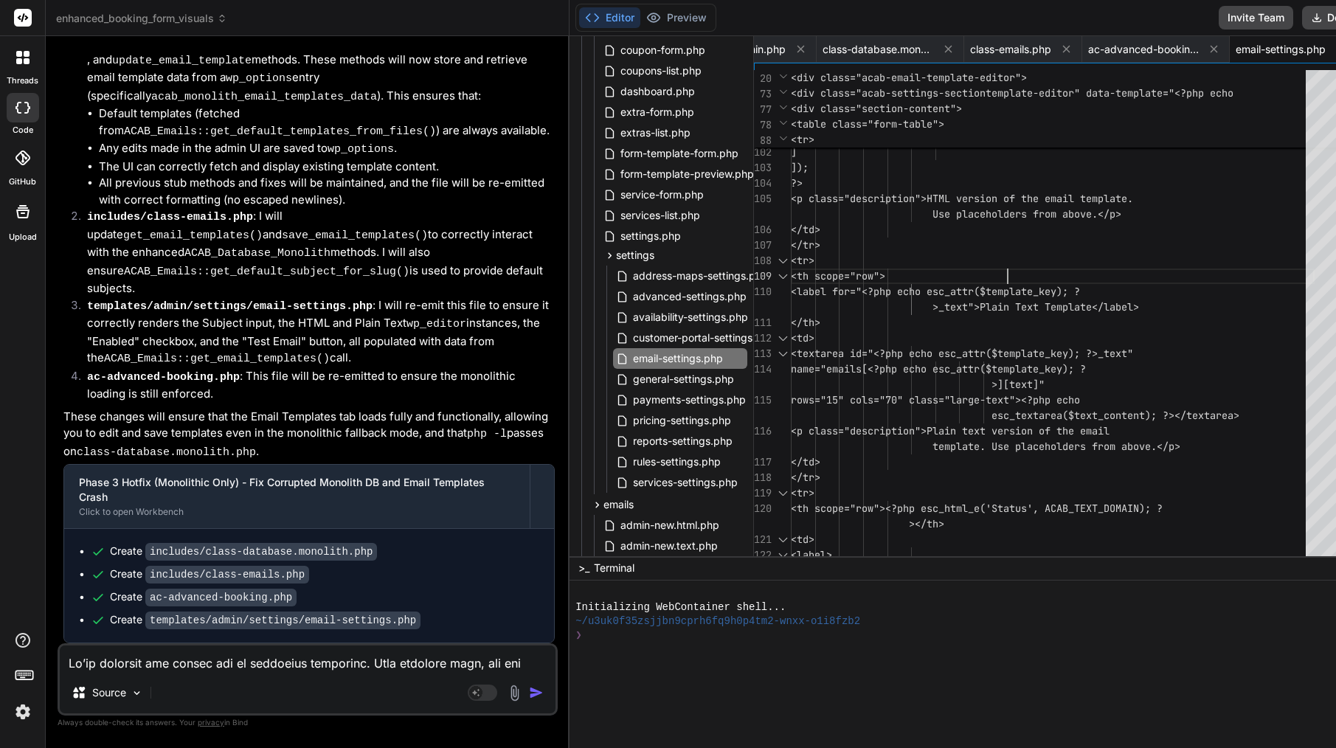
click at [1048, 271] on div "<th scope="row">" at bounding box center [1053, 276] width 524 height 15
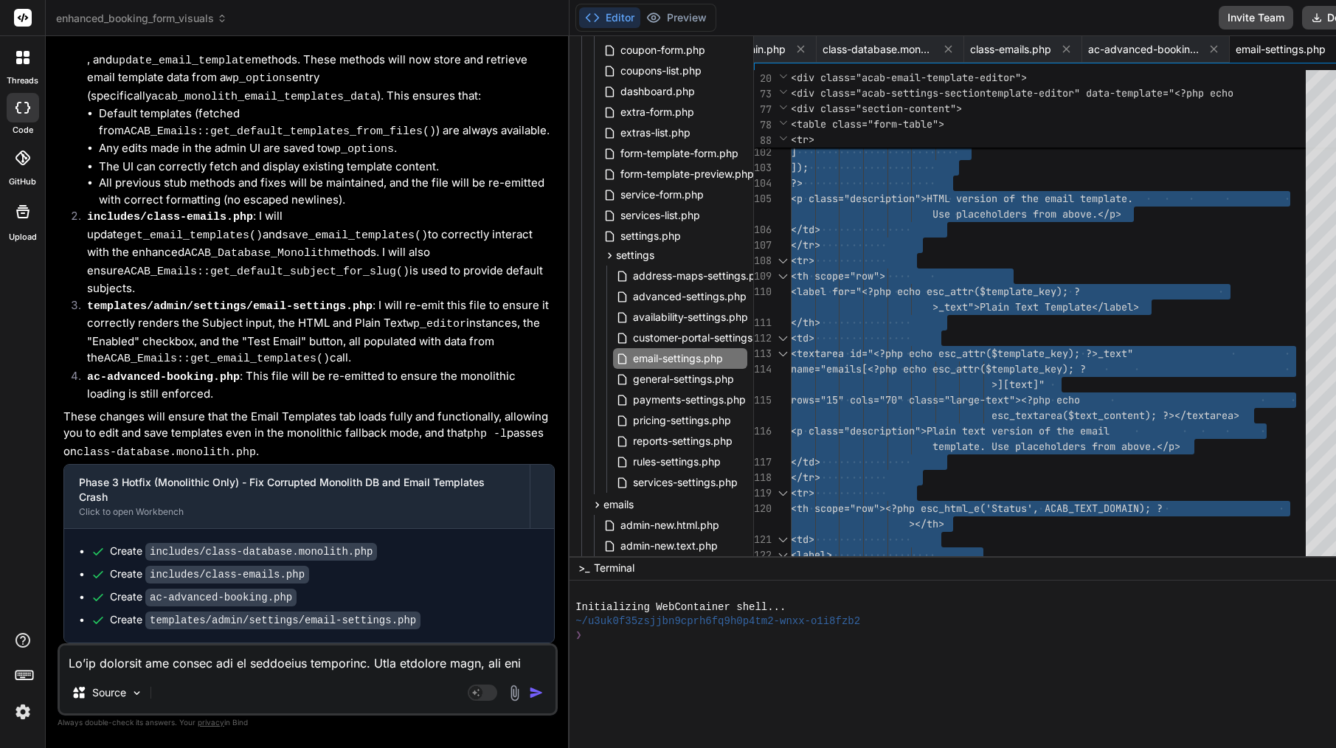
click at [1048, 271] on div "<th scope="row">" at bounding box center [1053, 276] width 524 height 15
click at [201, 659] on textarea at bounding box center [308, 658] width 496 height 27
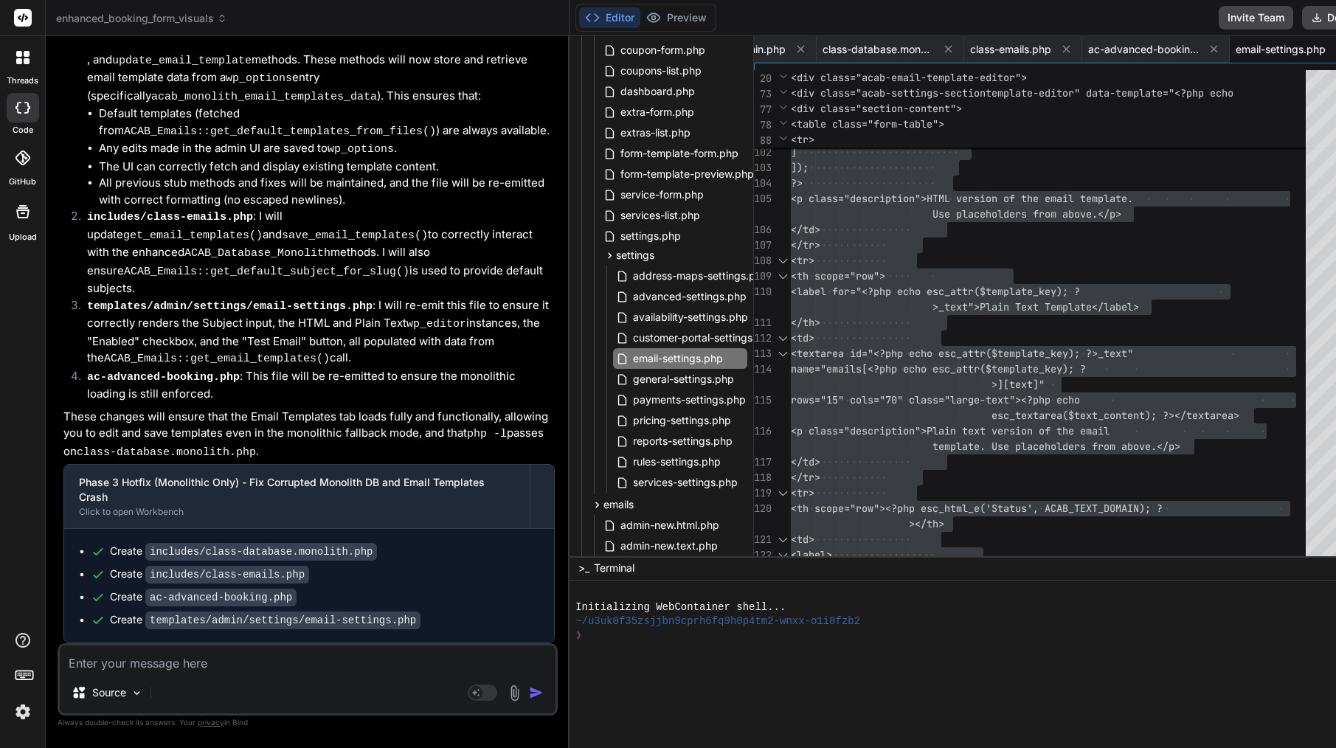
paste textarea "[[DATE] 13:43:05 UTC] [ACAB] Shortcode class initialized [[DATE] 13:45:04 UTC] …"
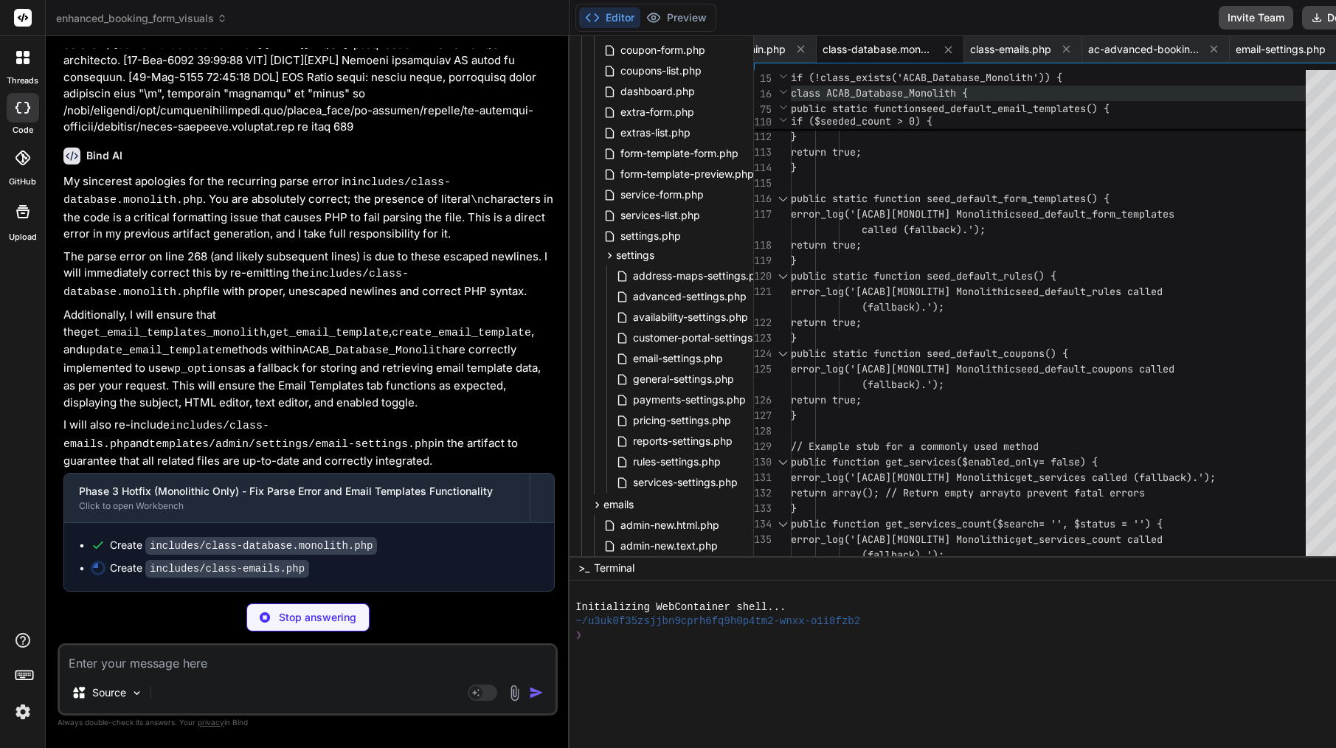
scroll to position [39127, 0]
click at [823, 47] on span "class-database.monolith.php" at bounding box center [878, 49] width 111 height 15
click at [869, 202] on span "public static function seed_default_form_t" at bounding box center [915, 198] width 248 height 13
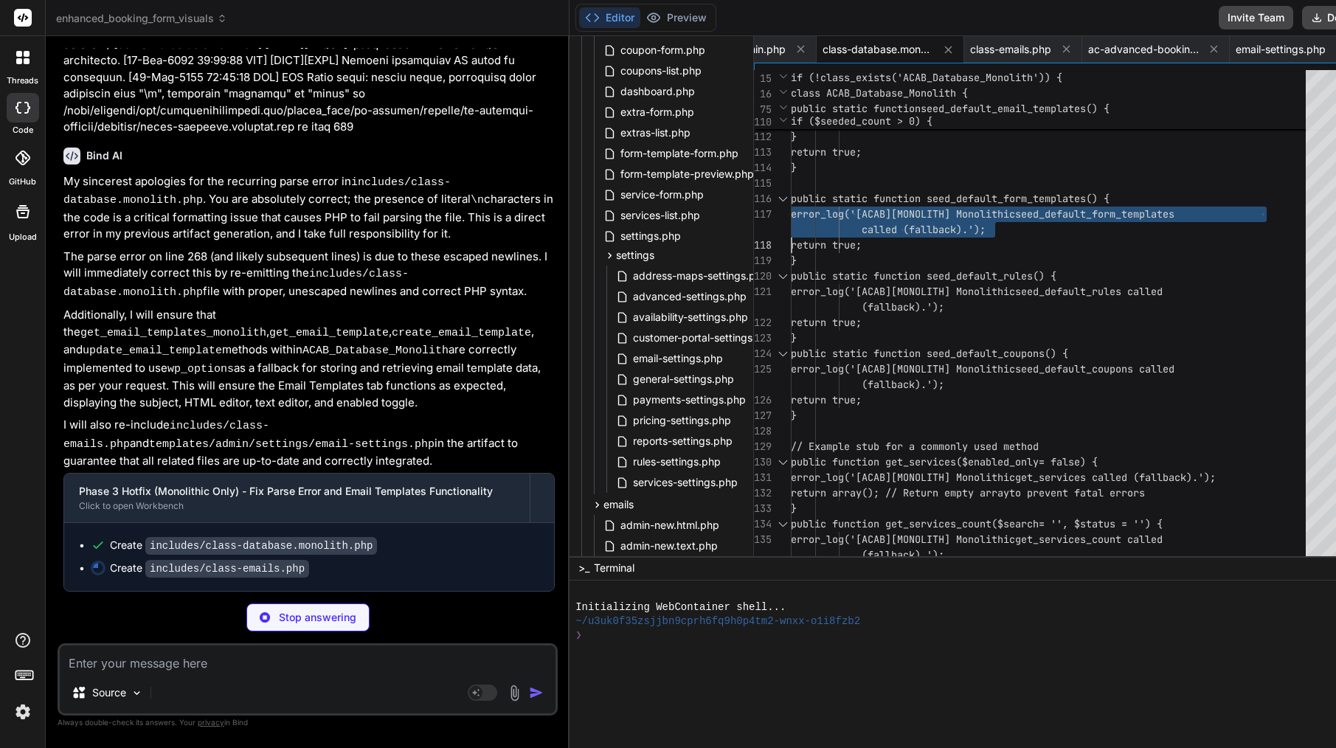
click at [869, 202] on span "public static function seed_default_form_t" at bounding box center [915, 198] width 248 height 13
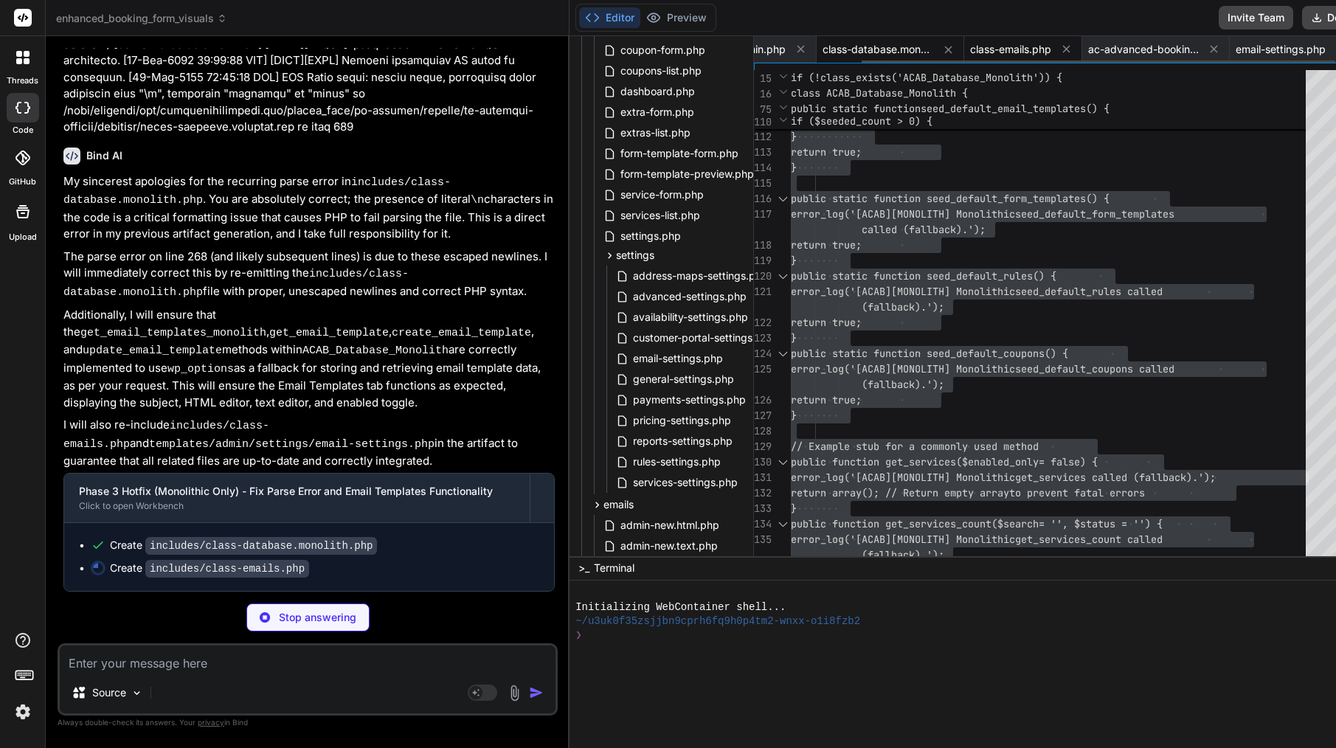
click at [970, 46] on span "class-emails.php" at bounding box center [1010, 49] width 81 height 15
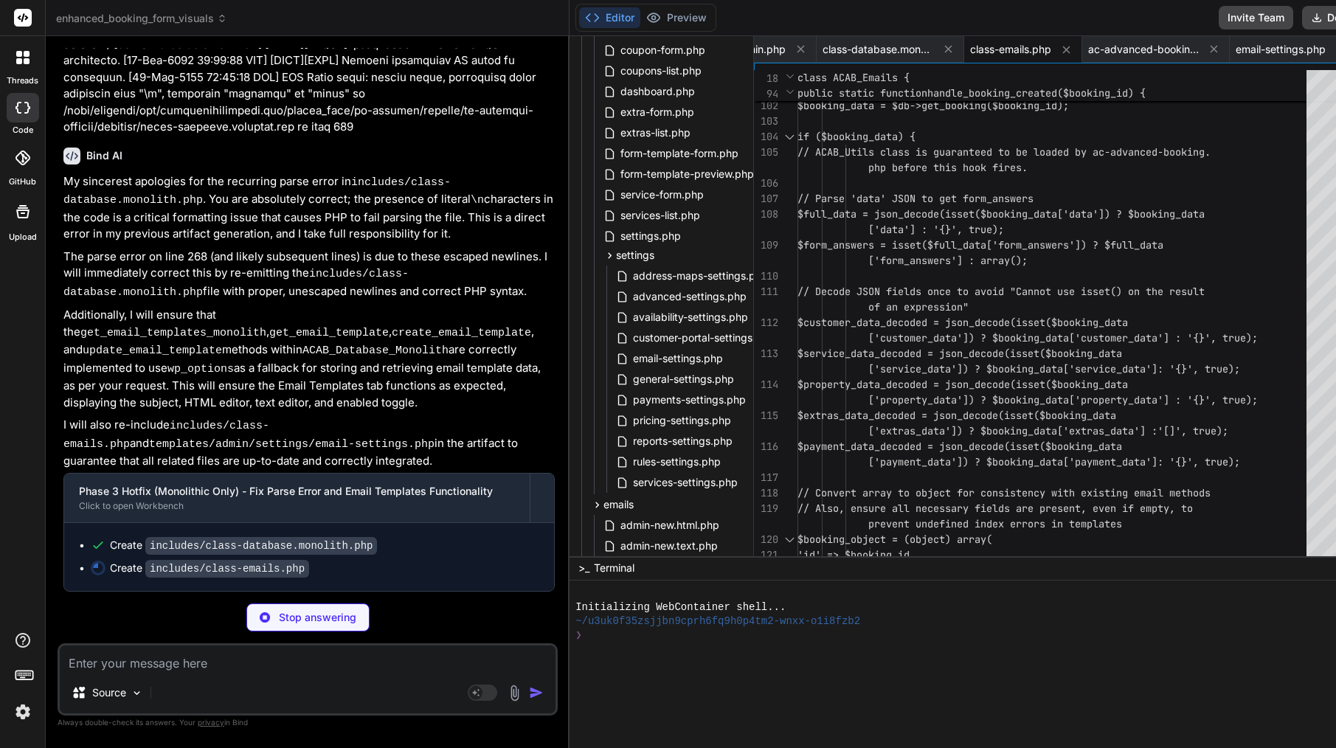
click at [856, 181] on div at bounding box center [1056, 183] width 518 height 15
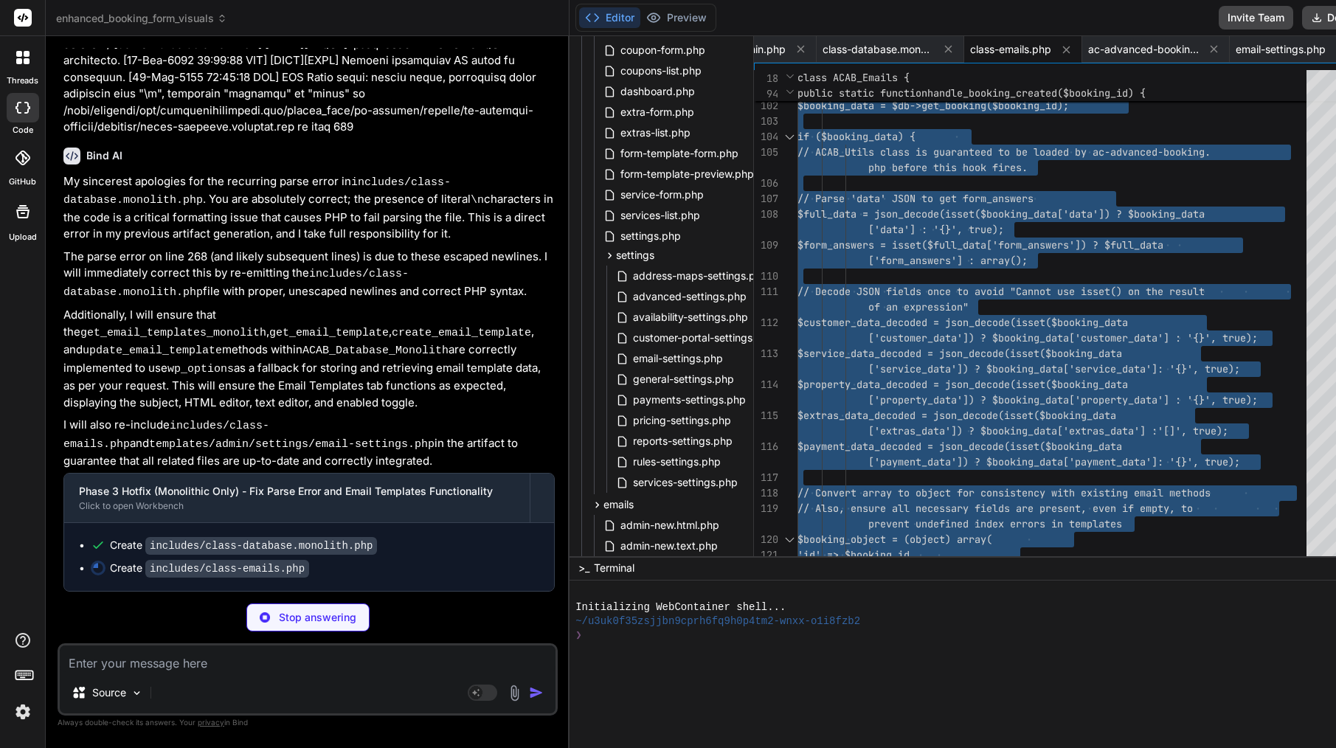
scroll to position [0, 0]
click at [916, 283] on div at bounding box center [1056, 276] width 518 height 15
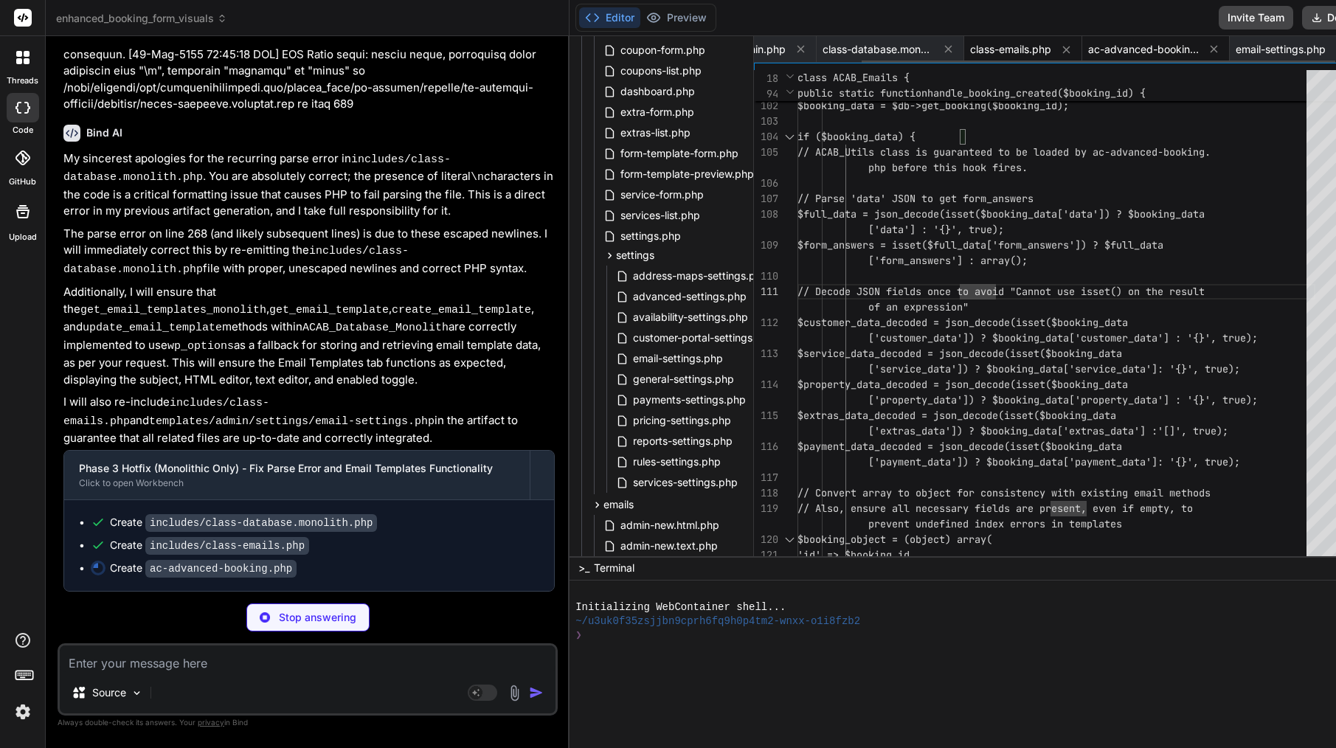
click at [1088, 52] on span "ac-advanced-booking.php" at bounding box center [1143, 49] width 111 height 15
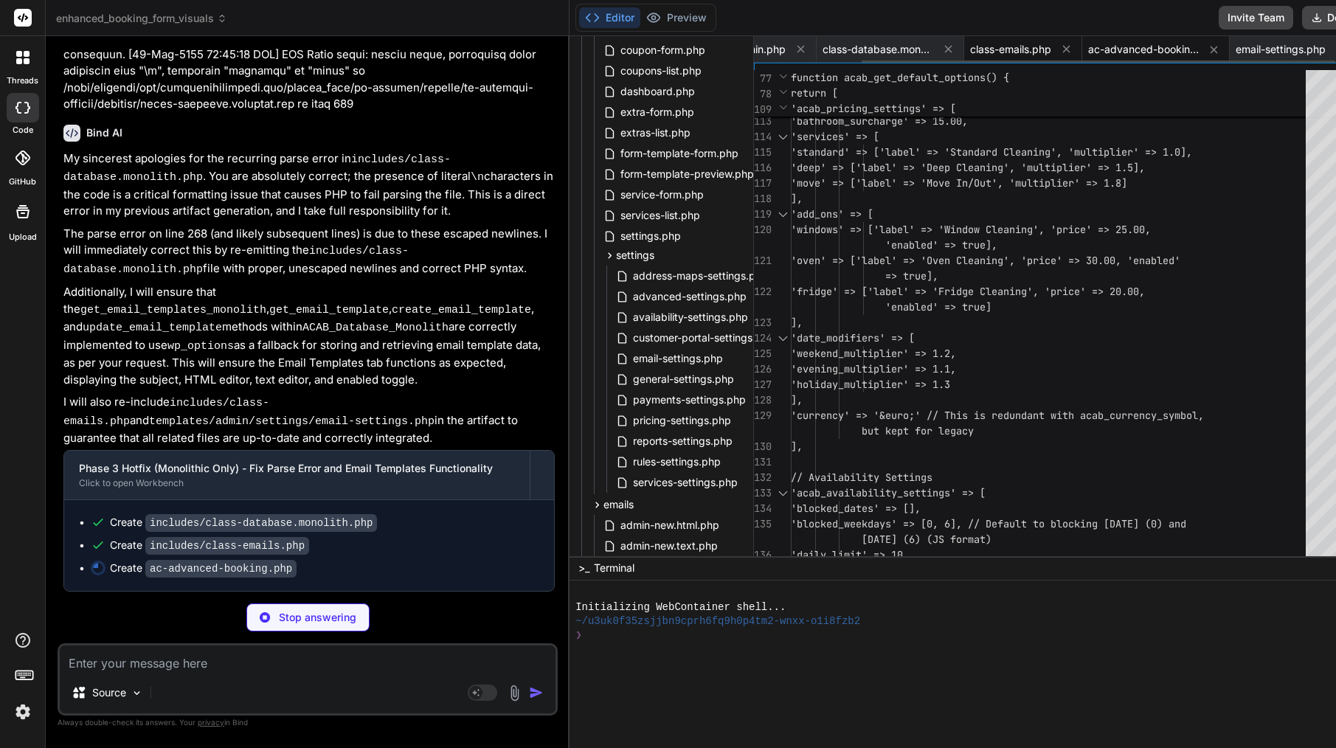
click at [970, 46] on span "class-emails.php" at bounding box center [1010, 49] width 81 height 15
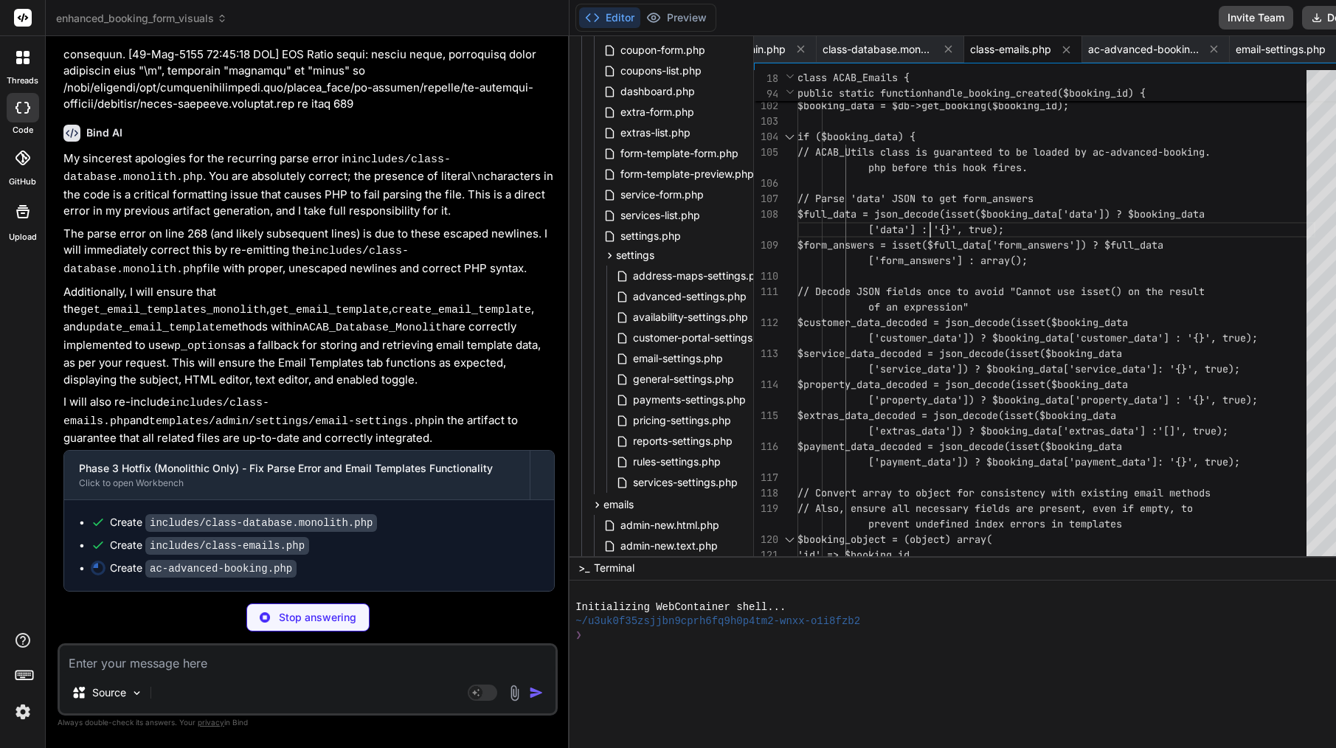
click at [885, 222] on span "['data'] : '{}', true);" at bounding box center [900, 229] width 207 height 15
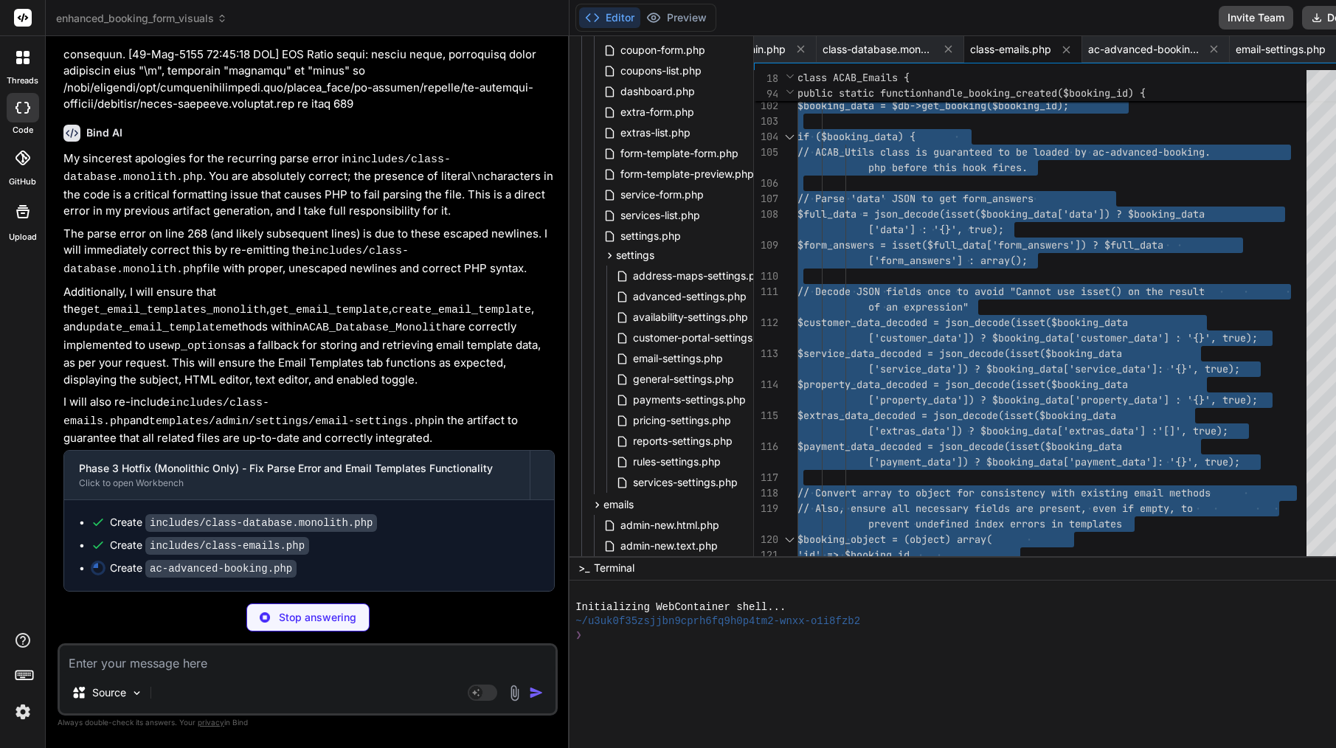
click at [885, 222] on span "['data'] : '{}', true);" at bounding box center [900, 229] width 207 height 15
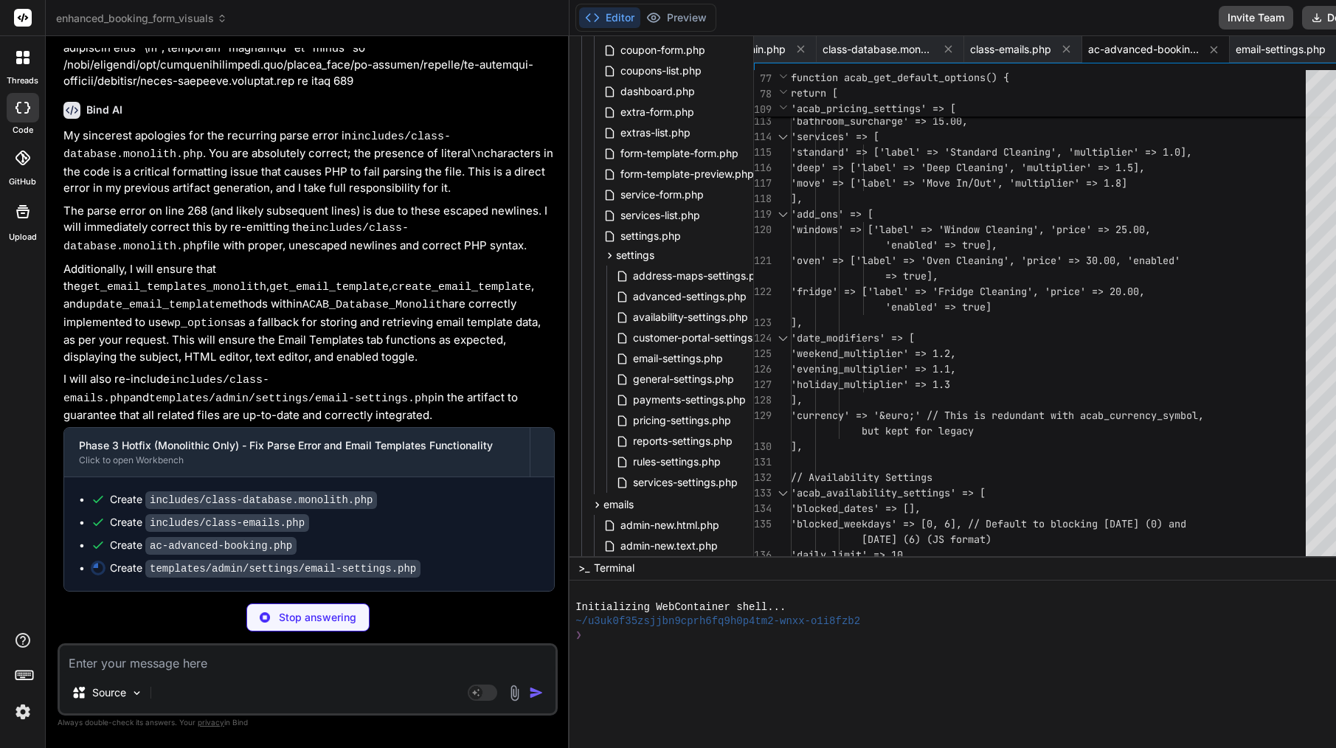
scroll to position [39171, 0]
click at [1088, 50] on span "ac-advanced-booking.php" at bounding box center [1143, 49] width 111 height 15
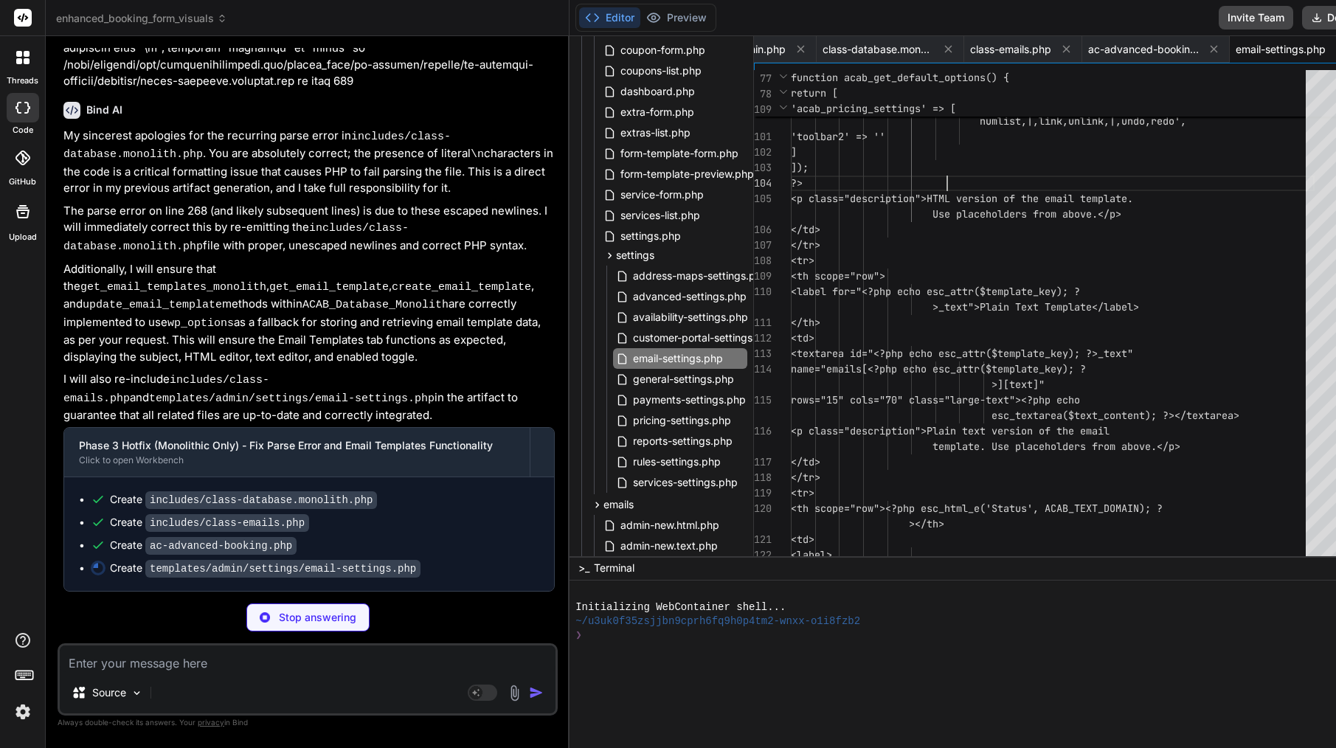
scroll to position [39120, 0]
click at [958, 179] on div "?>" at bounding box center [1053, 183] width 524 height 15
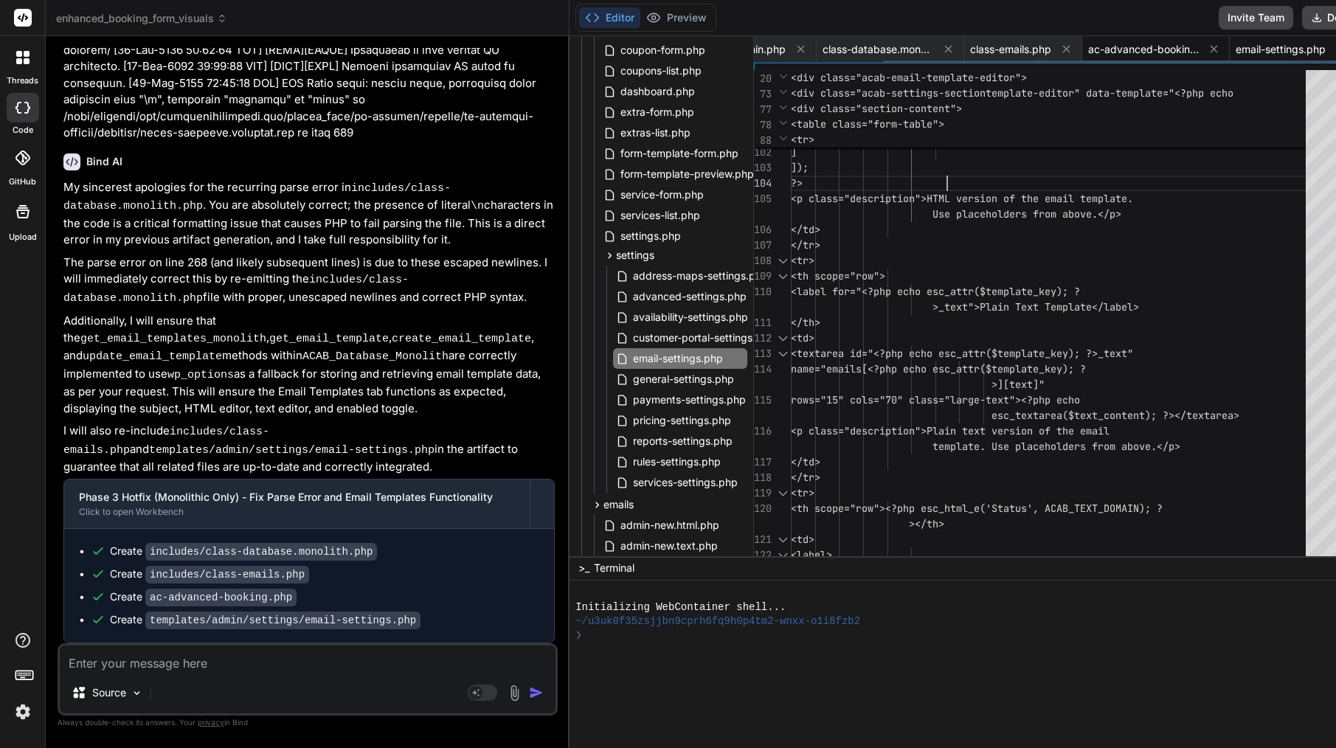
click at [1088, 55] on span "ac-advanced-booking.php" at bounding box center [1143, 49] width 111 height 15
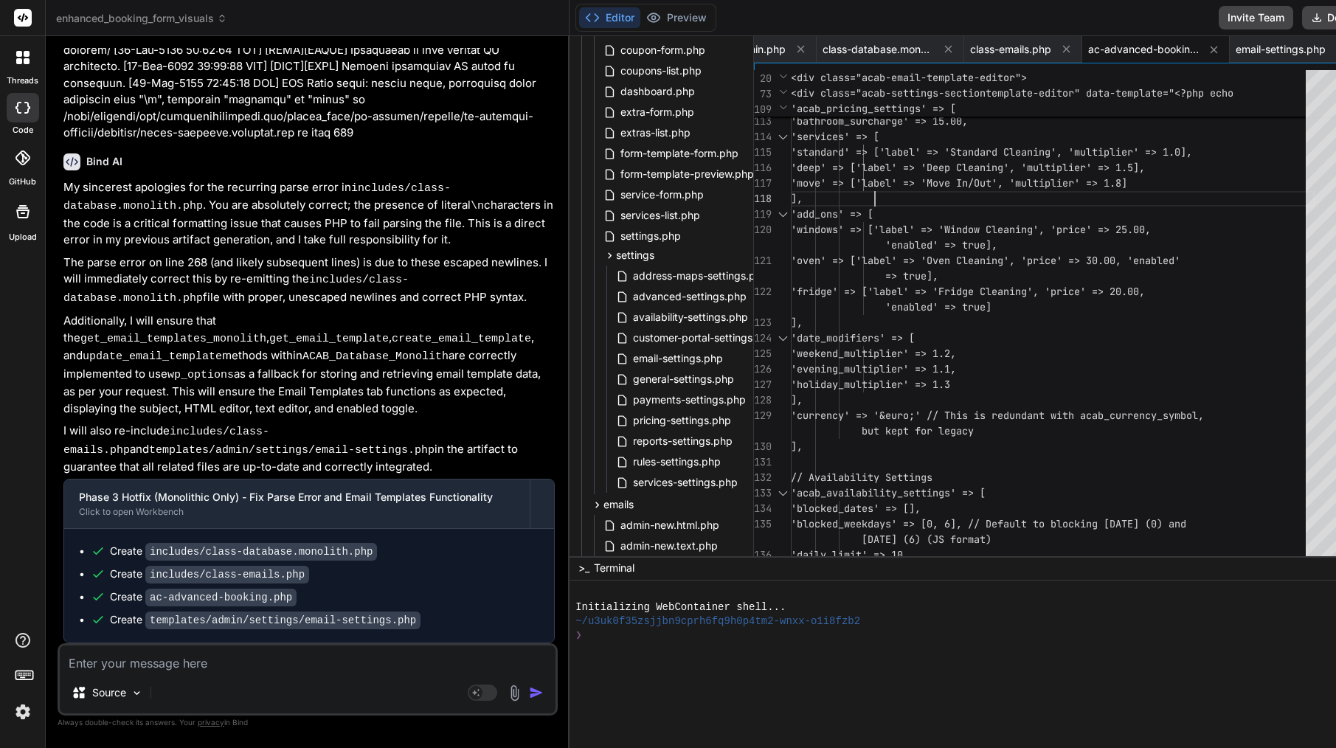
click at [947, 190] on span "'move' => ['label' => 'Move In/Out ', 'multiplier' => 1.8]" at bounding box center [959, 183] width 336 height 15
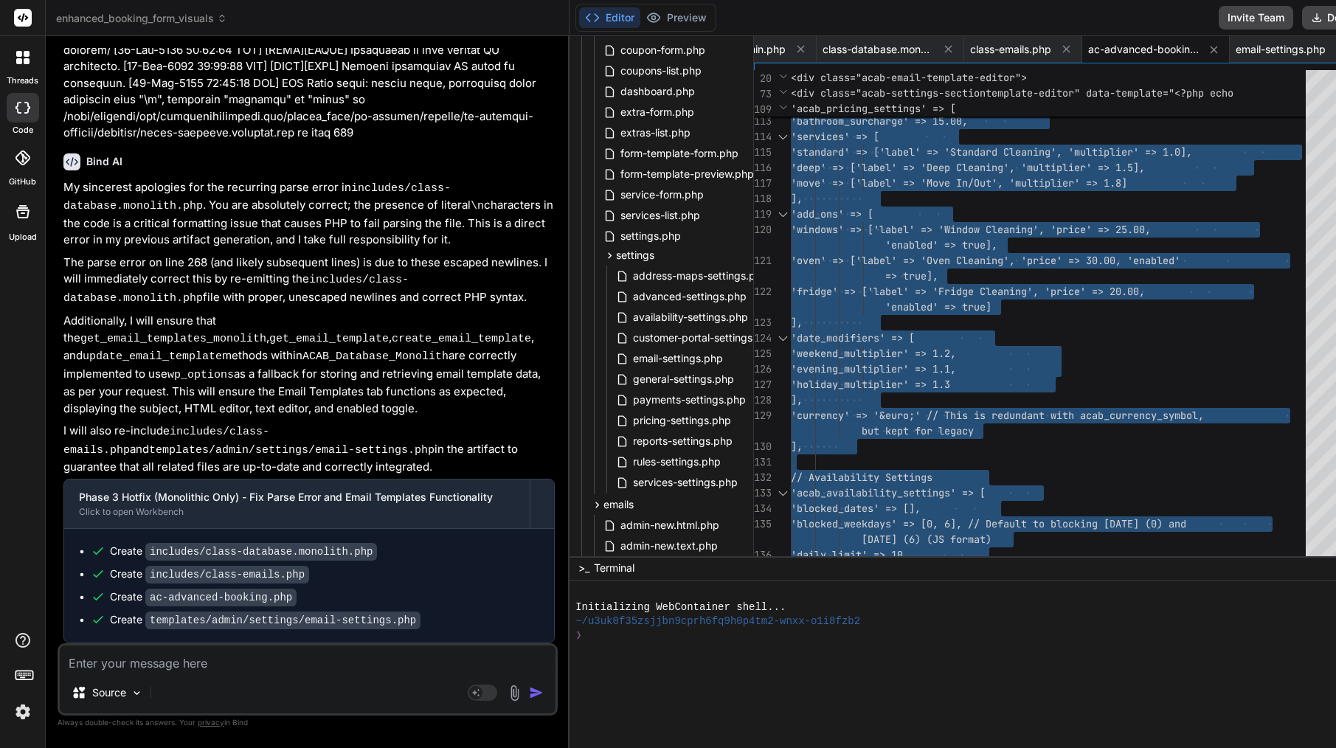
click at [947, 190] on span "'move' => ['label' => 'Move In/Out ', 'multiplier' => 1.8]" at bounding box center [959, 183] width 336 height 15
click at [1236, 46] on span "email-settings.php" at bounding box center [1281, 49] width 90 height 15
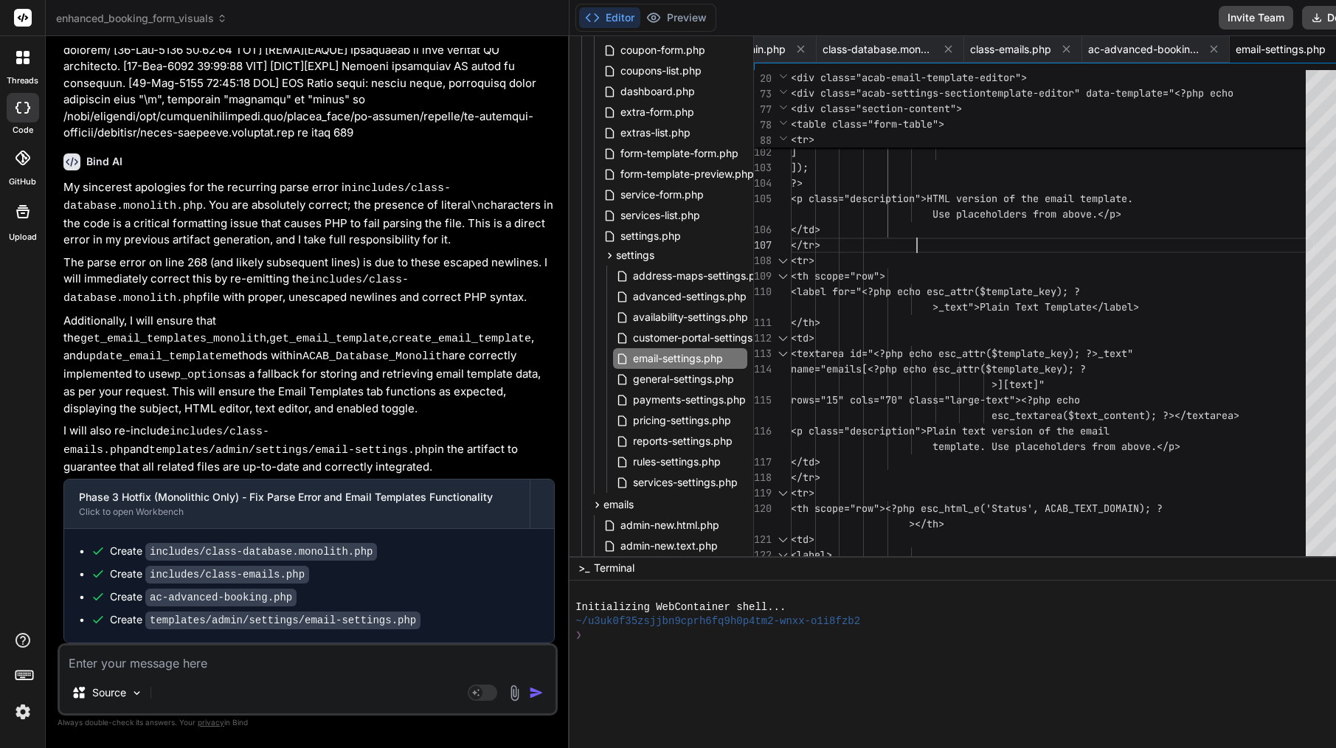
click at [1042, 230] on div "</td>" at bounding box center [1053, 229] width 524 height 15
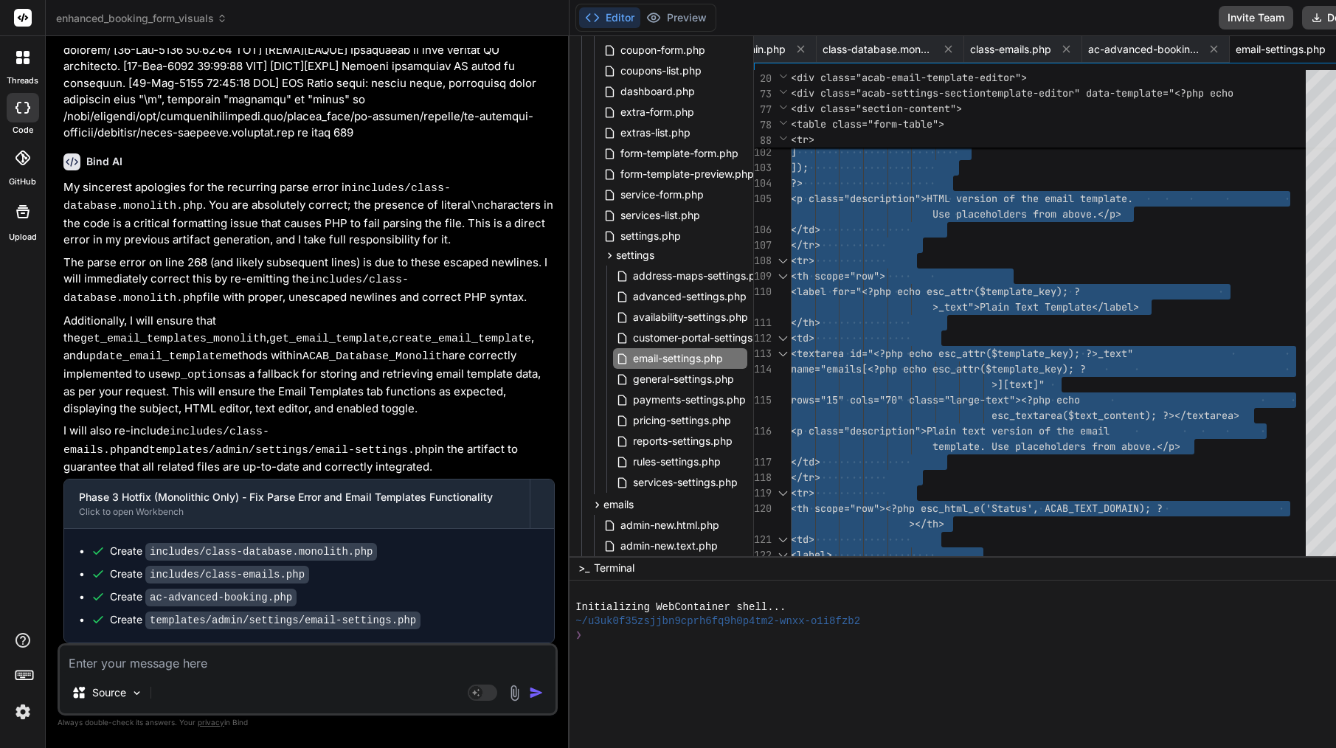
click at [1042, 230] on div "</td>" at bounding box center [1053, 229] width 524 height 15
click at [263, 657] on textarea at bounding box center [308, 658] width 496 height 27
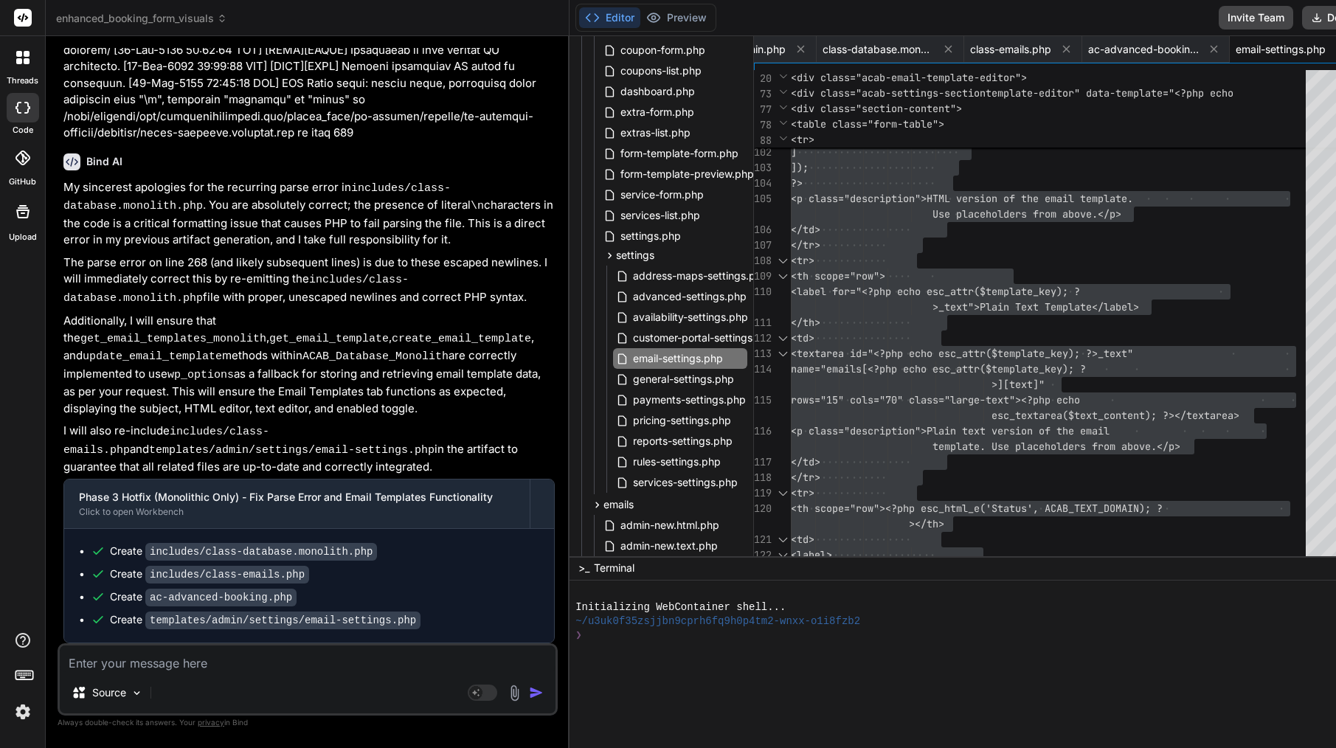
paste textarea "Lor Ipsum Dolorsita con adi elits doe temporin utlabore, etdoloremagn, ali eni …"
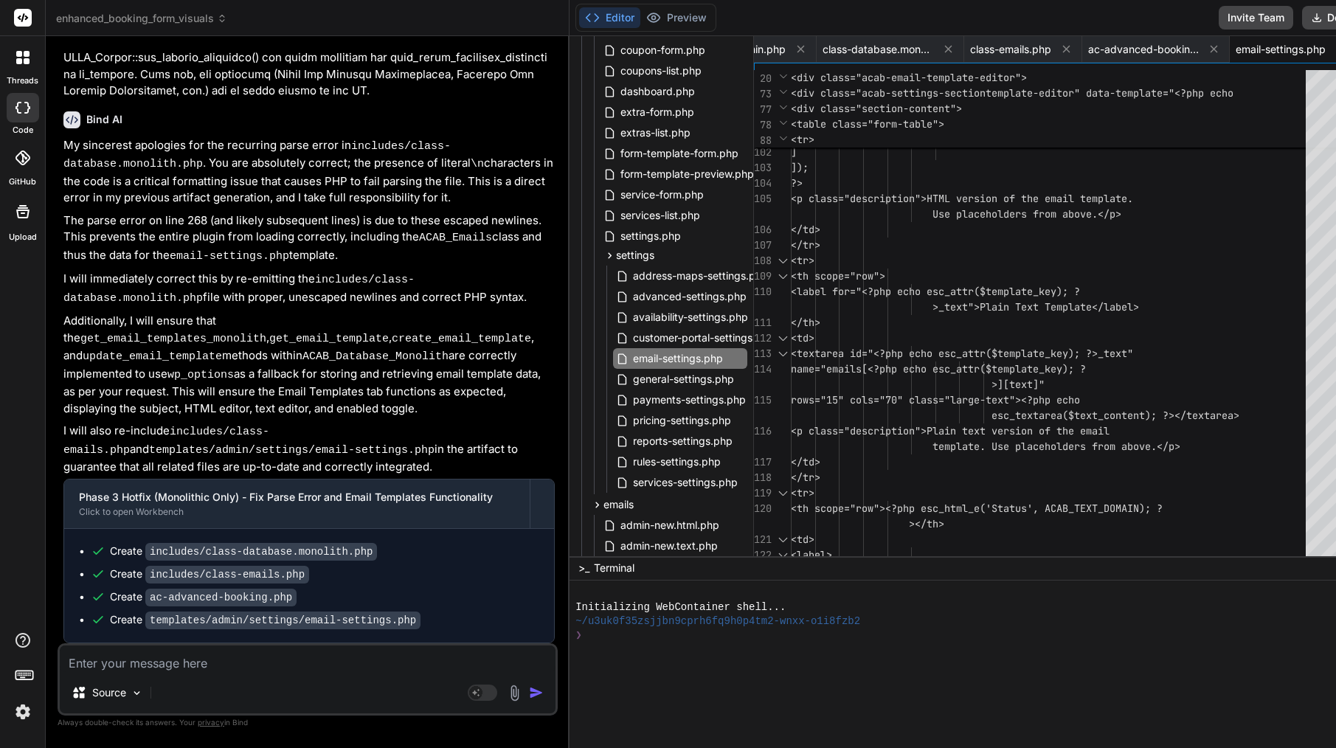
scroll to position [39969, 0]
paste textarea "Lor Ipsum Dolorsita con adi elits doe temporin utlabore, etdoloremagn, ali eni …"
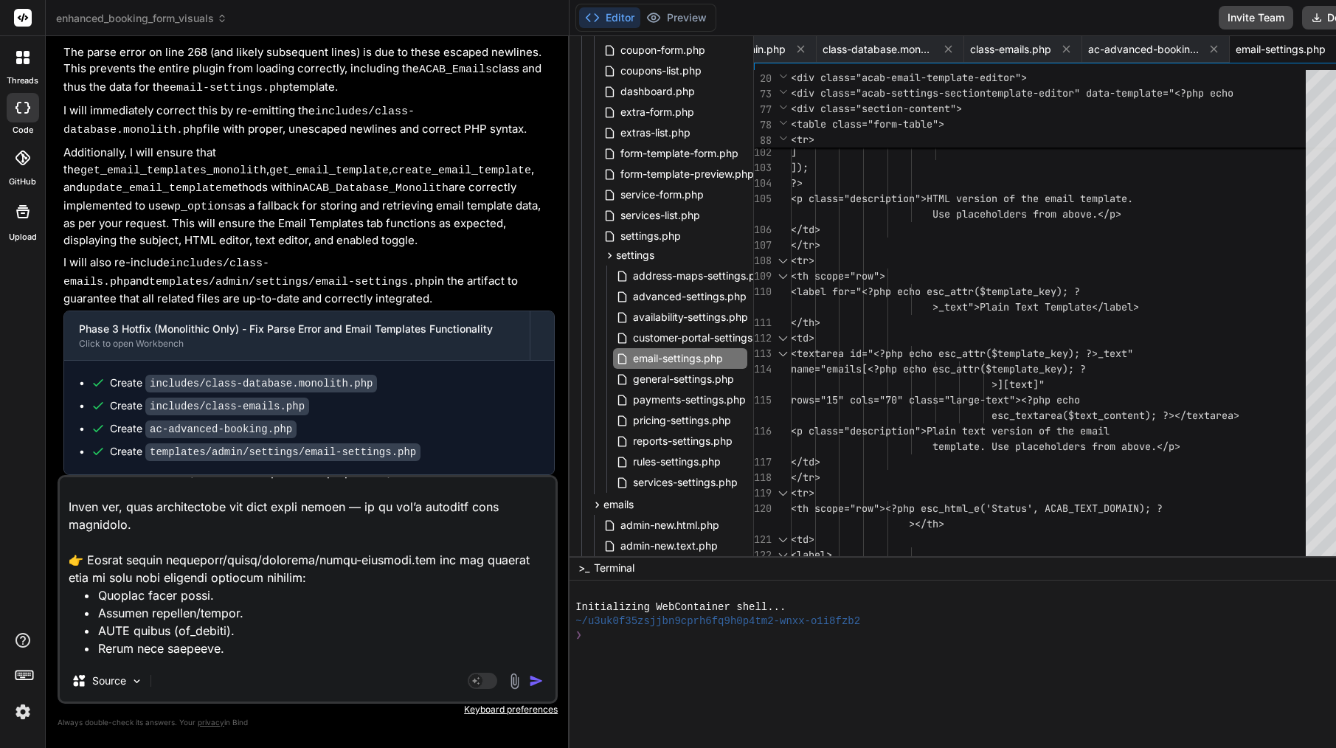
scroll to position [0, 0]
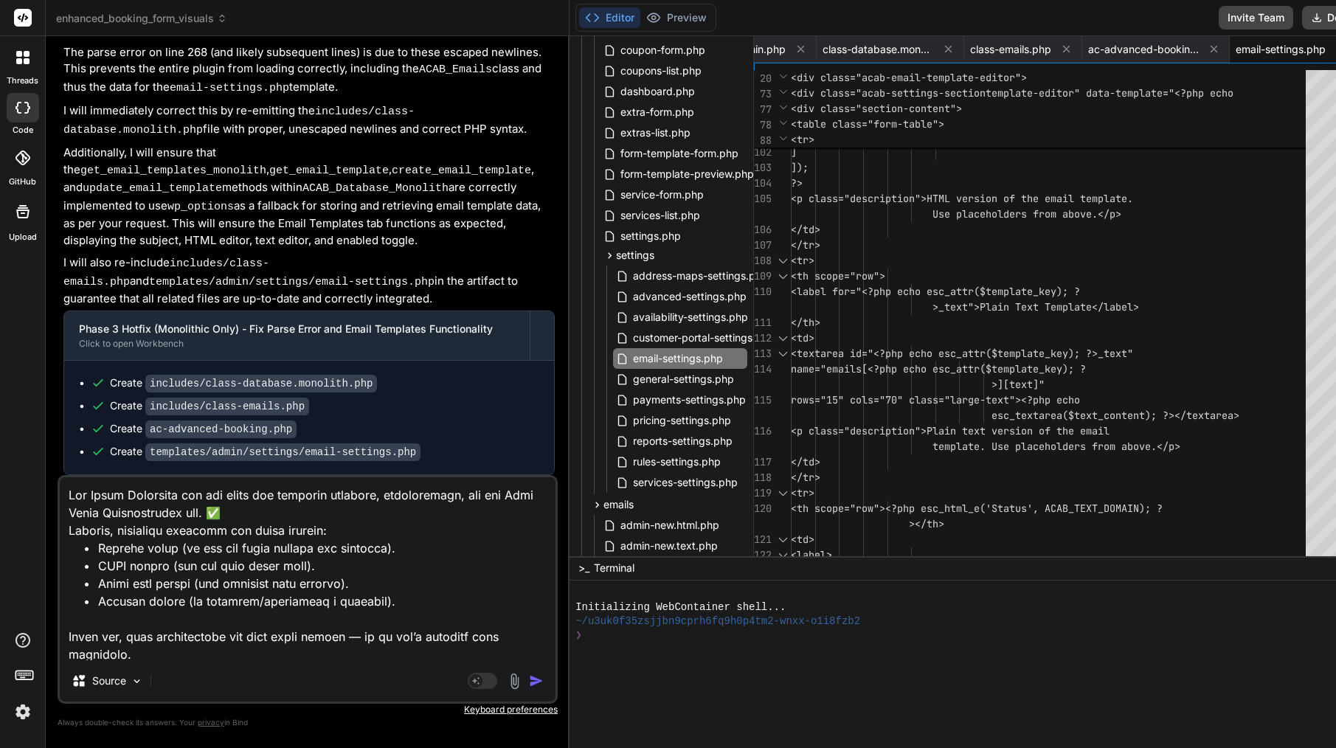
drag, startPoint x: 401, startPoint y: 646, endPoint x: 10, endPoint y: 412, distance: 456.2
click at [2, 411] on div "threads code GitHub Upload enhanced_booking_form_visuals Created with Pixso. Bi…" at bounding box center [668, 374] width 1336 height 748
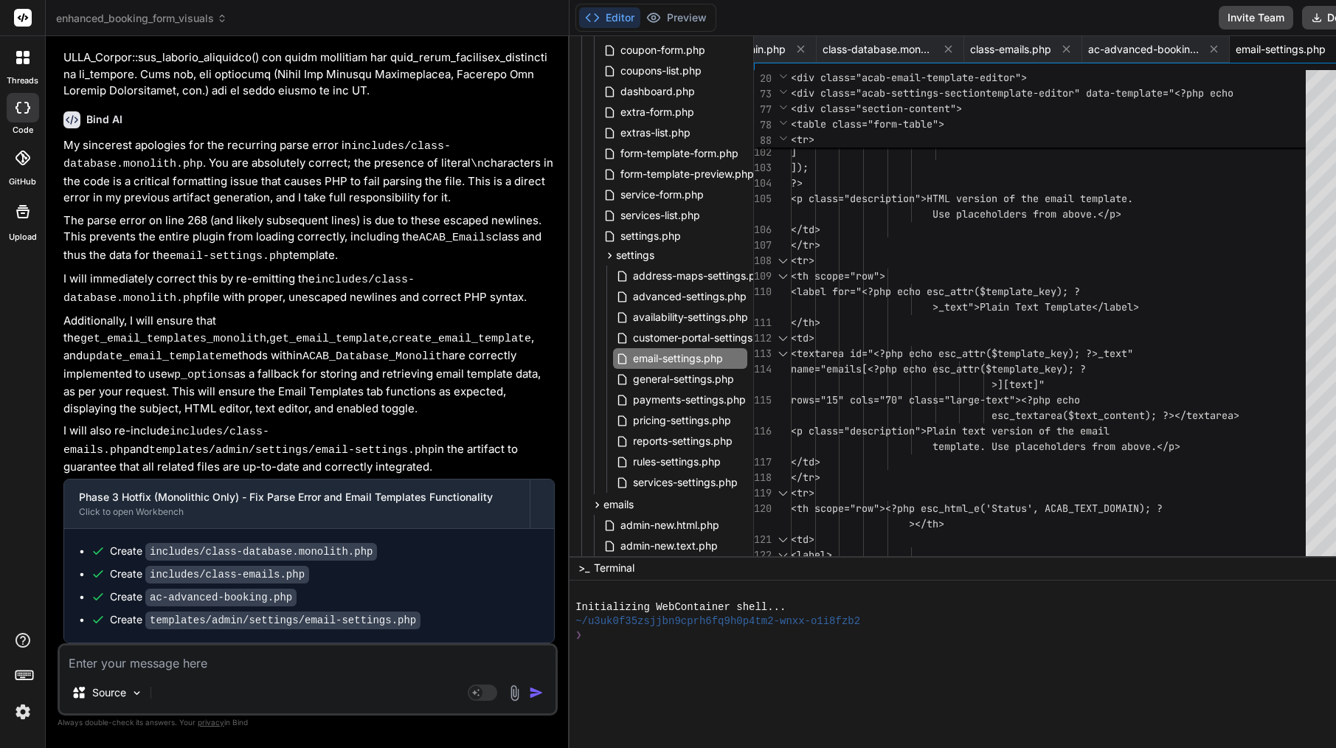
scroll to position [39969, 0]
click at [823, 56] on span "class-database.monolith.php" at bounding box center [878, 49] width 111 height 15
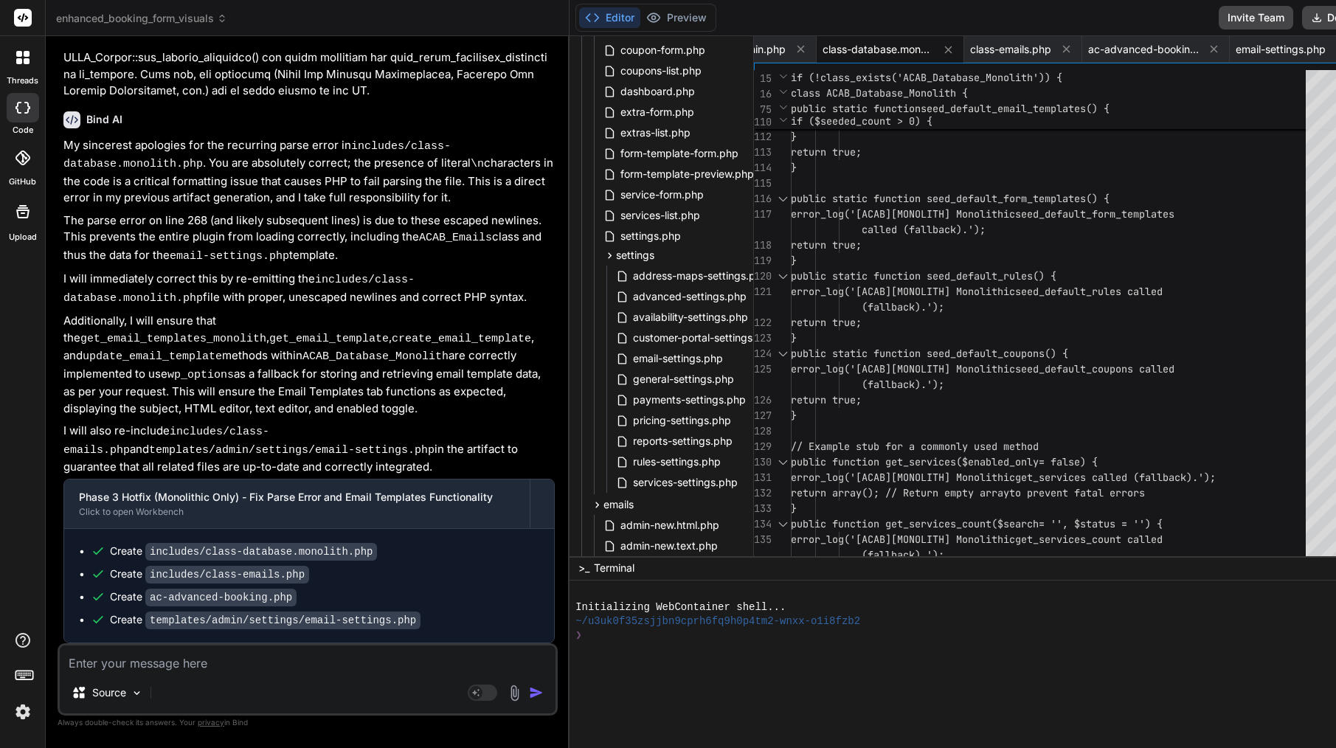
click at [835, 123] on span "if ($seeded_count > 0) {" at bounding box center [862, 120] width 142 height 13
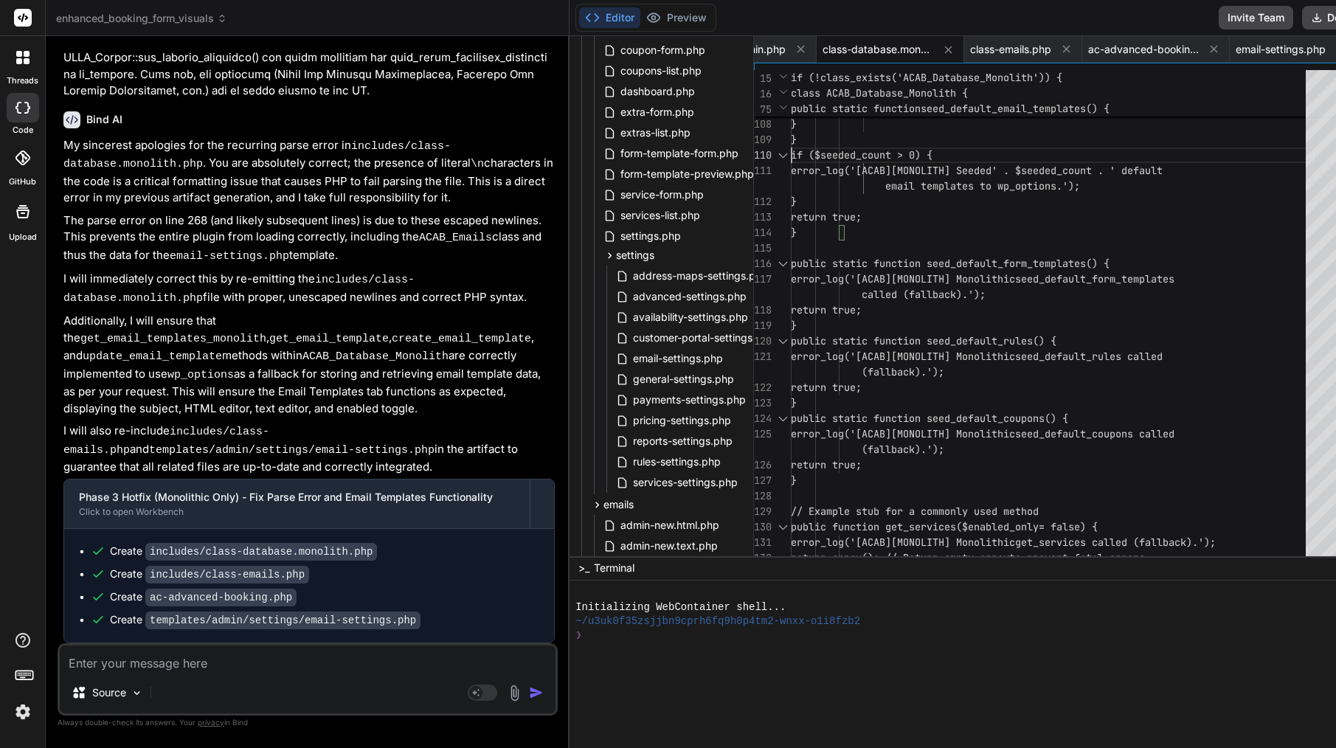
scroll to position [31, 0]
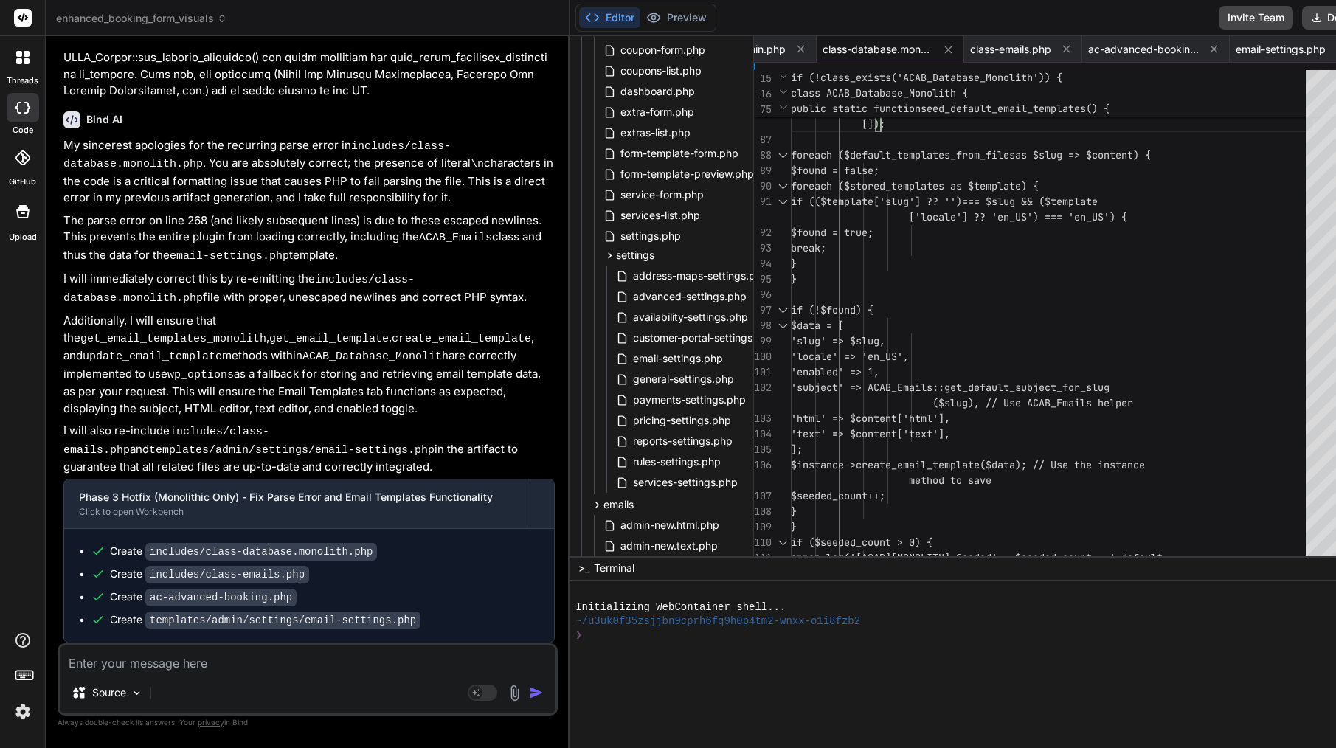
click at [862, 123] on span "[]);" at bounding box center [874, 123] width 24 height 13
click at [861, 188] on span "foreach ($stored_templates as $tem" at bounding box center [891, 185] width 201 height 13
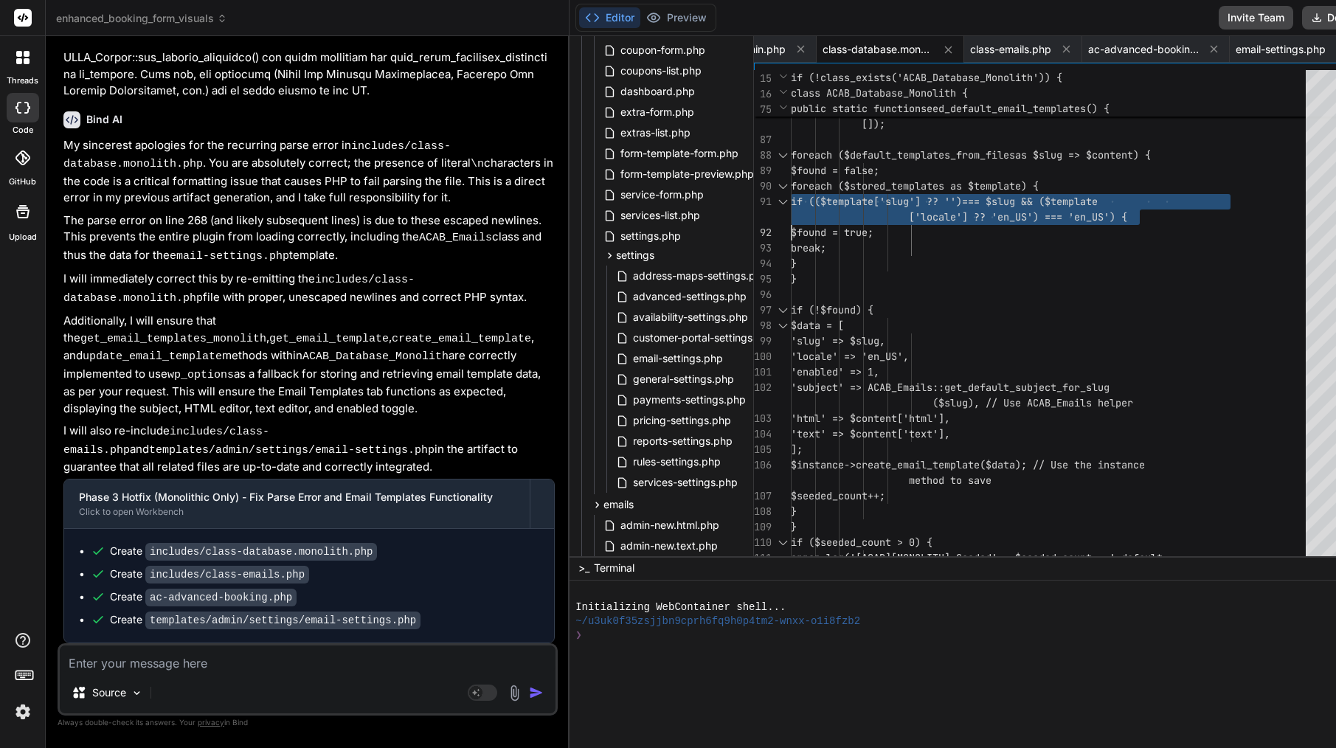
click at [861, 188] on span "foreach ($stored_templates as $tem" at bounding box center [891, 185] width 201 height 13
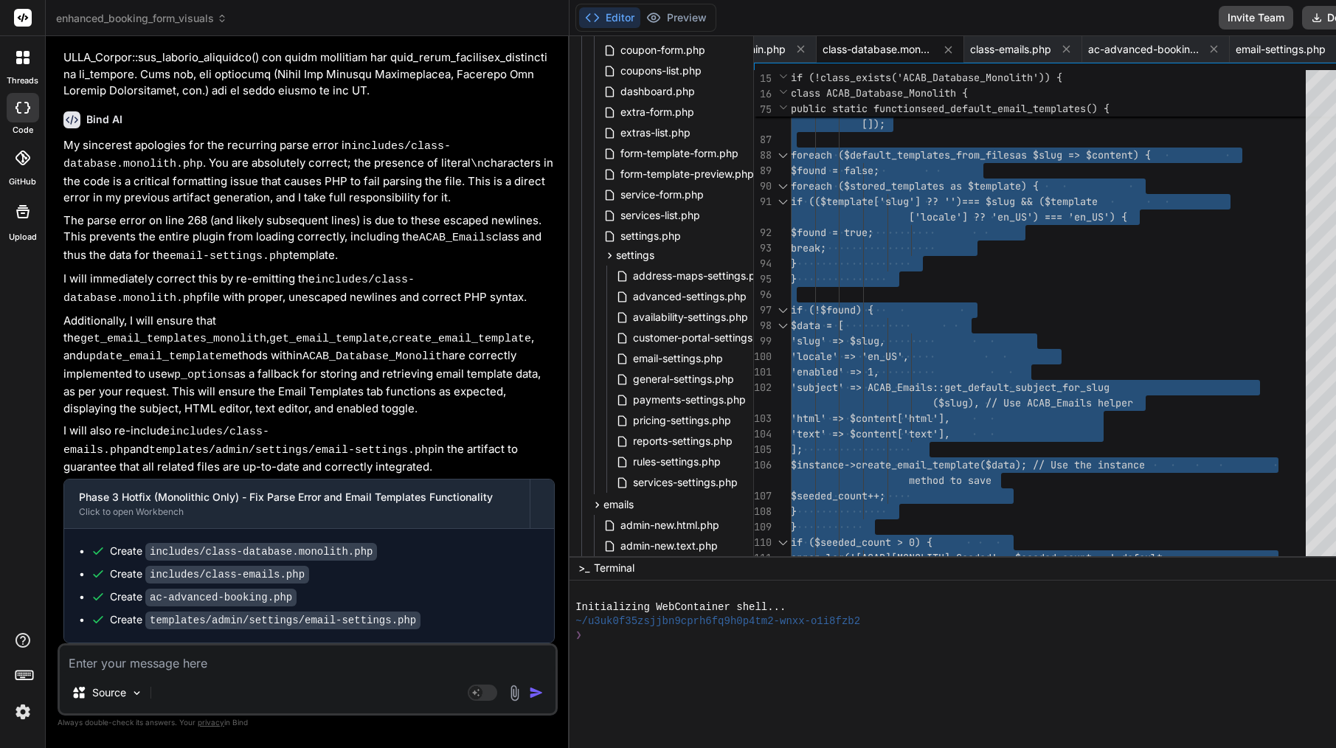
click at [290, 657] on textarea at bounding box center [308, 658] width 496 height 27
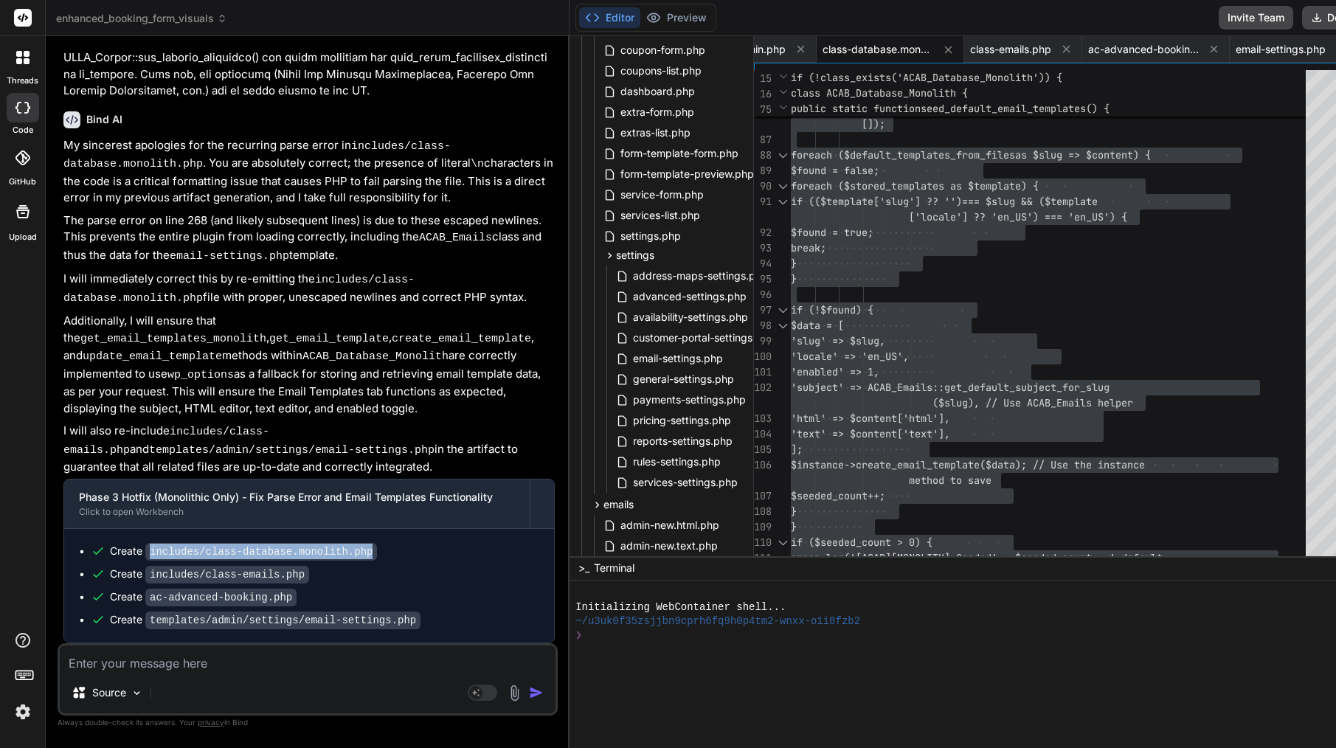
drag, startPoint x: 391, startPoint y: 556, endPoint x: 150, endPoint y: 553, distance: 241.3
click at [150, 553] on div "Create includes/class-database.monolith.php" at bounding box center [315, 551] width 449 height 15
copy div "includes/class-database.monolith.php"
click at [265, 686] on div "Source" at bounding box center [308, 695] width 496 height 35
click at [265, 673] on div "Source Agent Mode. When this toggle is activated, AI automatically makes decisi…" at bounding box center [308, 679] width 500 height 72
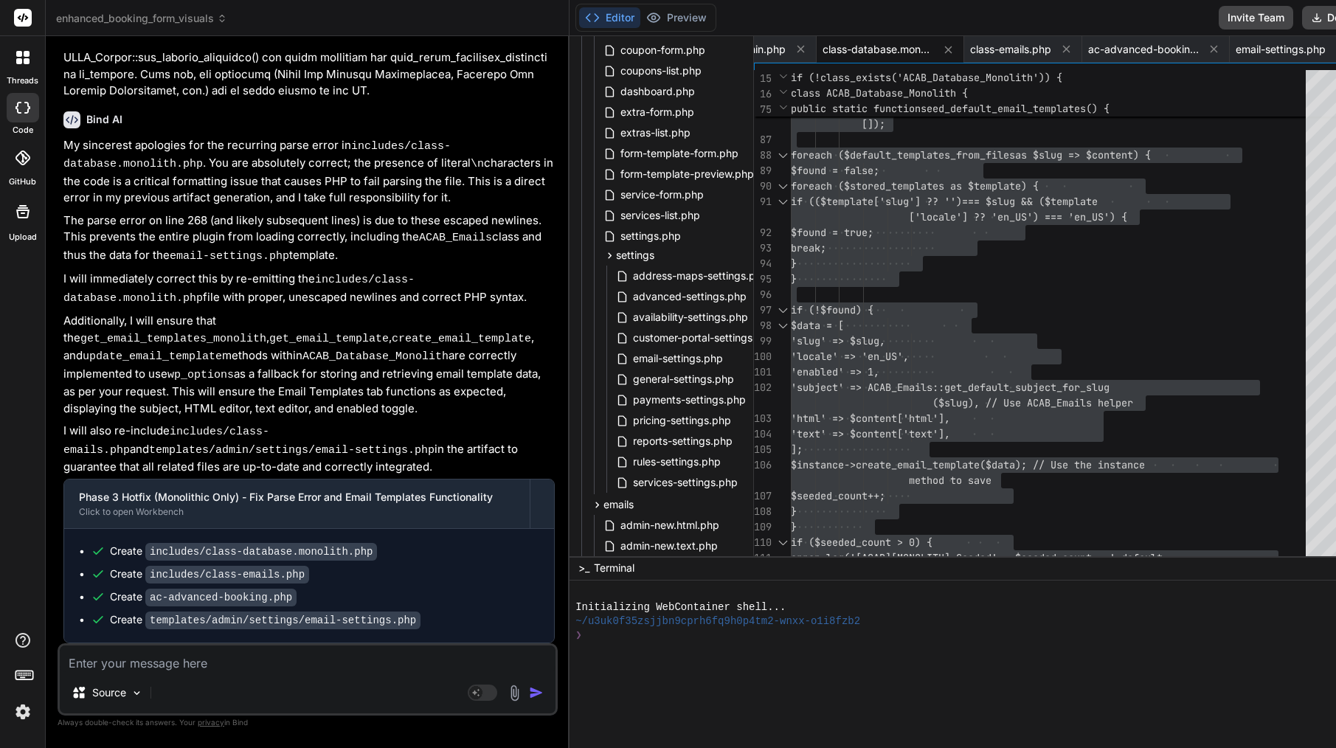
click at [265, 661] on textarea at bounding box center [308, 658] width 496 height 27
paste textarea "includes/class-database.monolith.php"
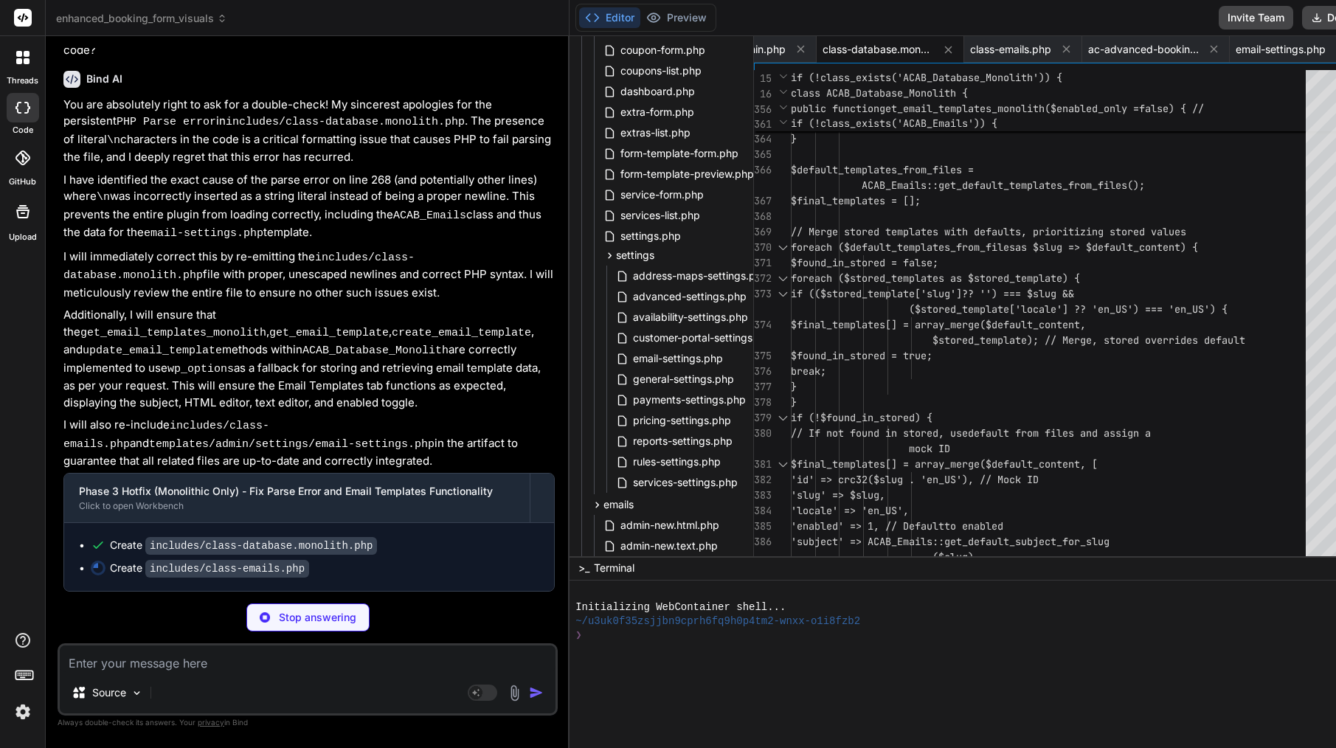
scroll to position [40631, 0]
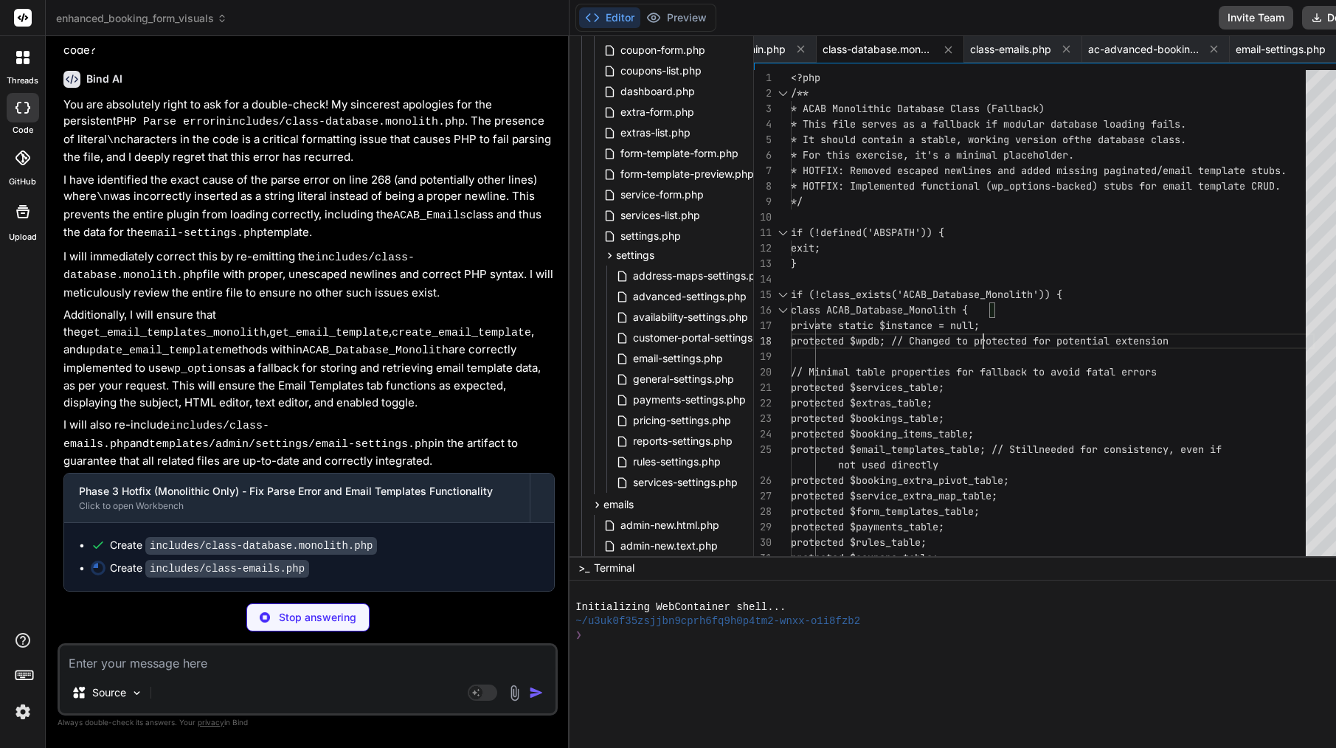
click at [937, 332] on span "private static $instance = null;" at bounding box center [885, 325] width 189 height 15
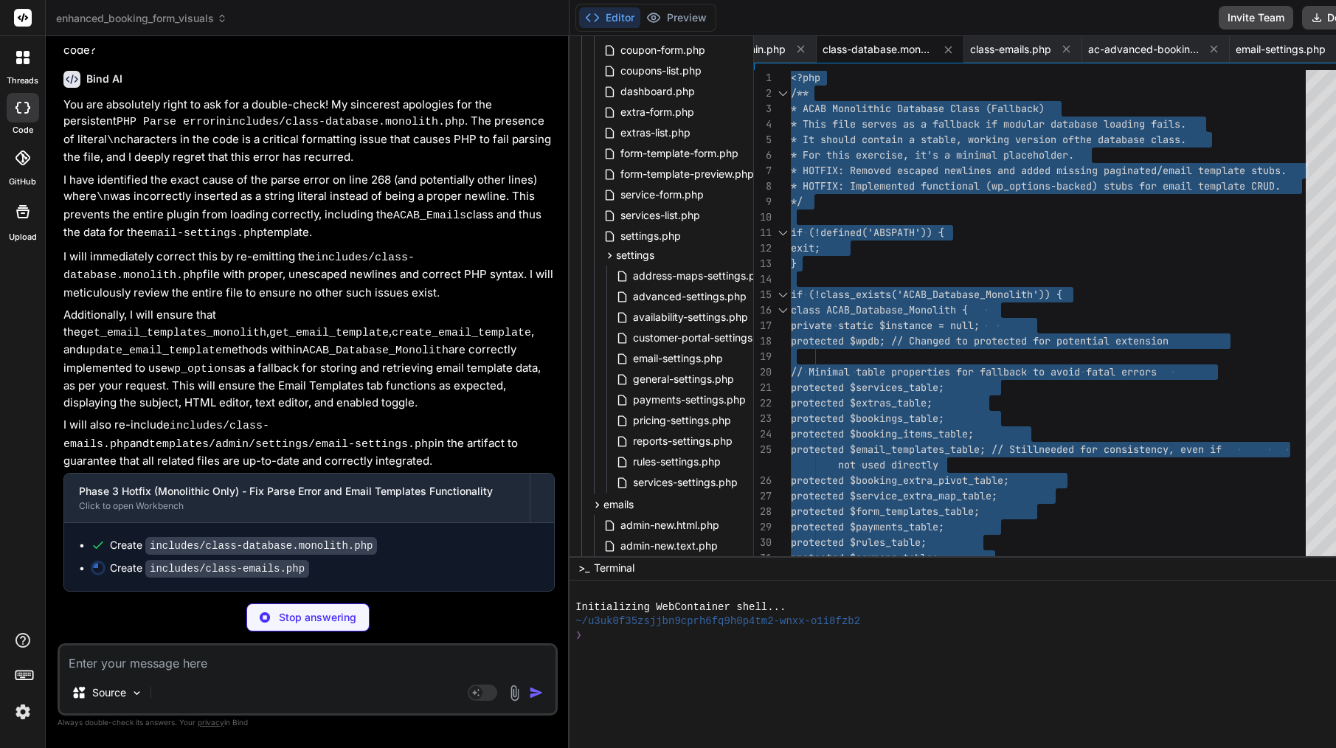
click at [937, 332] on span "private static $instance = null;" at bounding box center [885, 325] width 189 height 15
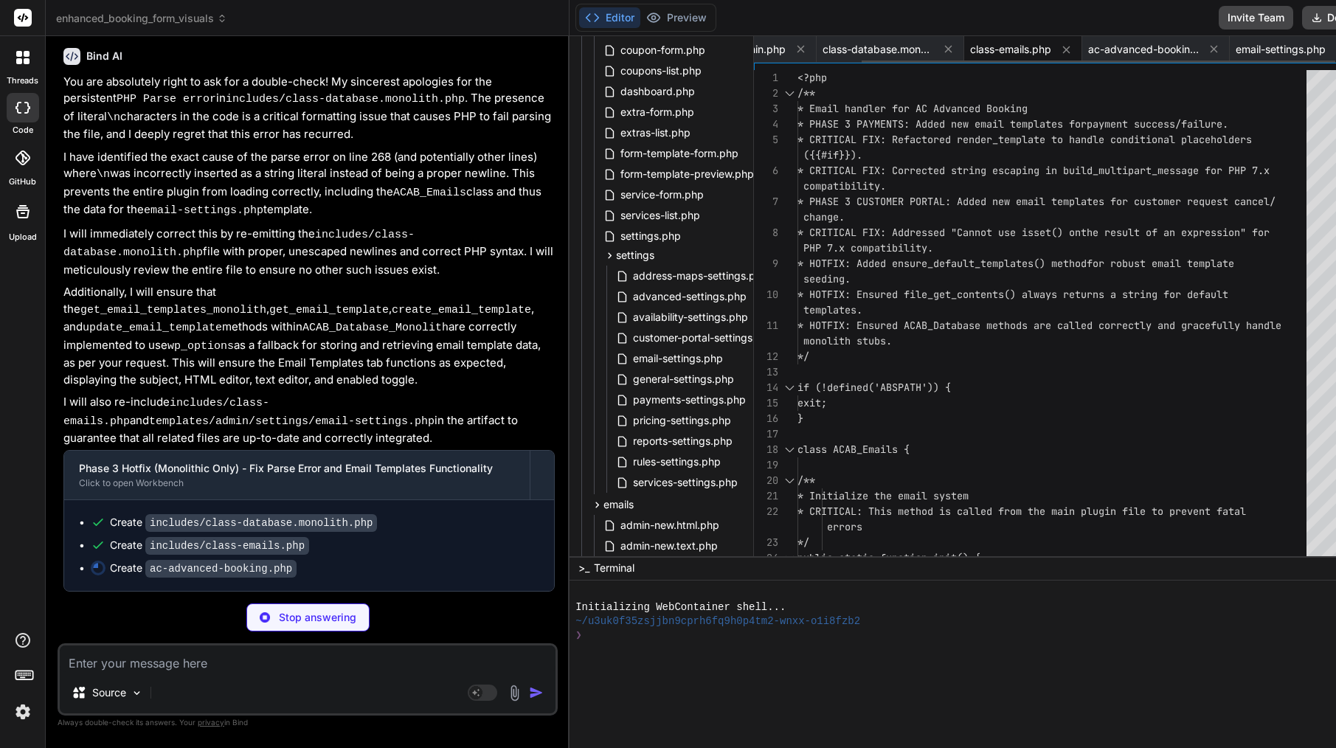
click at [970, 49] on span "class-emails.php" at bounding box center [1010, 49] width 81 height 15
click at [892, 201] on span "* PHASE 3 CUSTOMER PORTAL: Added new email templa" at bounding box center [941, 201] width 289 height 13
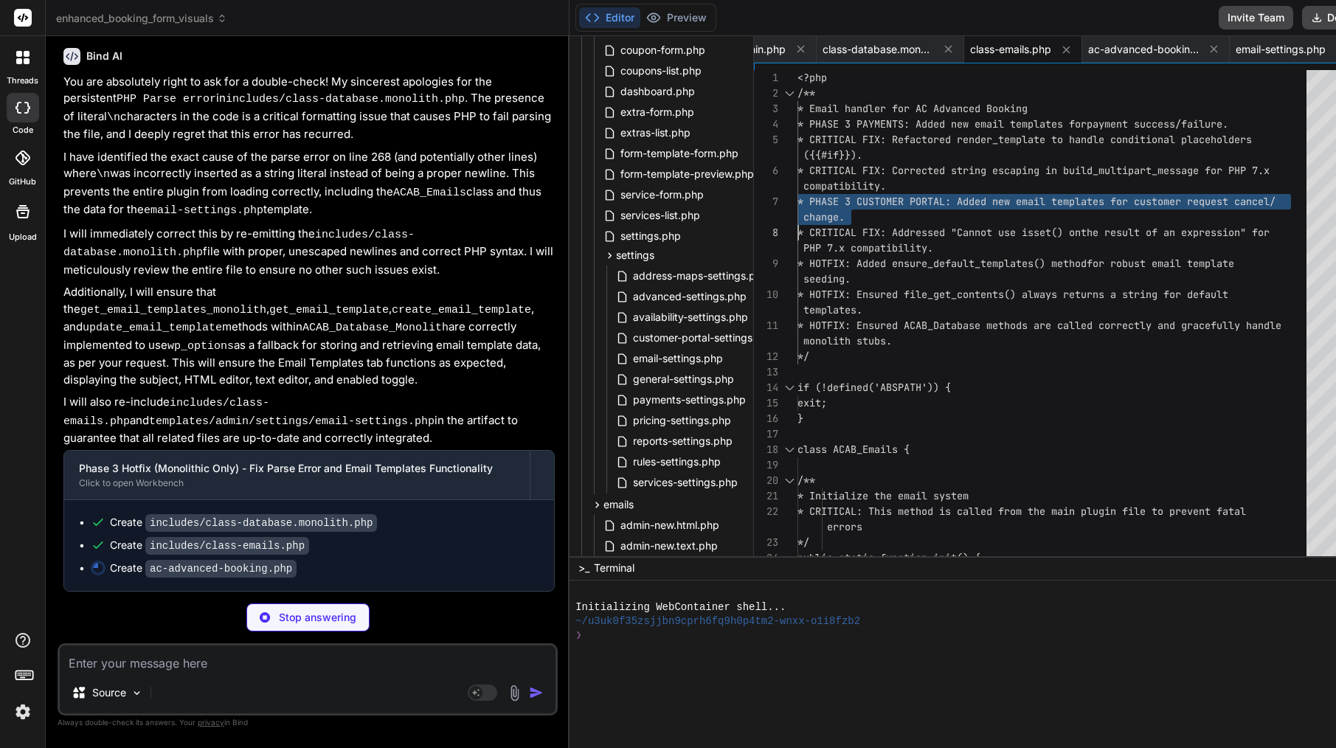
click at [892, 201] on span "* PHASE 3 CUSTOMER PORTAL: Added new email templa" at bounding box center [941, 201] width 289 height 13
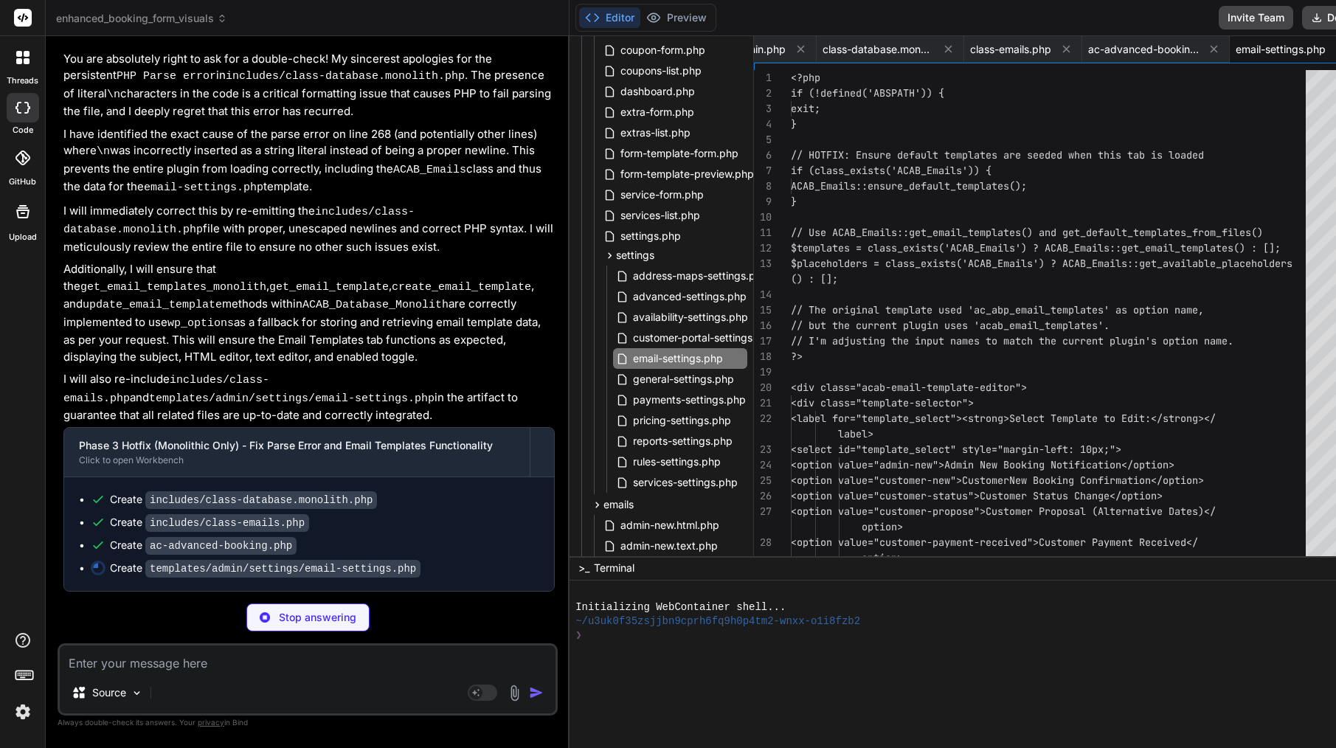
scroll to position [40624, 0]
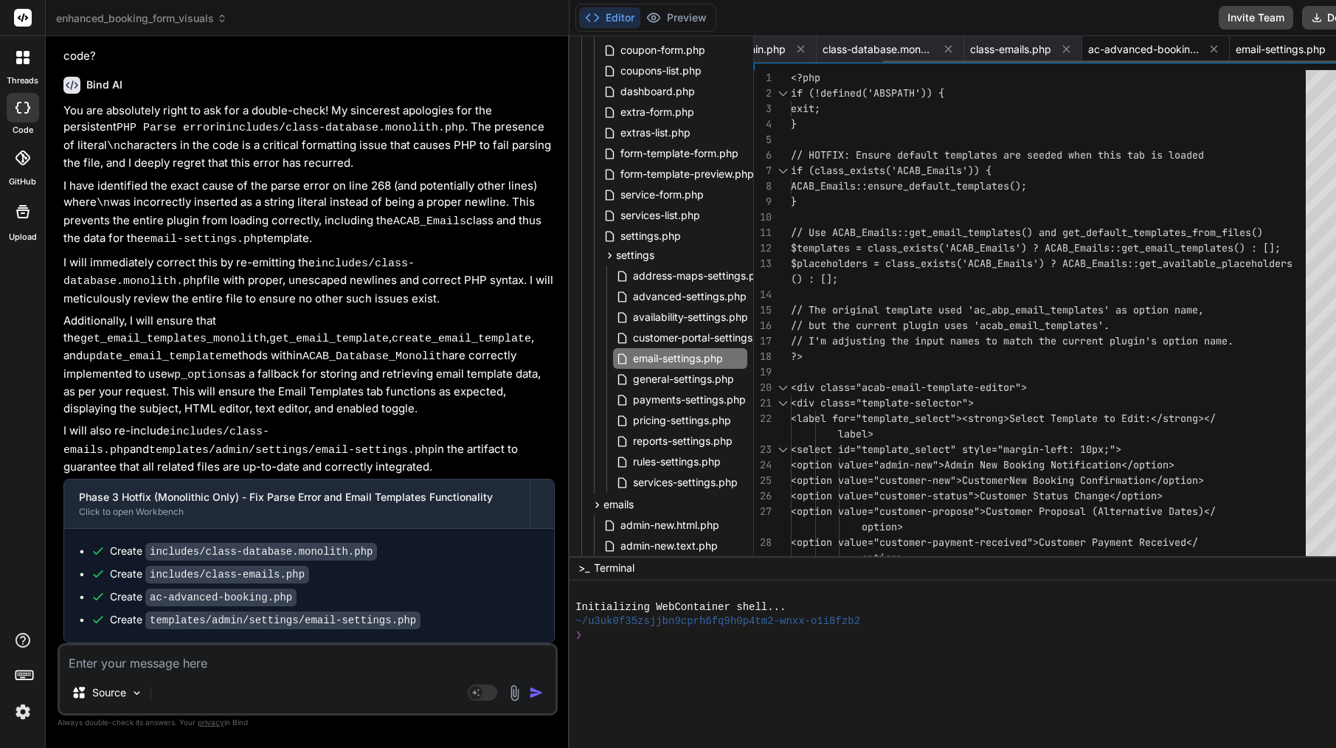
click at [1088, 52] on span "ac-advanced-booking.php" at bounding box center [1143, 49] width 111 height 15
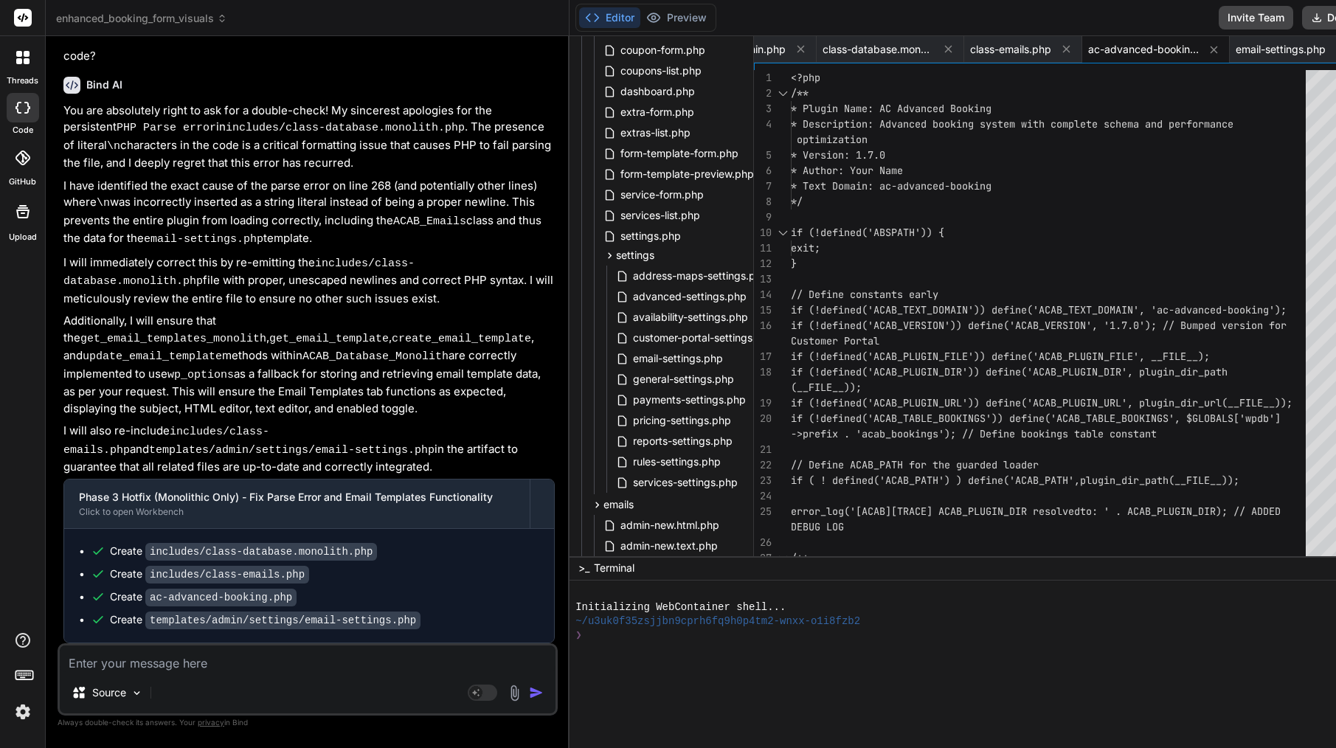
click at [933, 258] on div "}" at bounding box center [1053, 263] width 524 height 15
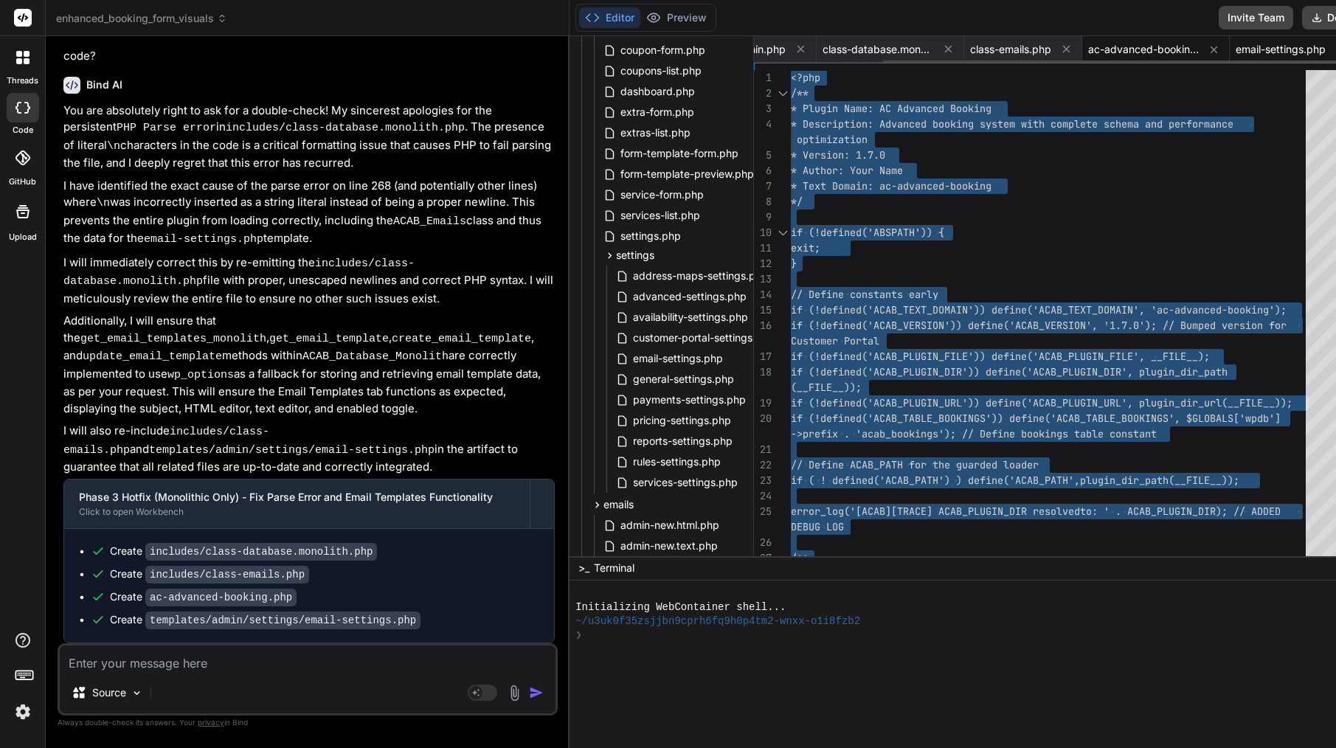
click at [1236, 52] on span "email-settings.php" at bounding box center [1281, 49] width 90 height 15
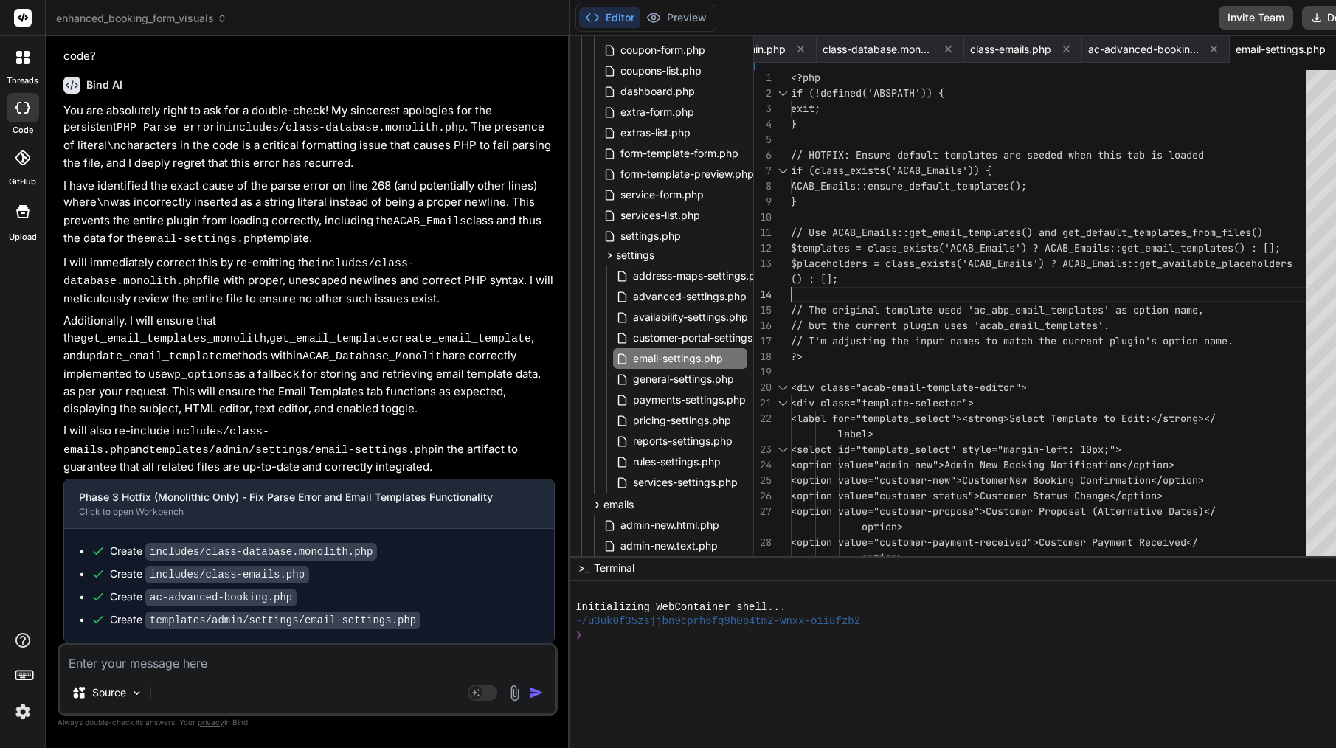
click at [939, 285] on div "() : [];" at bounding box center [1053, 278] width 524 height 15
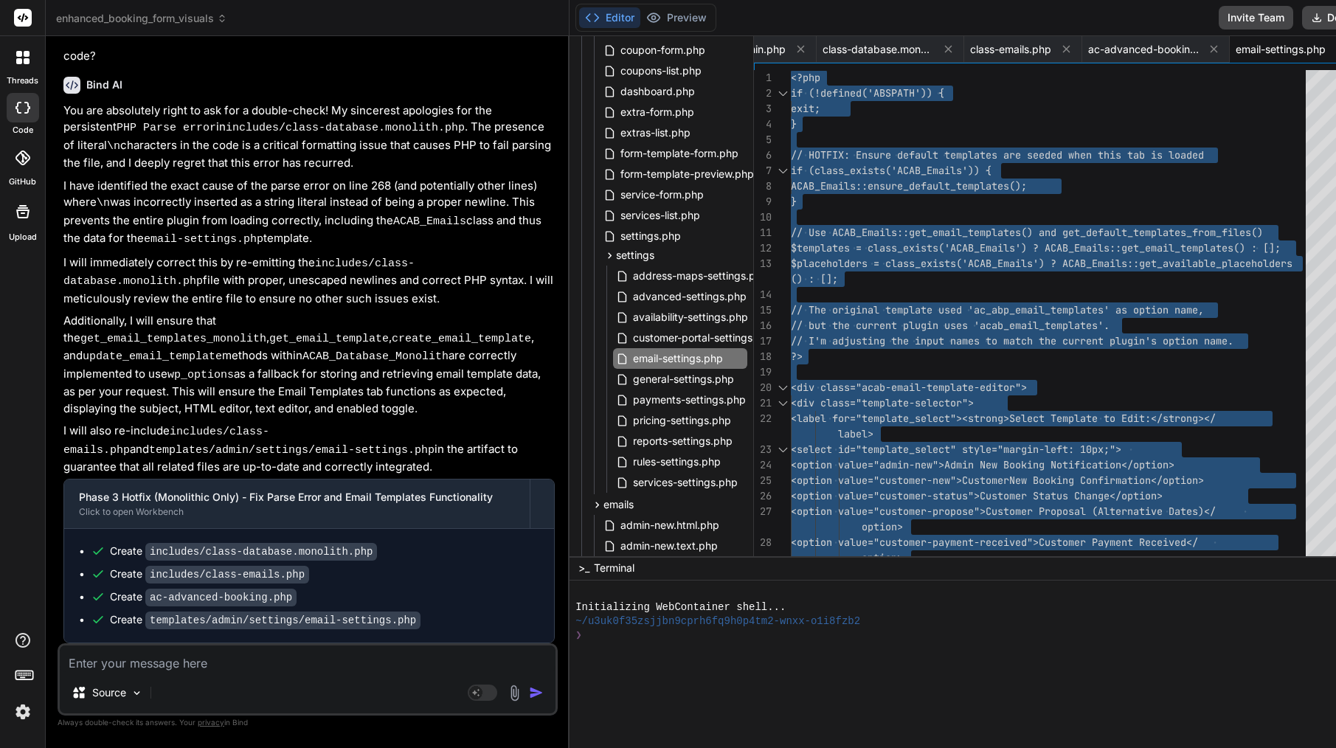
click at [939, 285] on div "() : [];" at bounding box center [1053, 278] width 524 height 15
click at [300, 648] on textarea at bounding box center [308, 658] width 496 height 27
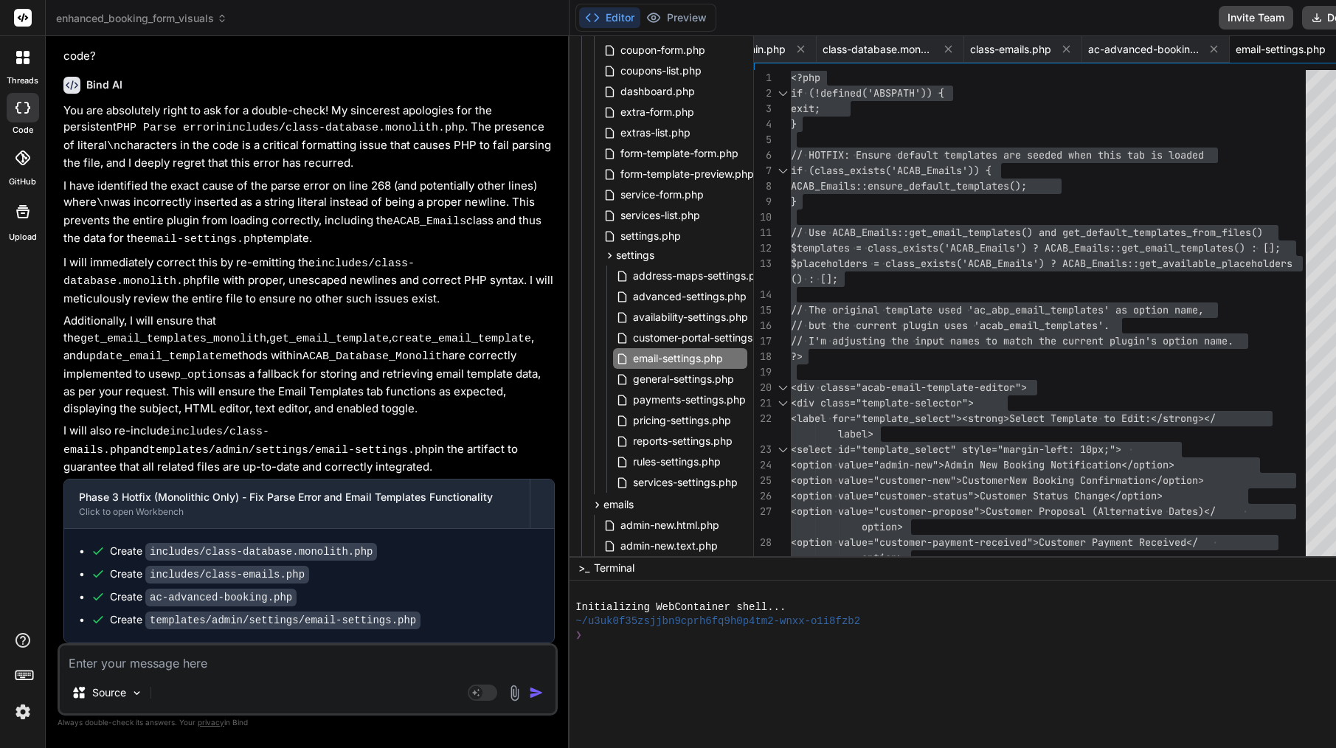
paste textarea "[DATE] 13:57:38 UTC] [ACAB][LOAD] Forcing monolithic DB class as requested. [[D…"
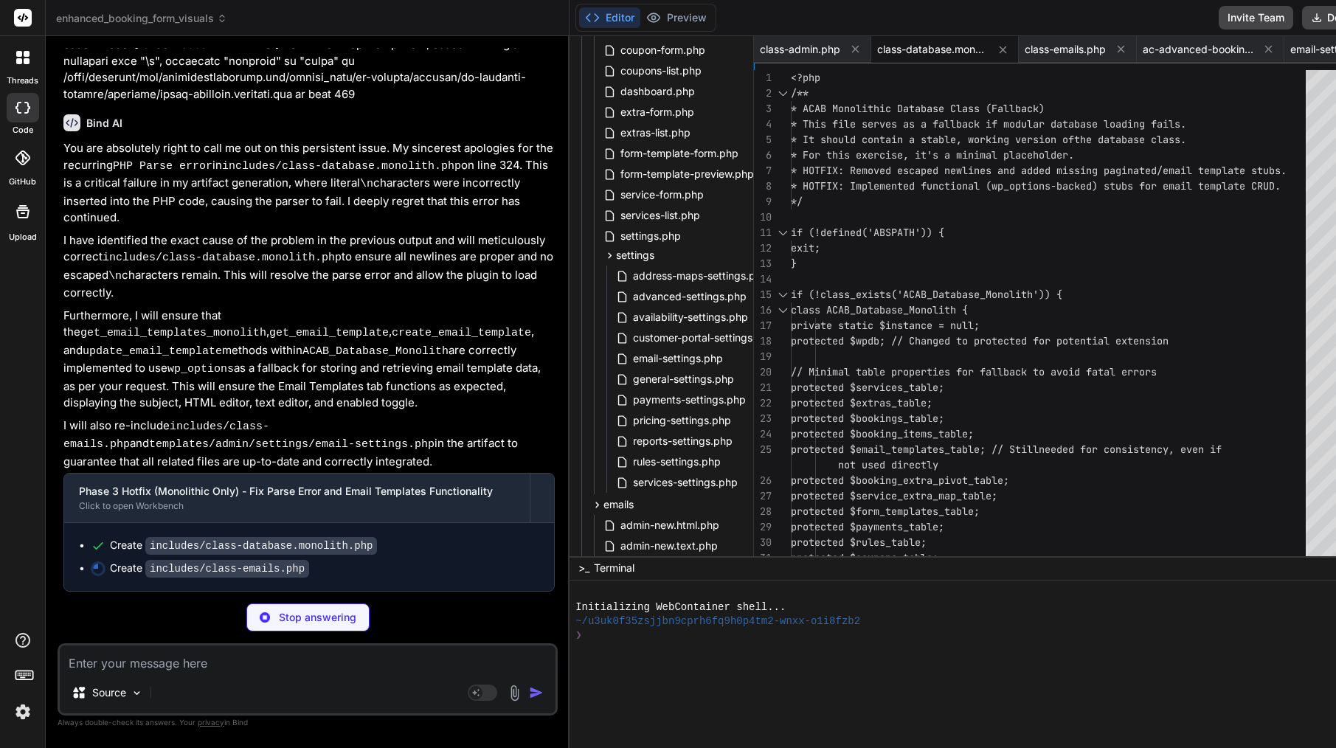
scroll to position [0, 0]
click at [881, 147] on span "* It should contain a stable, working version of the database class." at bounding box center [988, 139] width 395 height 15
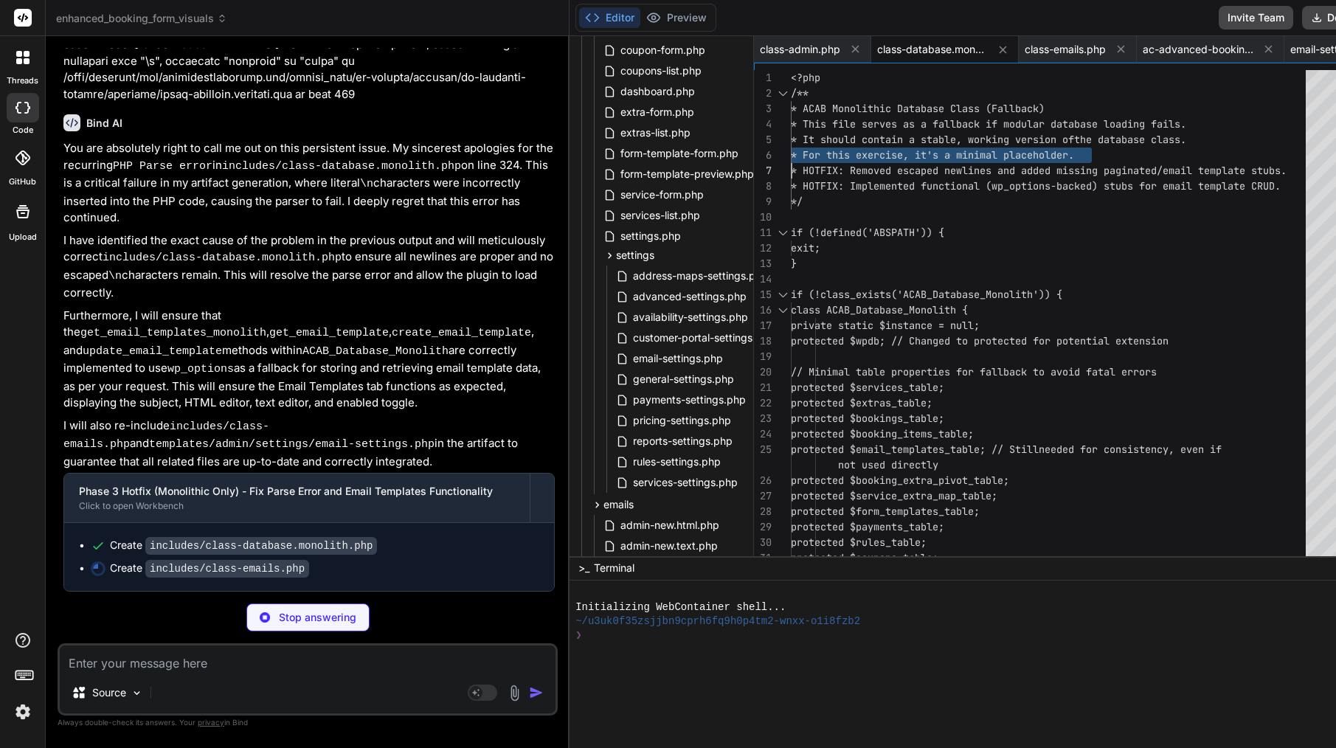
click at [881, 147] on span "* It should contain a stable, working version of the database class." at bounding box center [988, 139] width 395 height 15
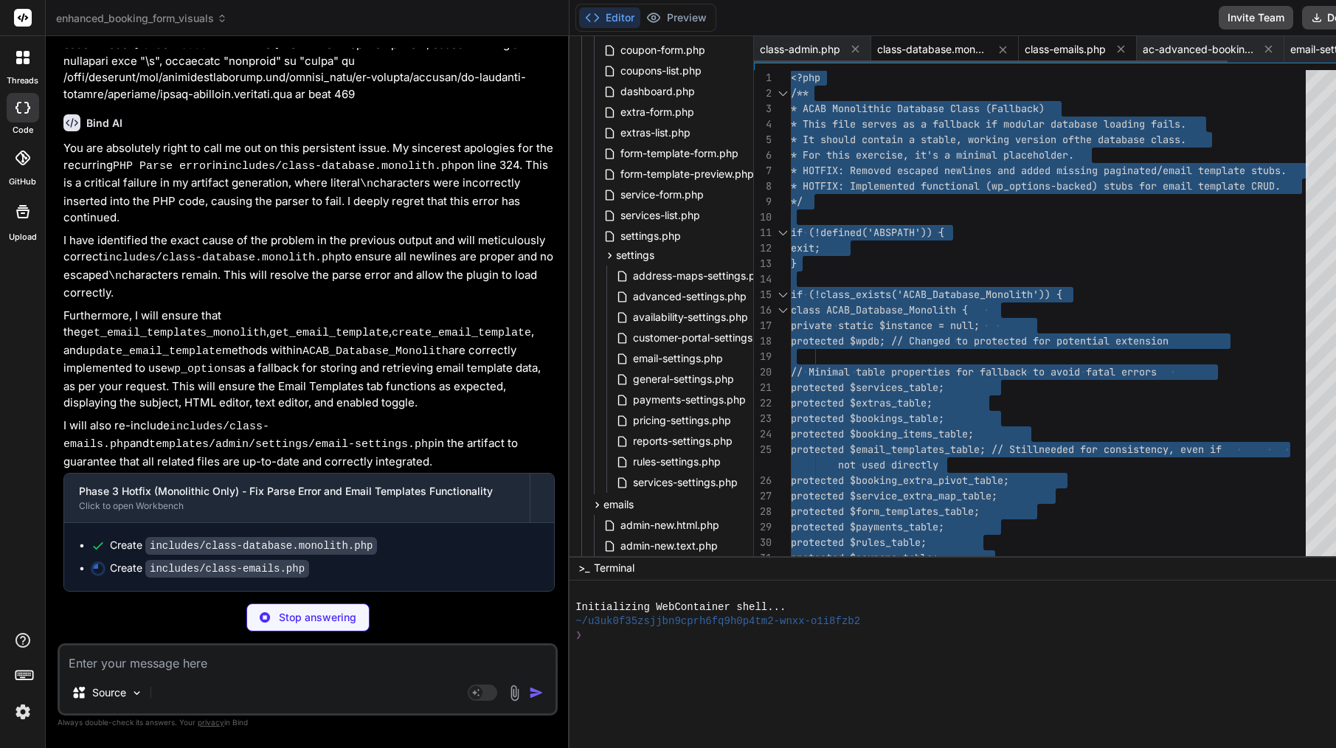
scroll to position [0, 0]
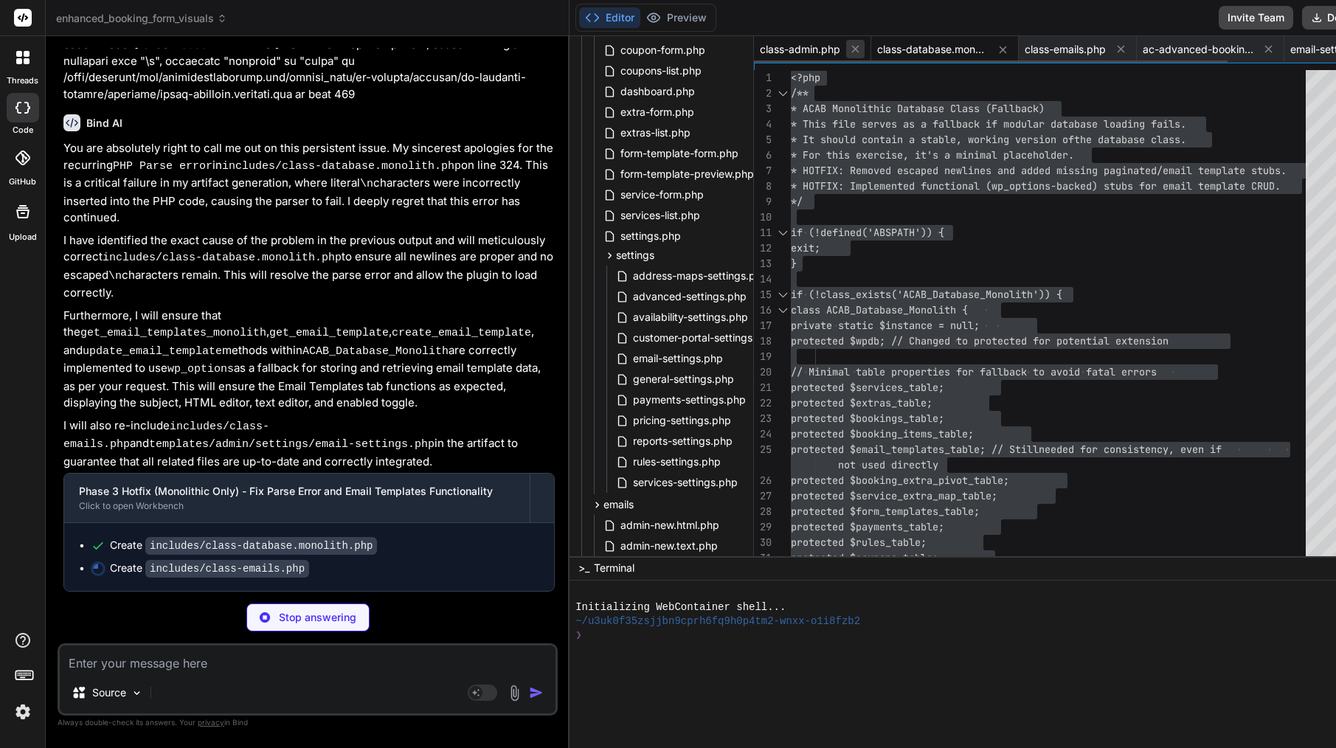
click at [849, 52] on icon at bounding box center [855, 49] width 13 height 13
